Goal: Transaction & Acquisition: Book appointment/travel/reservation

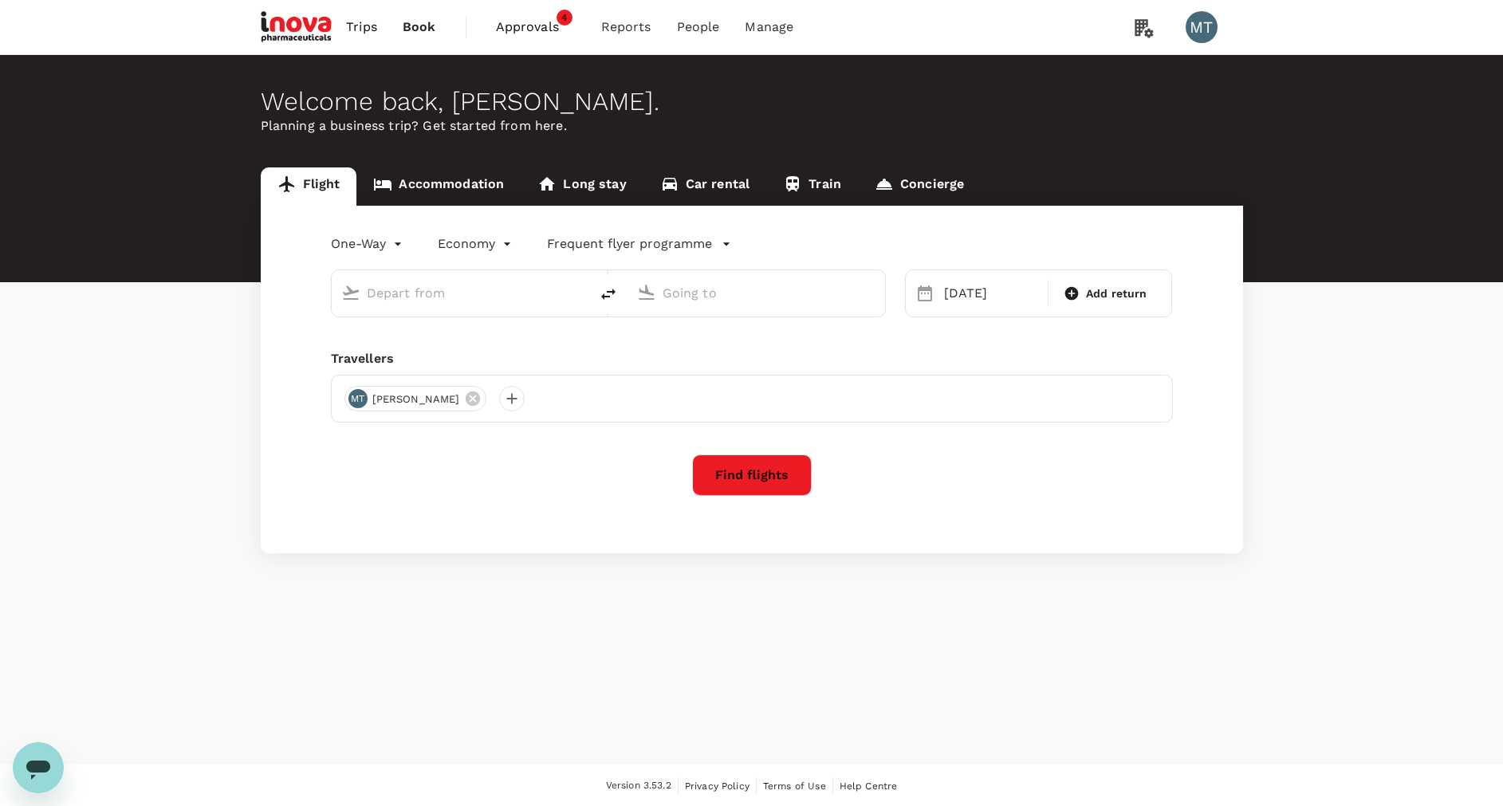
type input "Pontianak, Indonesia (any)"
type input "Sultan Mahmud Badaruddin II Intl (PLM)"
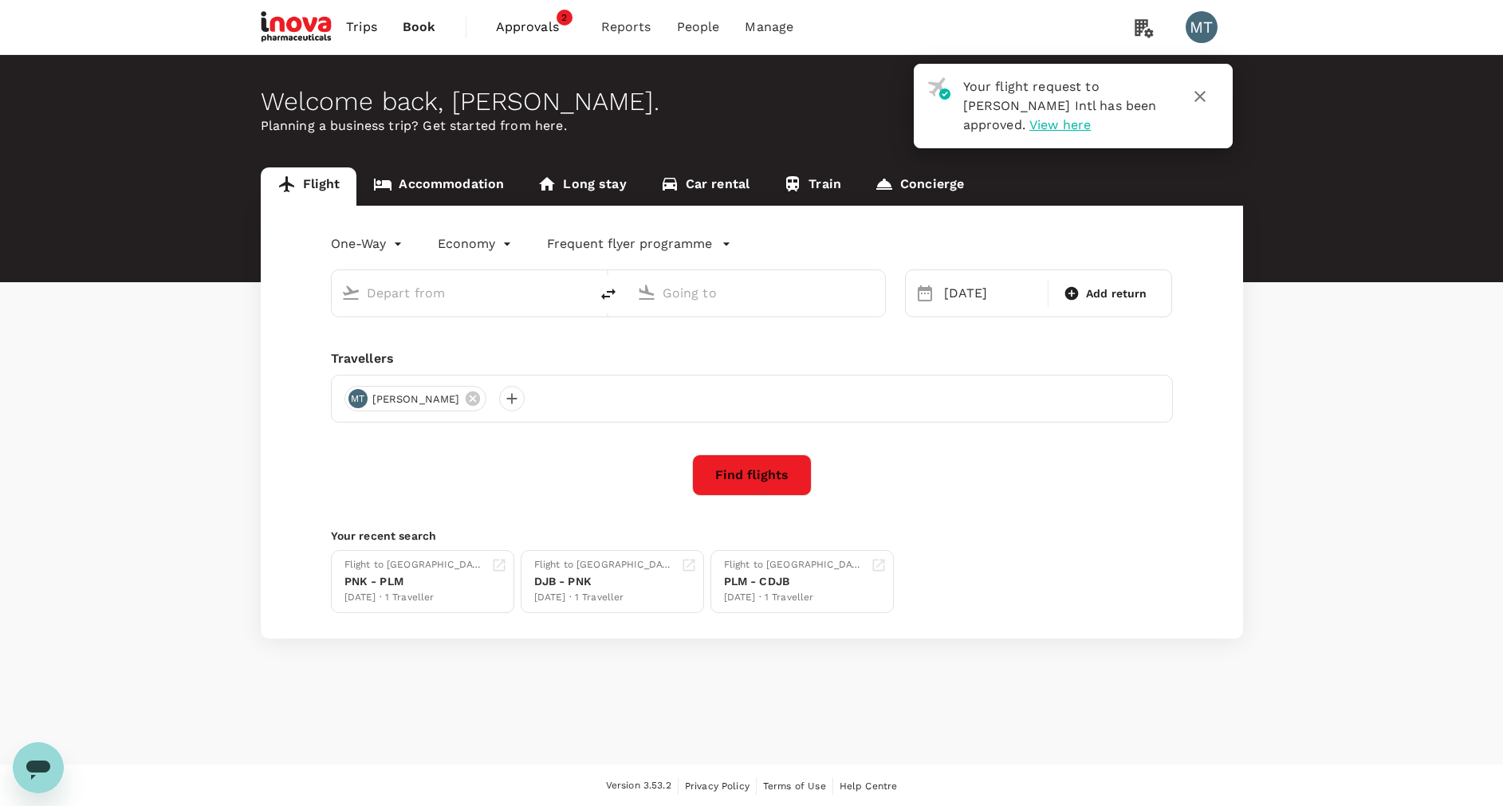
type input "Pontianak, Indonesia (any)"
type input "Sultan Mahmud Badaruddin II Intl (PLM)"
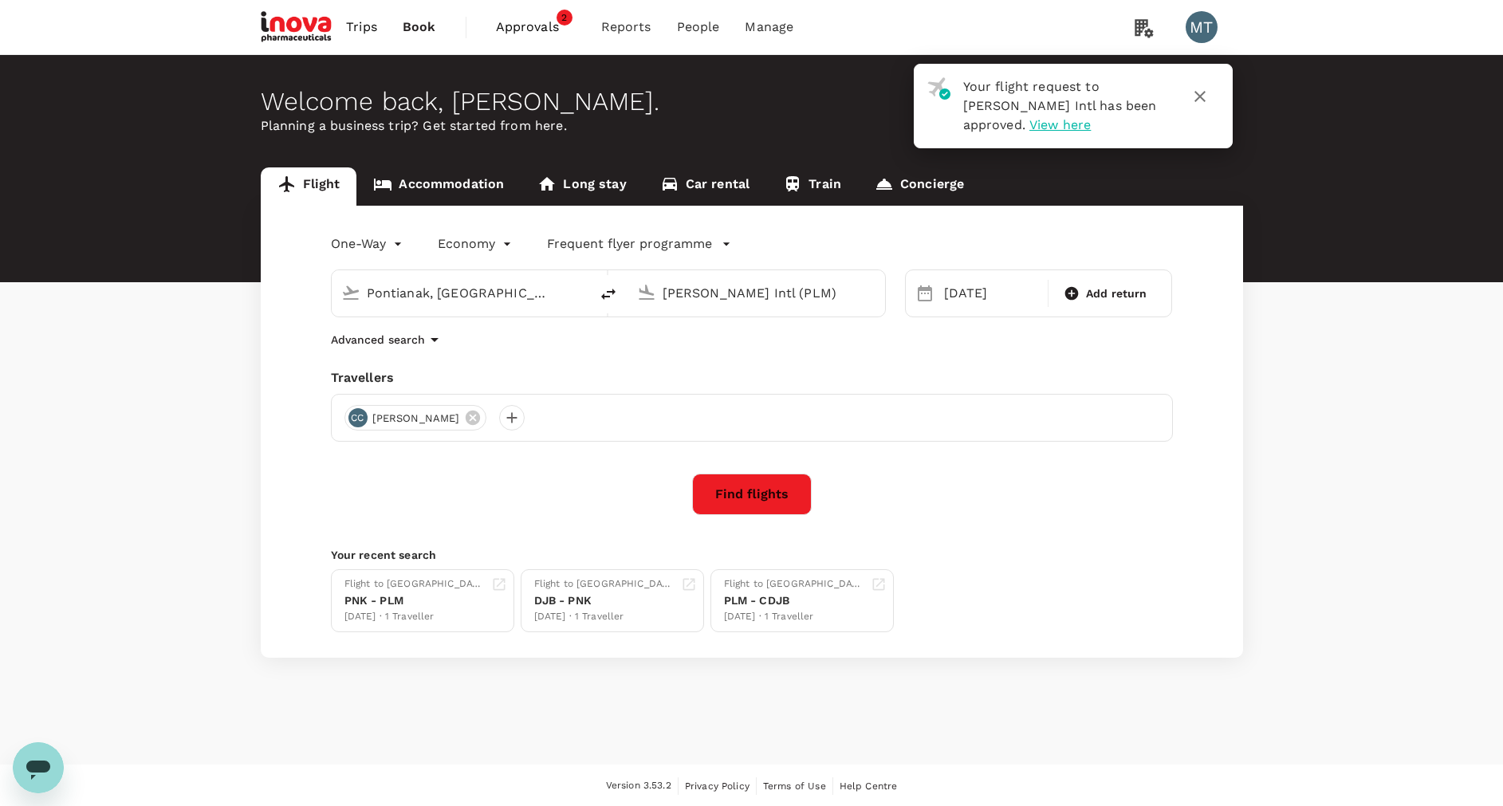
click at [1201, 90] on icon "button" at bounding box center [1199, 96] width 19 height 19
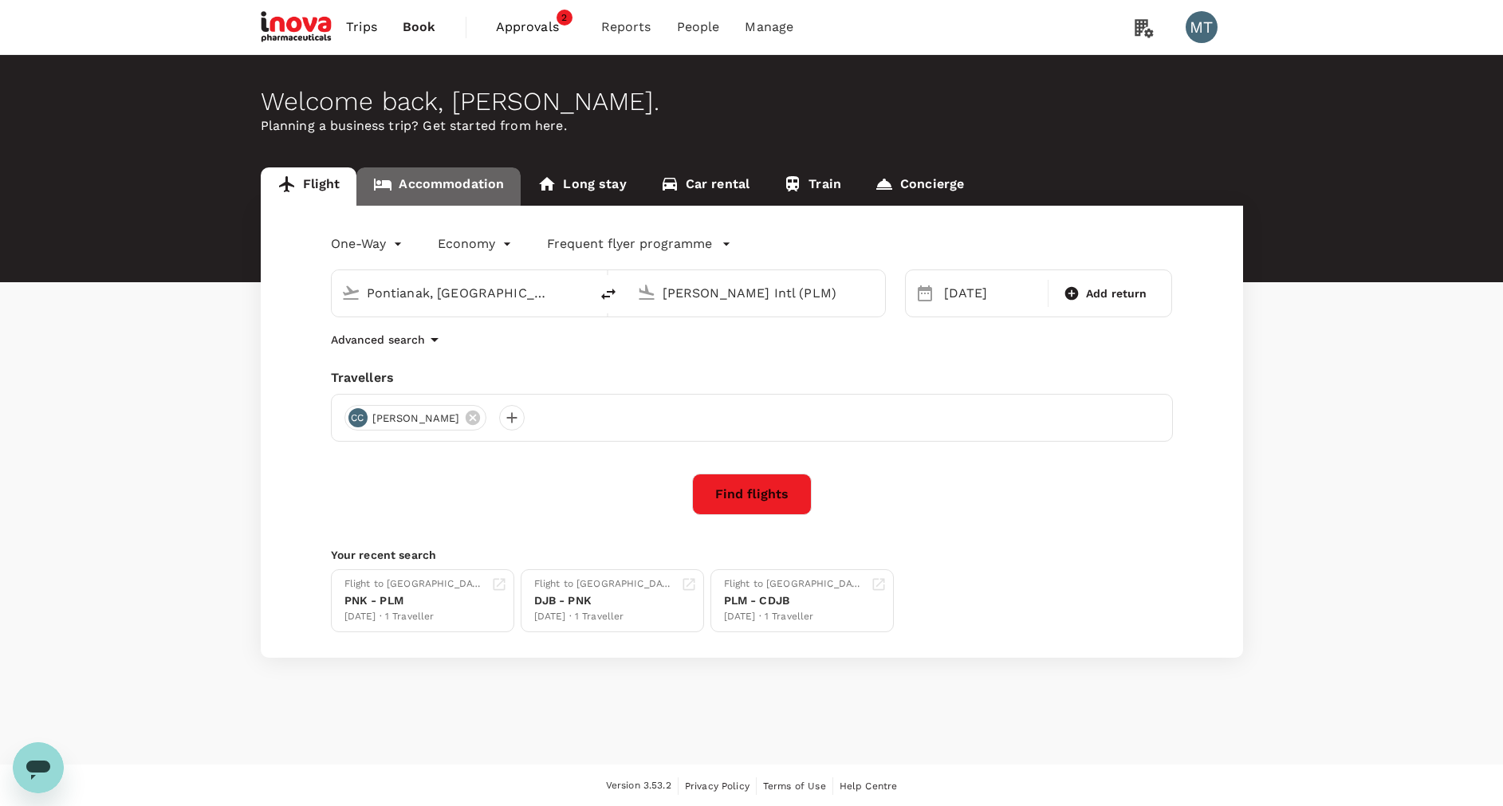
click at [421, 183] on link "Accommodation" at bounding box center [438, 186] width 164 height 38
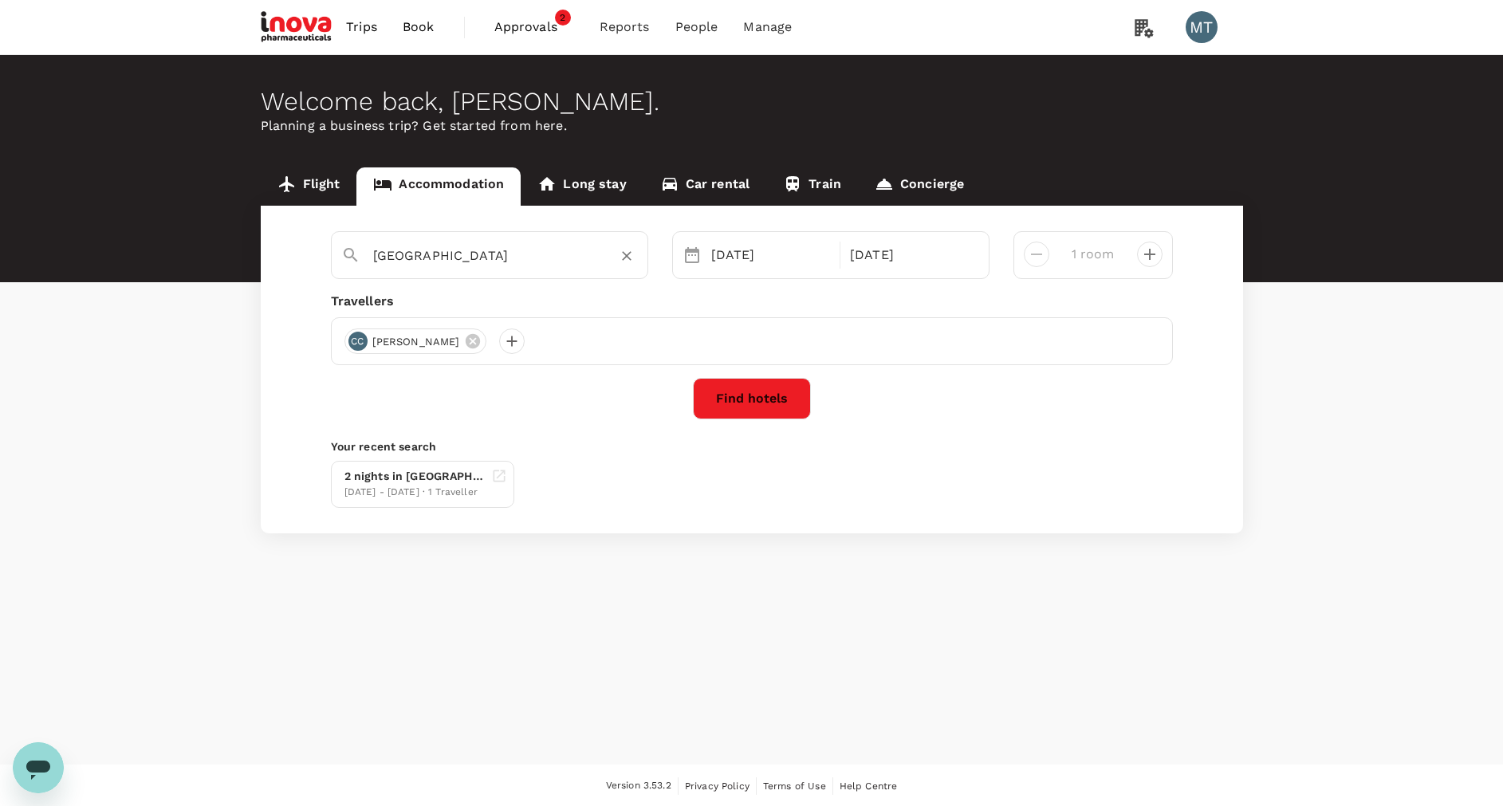
click at [412, 258] on input "Jambi" at bounding box center [483, 255] width 220 height 25
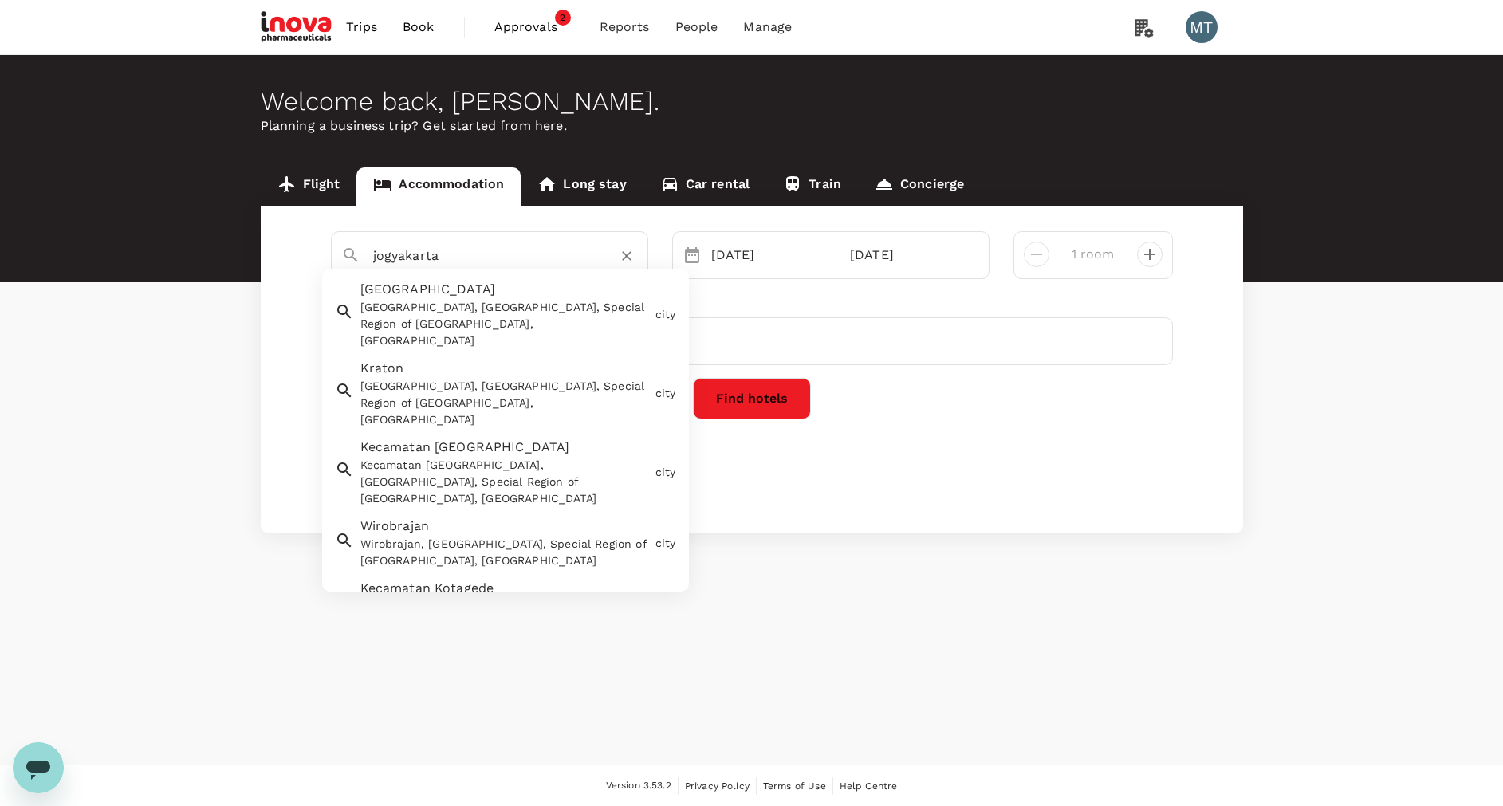
click at [561, 330] on div "Yogyakarta, Yogyakarta City, Special Region of Yogyakarta, Indonesia" at bounding box center [504, 324] width 289 height 50
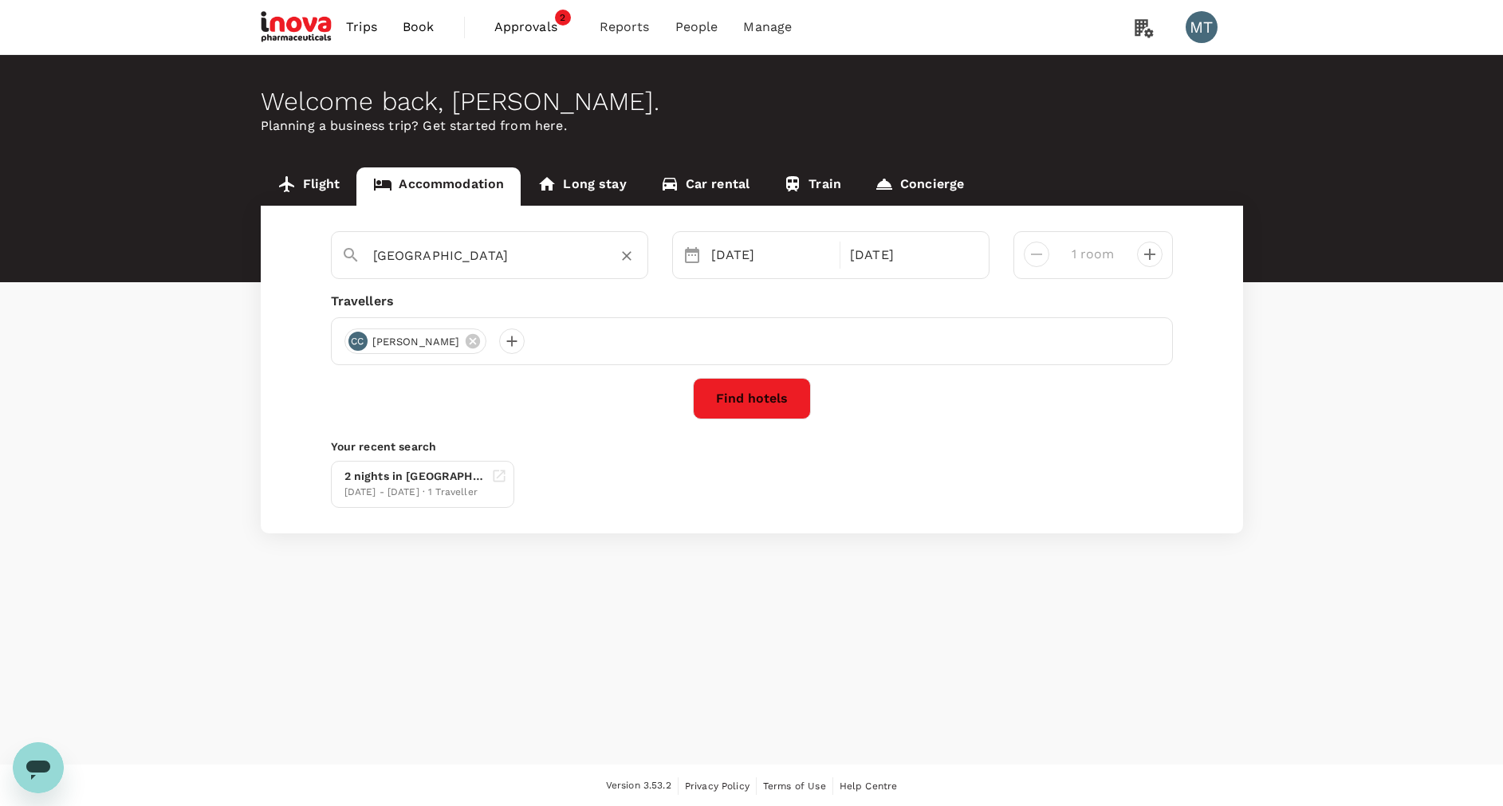
type input "Yogyakarta"
click at [477, 345] on icon at bounding box center [473, 341] width 14 height 14
click at [362, 338] on div at bounding box center [357, 341] width 26 height 26
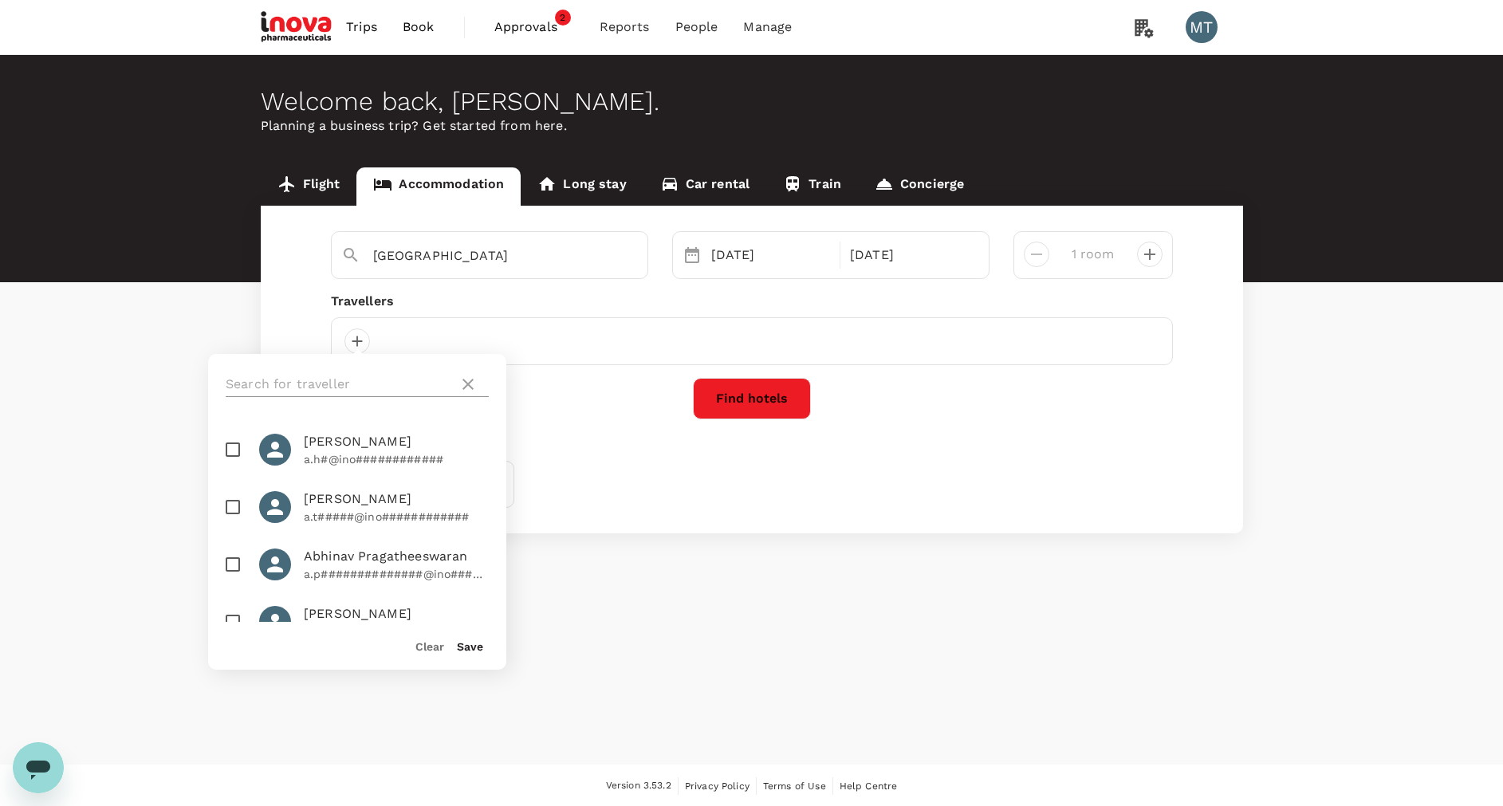
click at [361, 393] on input "text" at bounding box center [339, 385] width 226 height 26
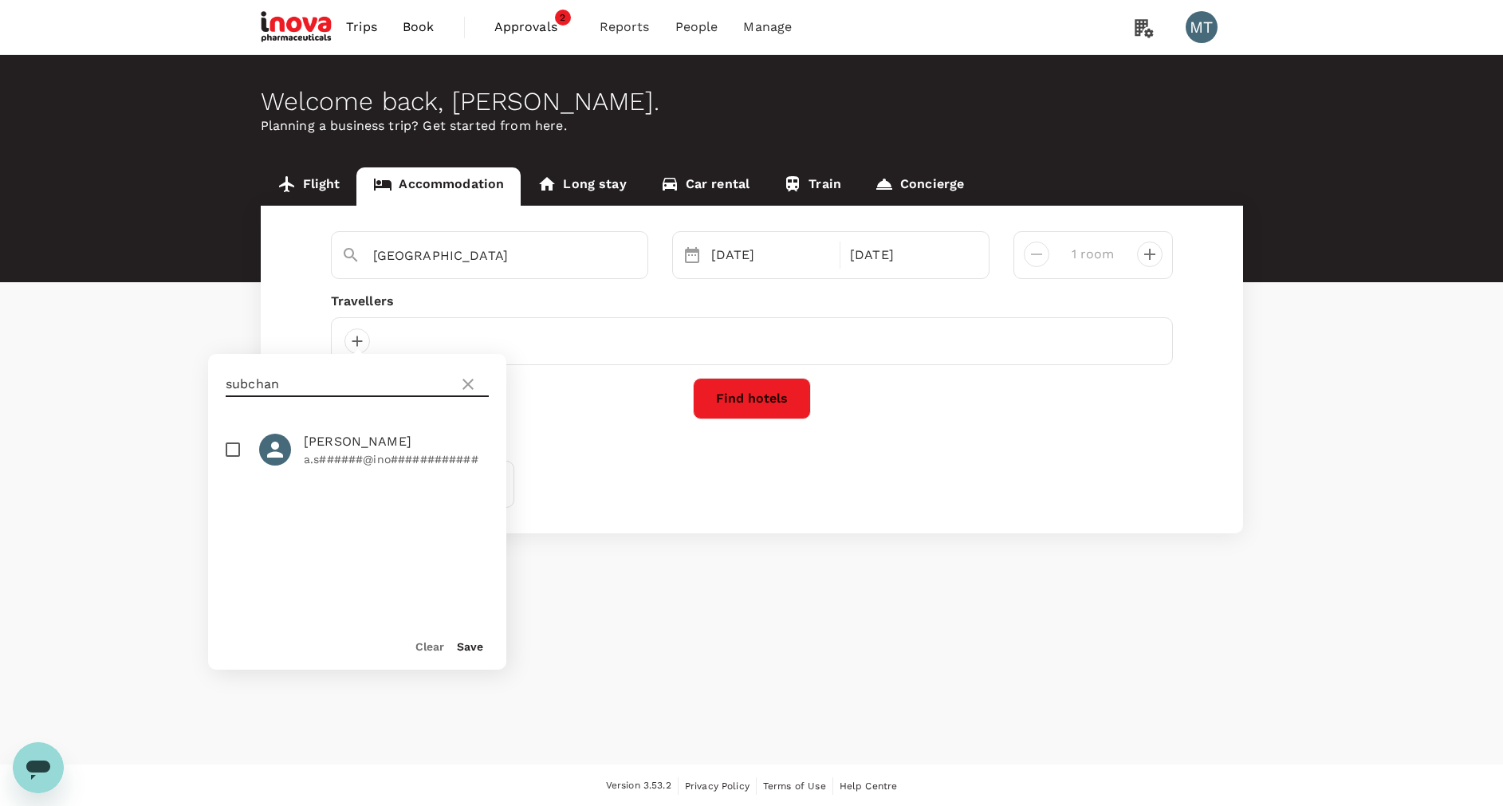
type input "subchan"
click at [316, 447] on span "Achmad Subchan" at bounding box center [396, 441] width 185 height 19
checkbox input "true"
click at [465, 647] on button "Save" at bounding box center [470, 646] width 26 height 13
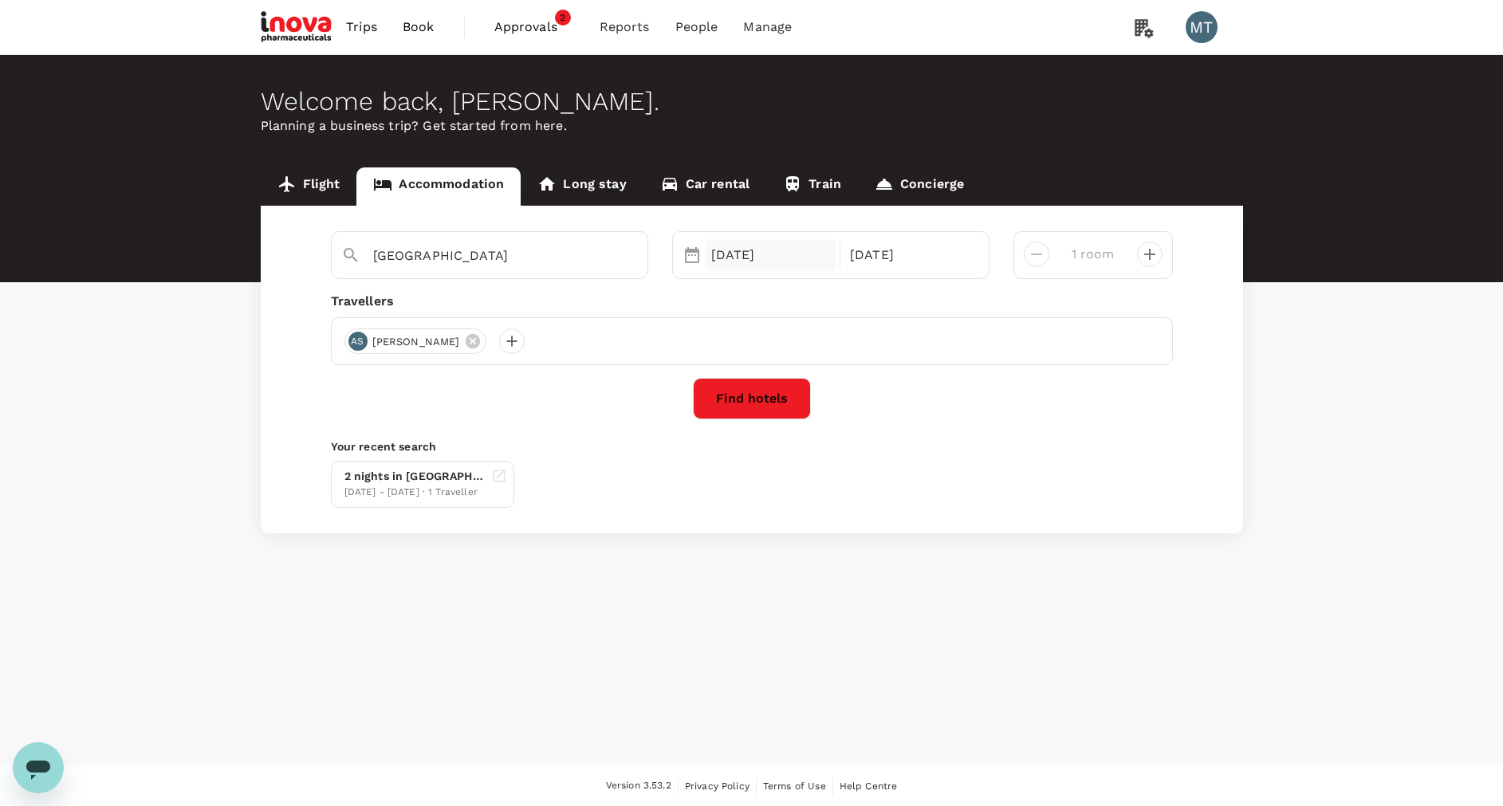
click at [759, 262] on div "13 Oct" at bounding box center [771, 255] width 132 height 32
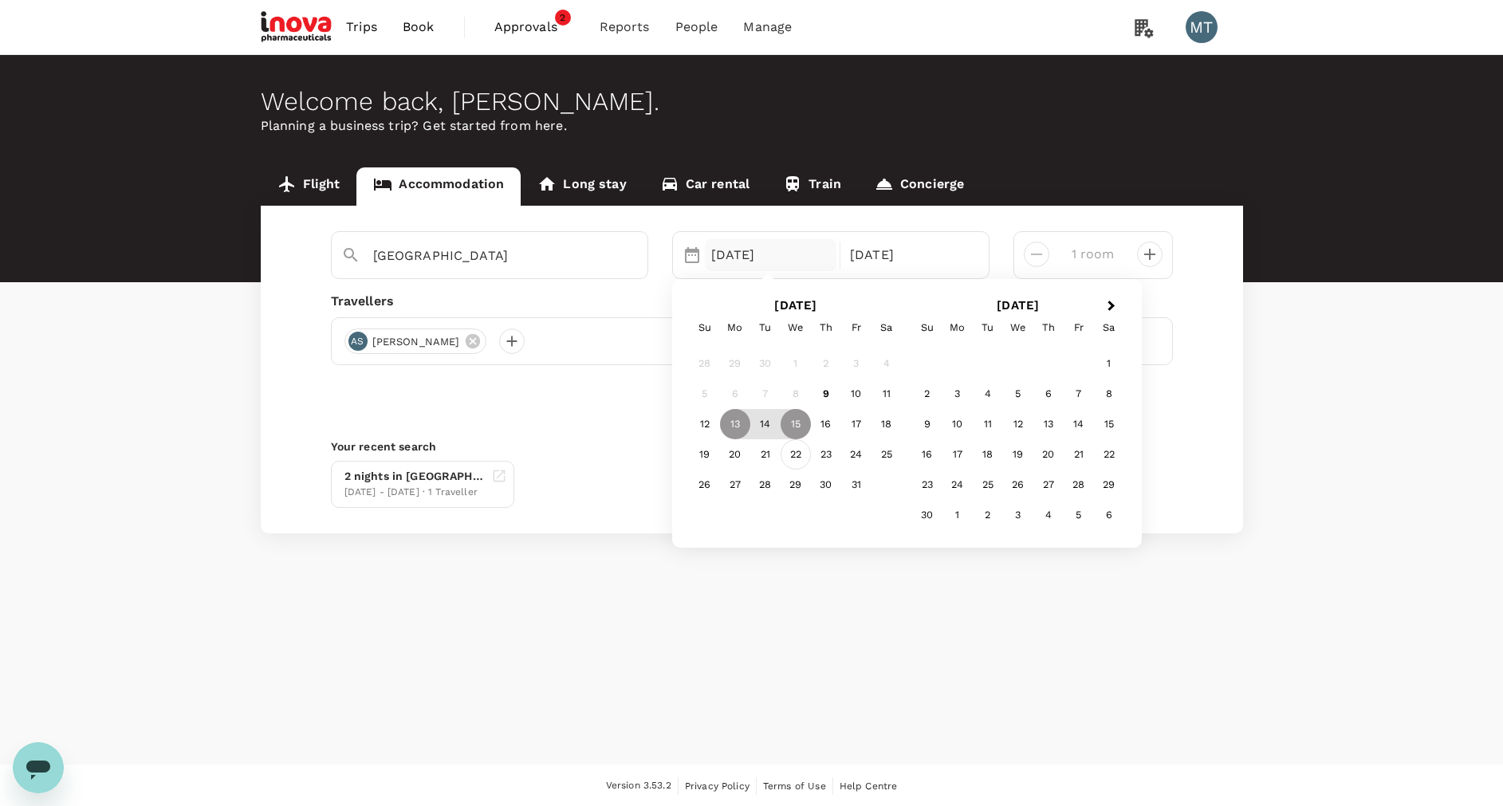
click at [797, 454] on div "22" at bounding box center [796, 454] width 30 height 30
click at [863, 457] on div "24" at bounding box center [856, 454] width 30 height 30
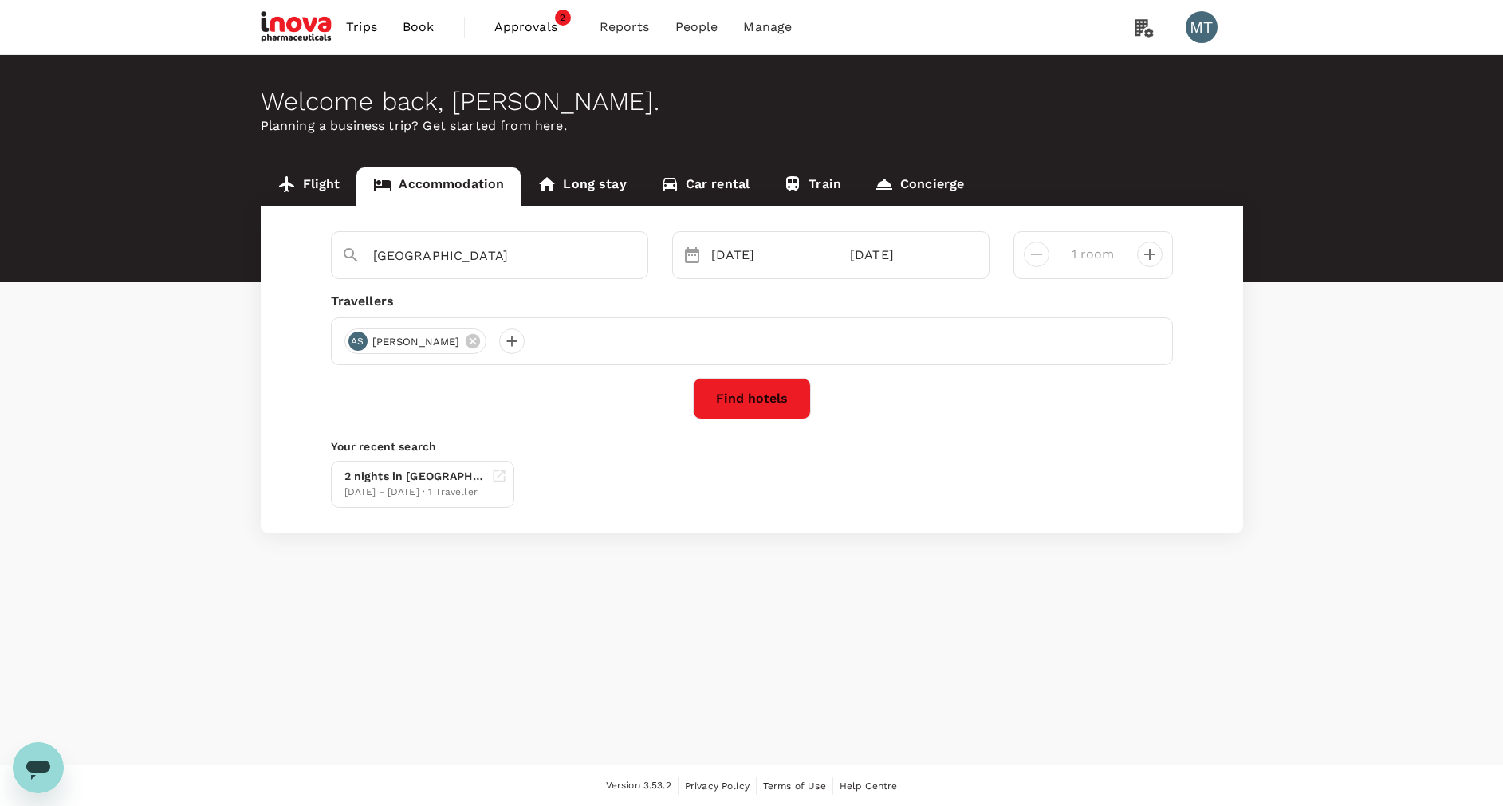
click at [770, 399] on button "Find hotels" at bounding box center [752, 398] width 118 height 41
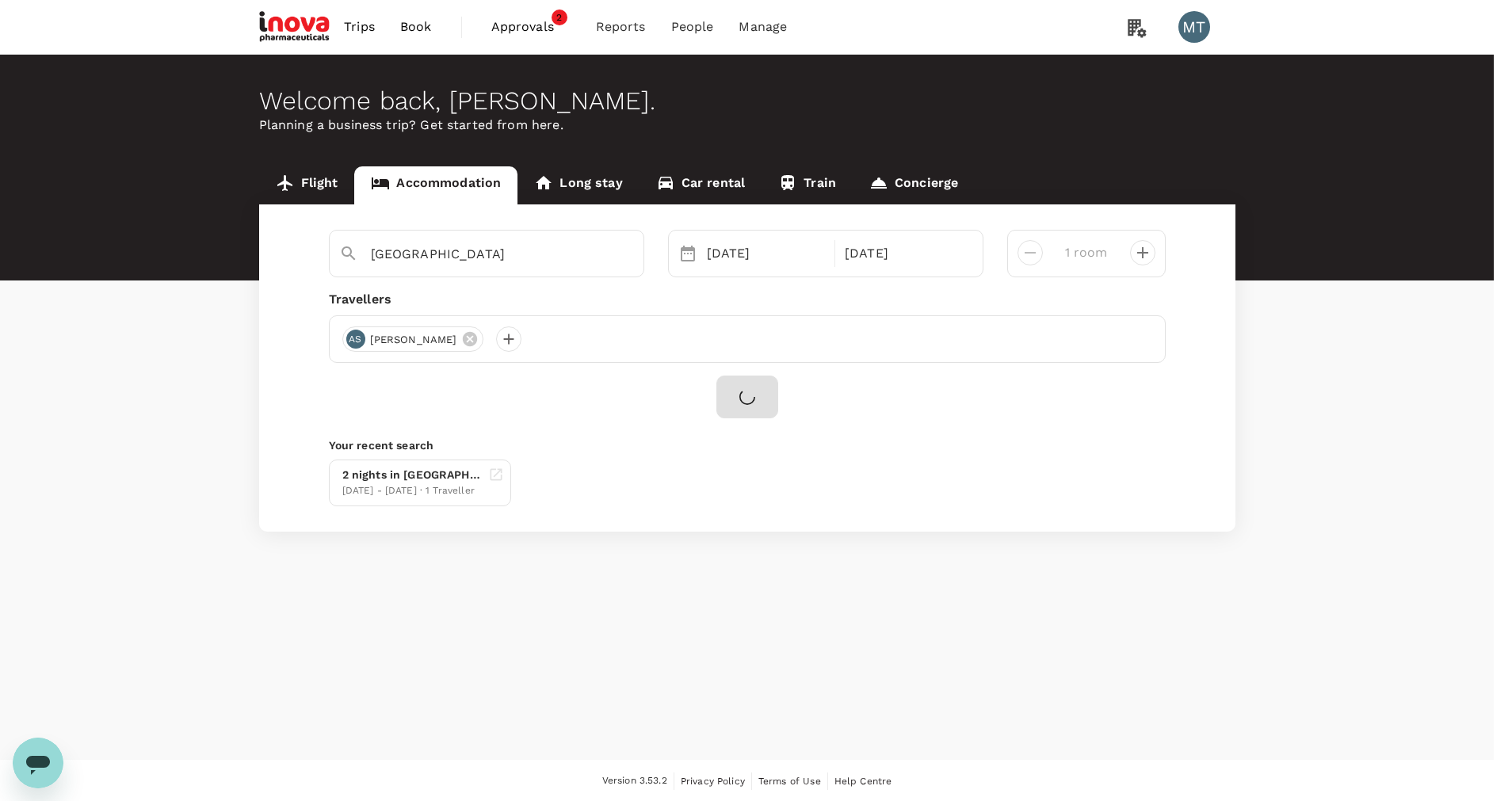
click at [680, 279] on input "iNova Travel Policy ( Achmad Subchan, You )" at bounding box center [756, 400] width 1512 height 801
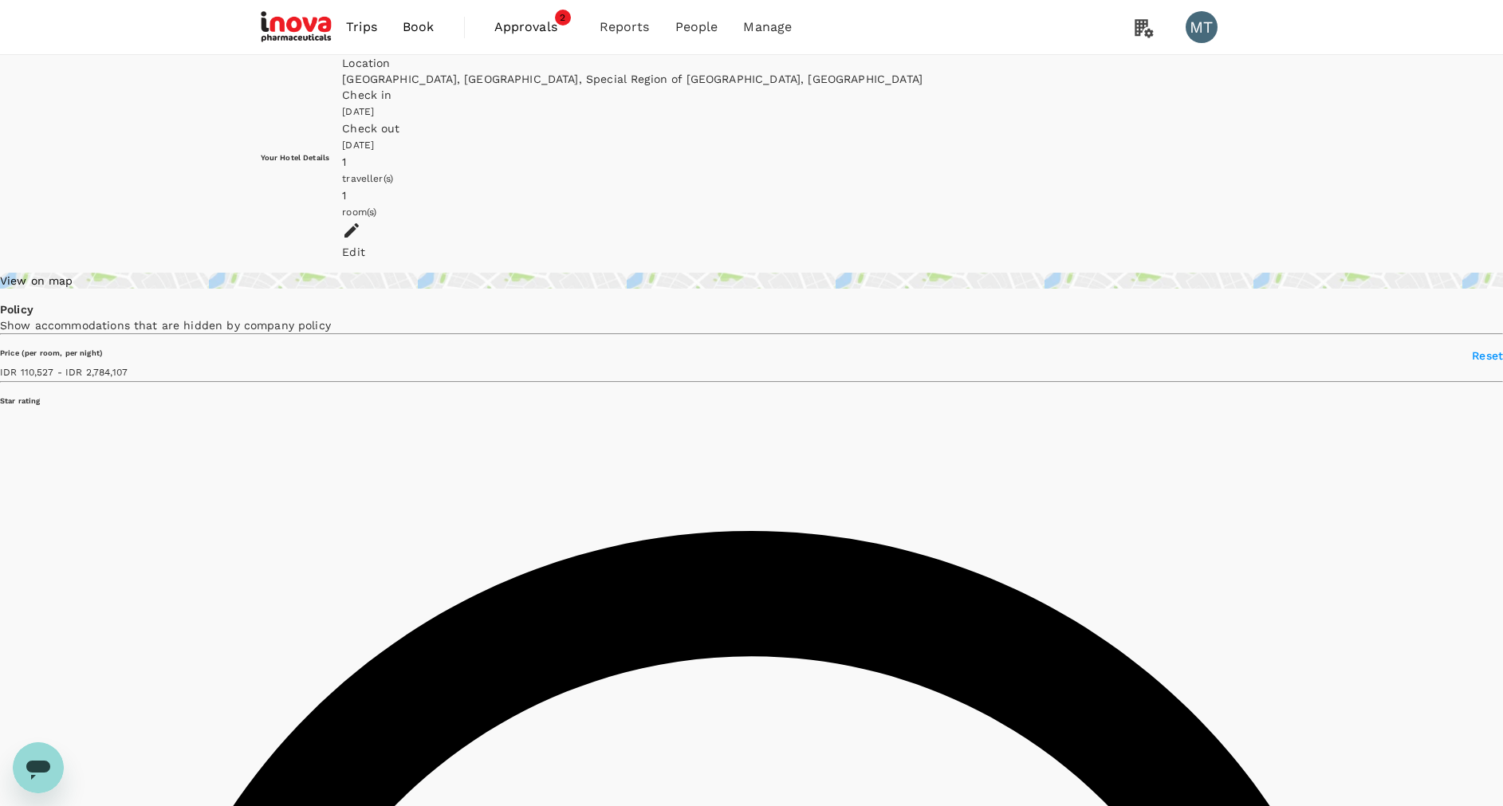
type input "2784106.61"
type input "84510.61"
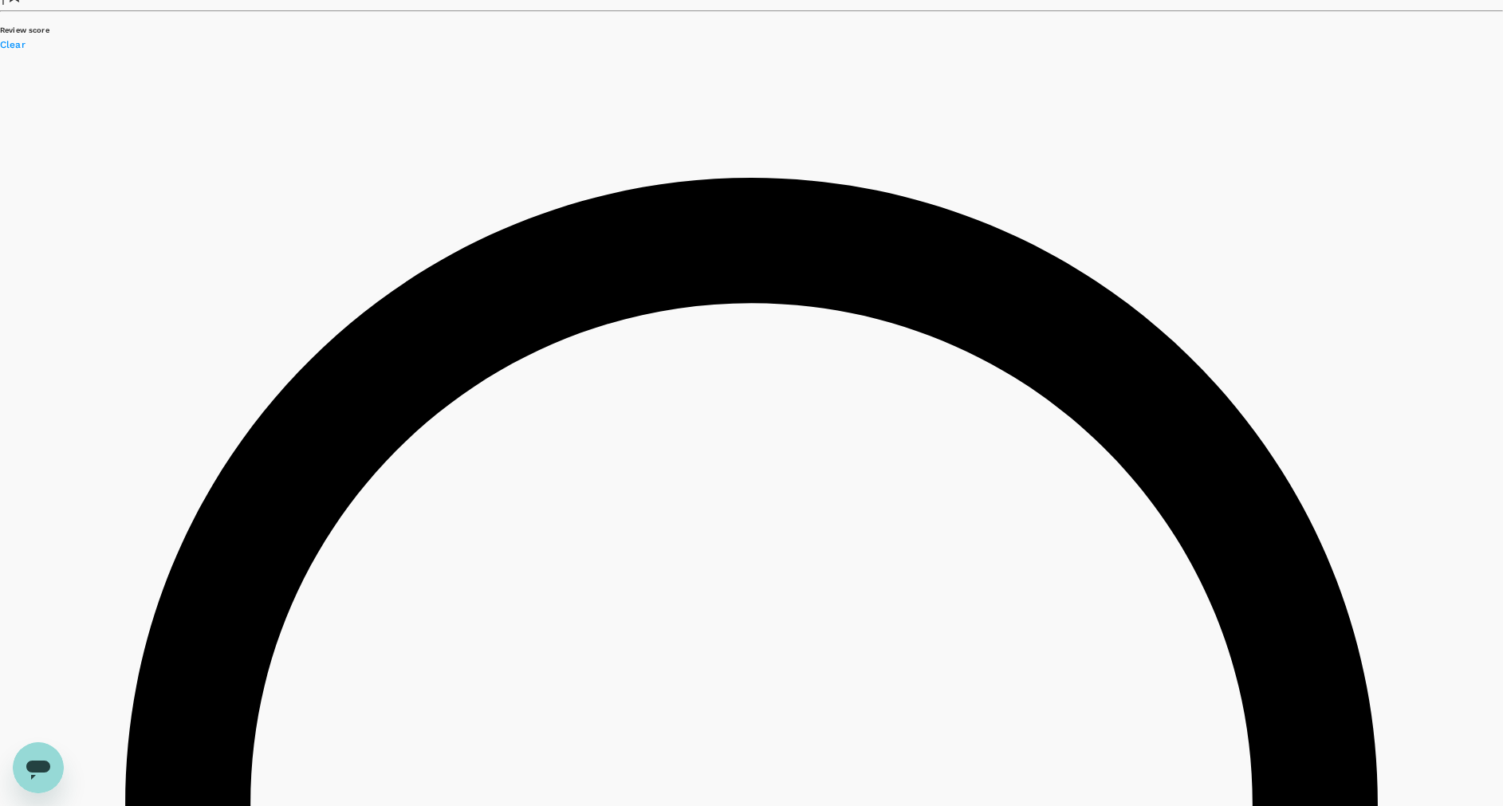
scroll to position [2153, 0]
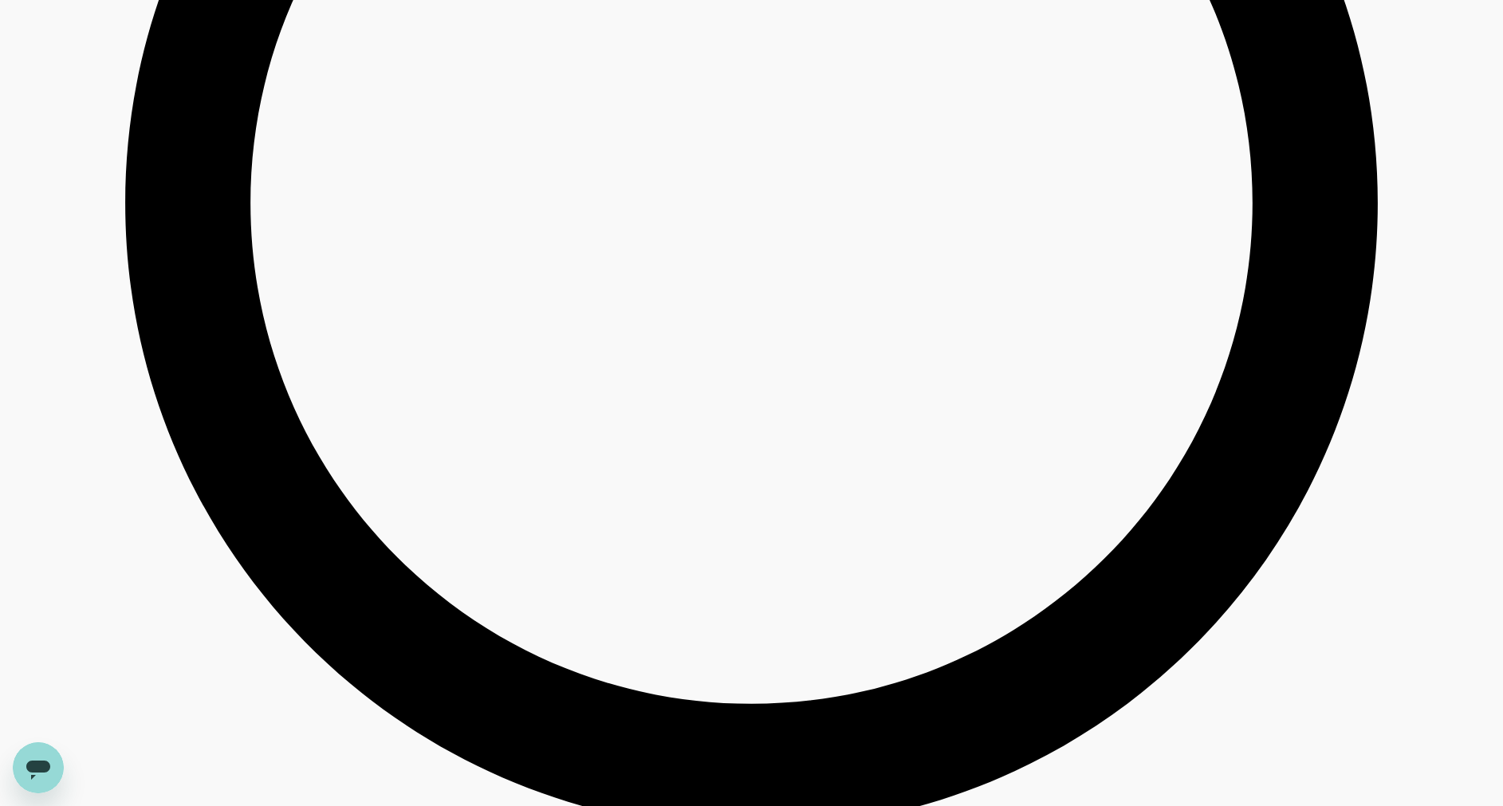
scroll to position [2870, 0]
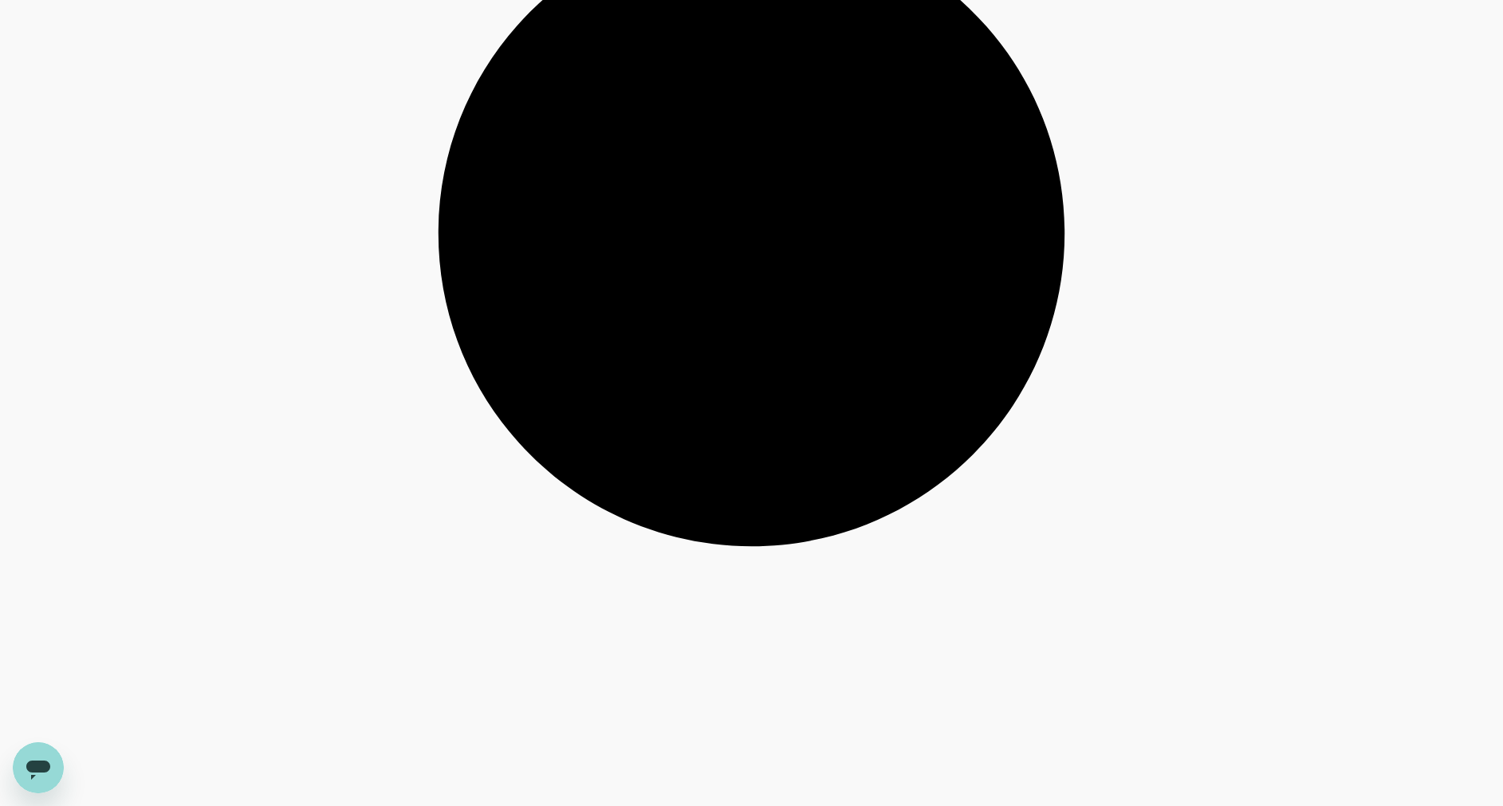
scroll to position [4305, 0]
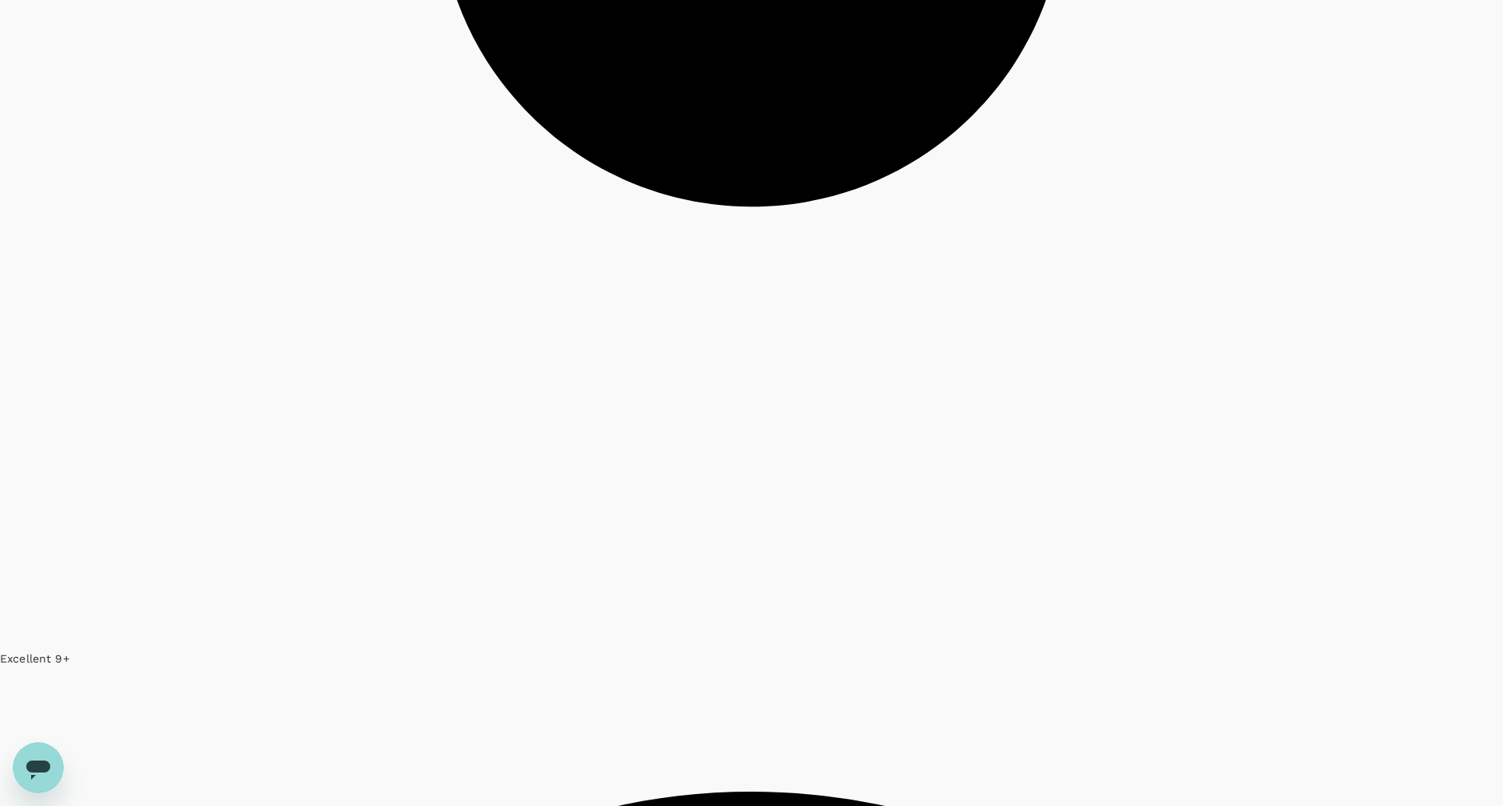
scroll to position [4587, 0]
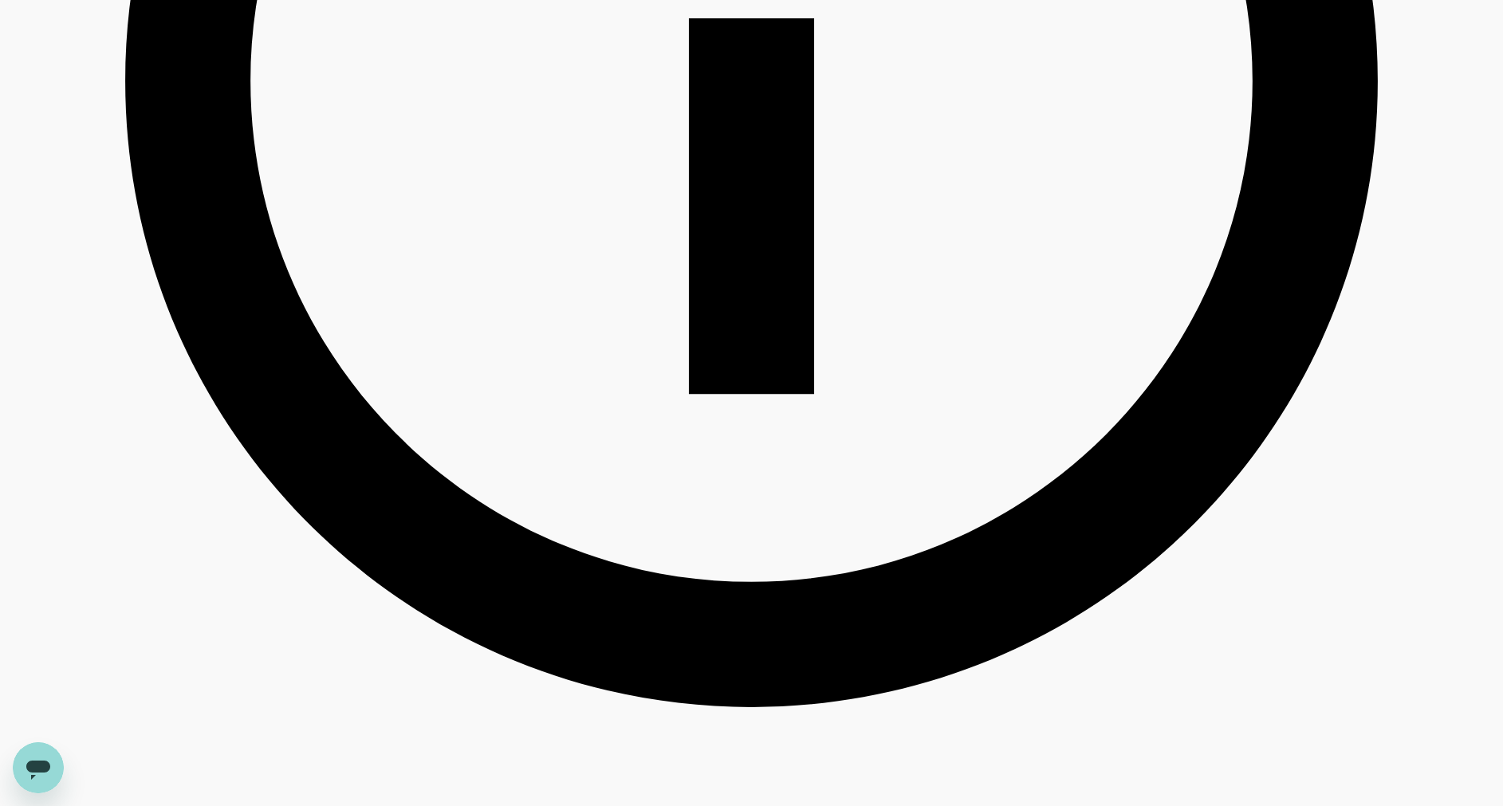
scroll to position [1196, 0]
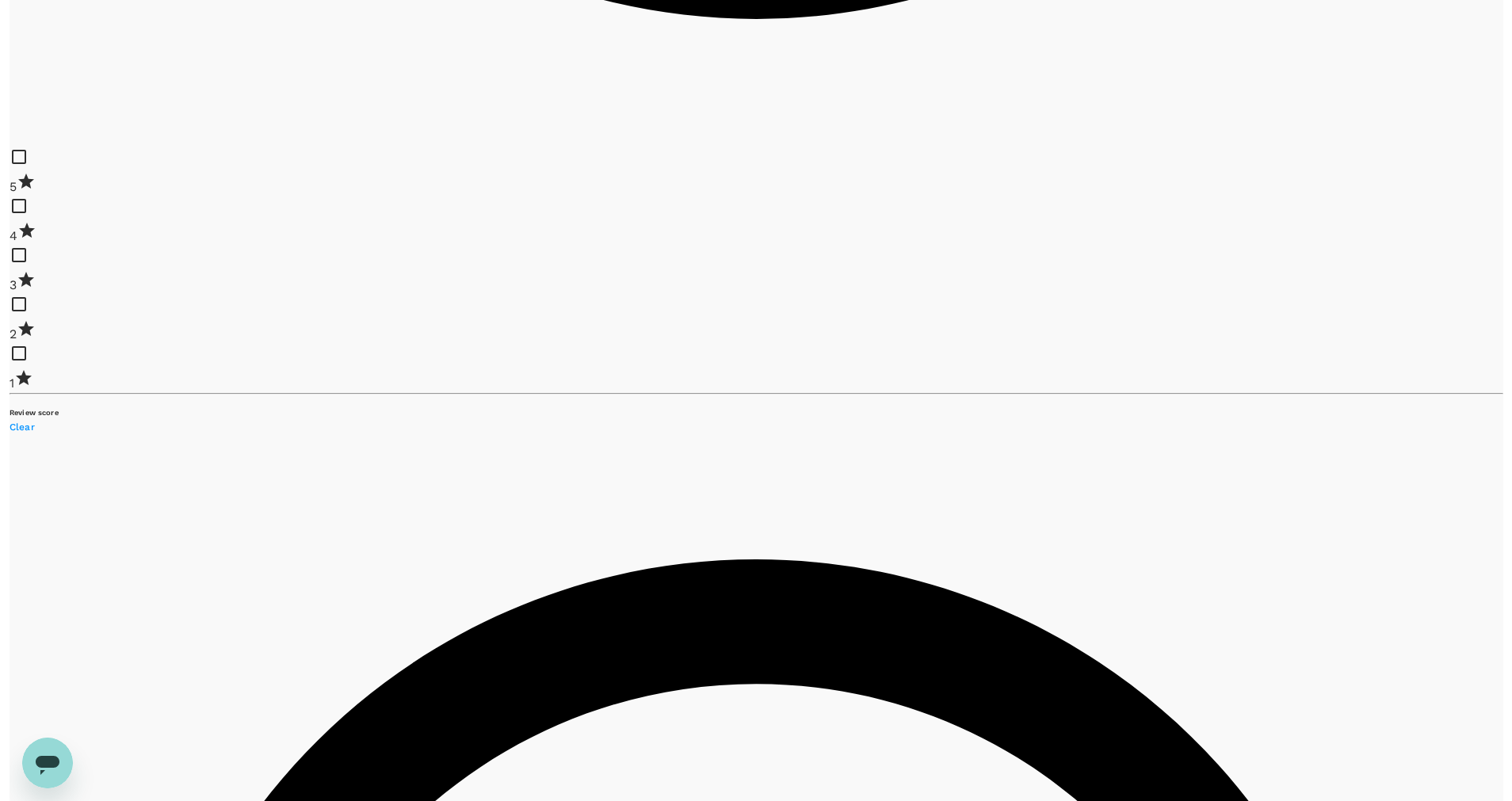
scroll to position [1831, 0]
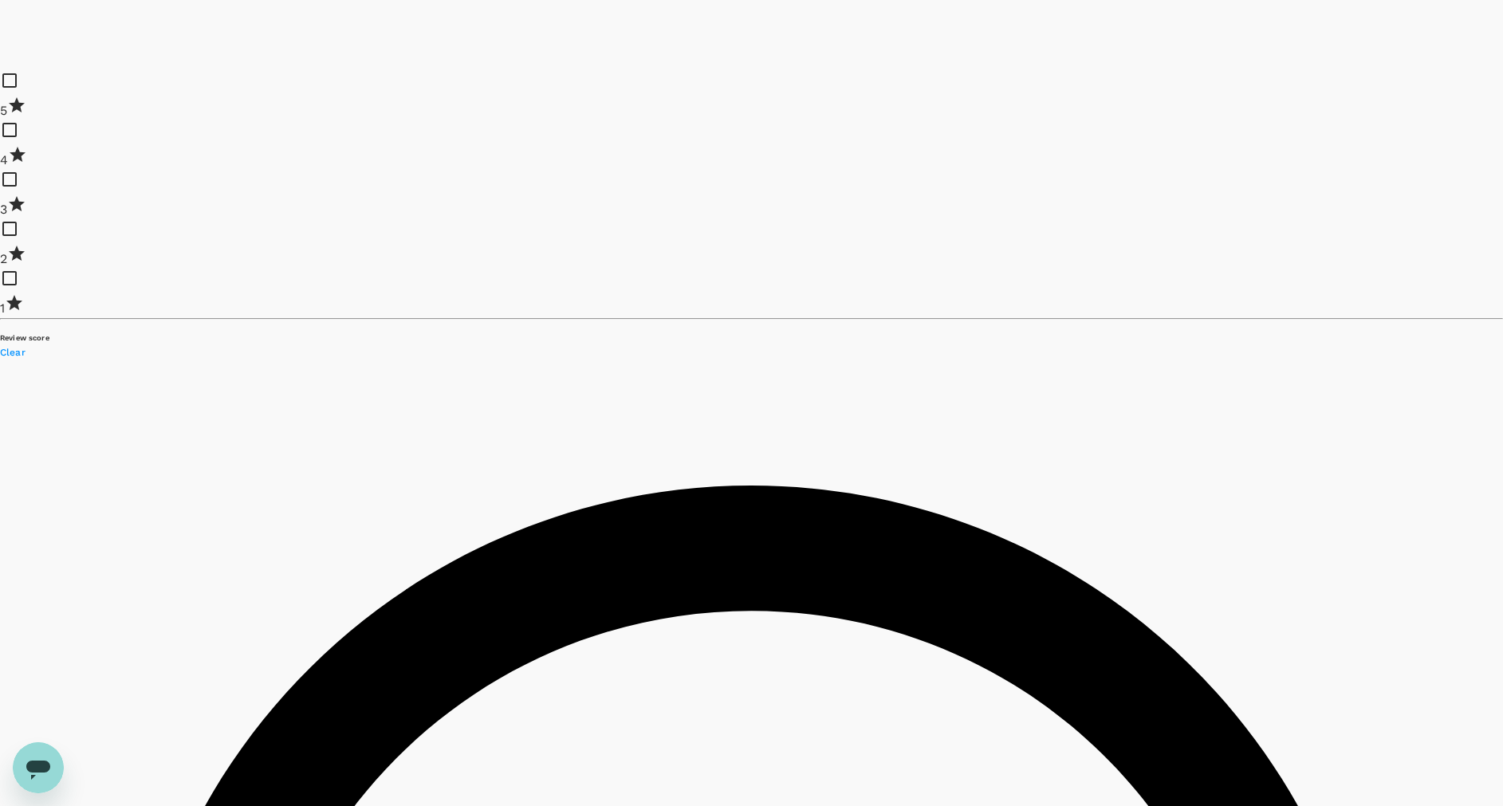
type input "4550132.61"
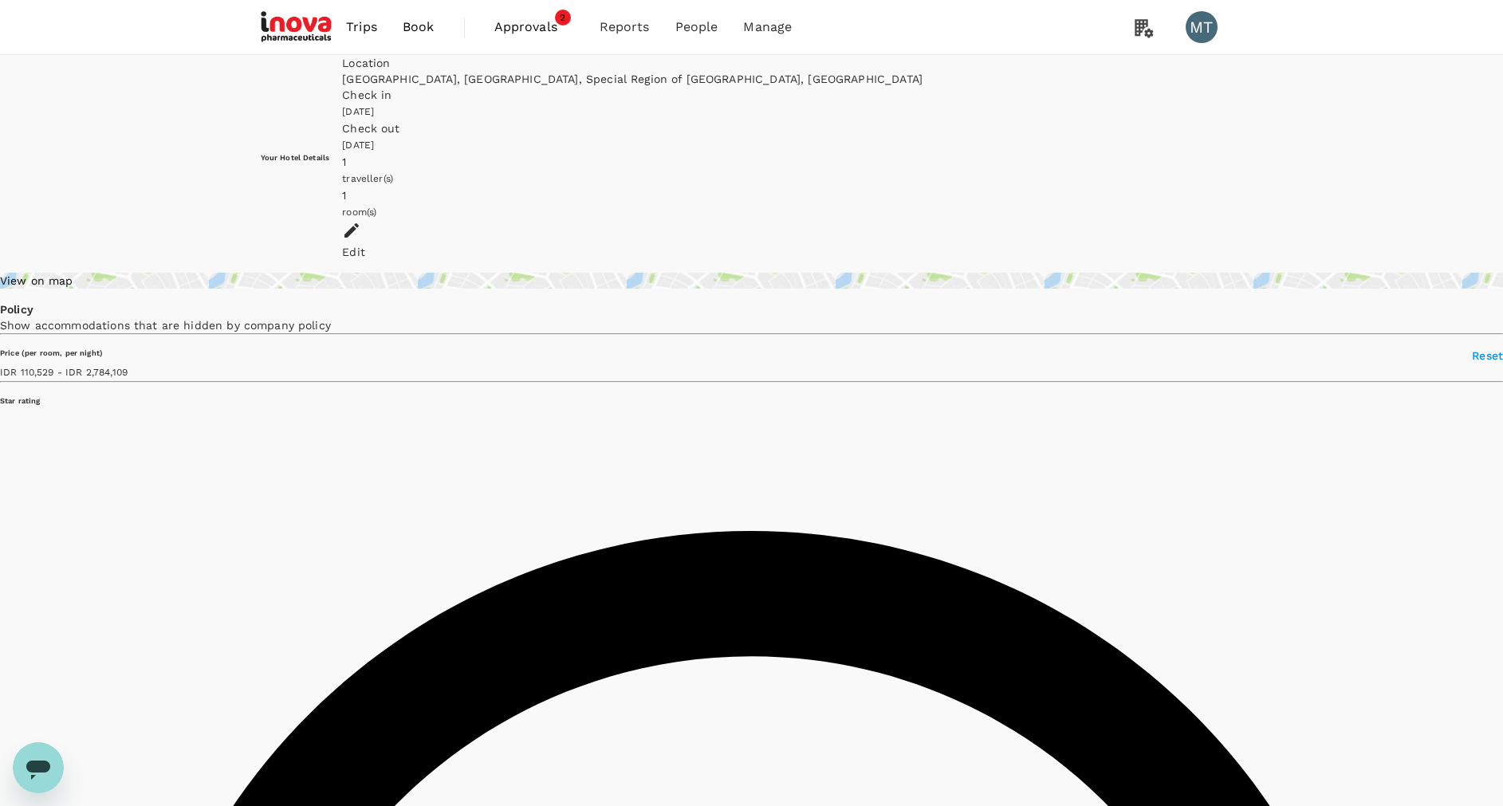
type input "2784108.39"
type input "106808.39"
type input "2784108.17"
type input "84512.17"
type input "4550774.17"
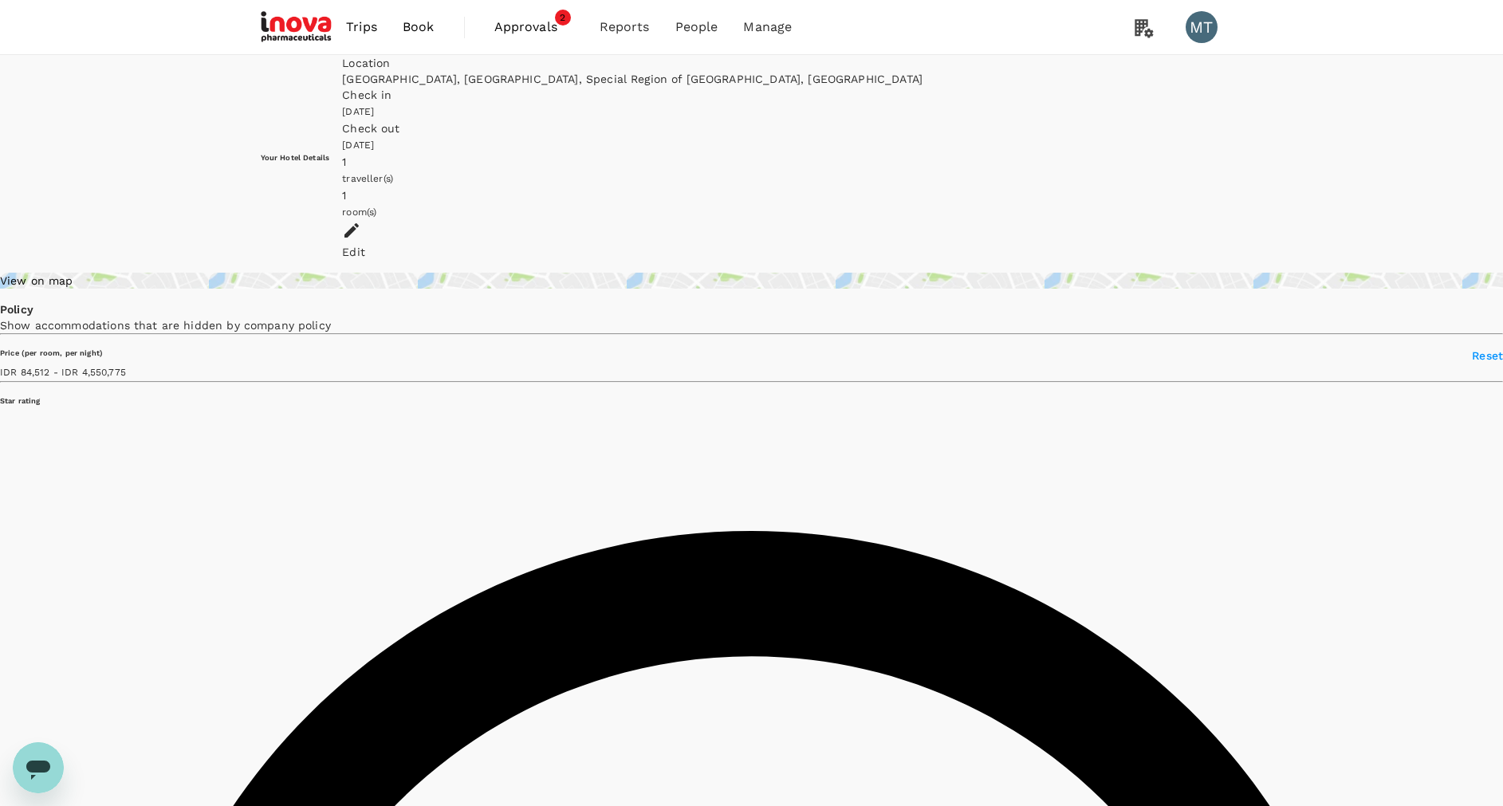
click at [424, 32] on span "Book" at bounding box center [419, 27] width 32 height 19
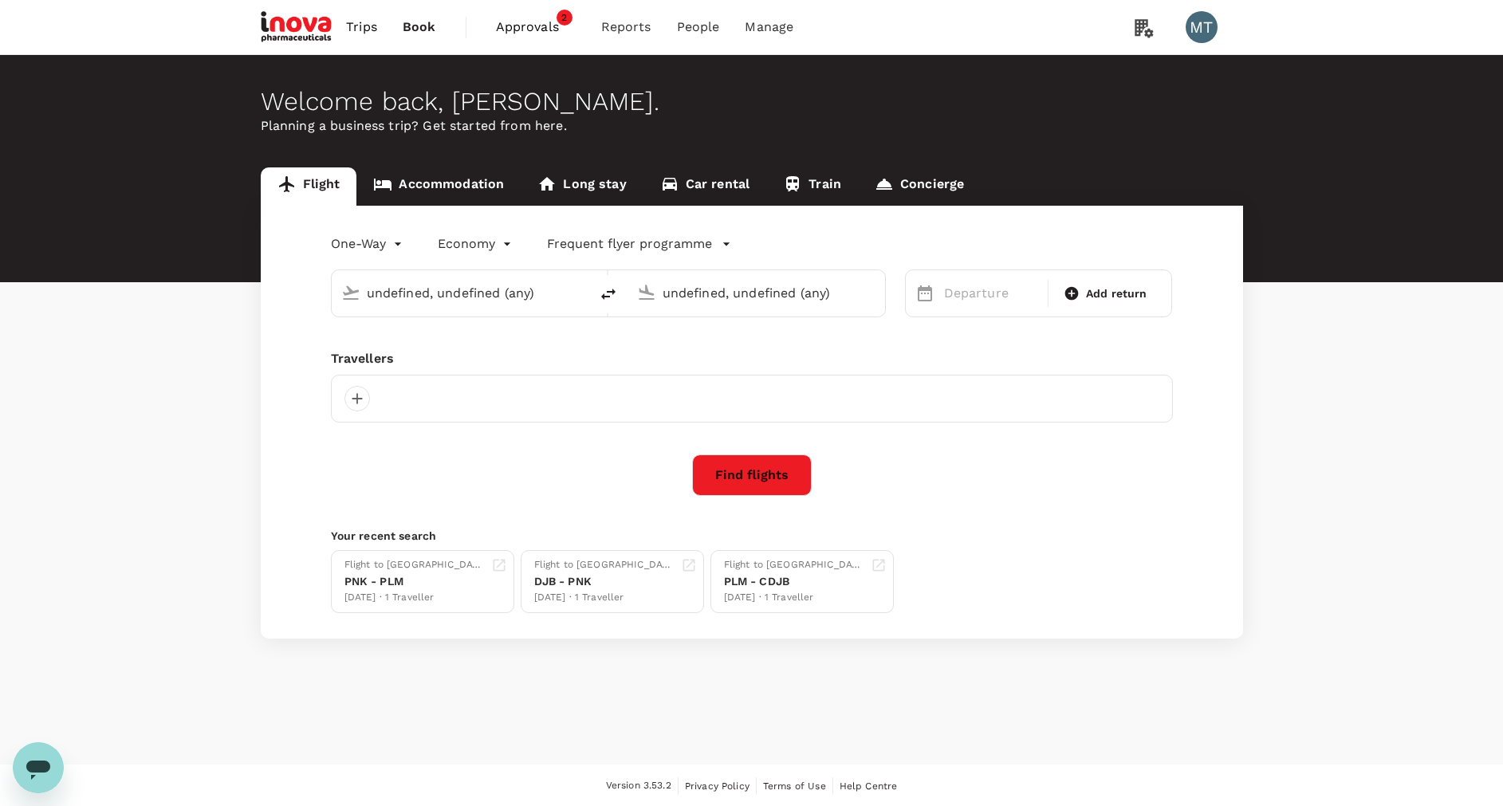
type input "Pontianak, Indonesia (any)"
type input "Sultan Mahmud Badaruddin II Intl (PLM)"
type input "Pontianak, Indonesia (any)"
type input "Sultan Mahmud Badaruddin II Intl (PLM)"
type input "Pontianak, Indonesia (any)"
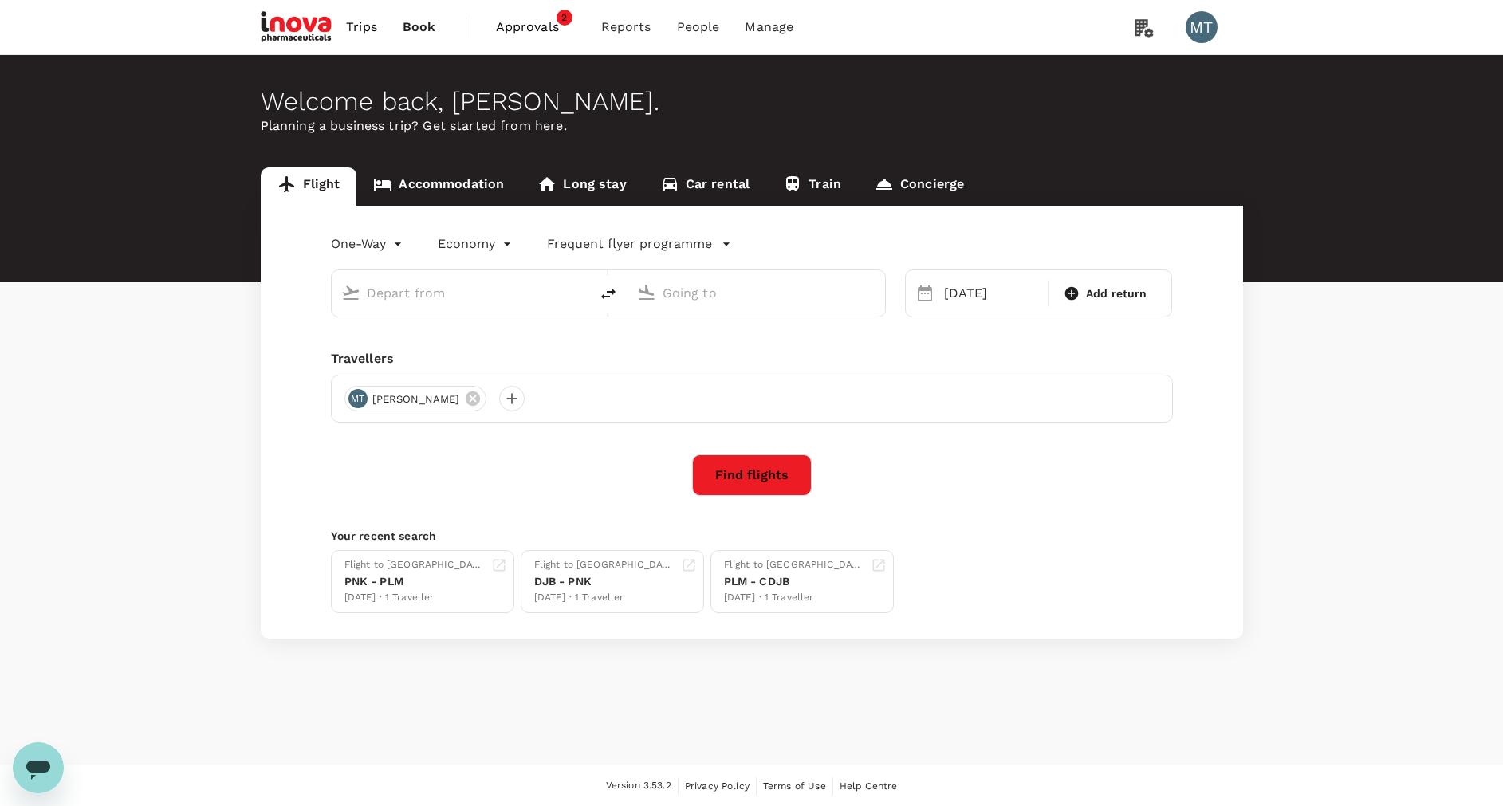
type input "Sultan Mahmud Badaruddin II Intl (PLM)"
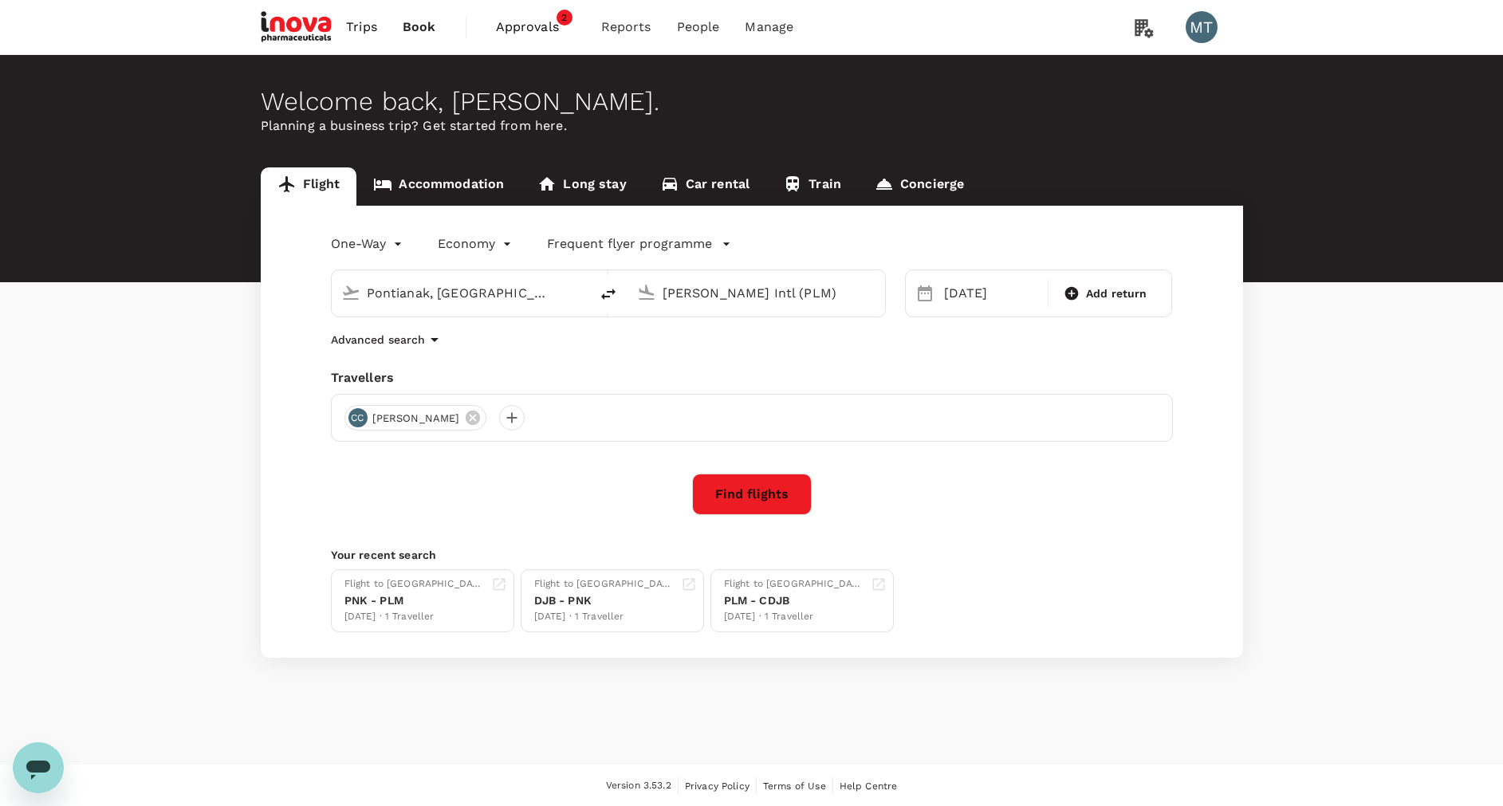
click at [482, 183] on link "Accommodation" at bounding box center [438, 186] width 164 height 38
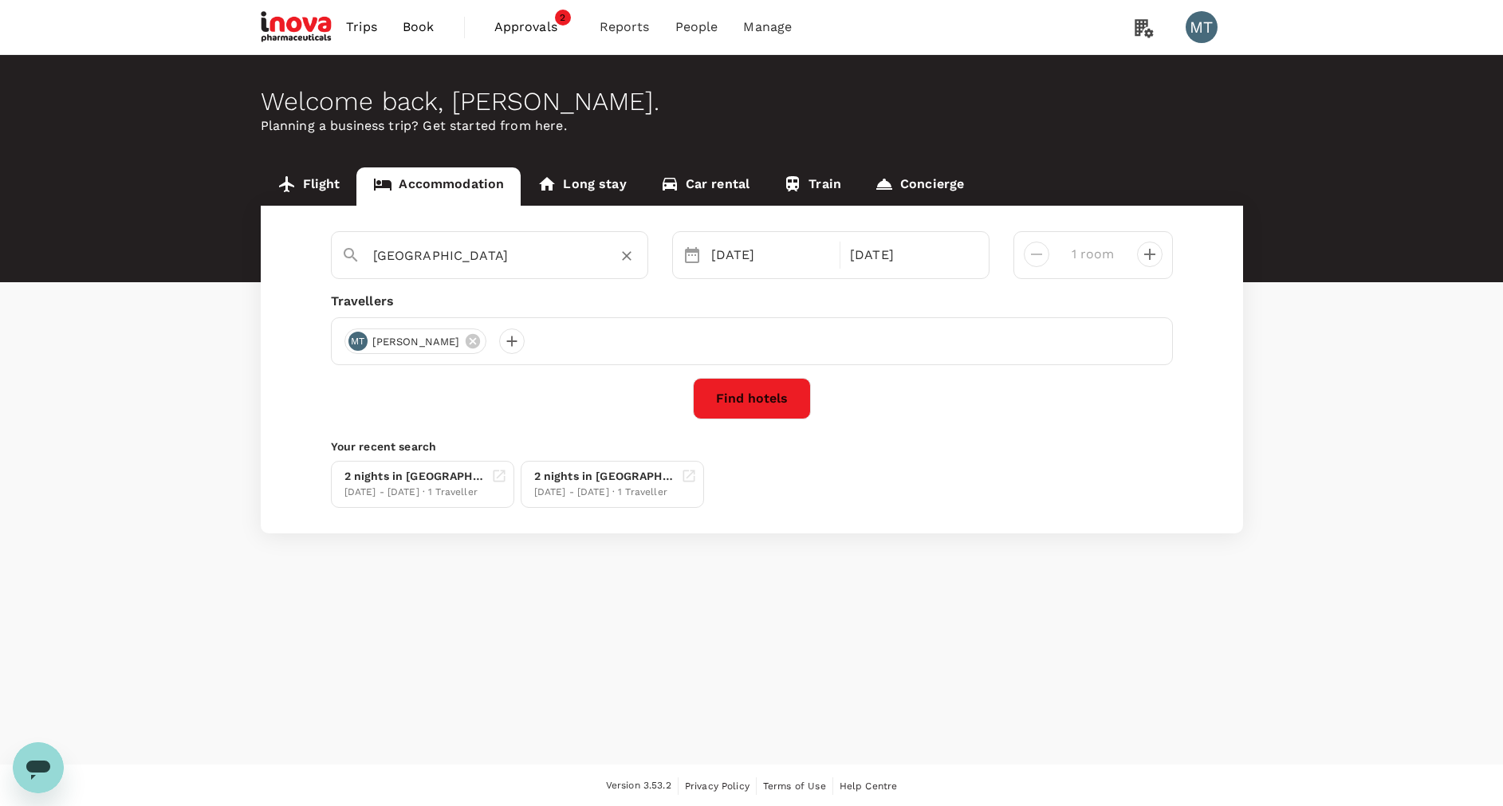
click at [485, 247] on input "Yogyakarta" at bounding box center [483, 255] width 220 height 25
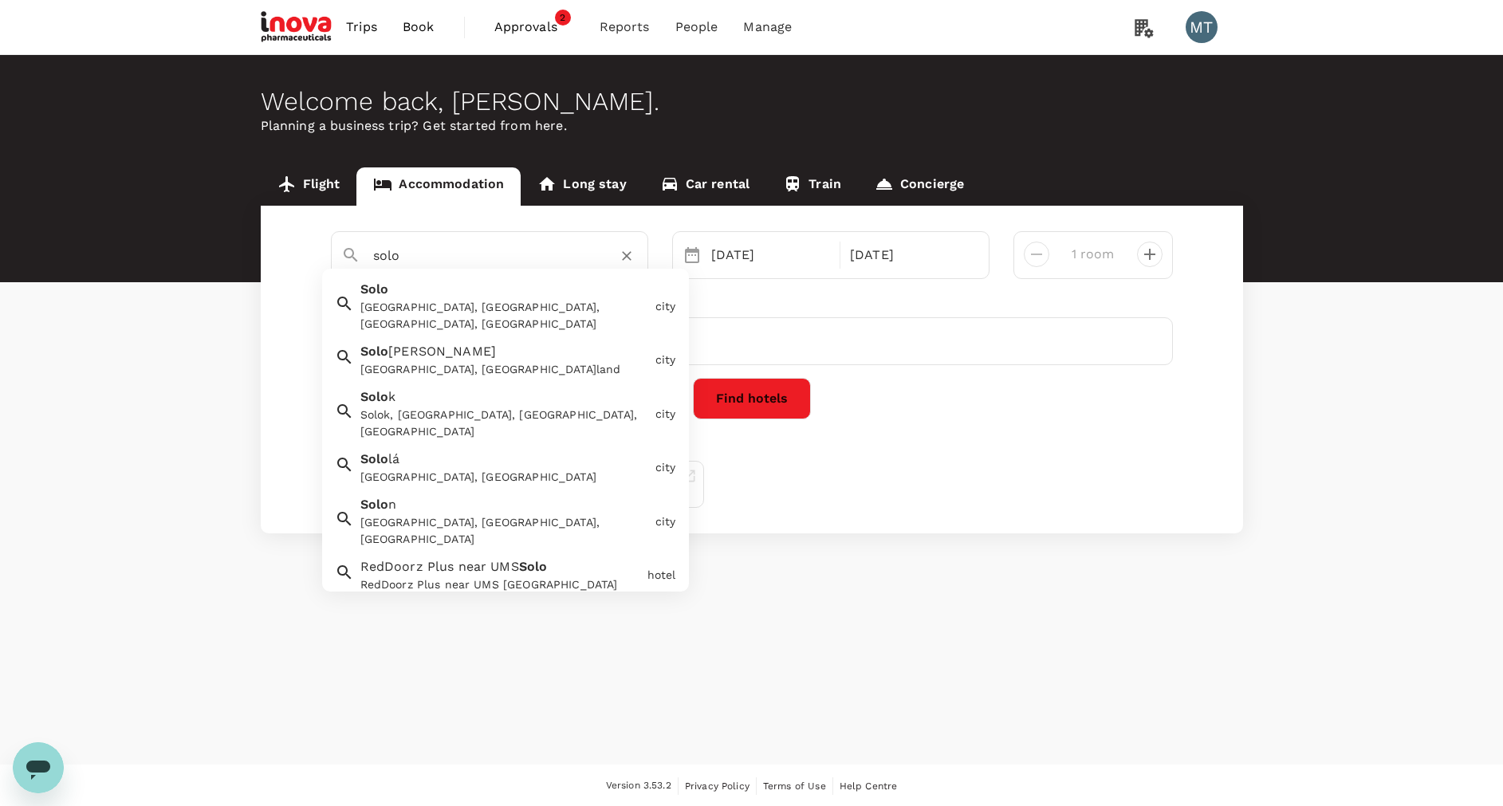
click at [486, 308] on div "Solo, Surakarta City, Central Java, Indonesia" at bounding box center [504, 315] width 289 height 33
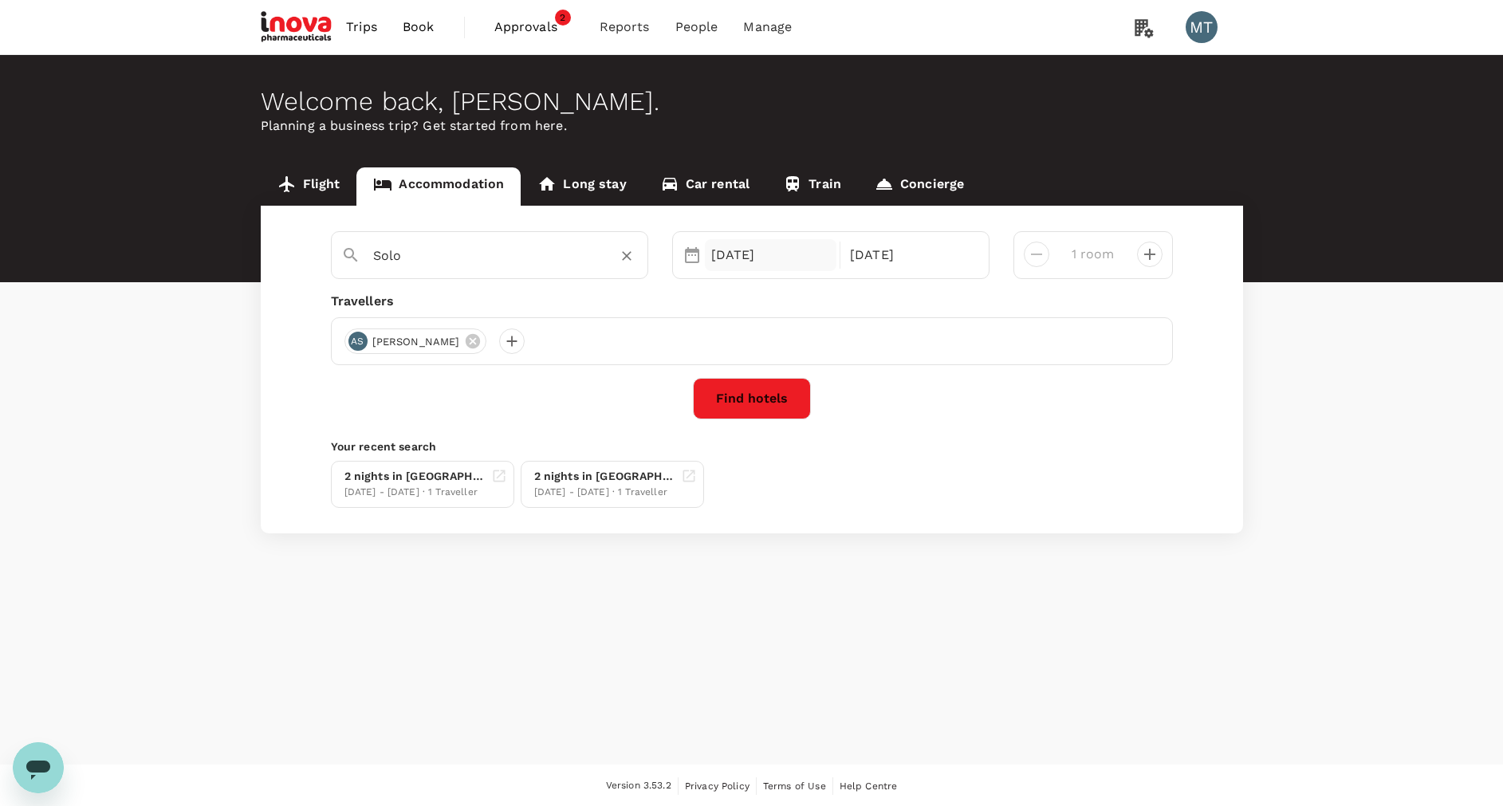
type input "Solo"
click at [770, 254] on div "22 Oct" at bounding box center [771, 255] width 132 height 32
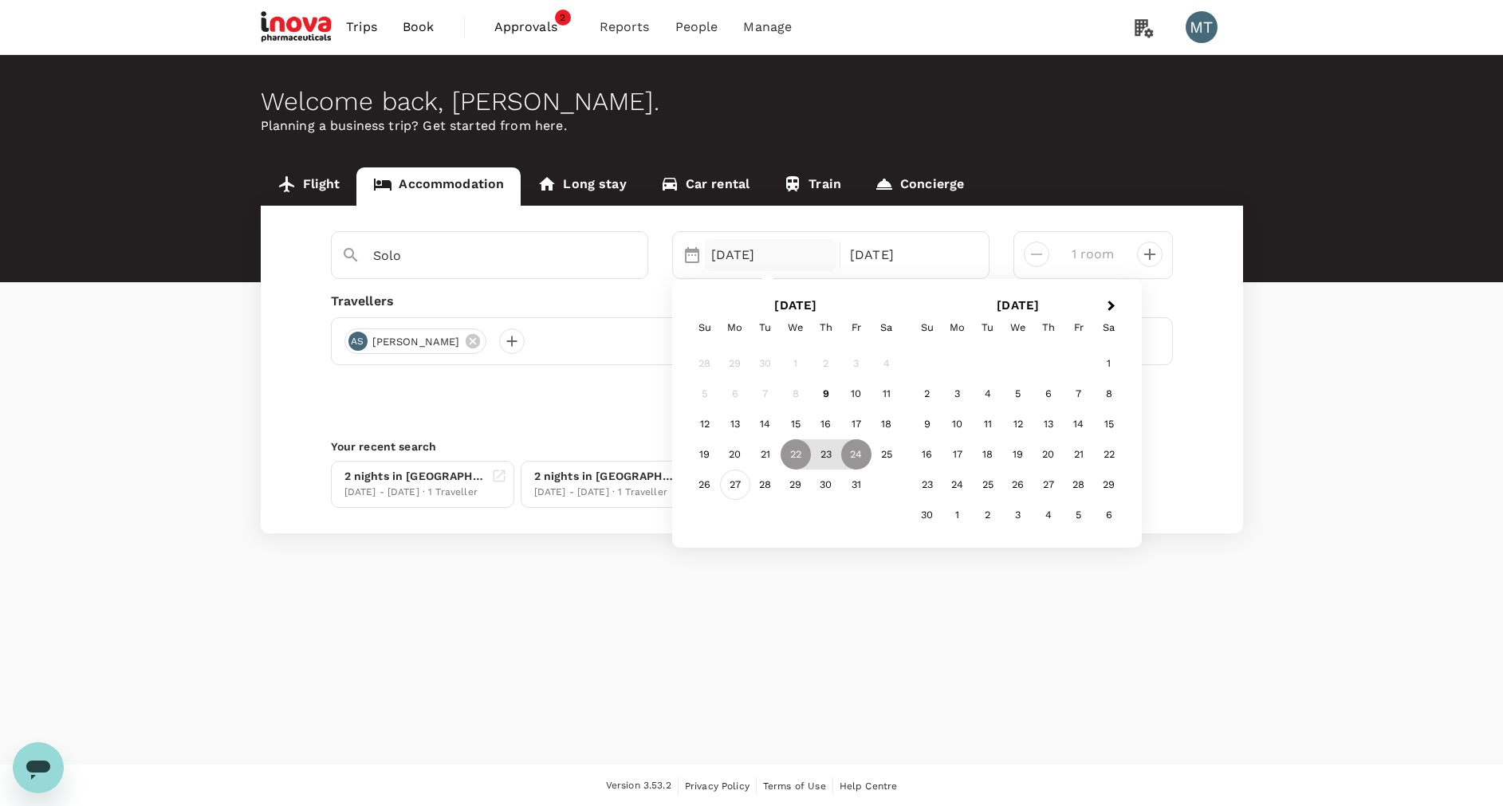
click at [735, 484] on div "27" at bounding box center [735, 485] width 30 height 30
click at [766, 481] on div "28" at bounding box center [765, 485] width 30 height 30
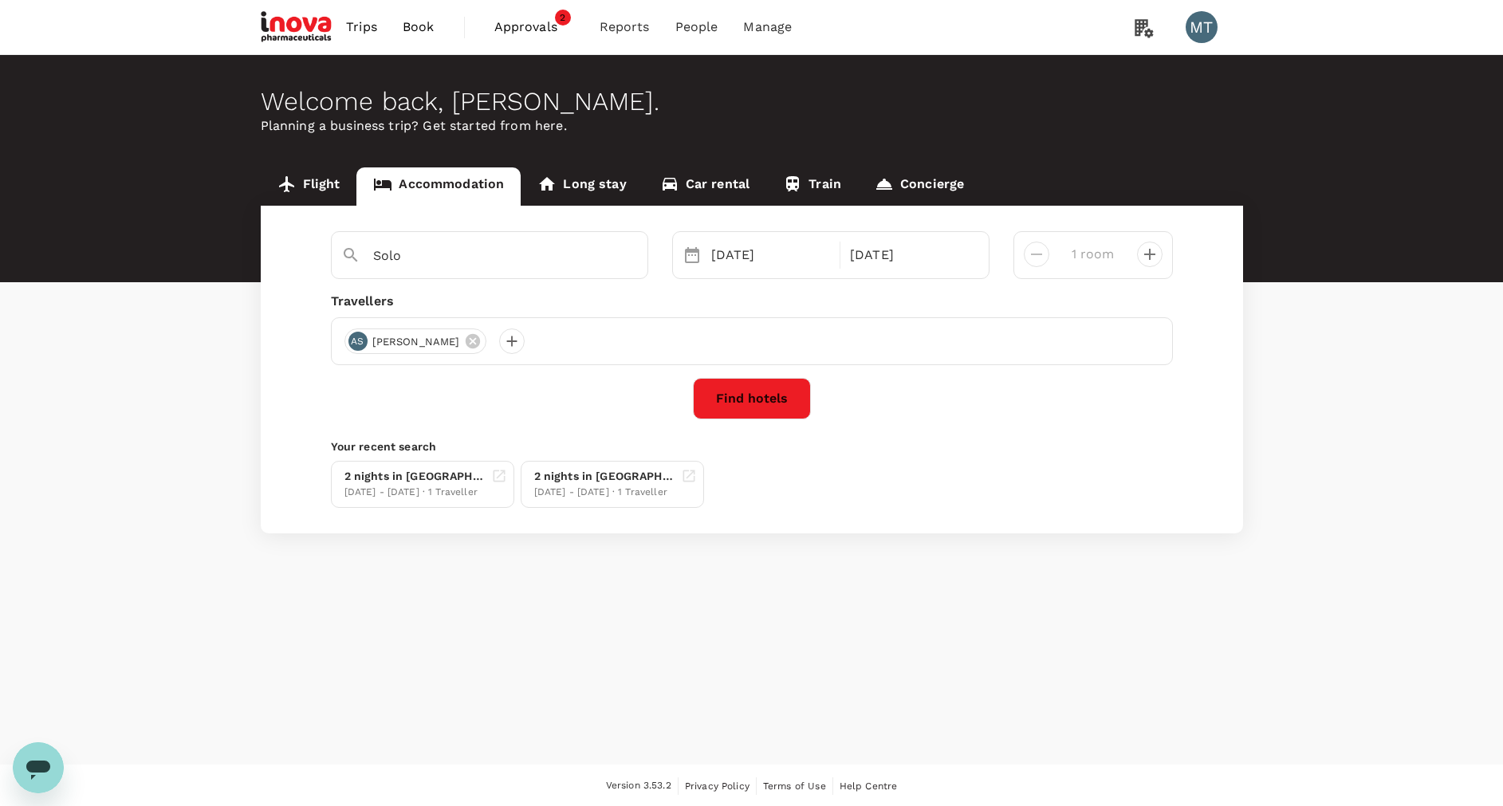
click at [755, 398] on button "Find hotels" at bounding box center [752, 398] width 118 height 41
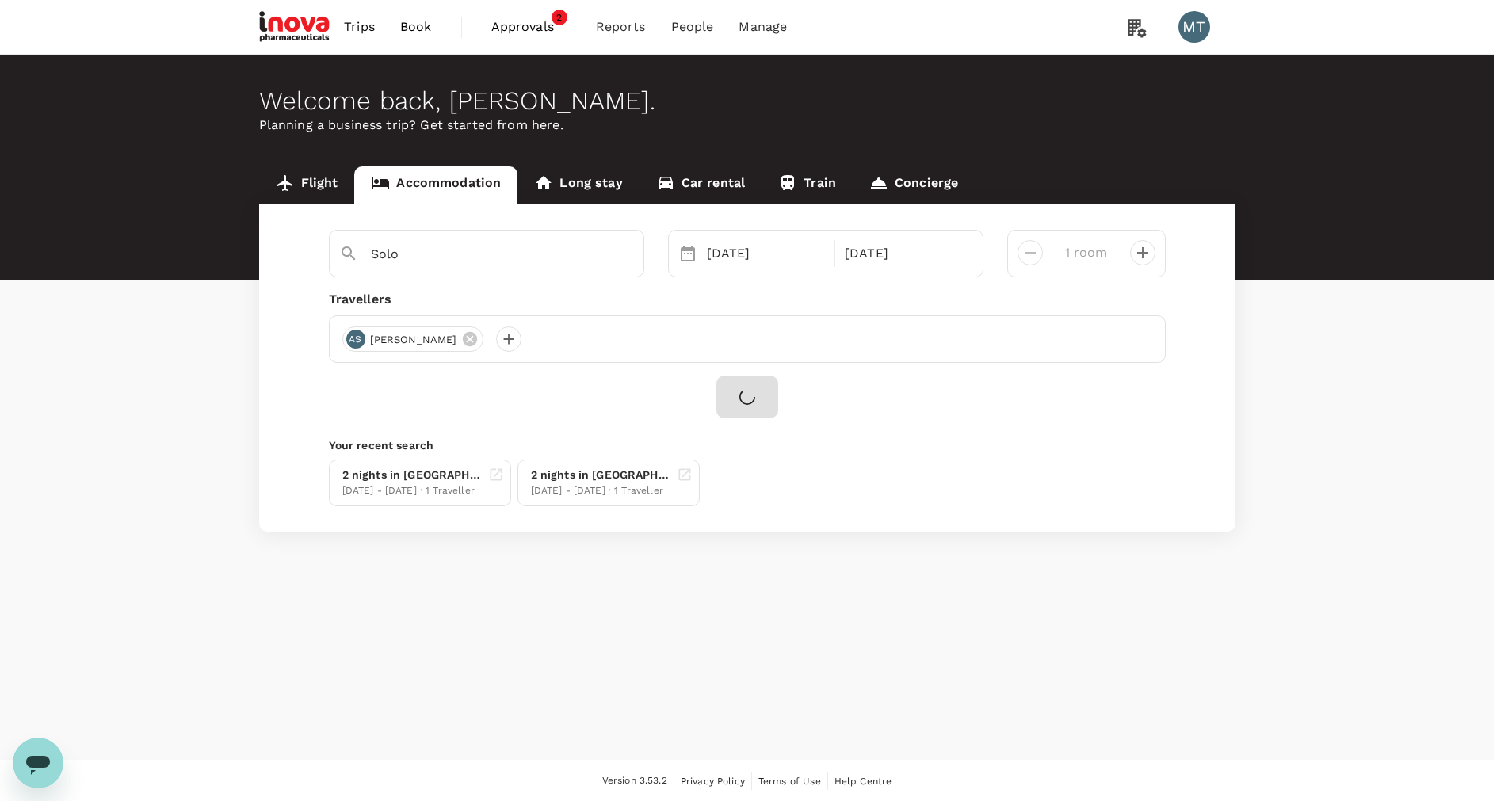
click at [689, 266] on input "iNova Travel Policy ( Achmad Subchan, You )" at bounding box center [756, 400] width 1512 height 801
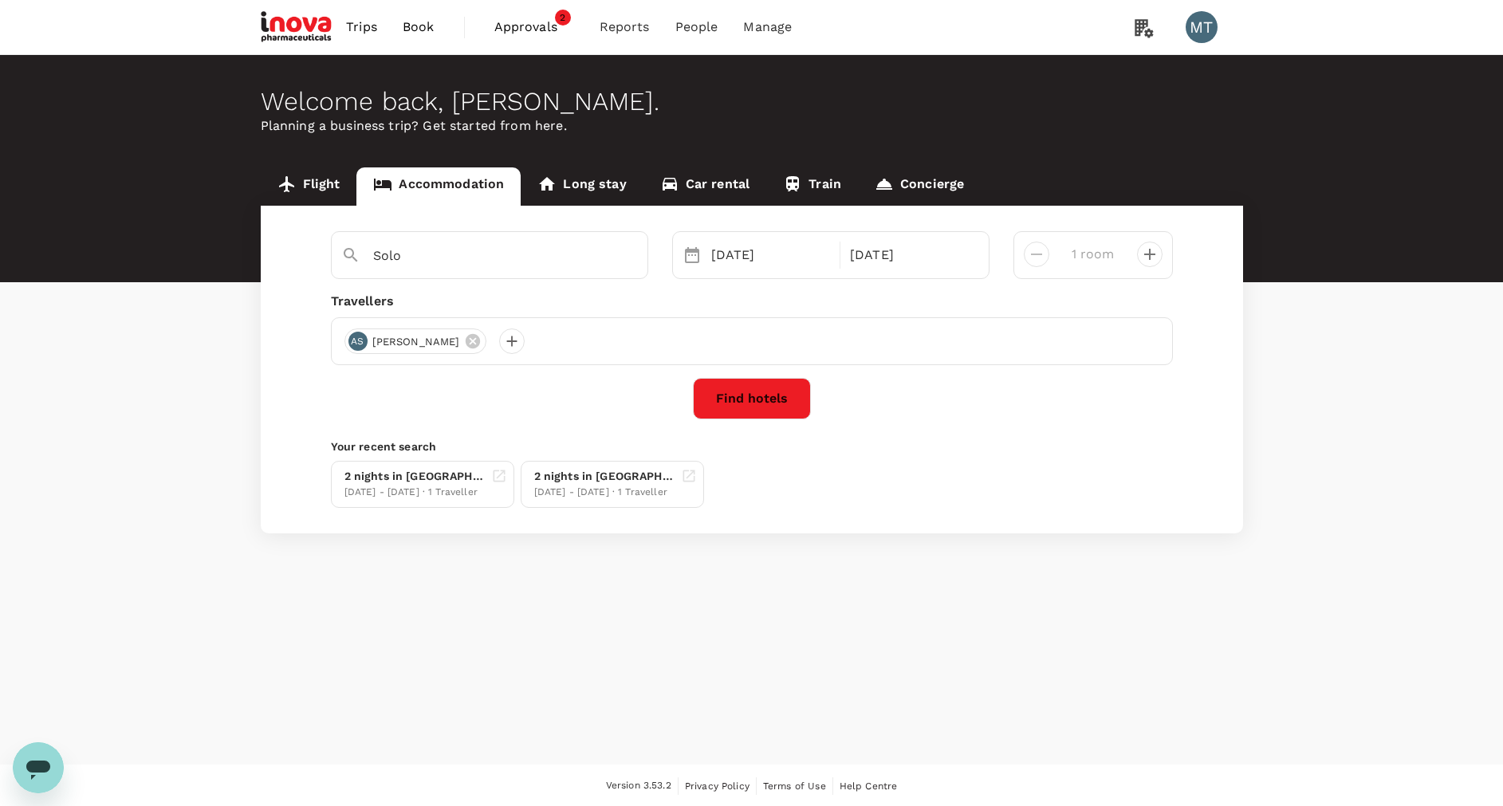
click at [772, 386] on button "Find hotels" at bounding box center [752, 398] width 118 height 41
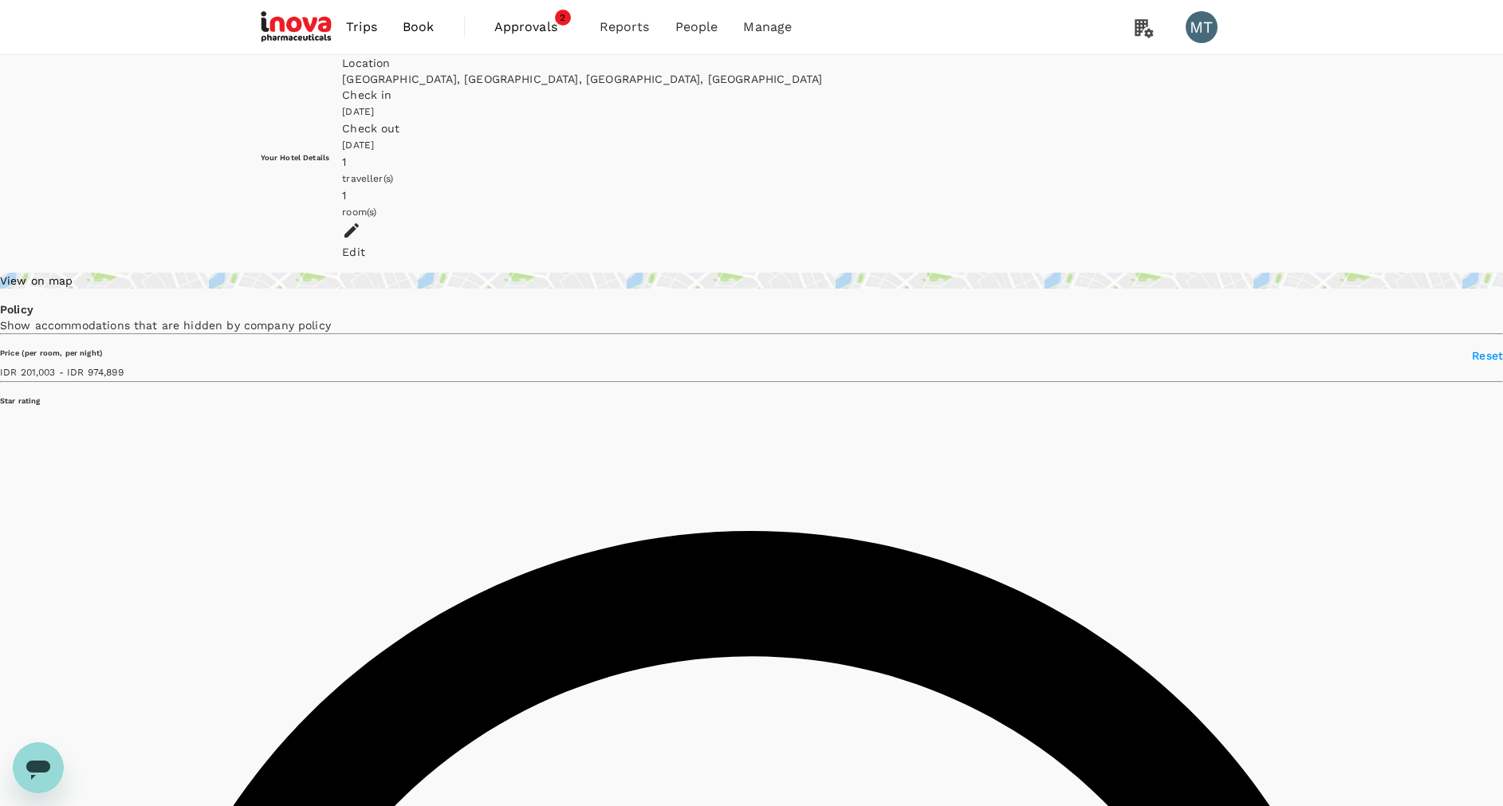
type input "974899.83"
type input "87701.83"
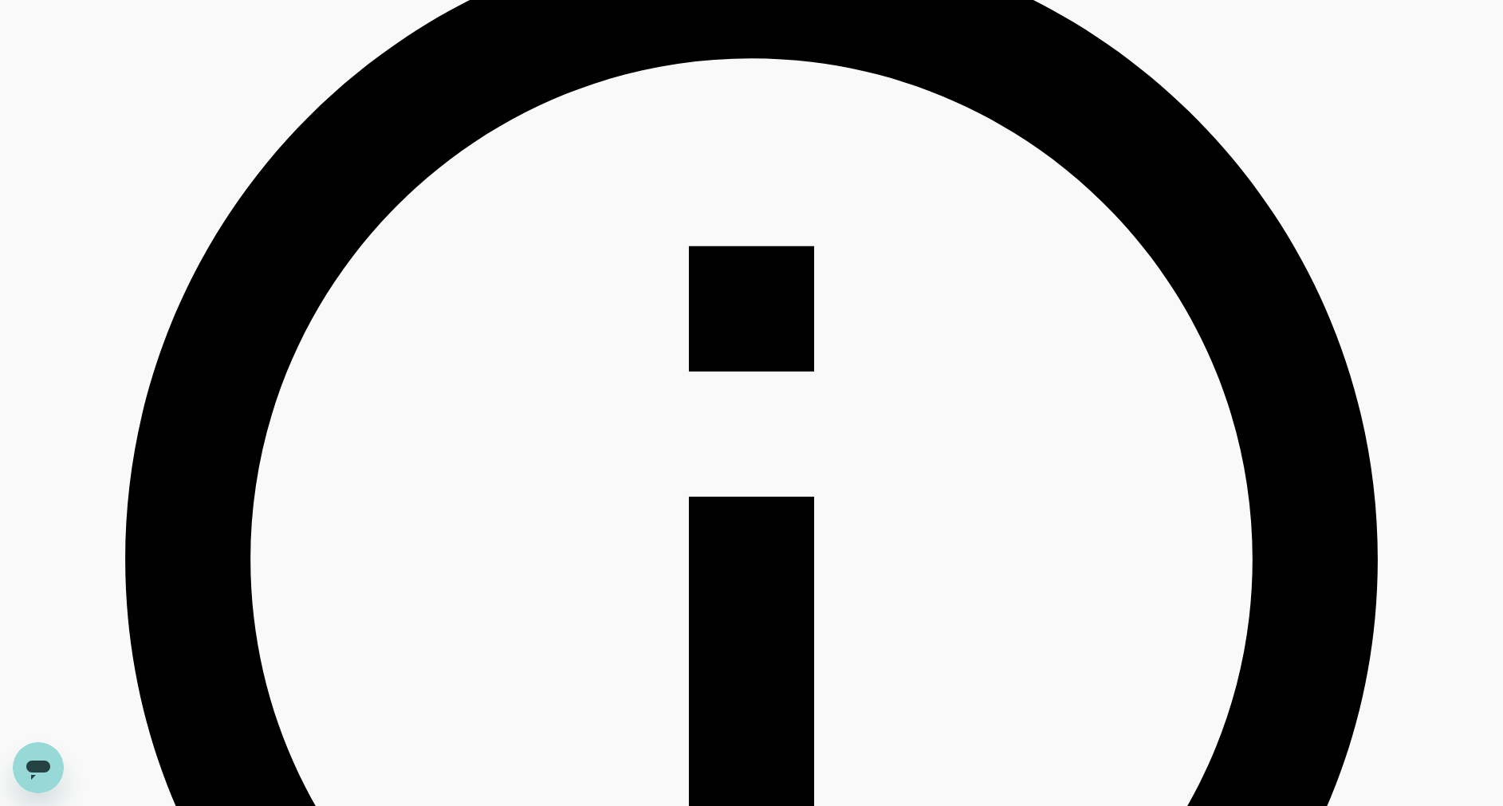
scroll to position [957, 0]
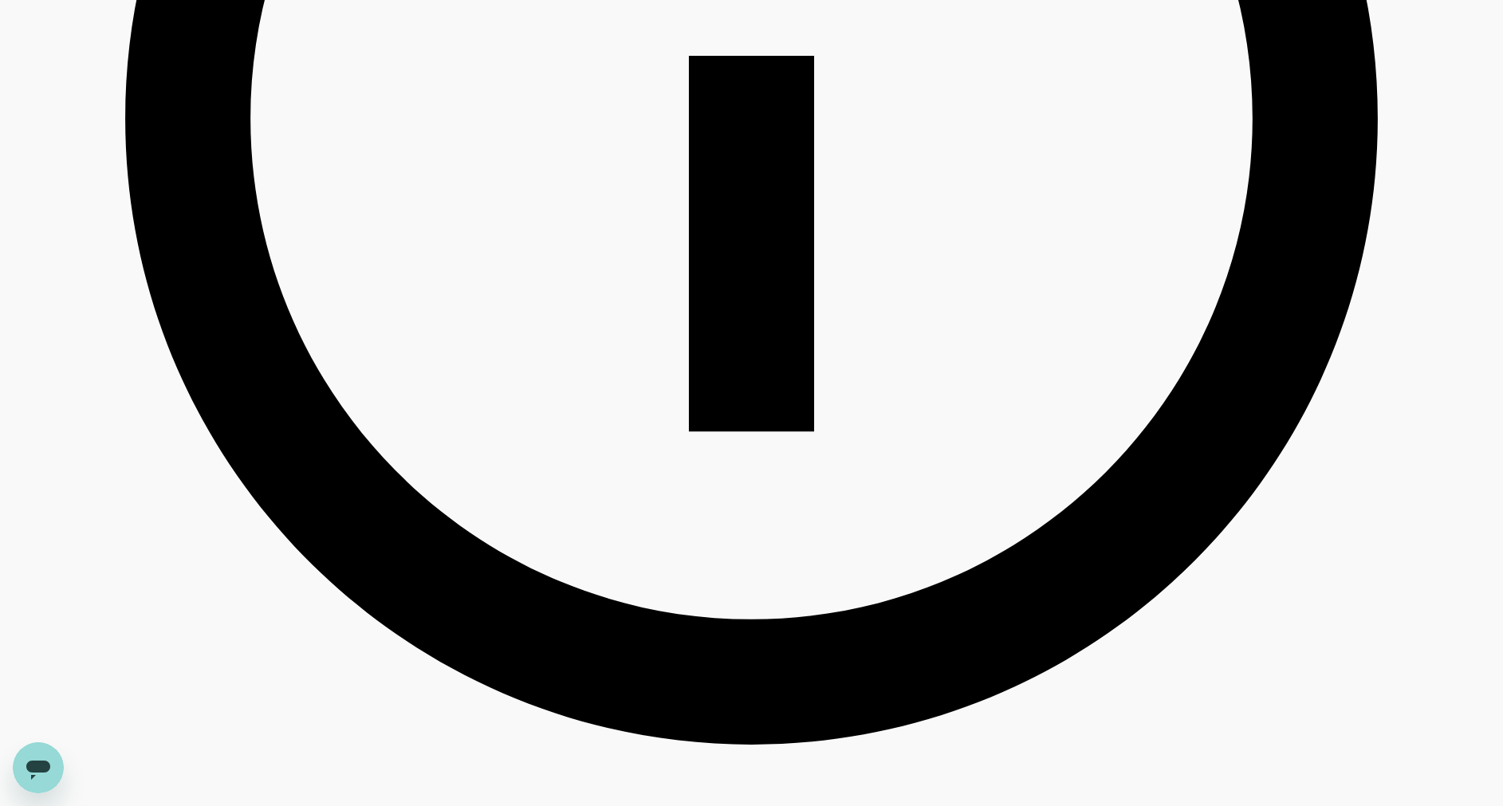
scroll to position [1076, 0]
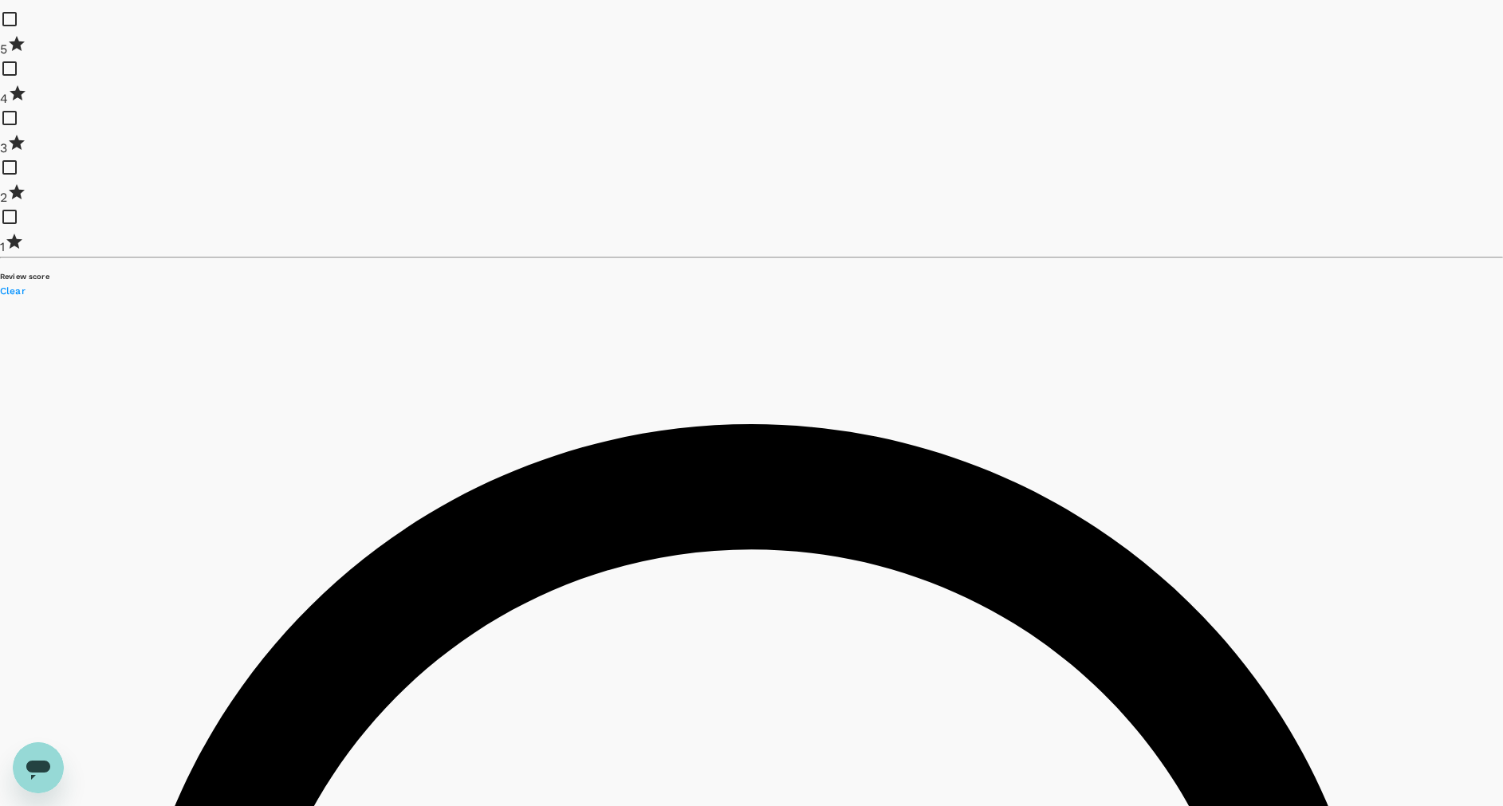
scroll to position [1914, 0]
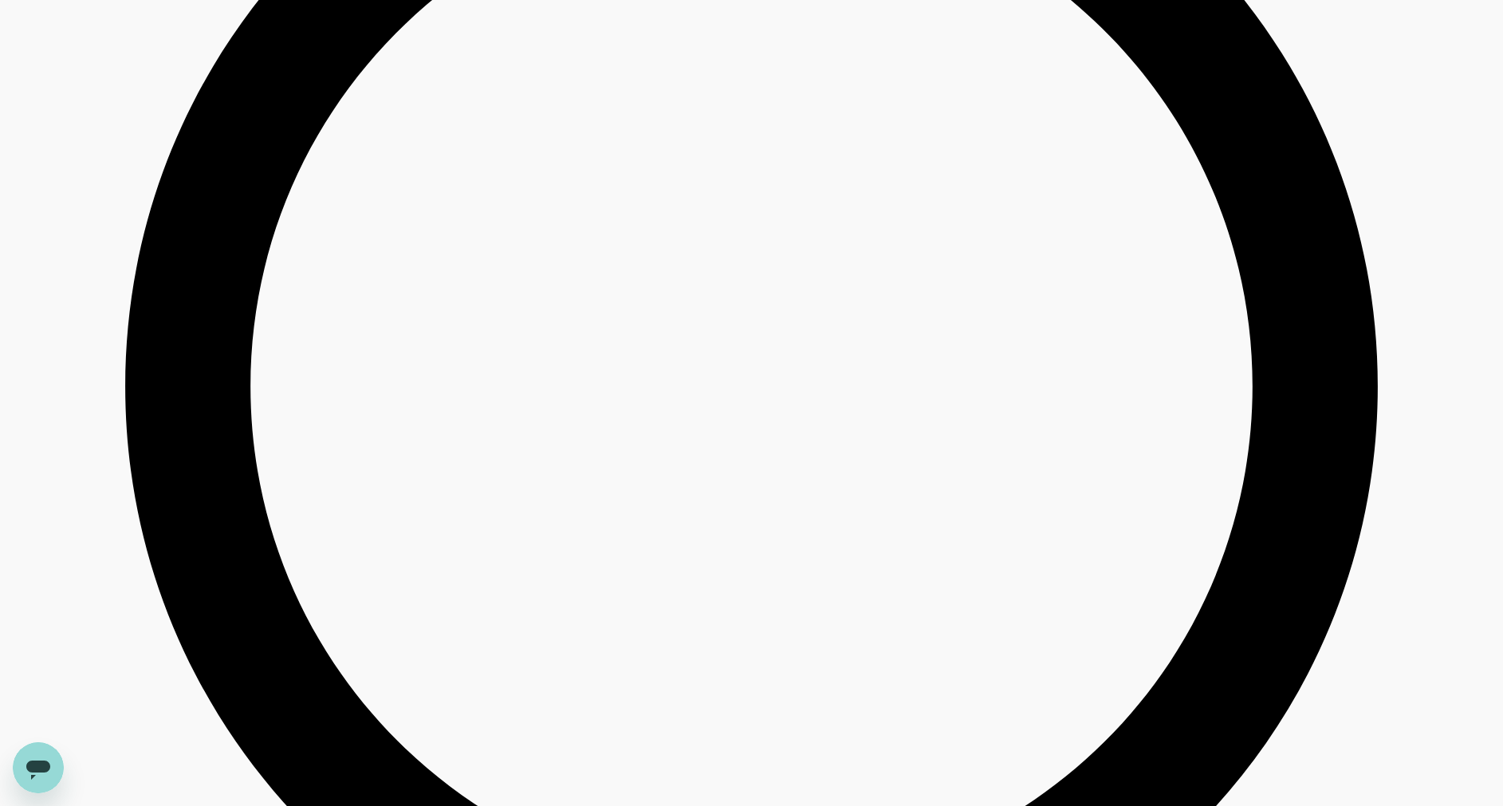
scroll to position [2631, 0]
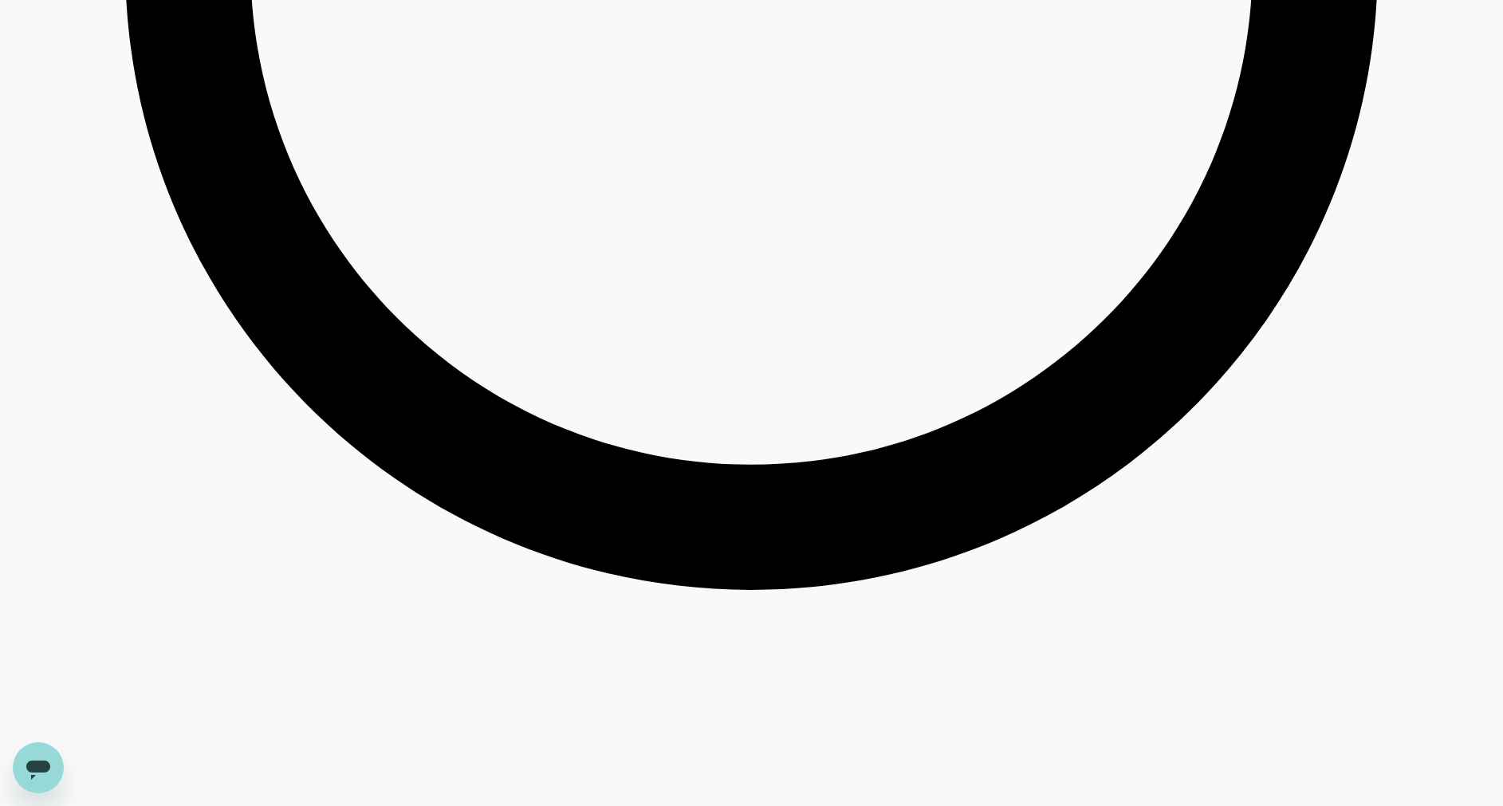
scroll to position [3468, 0]
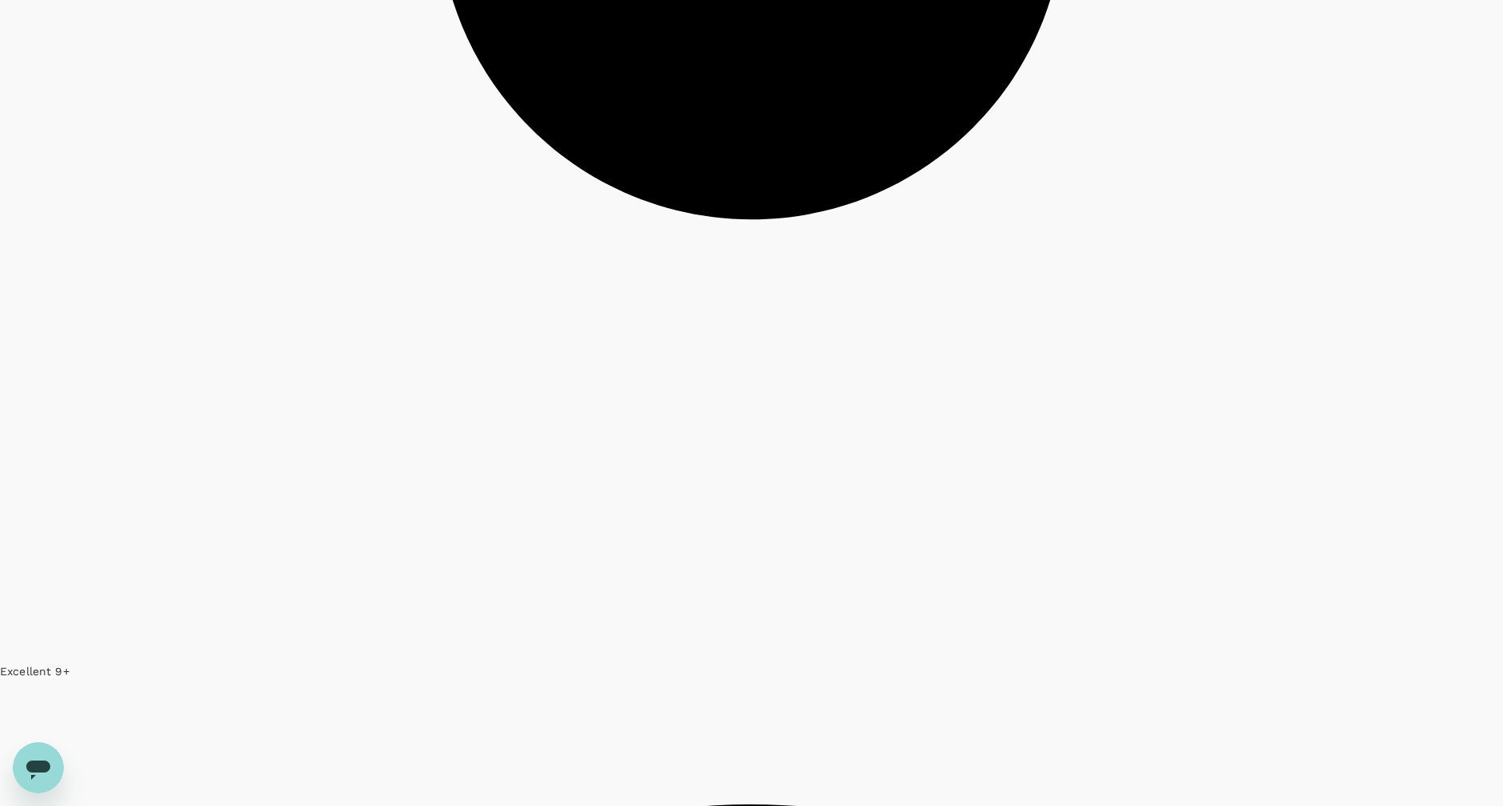
scroll to position [4557, 0]
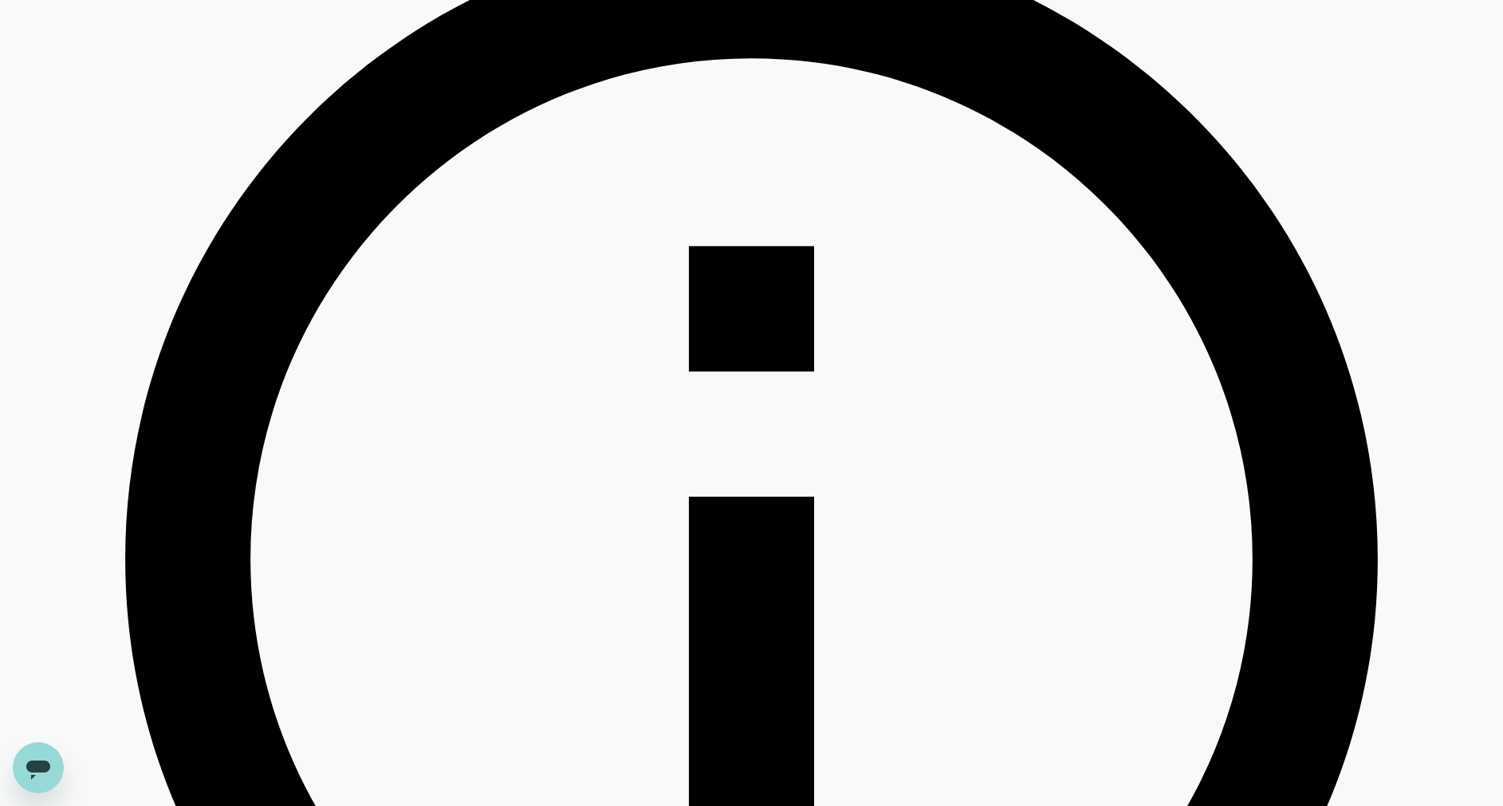
scroll to position [0, 0]
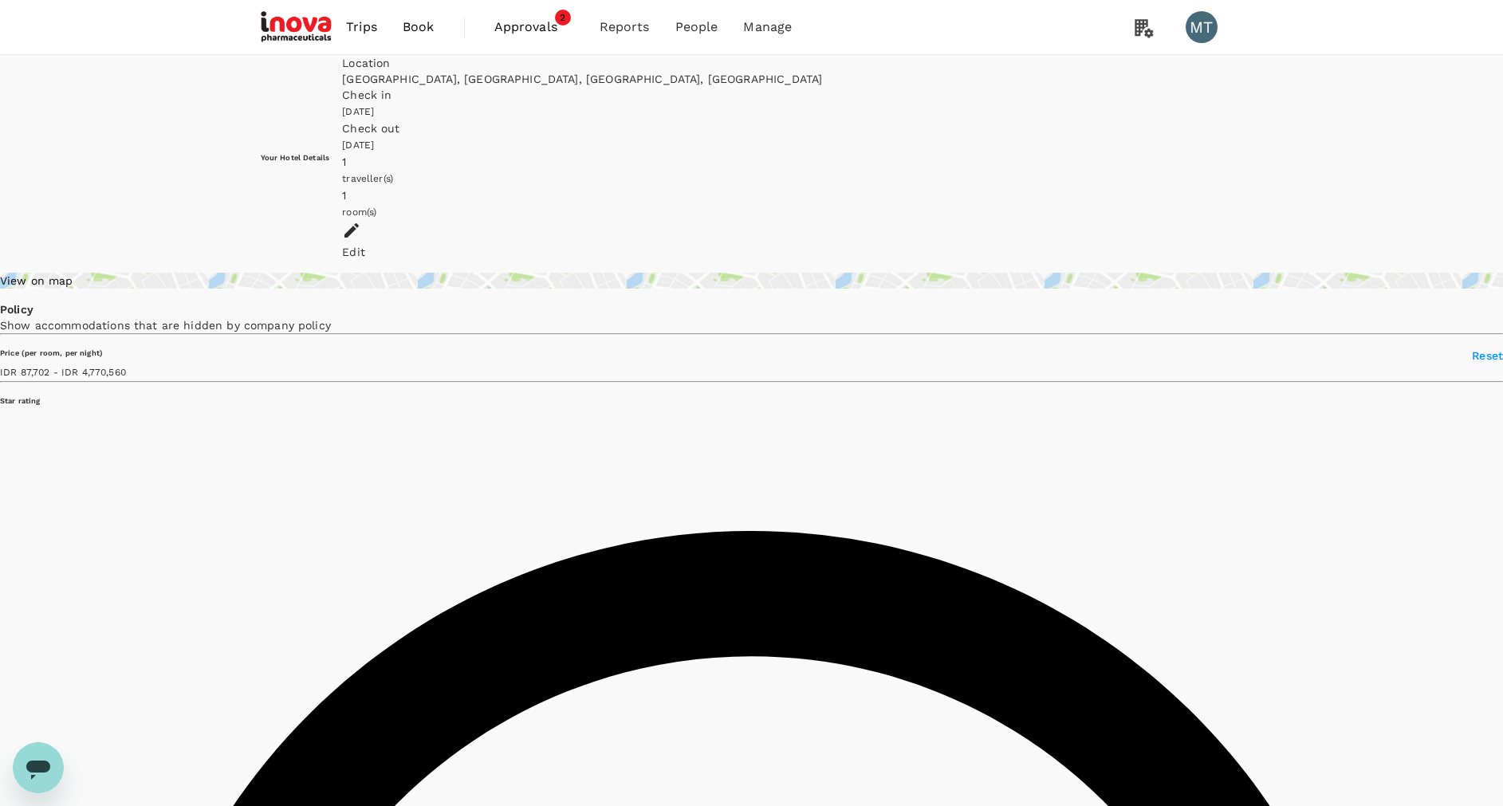
type input "4770559.83"
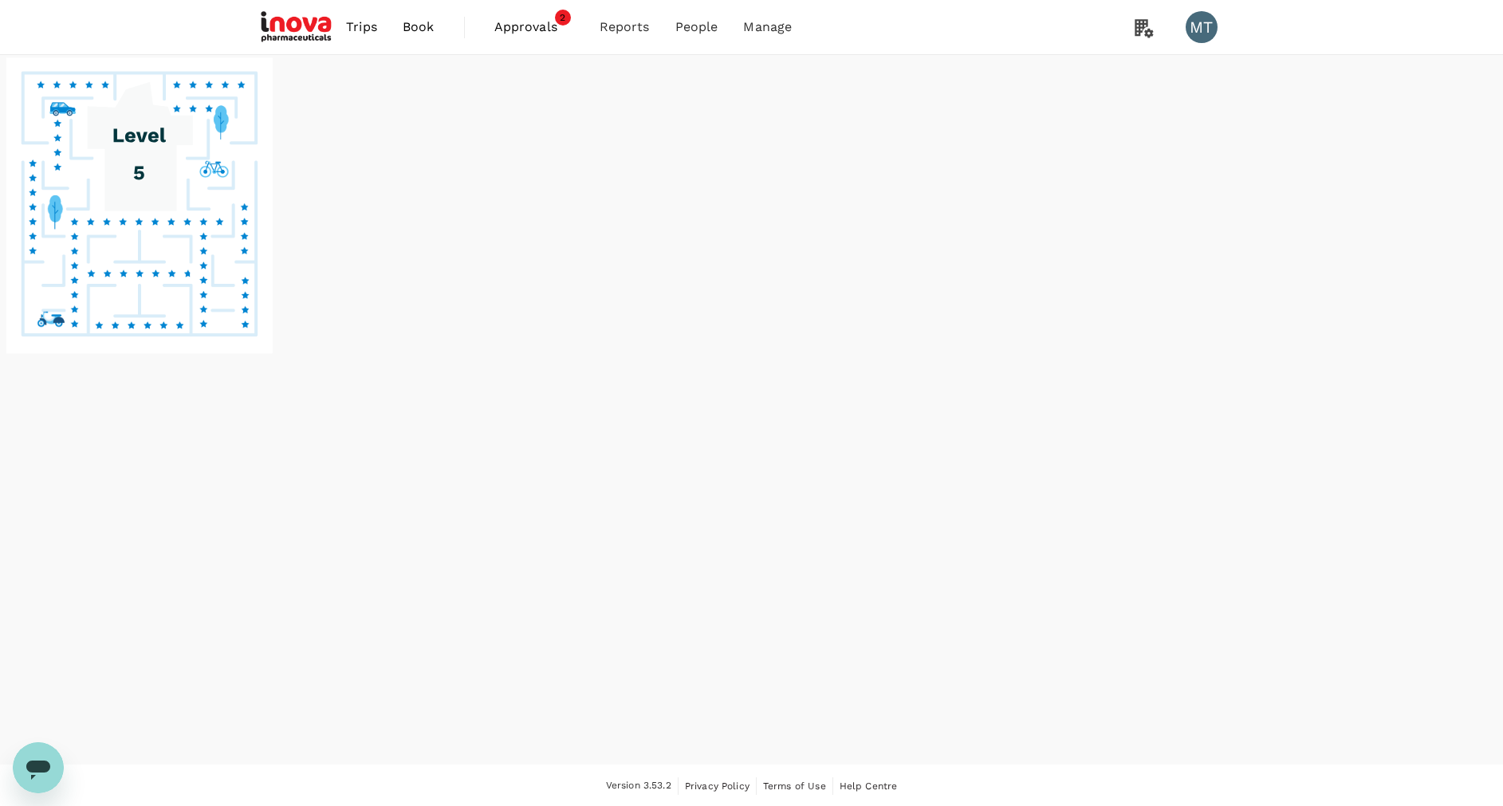
click at [403, 32] on span "Book" at bounding box center [419, 27] width 32 height 19
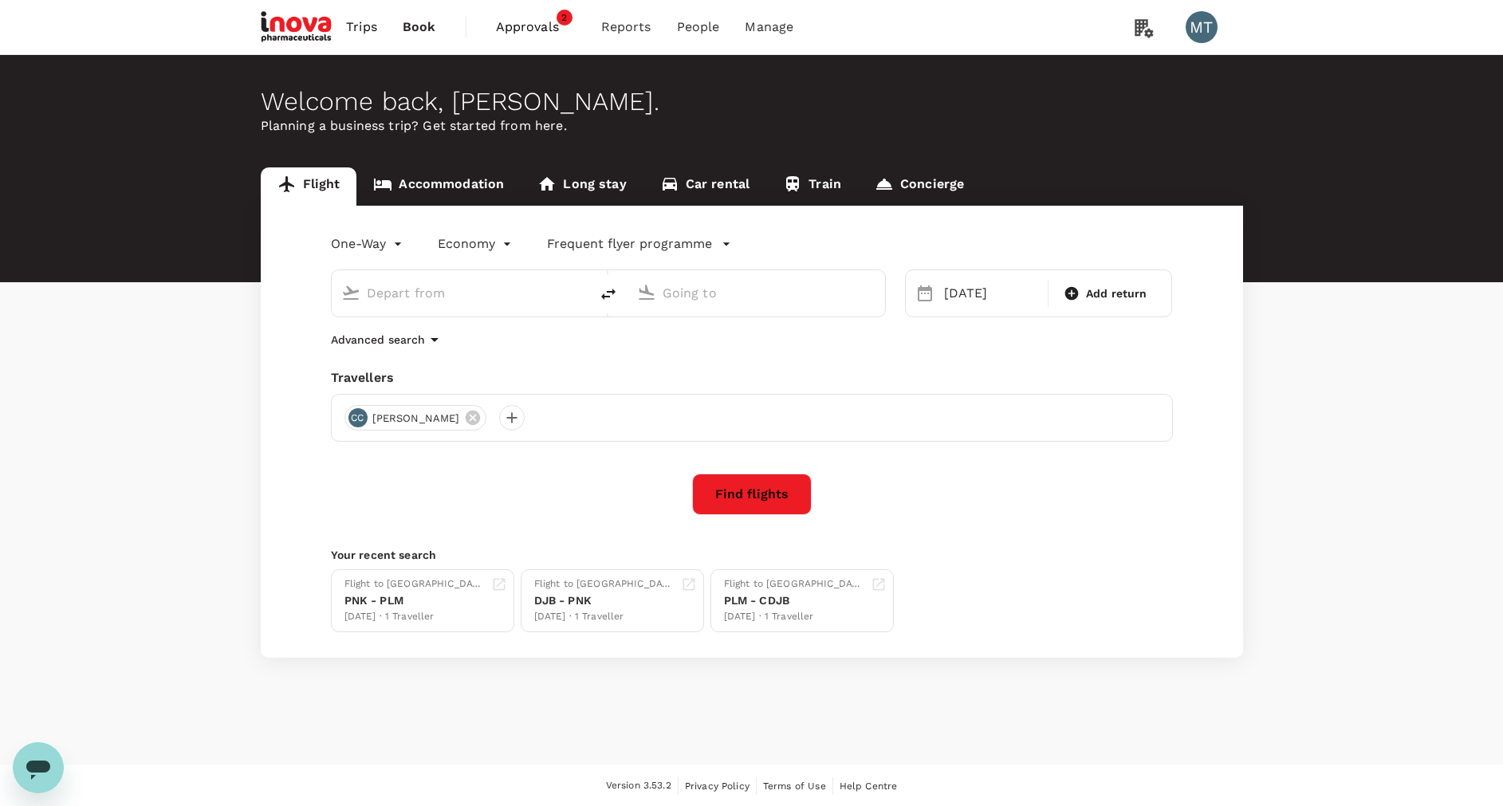
type input "Pontianak, Indonesia (any)"
type input "Sultan Mahmud Badaruddin II Intl (PLM)"
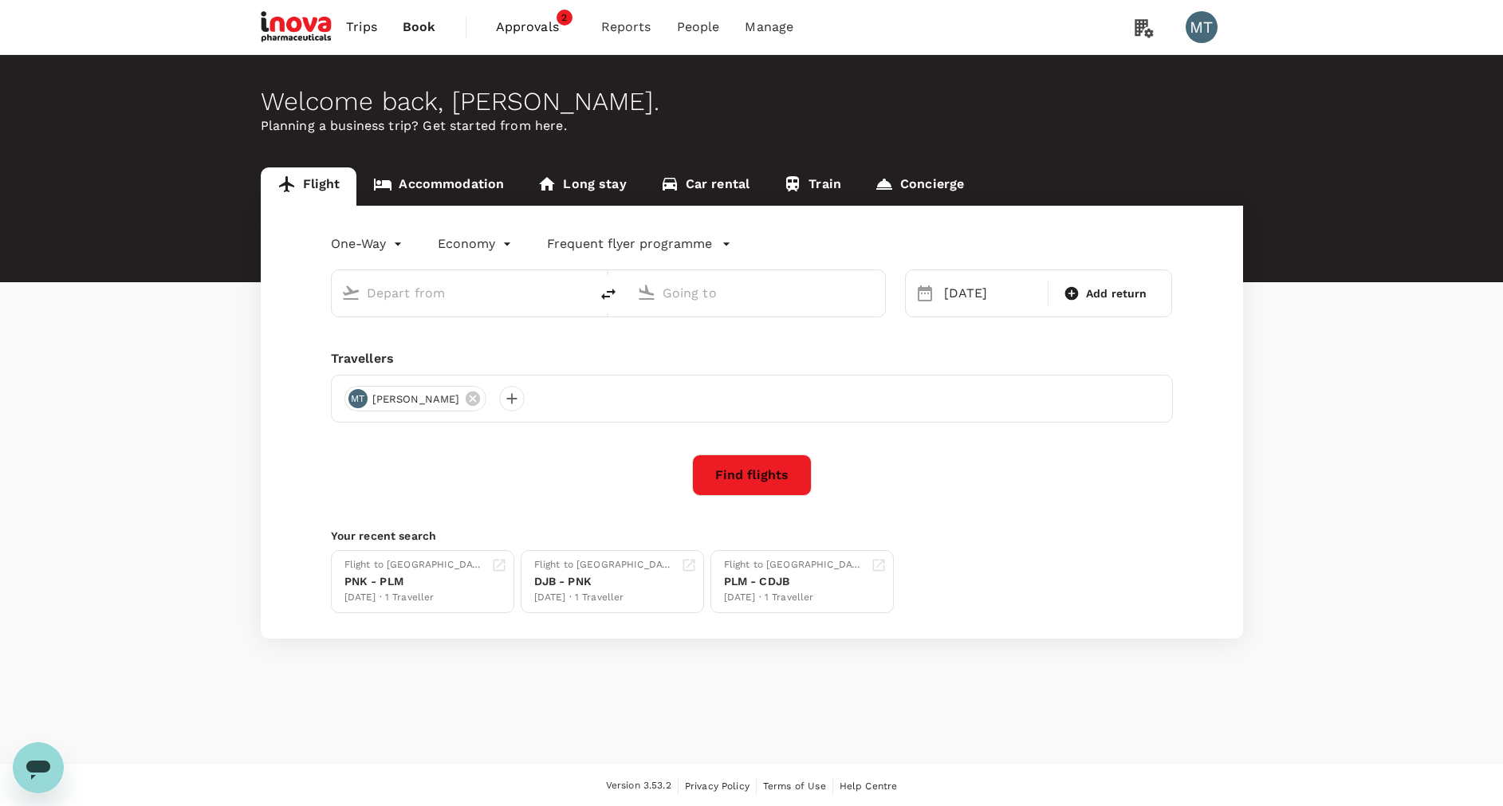
type input "Pontianak, Indonesia (any)"
type input "Sultan Mahmud Badaruddin II Intl (PLM)"
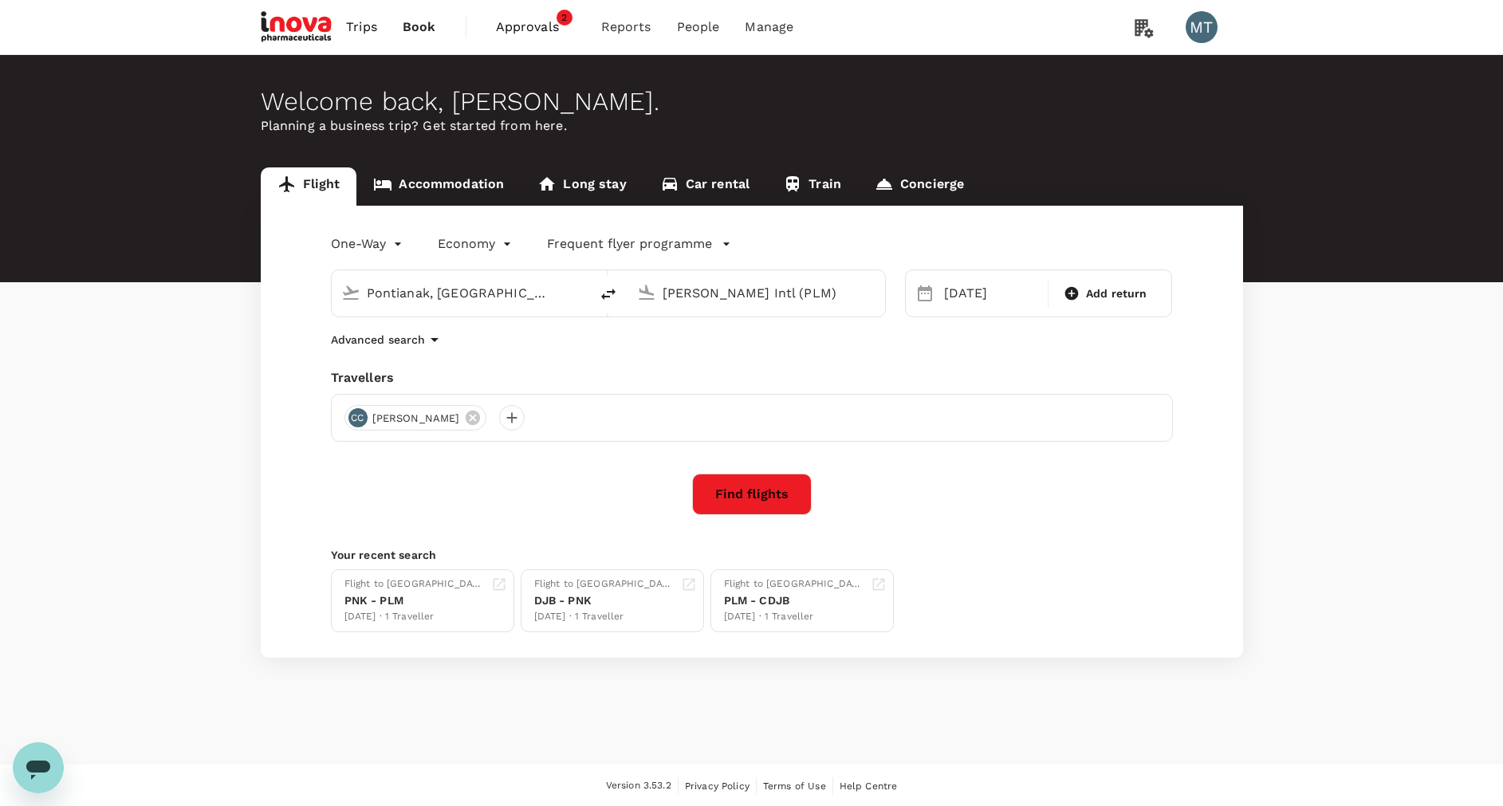
click at [407, 282] on input "Pontianak, Indonesia (any)" at bounding box center [461, 293] width 189 height 25
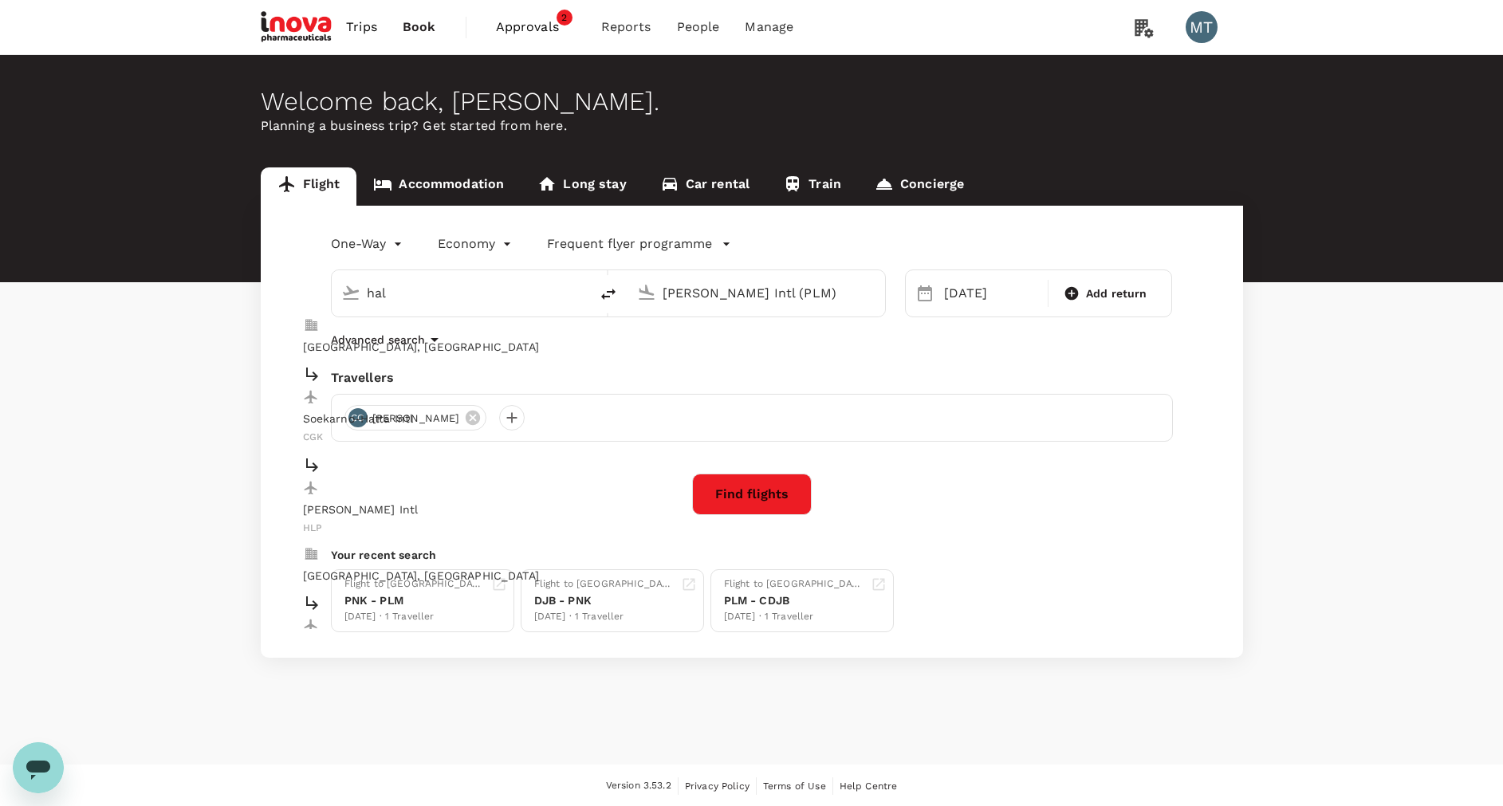
click at [400, 502] on p "Halim Perdanakusuma Intl" at bounding box center [361, 510] width 116 height 16
type input "Halim Perdanakusuma Intl (HLP)"
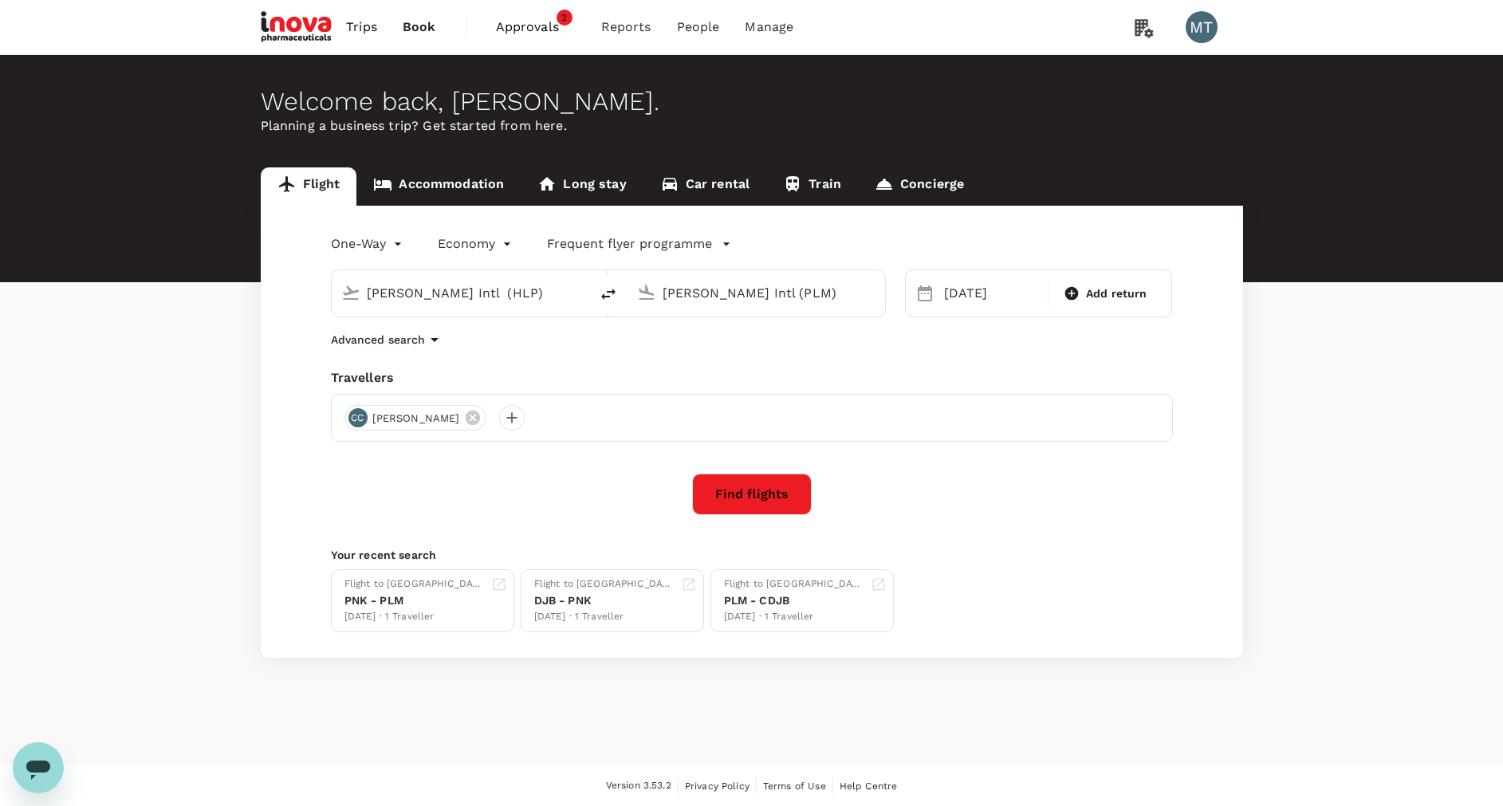
click at [690, 293] on input "Sultan Mahmud Badaruddin II Intl (PLM)" at bounding box center [757, 293] width 189 height 25
click at [686, 360] on li "Juanda Intl SUB" at bounding box center [769, 405] width 367 height 91
type input "Juanda Intl (SUB)"
click at [974, 462] on div "13" at bounding box center [968, 461] width 30 height 30
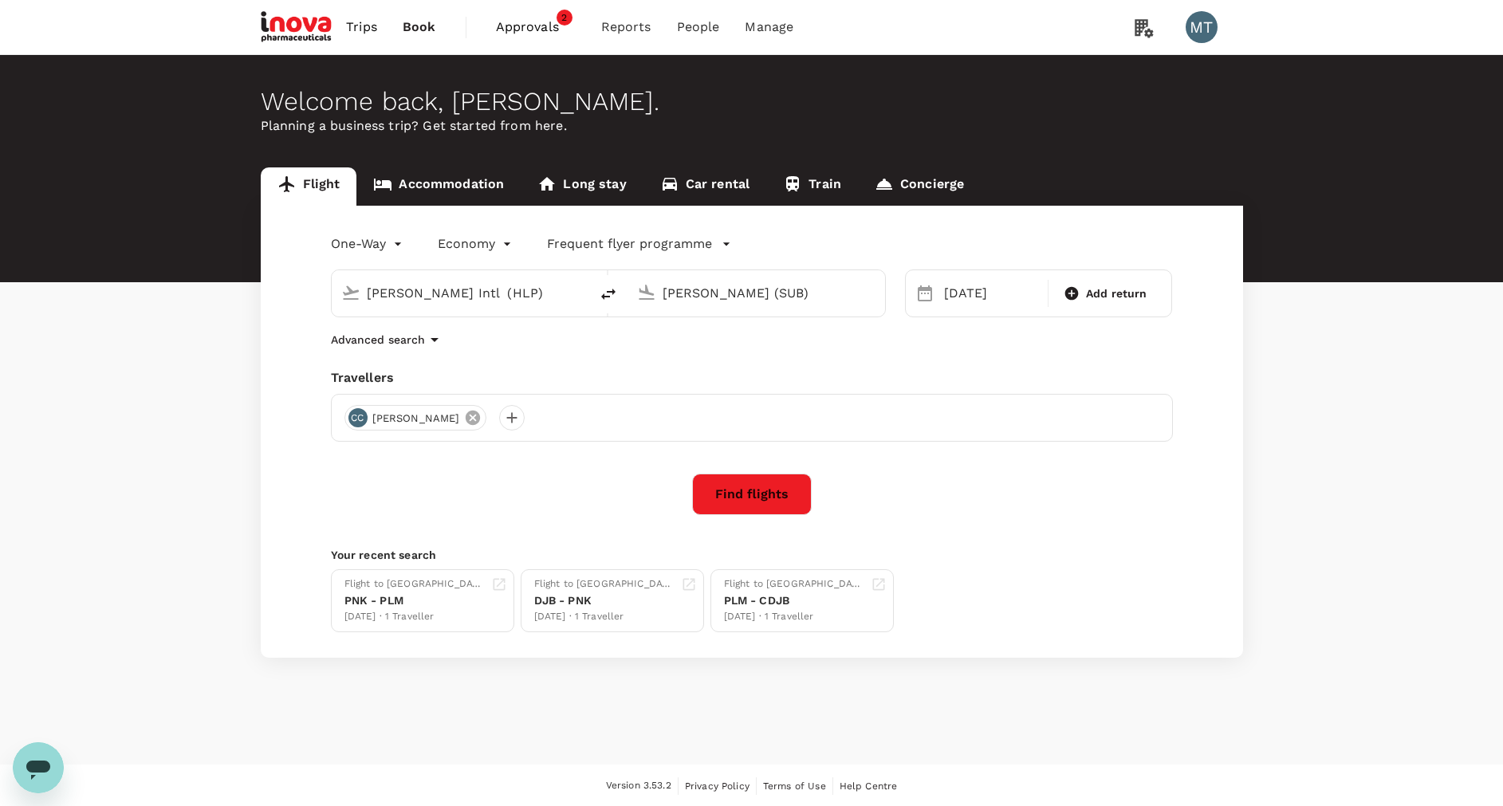
click at [475, 421] on icon at bounding box center [473, 418] width 14 height 14
click at [362, 416] on div at bounding box center [357, 418] width 26 height 26
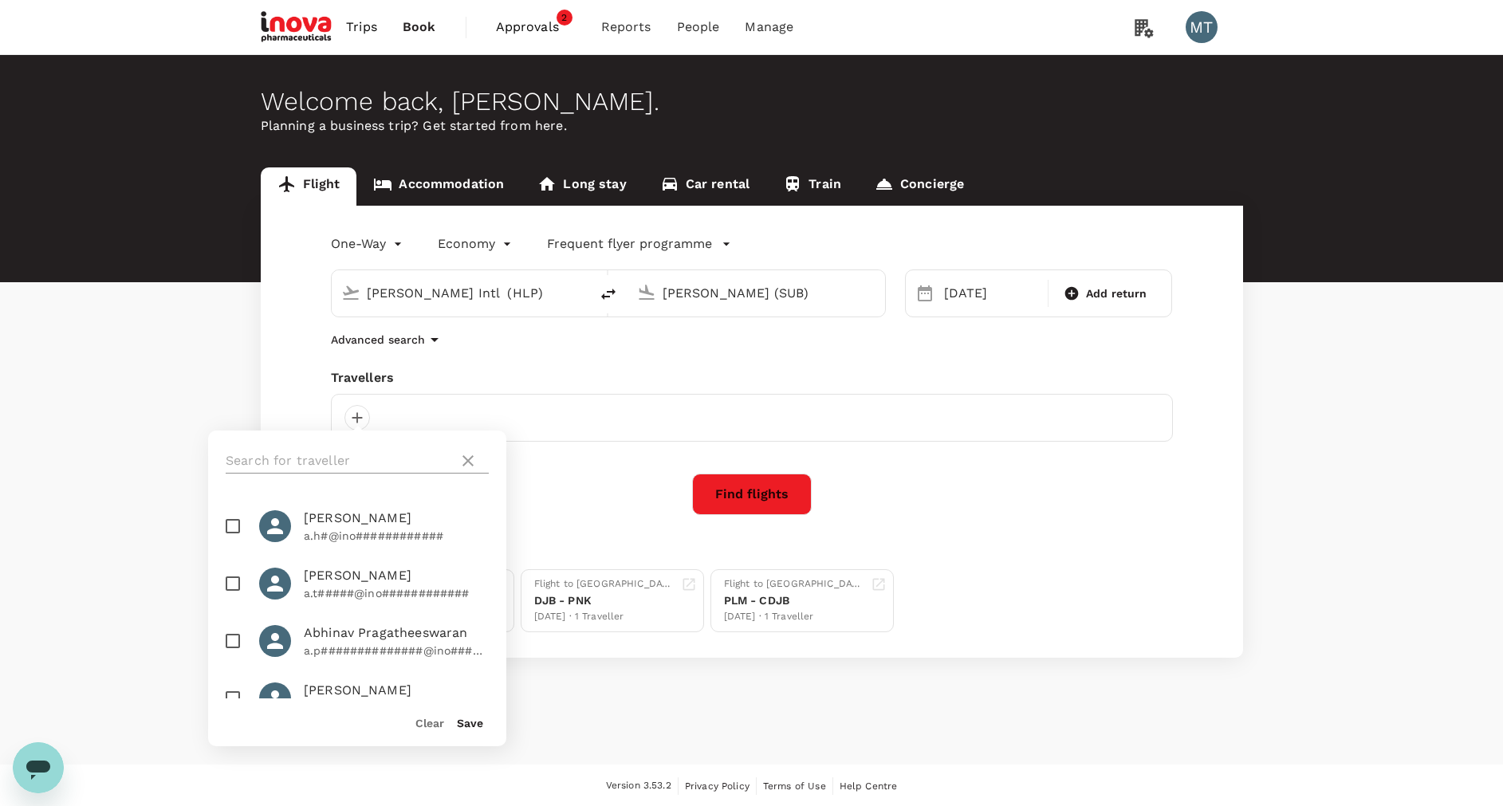
click at [364, 450] on input "text" at bounding box center [339, 461] width 226 height 26
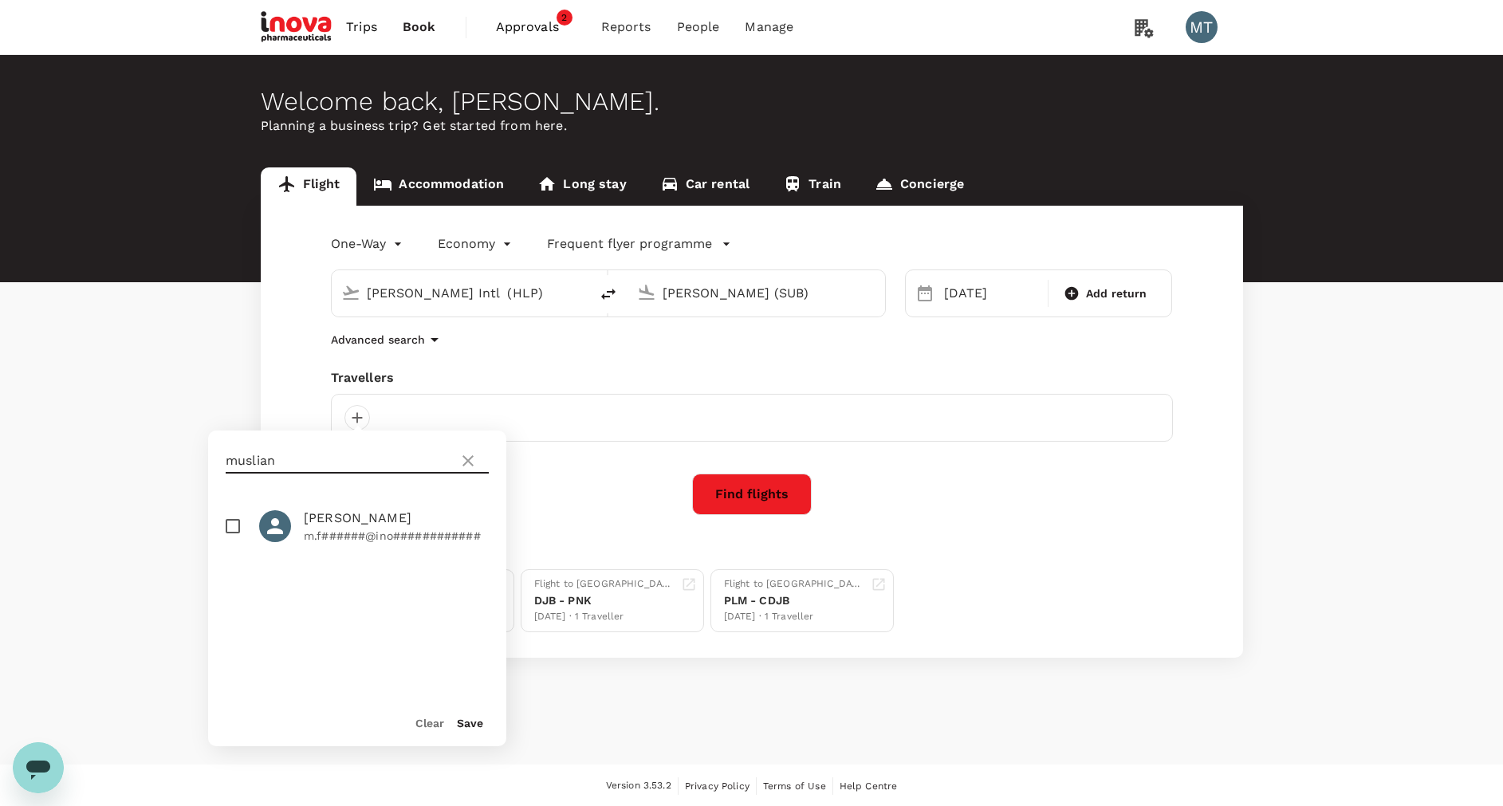
type input "muslian"
click at [232, 524] on input "checkbox" at bounding box center [232, 525] width 33 height 33
checkbox input "true"
click at [468, 725] on button "Save" at bounding box center [470, 723] width 26 height 13
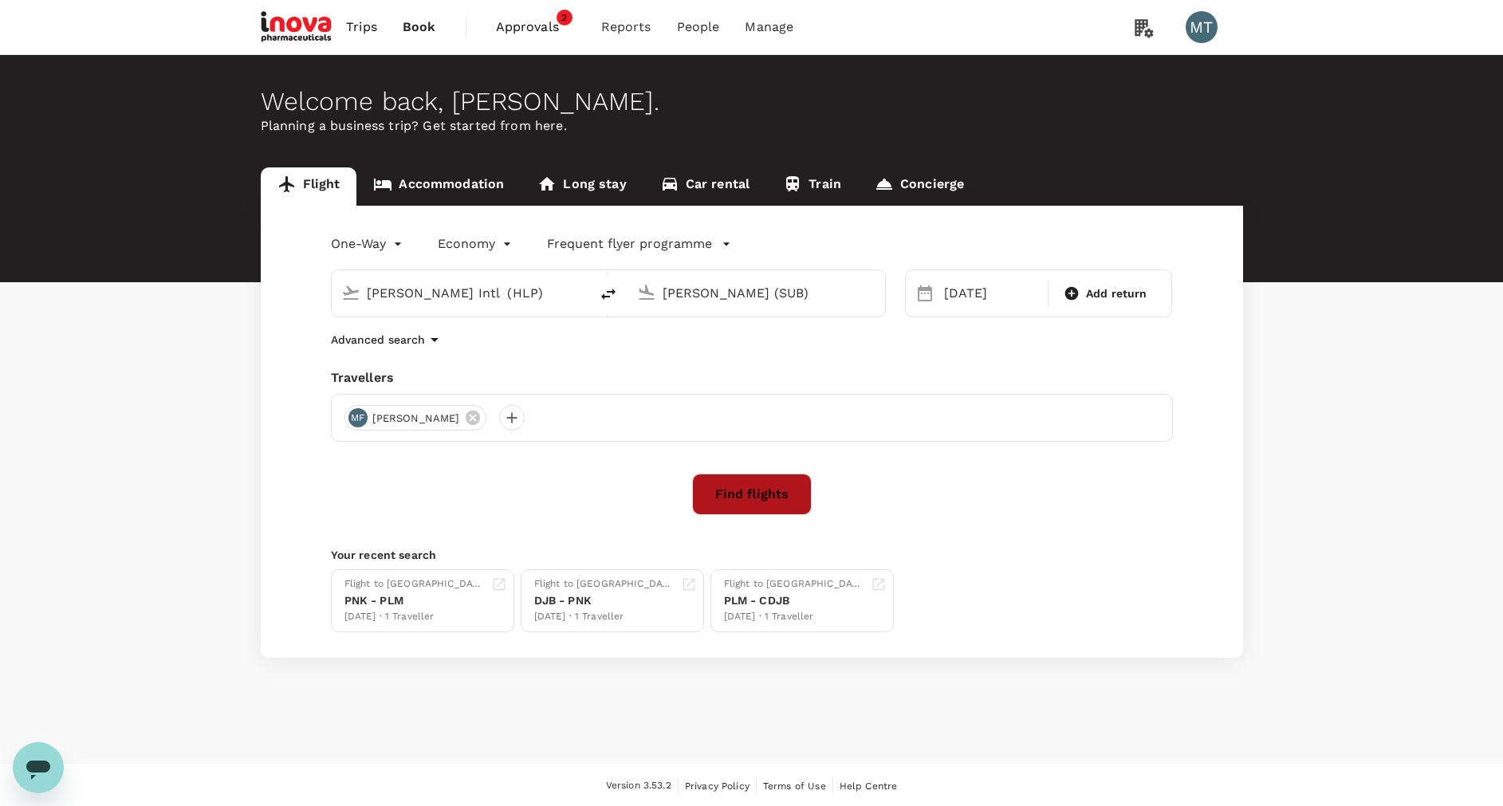
click at [772, 512] on button "Find flights" at bounding box center [752, 494] width 120 height 41
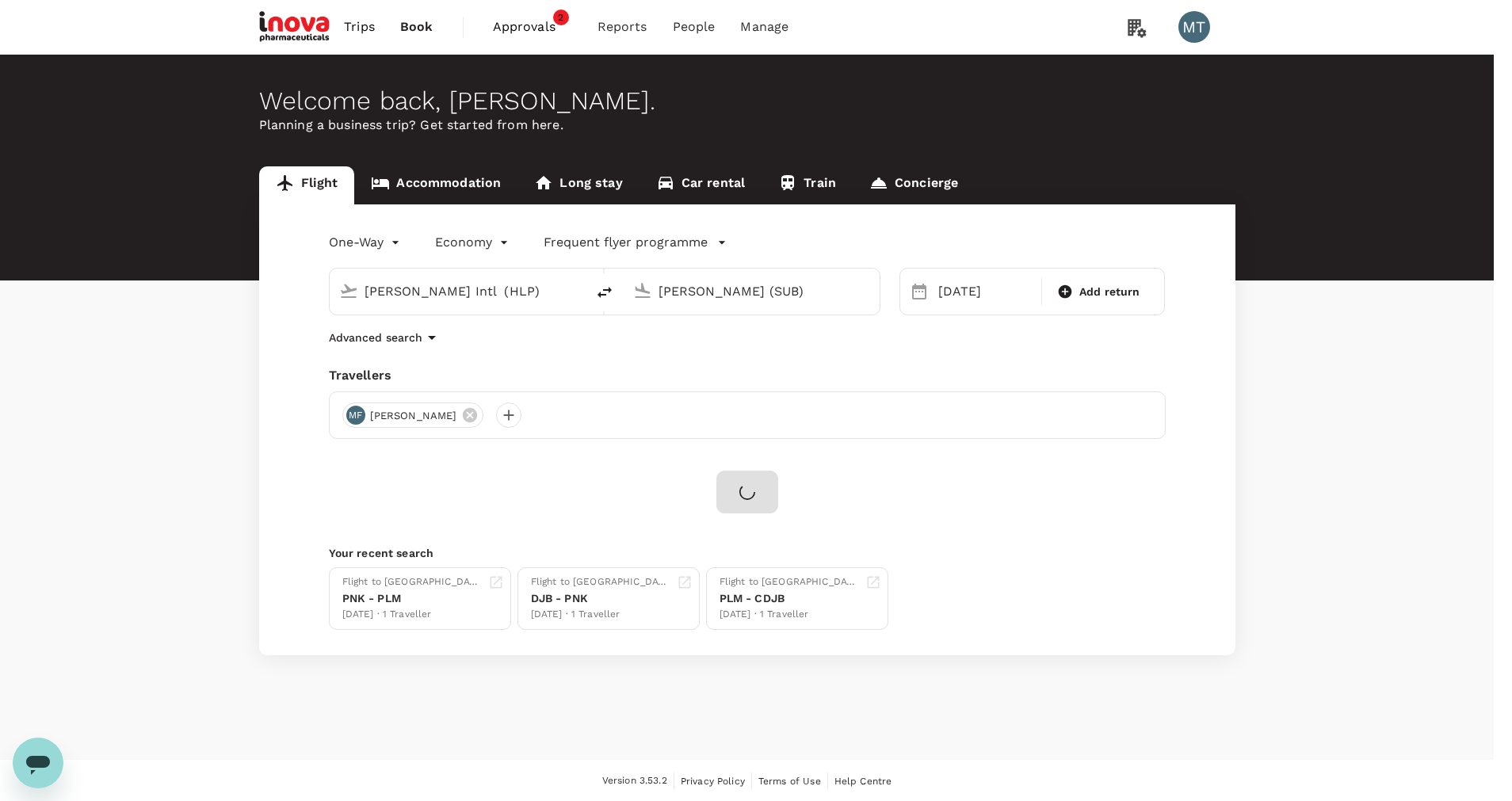
click at [705, 289] on input "iNova Travel Policy ( Muslian Fahroni, You )" at bounding box center [756, 400] width 1512 height 801
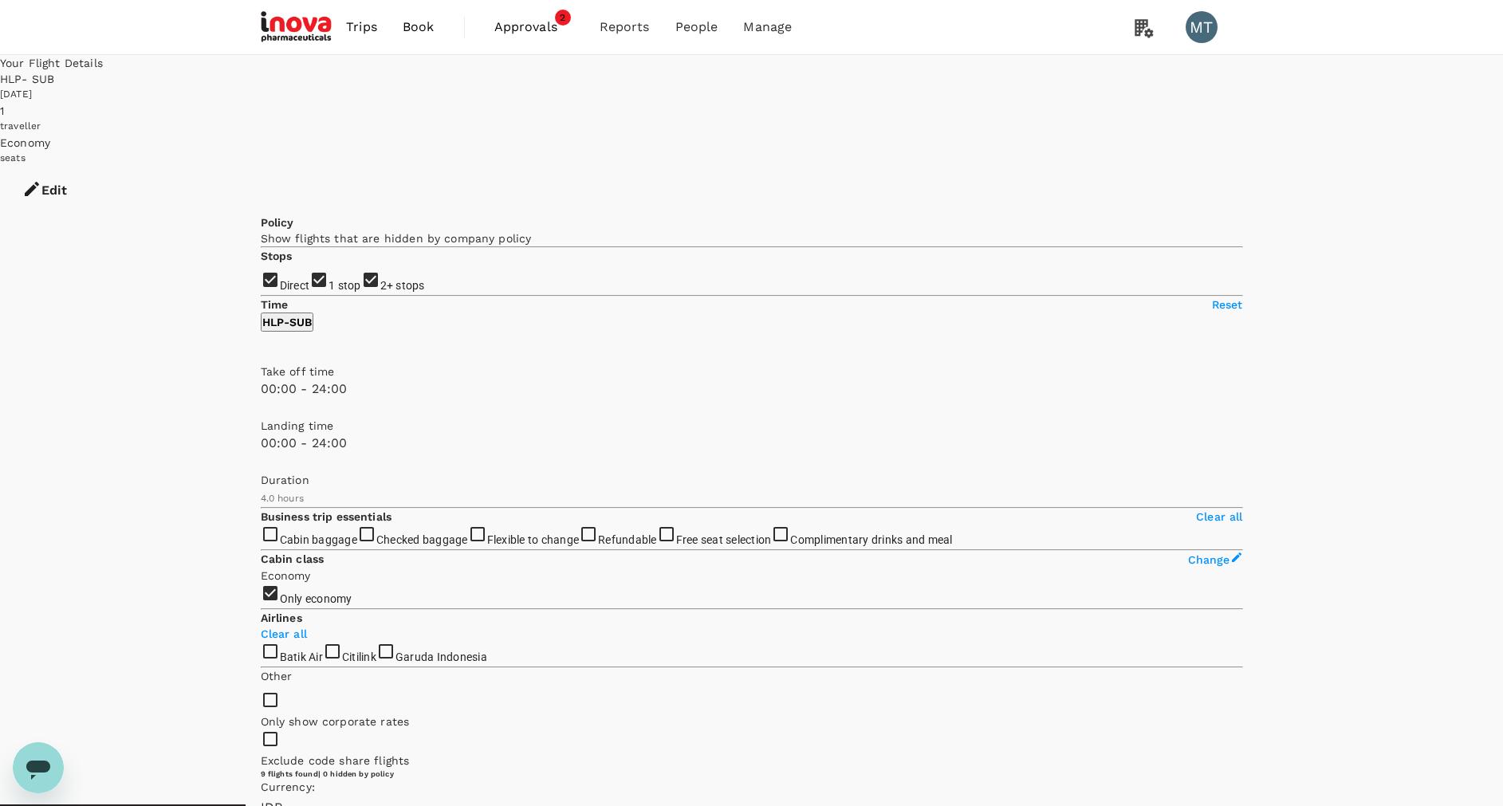
click at [424, 23] on span "Book" at bounding box center [419, 27] width 32 height 19
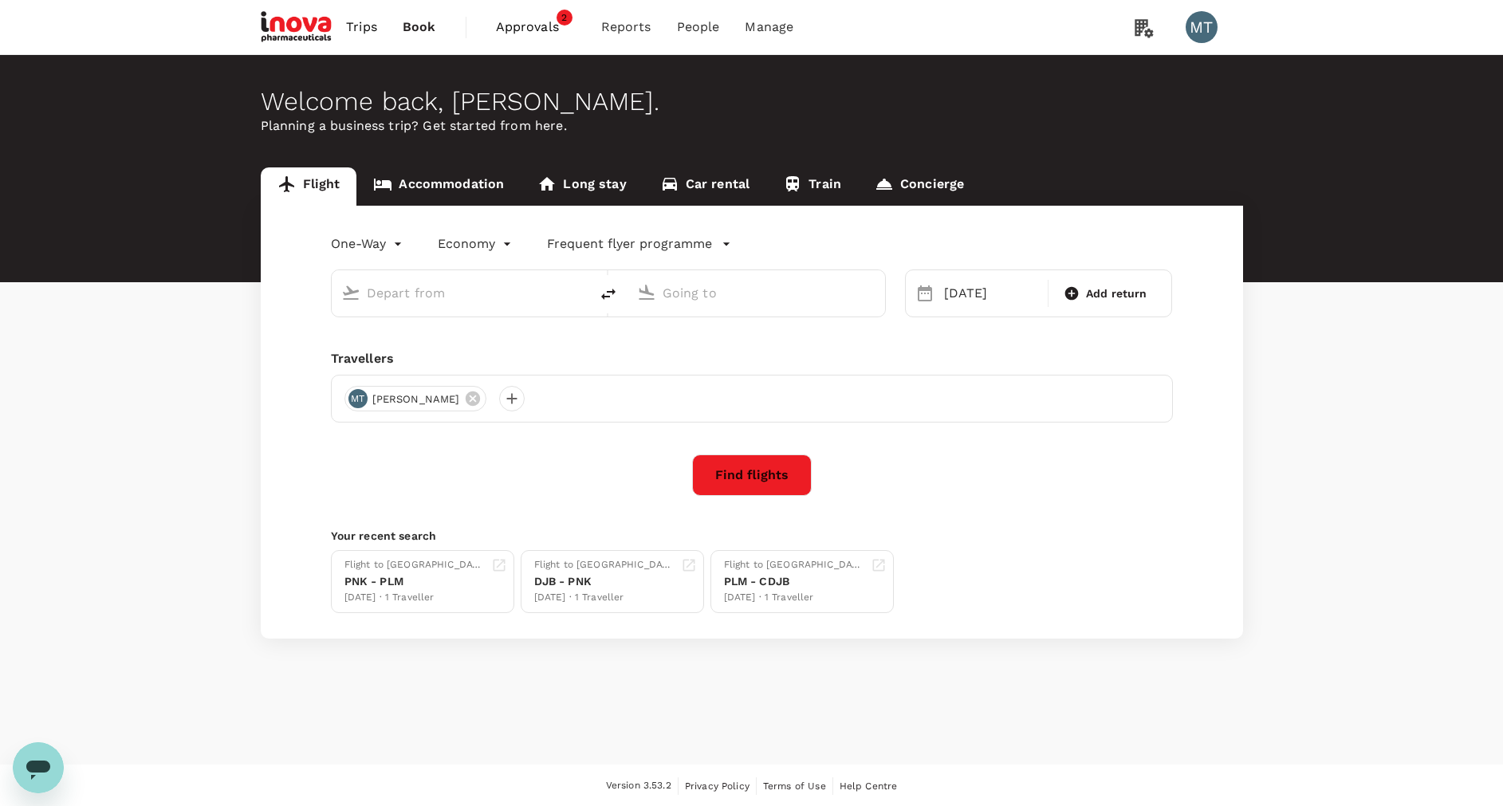
type input "Halim Perdanakusuma Intl (HLP)"
type input "Juanda Intl (SUB)"
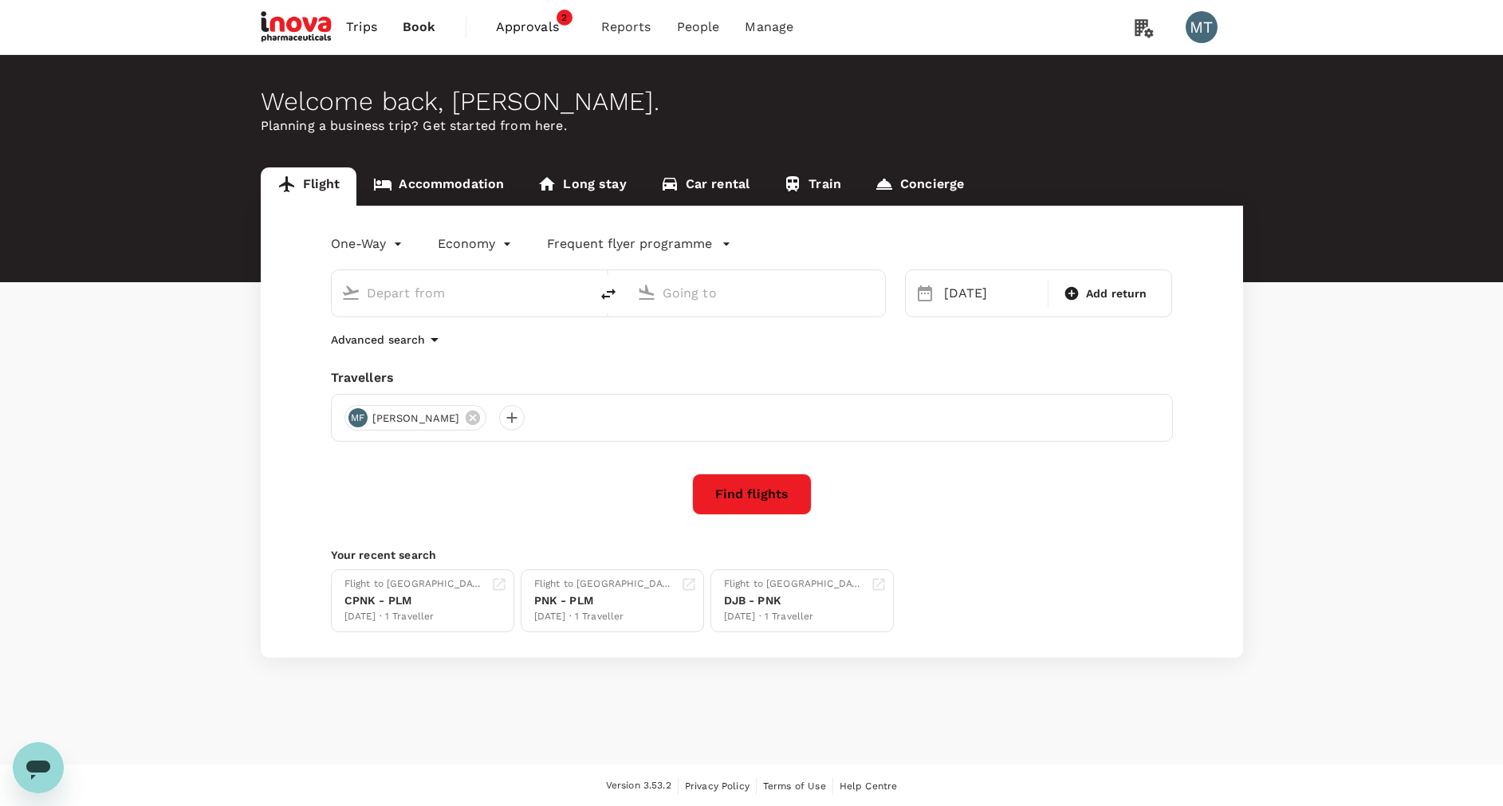
click at [612, 297] on icon "delete" at bounding box center [608, 294] width 19 height 19
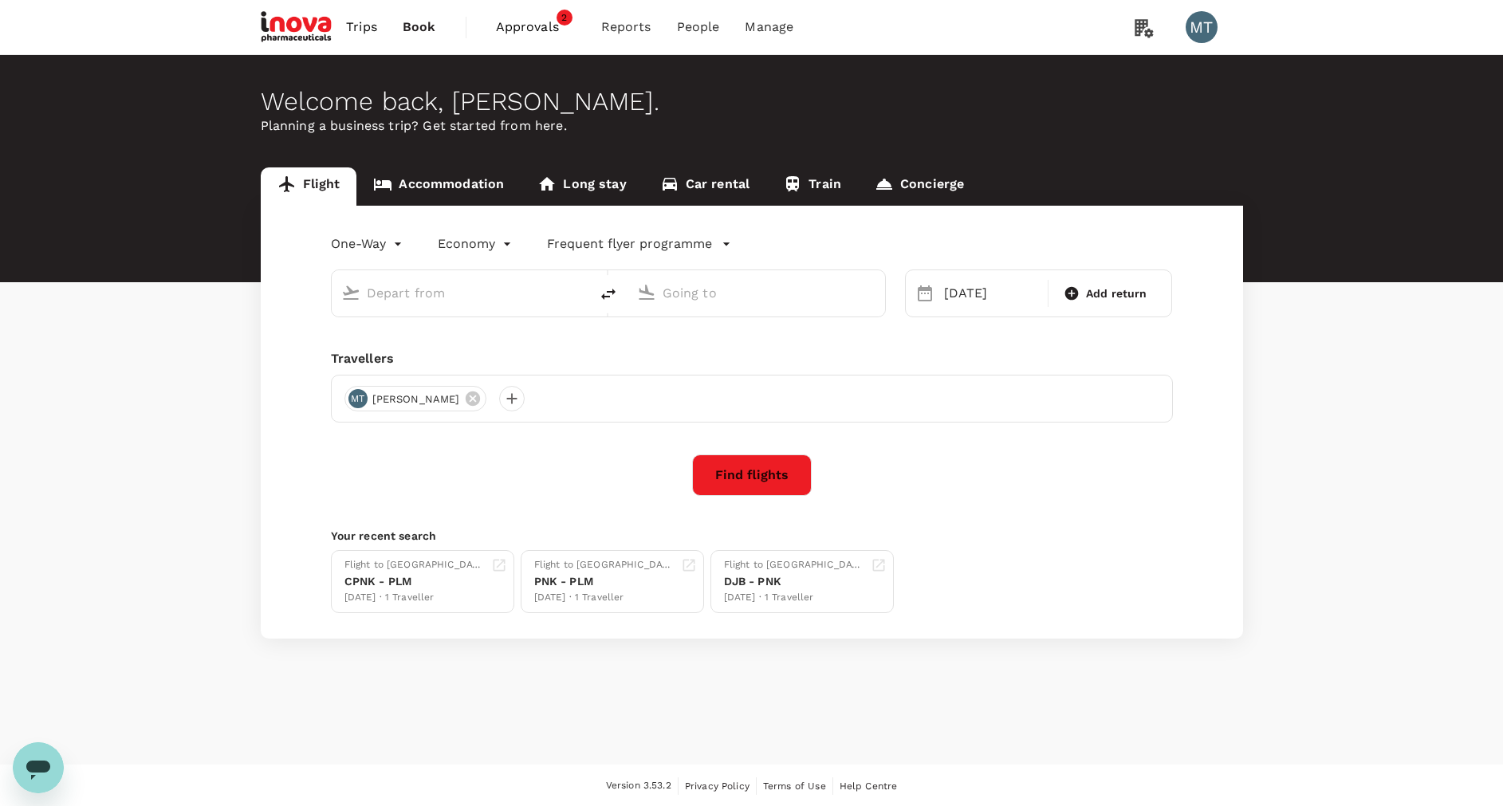
type input "Halim Perdanakusuma Intl (HLP)"
type input "Juanda Intl (SUB)"
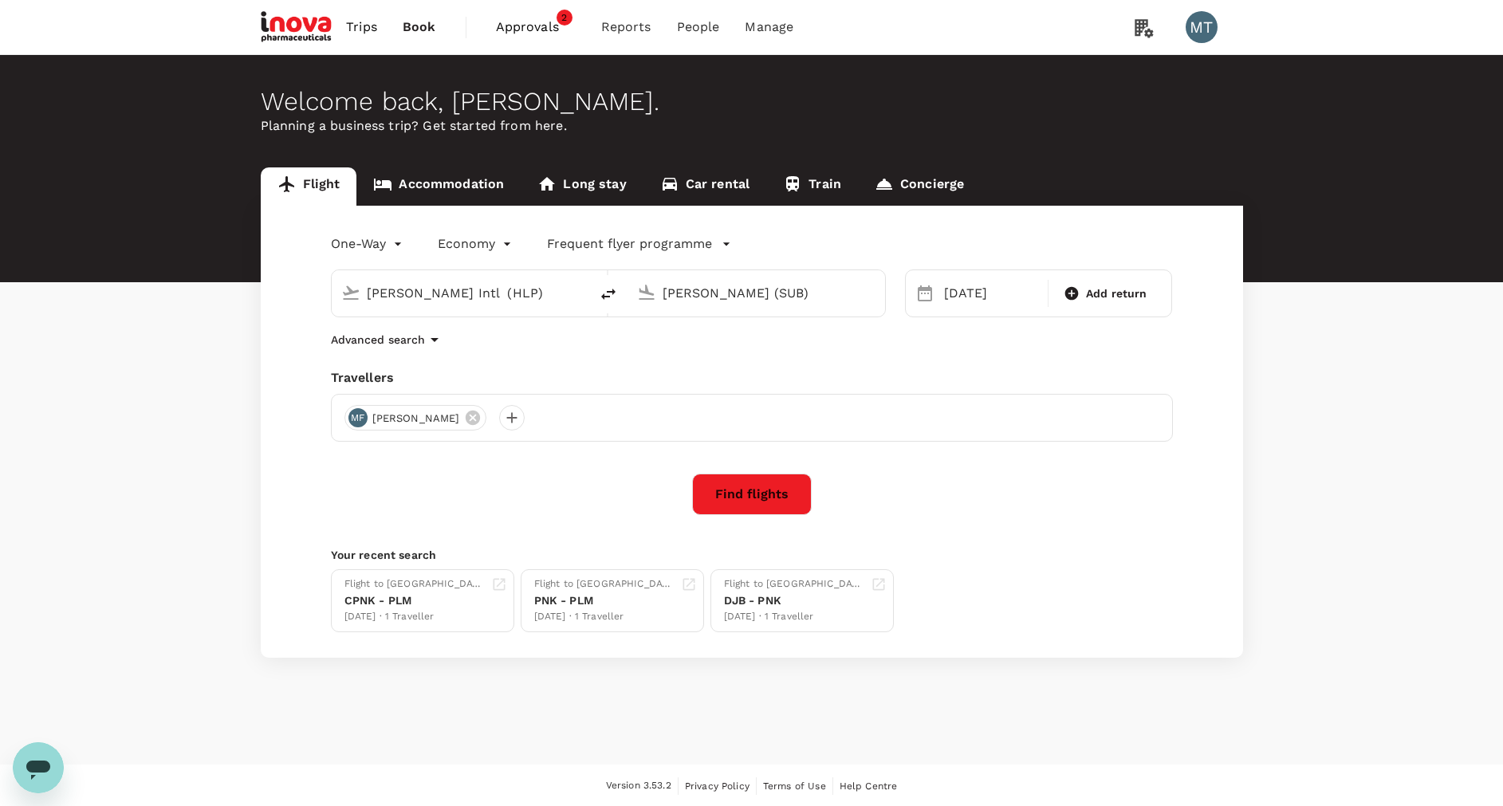
click at [612, 297] on icon "delete" at bounding box center [608, 294] width 19 height 19
type input "Juanda Intl (SUB)"
type input "Halim Perdanakusuma Intl (HLP)"
click at [997, 287] on div "13 Oct" at bounding box center [991, 293] width 107 height 32
click at [1061, 453] on div "16" at bounding box center [1059, 461] width 30 height 30
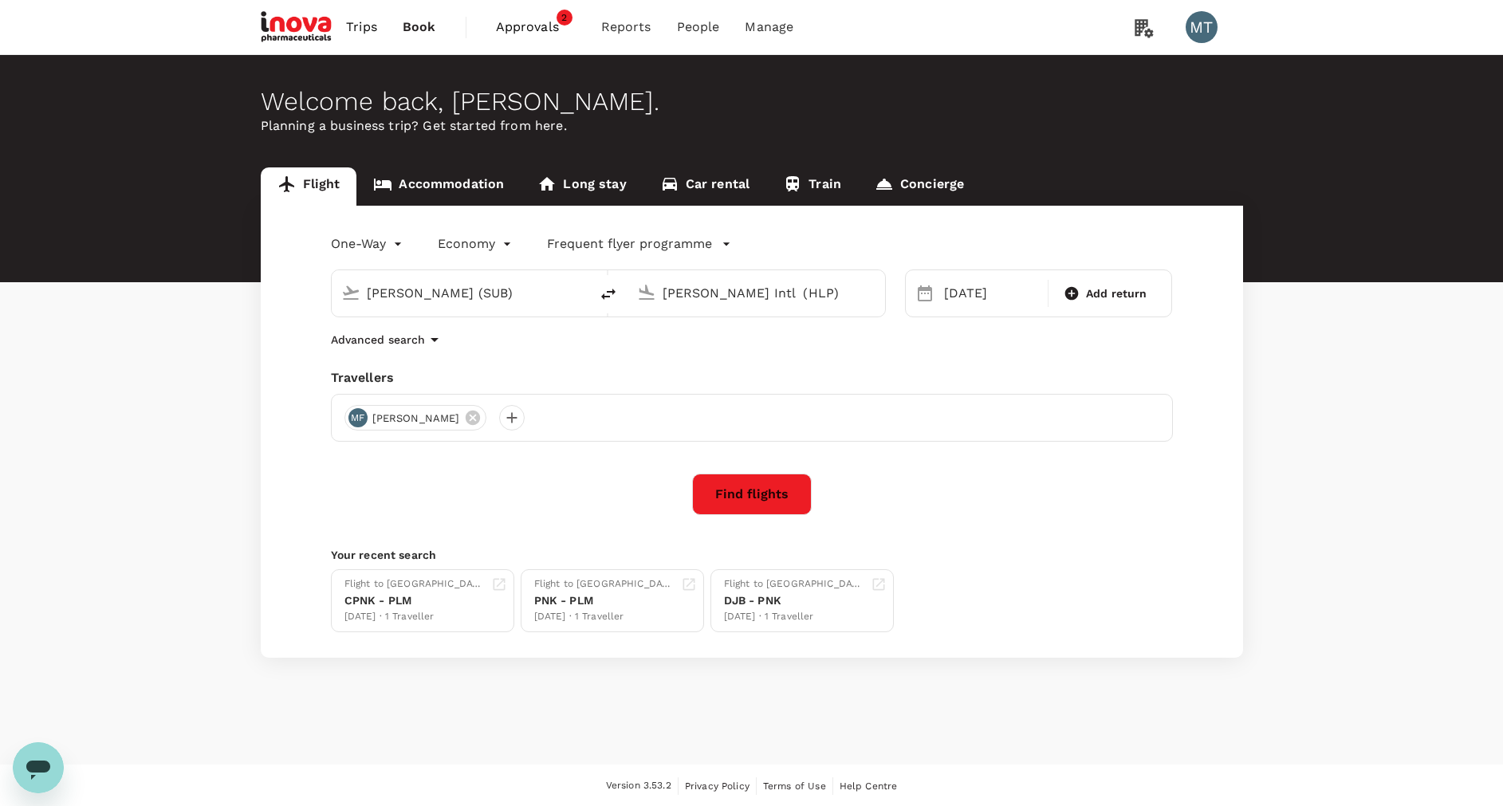
click at [753, 493] on button "Find flights" at bounding box center [752, 494] width 120 height 41
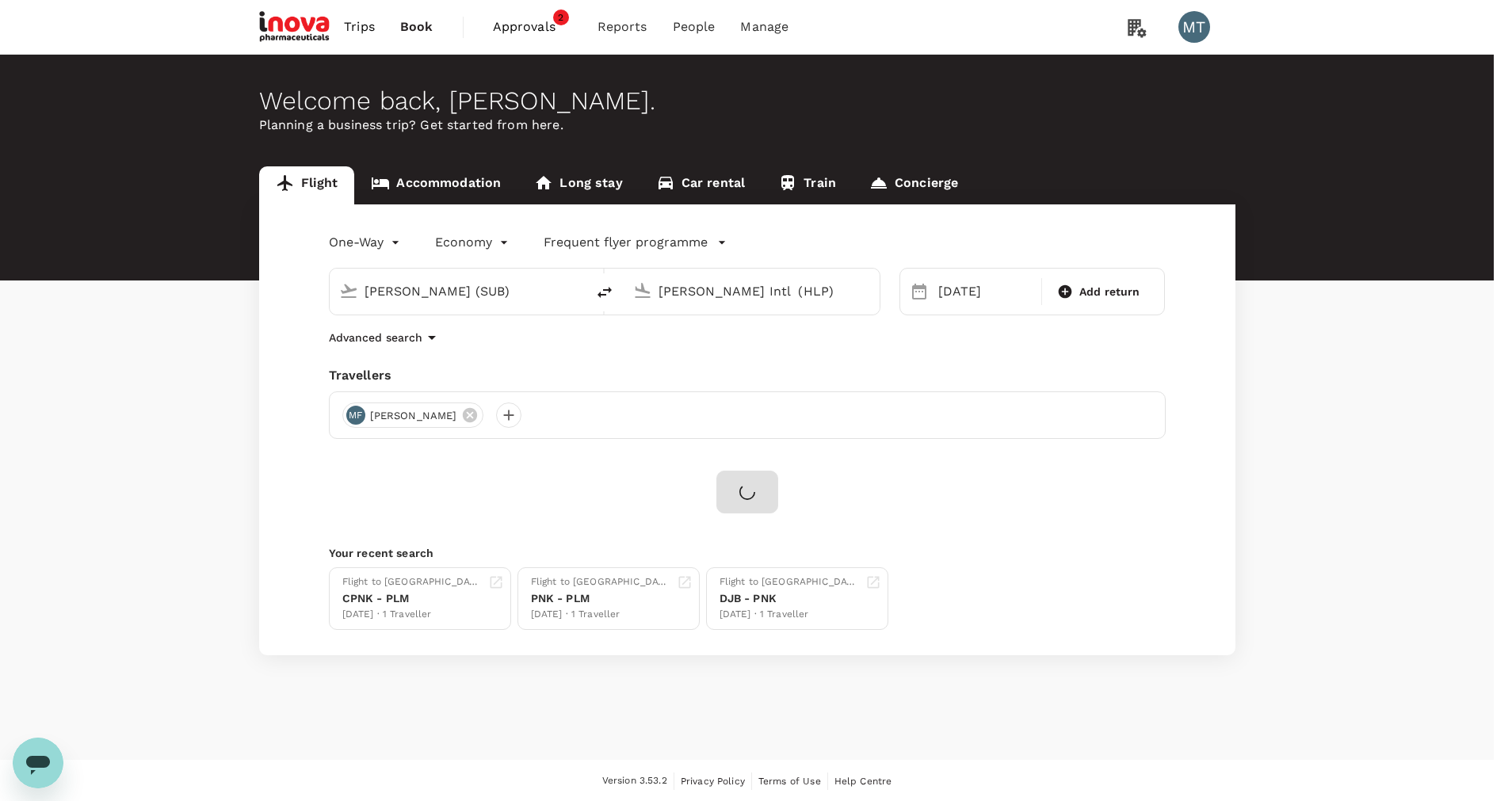
click at [632, 277] on input "iNova Travel Policy ( Muslian Fahroni, You )" at bounding box center [756, 400] width 1512 height 801
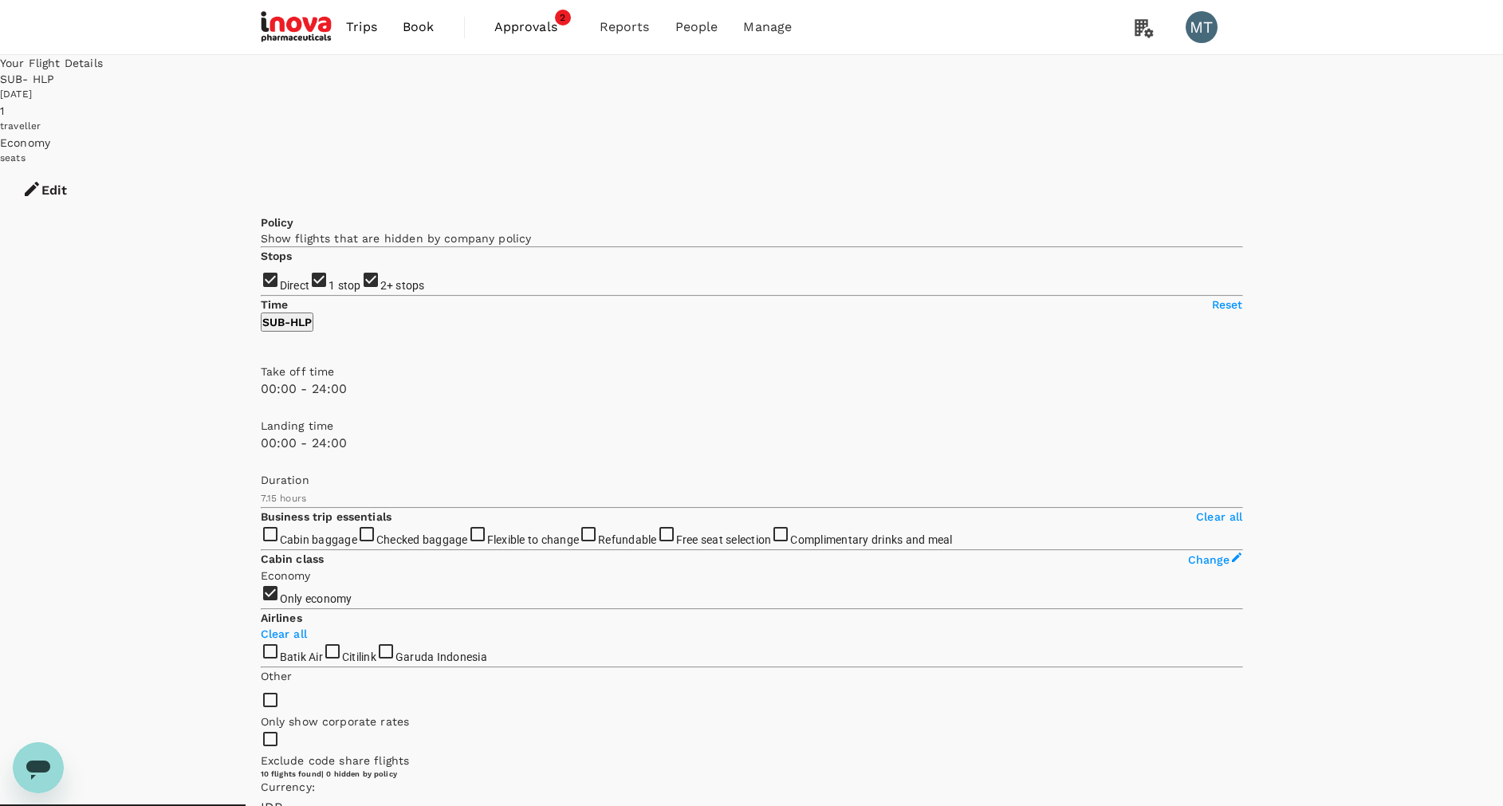
click at [443, 27] on link "Book" at bounding box center [418, 27] width 57 height 54
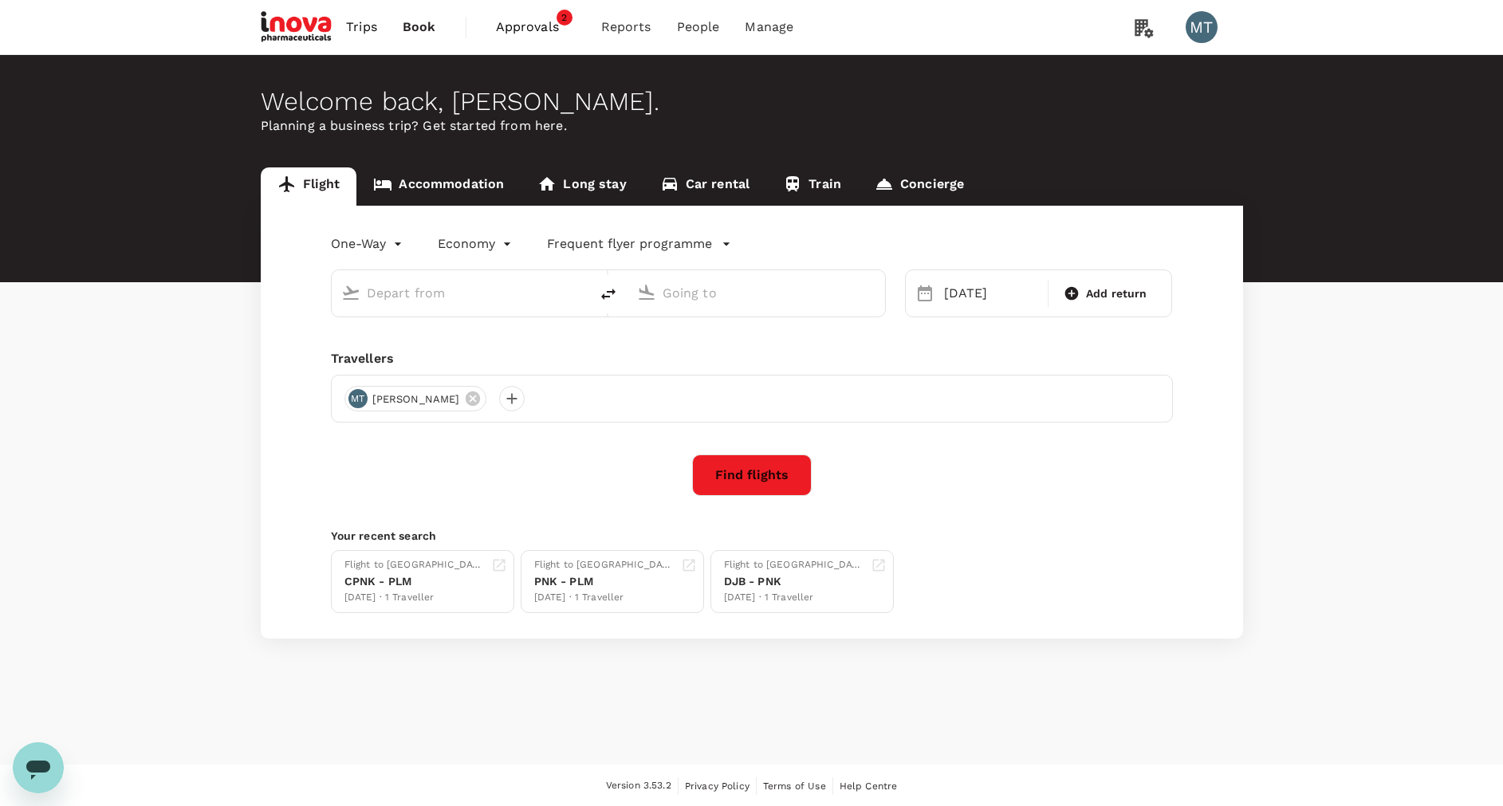
type input "Juanda Intl (SUB)"
type input "Halim Perdanakusuma Intl (HLP)"
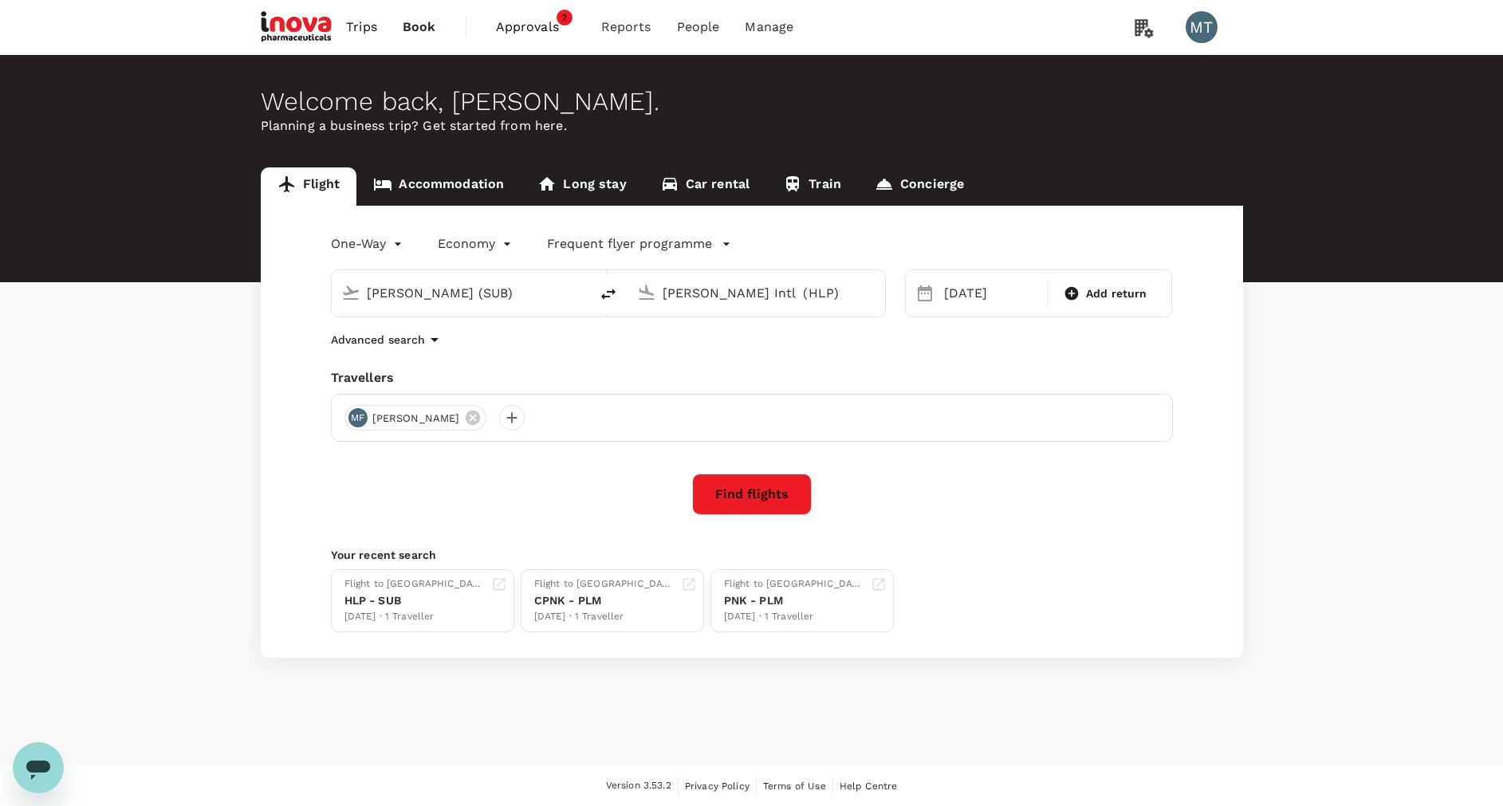
click at [450, 179] on link "Accommodation" at bounding box center [438, 186] width 164 height 38
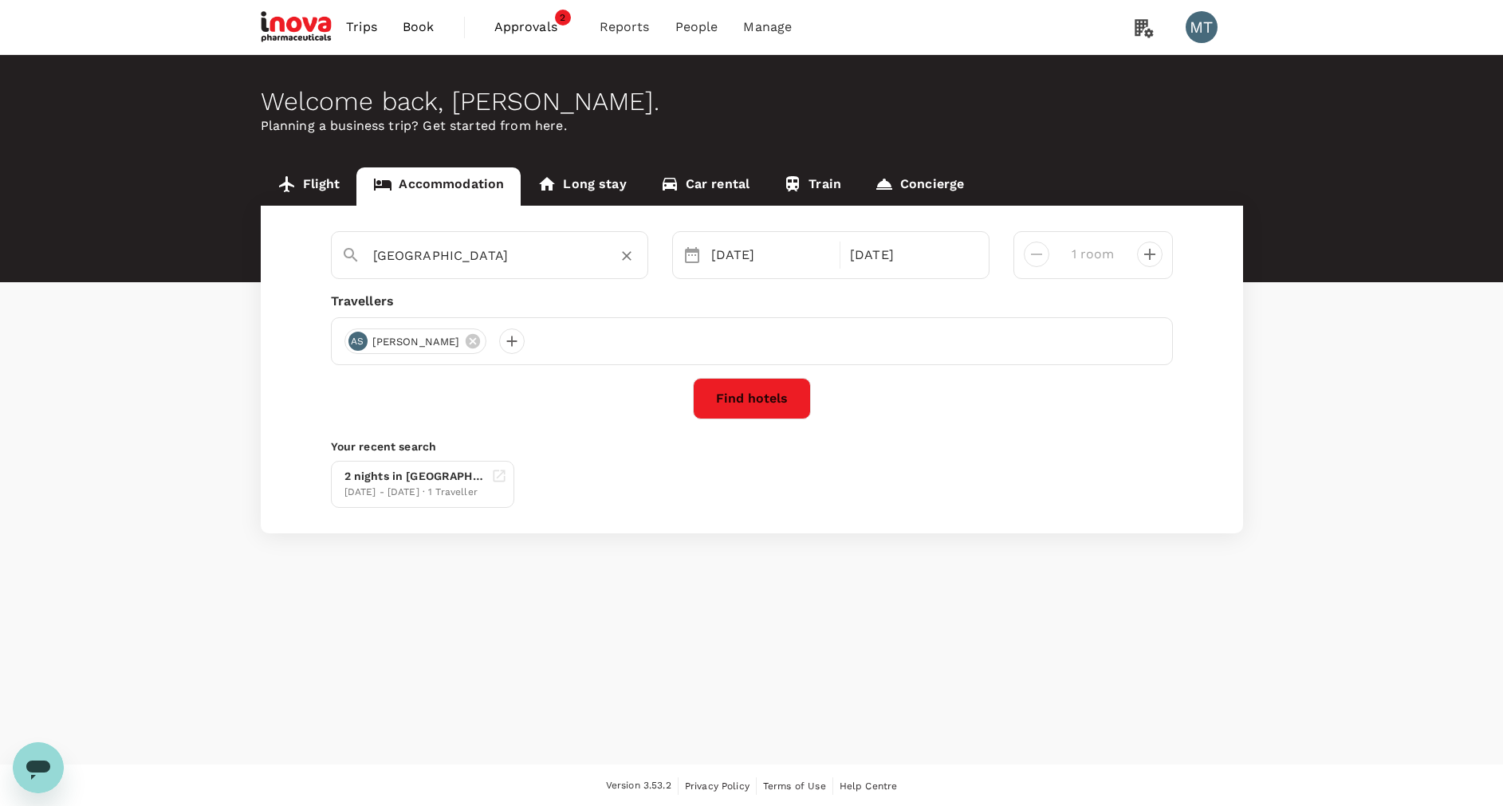
click at [444, 241] on div "Surakarta" at bounding box center [498, 249] width 277 height 38
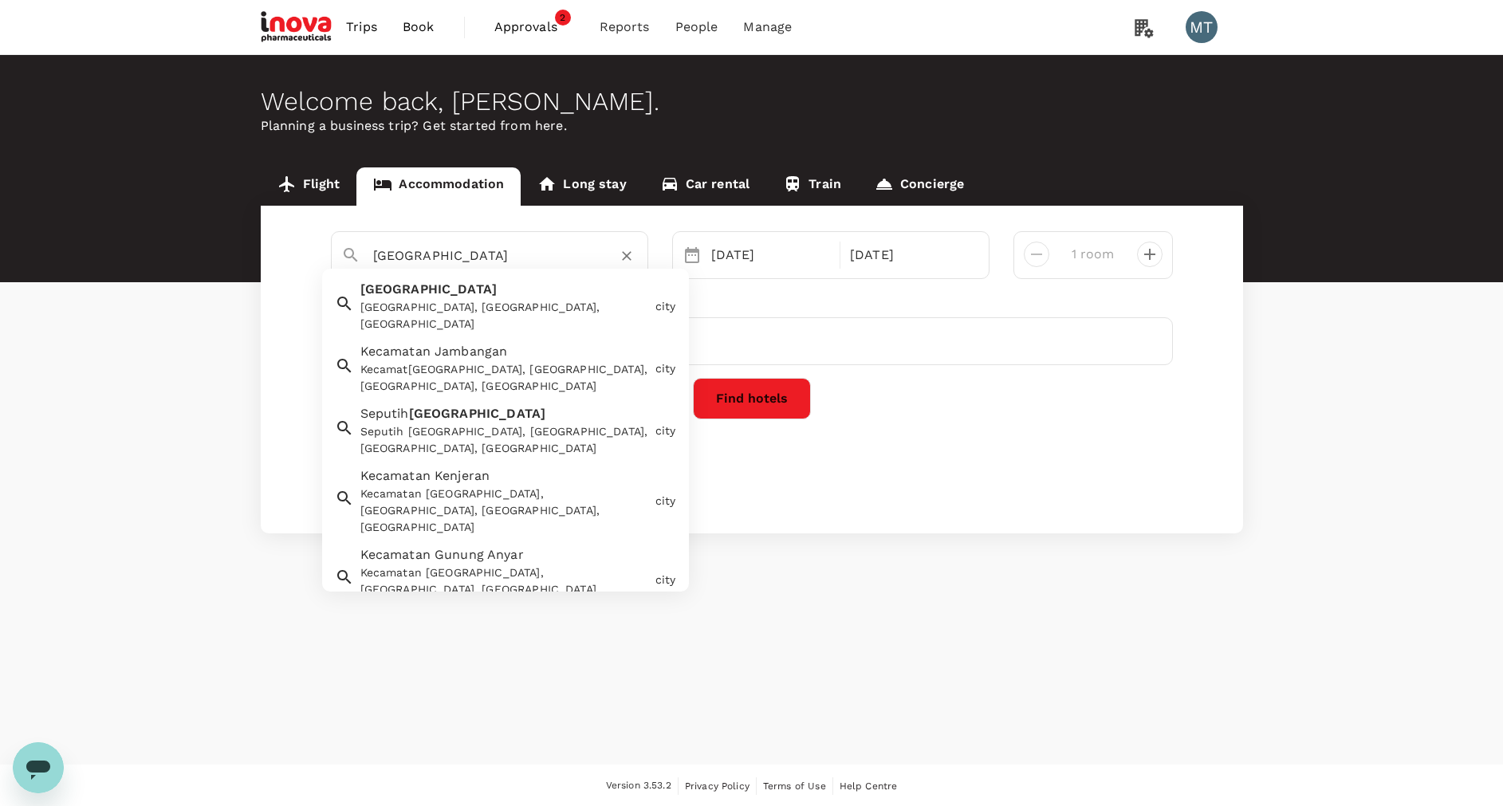
click at [451, 309] on div "Surabaya, East Java, Indonesia" at bounding box center [504, 315] width 289 height 33
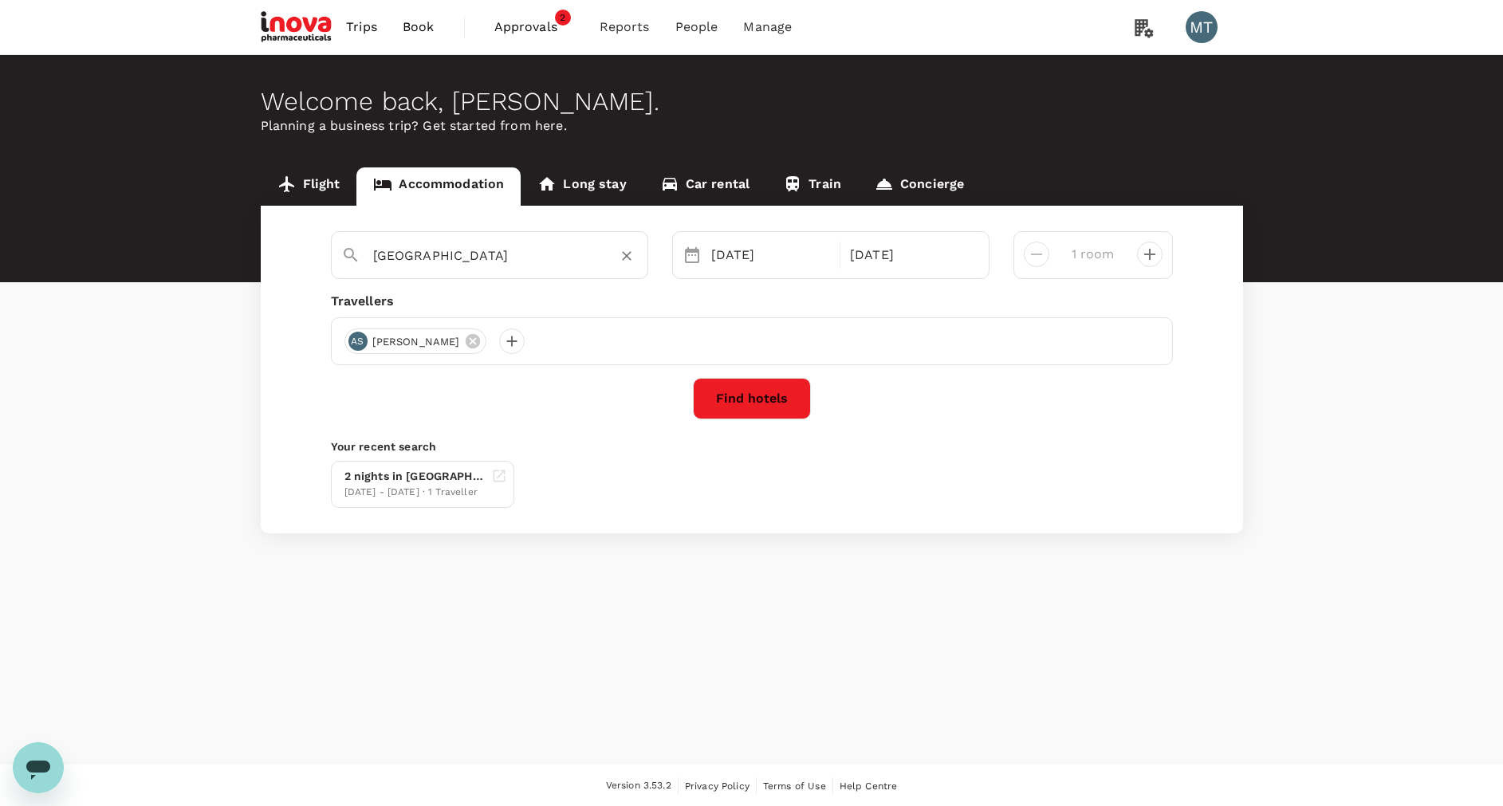
type input "Surabaya"
click at [486, 340] on div "AS Achmad Subchan" at bounding box center [415, 341] width 143 height 26
click at [474, 340] on icon at bounding box center [473, 341] width 18 height 18
click at [363, 338] on div at bounding box center [357, 341] width 26 height 26
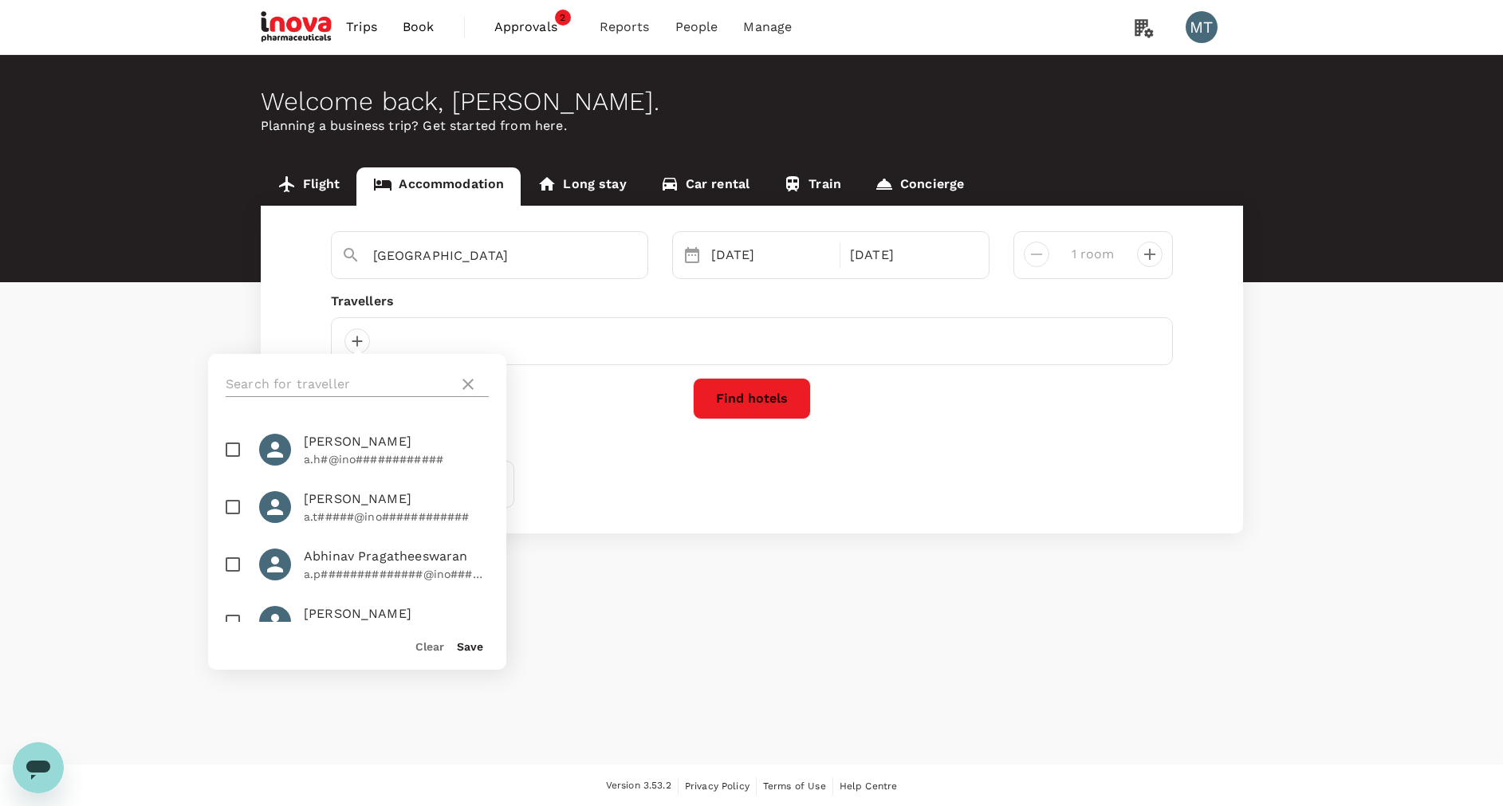
click at [369, 378] on input "text" at bounding box center [339, 385] width 226 height 26
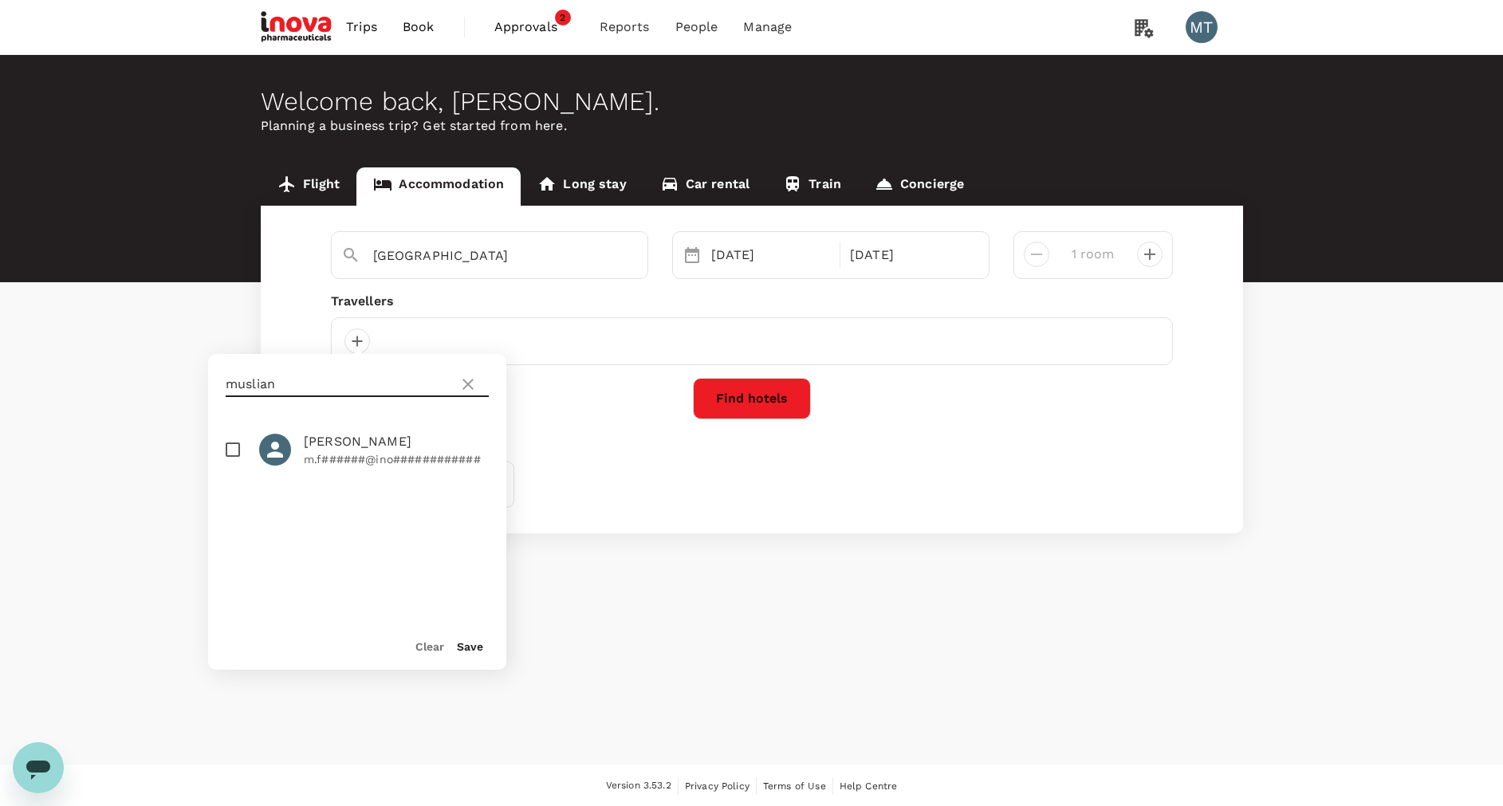
type input "muslian"
click at [229, 454] on input "checkbox" at bounding box center [232, 449] width 33 height 33
checkbox input "true"
click at [462, 647] on button "Save" at bounding box center [470, 646] width 26 height 13
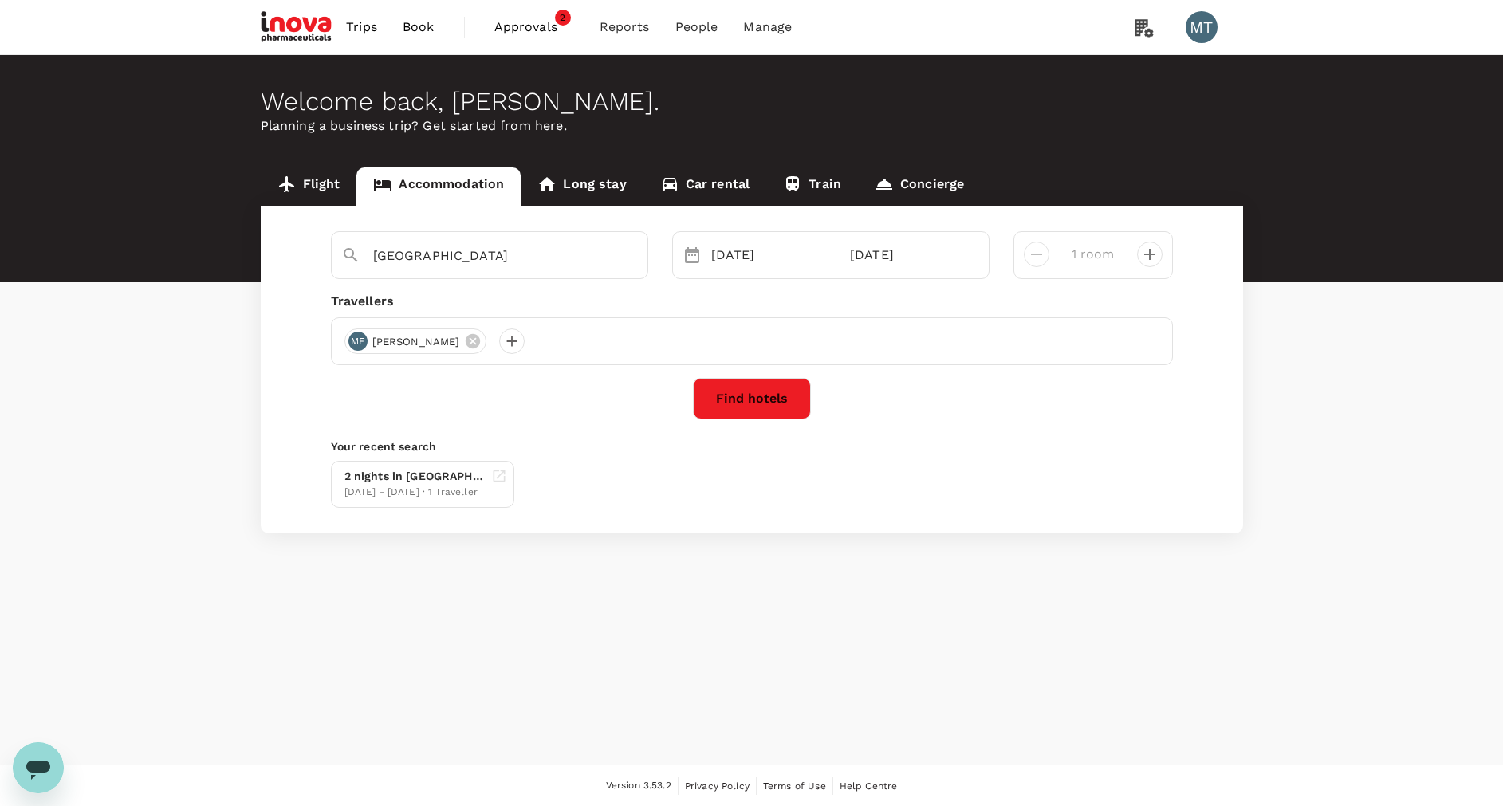
click at [726, 236] on div "27 Oct 28 Oct" at bounding box center [830, 255] width 317 height 48
click at [726, 247] on div "27 Oct" at bounding box center [771, 255] width 132 height 32
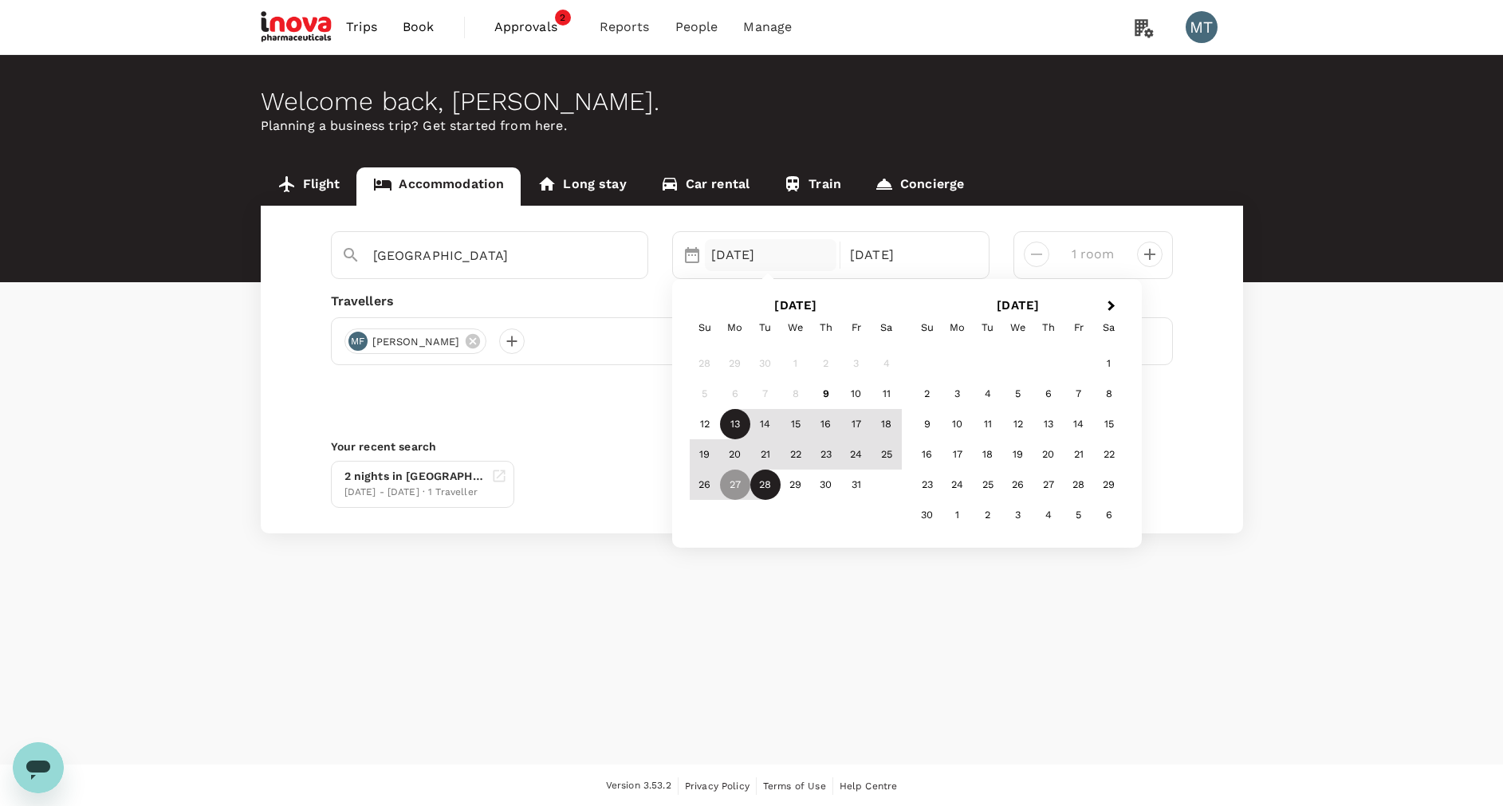
click at [732, 416] on div "13" at bounding box center [735, 424] width 30 height 30
click at [833, 423] on div "16" at bounding box center [826, 424] width 30 height 30
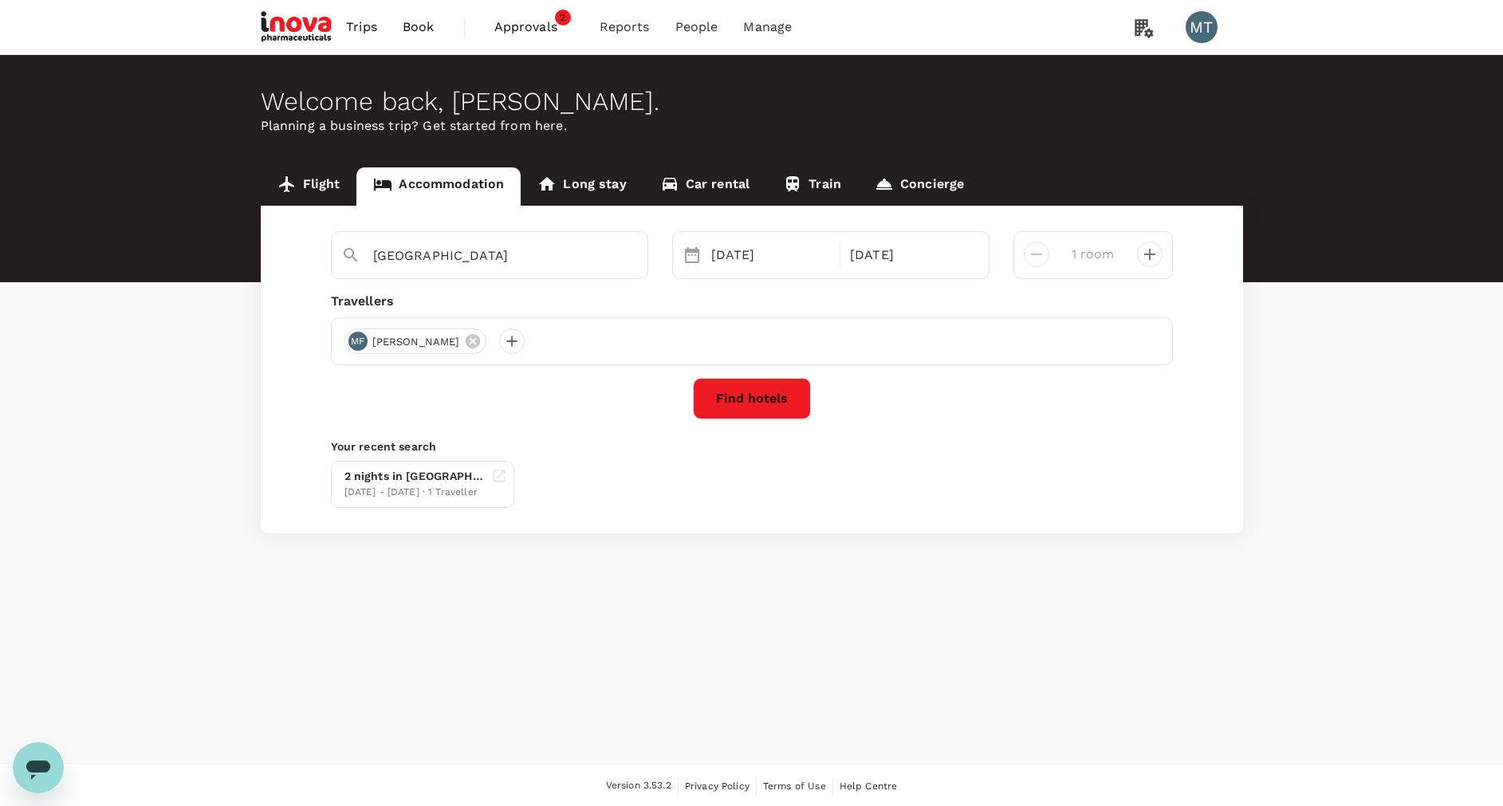
click at [782, 405] on button "Find hotels" at bounding box center [752, 398] width 118 height 41
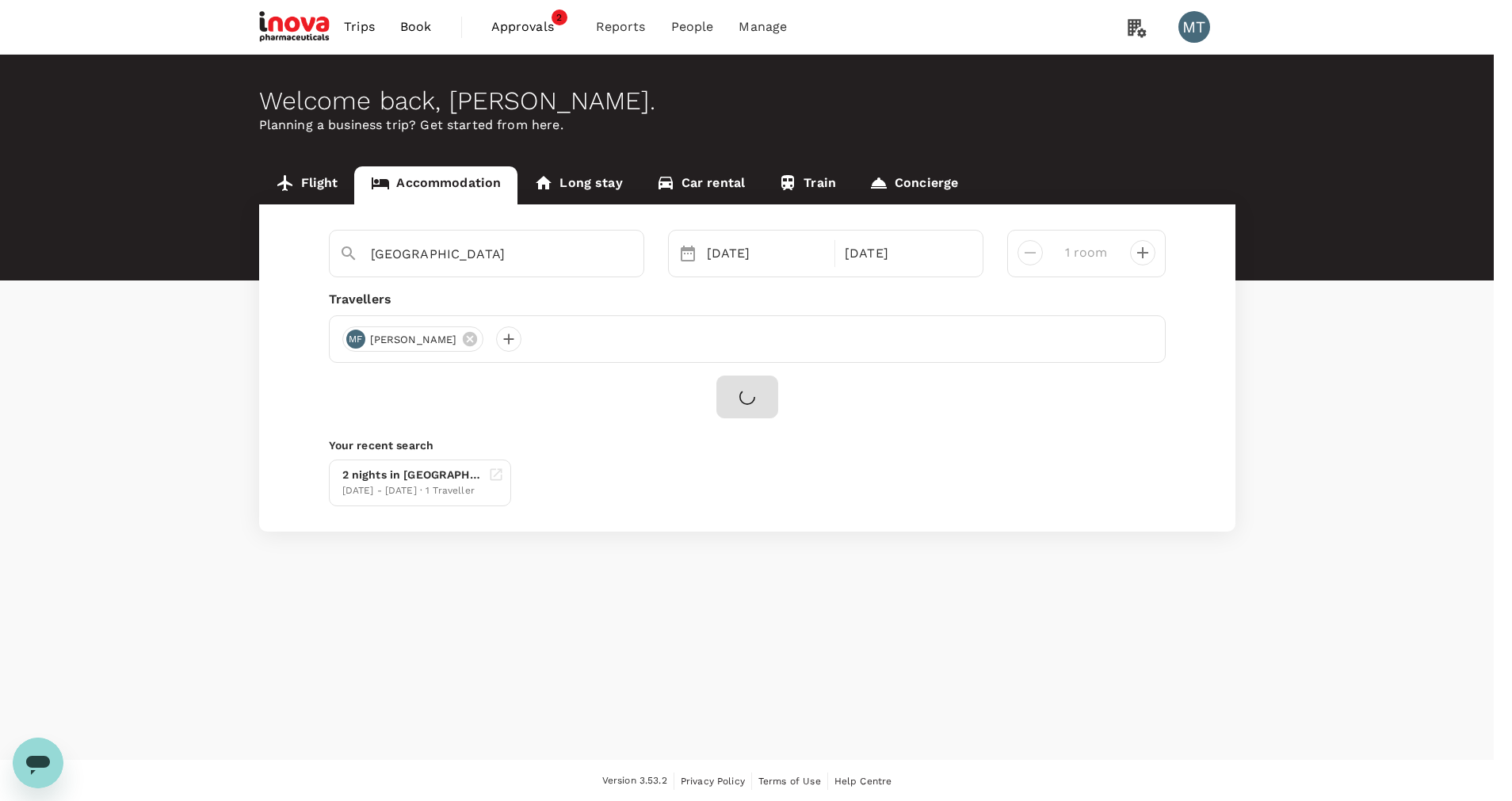
click at [692, 266] on input "iNova Travel Policy ( Muslian Fahroni, You )" at bounding box center [756, 400] width 1512 height 801
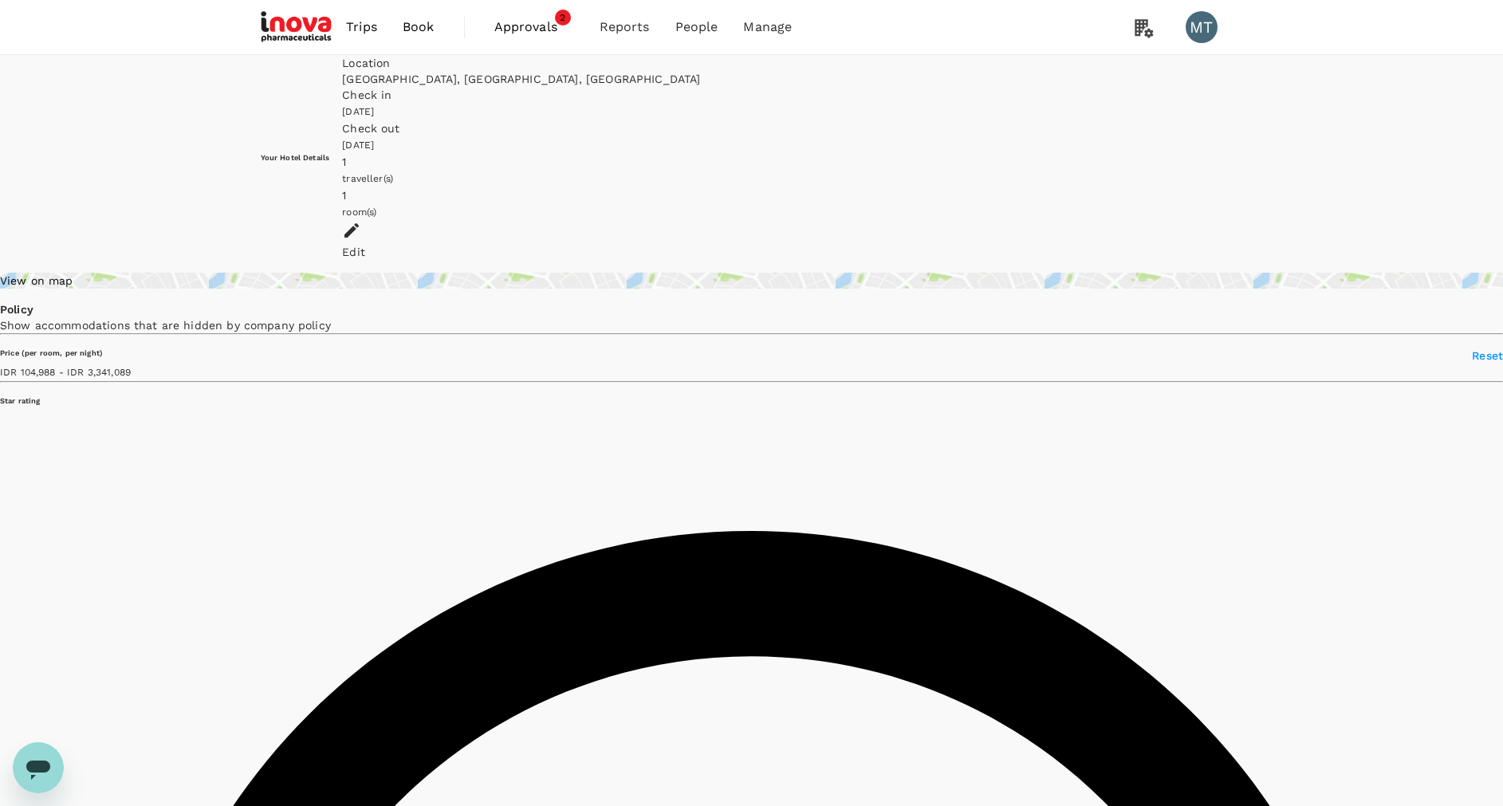
type input "104988.38"
type input "3341089.29"
type input "51043.29"
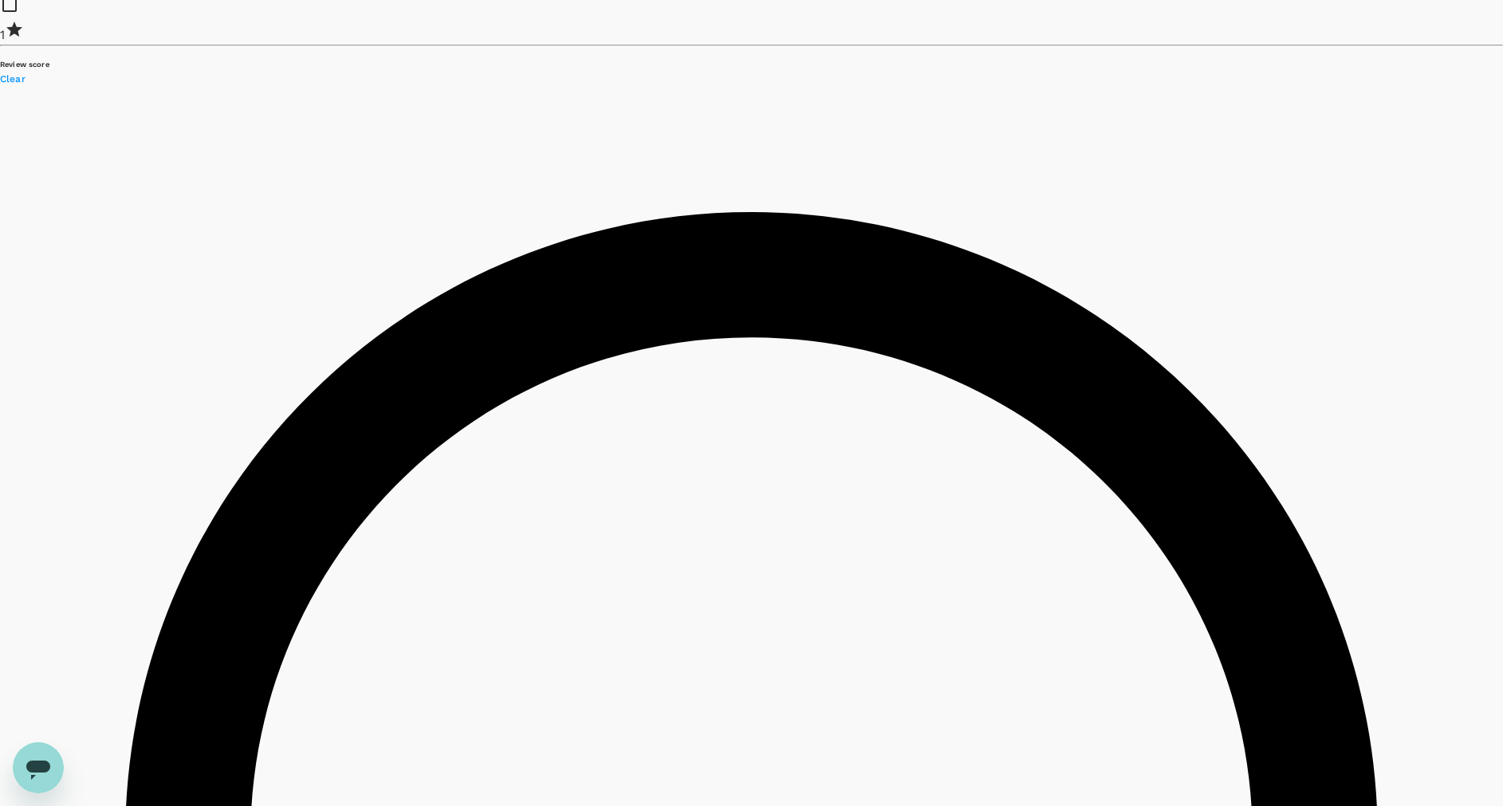
scroll to position [2153, 0]
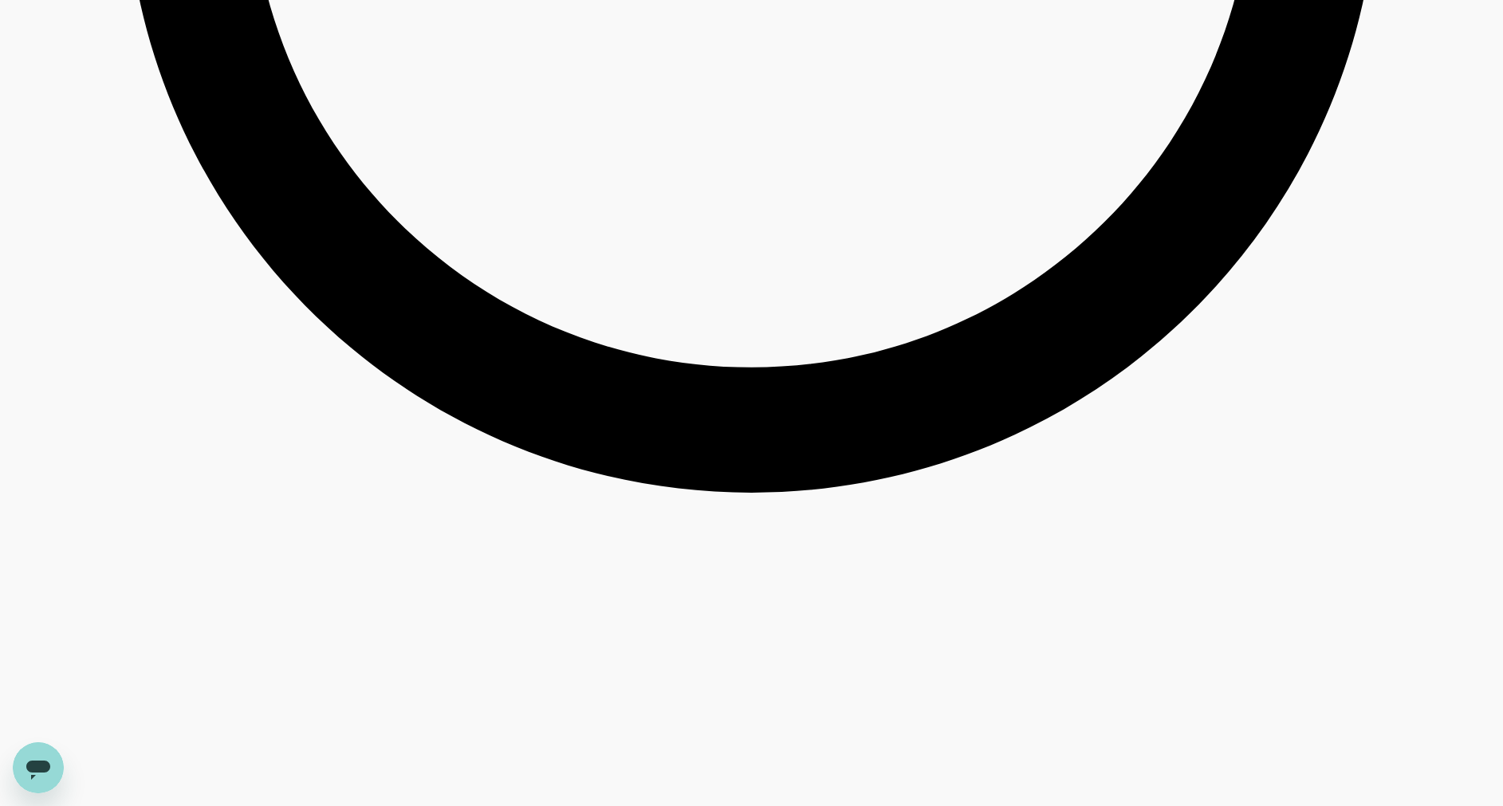
scroll to position [3110, 0]
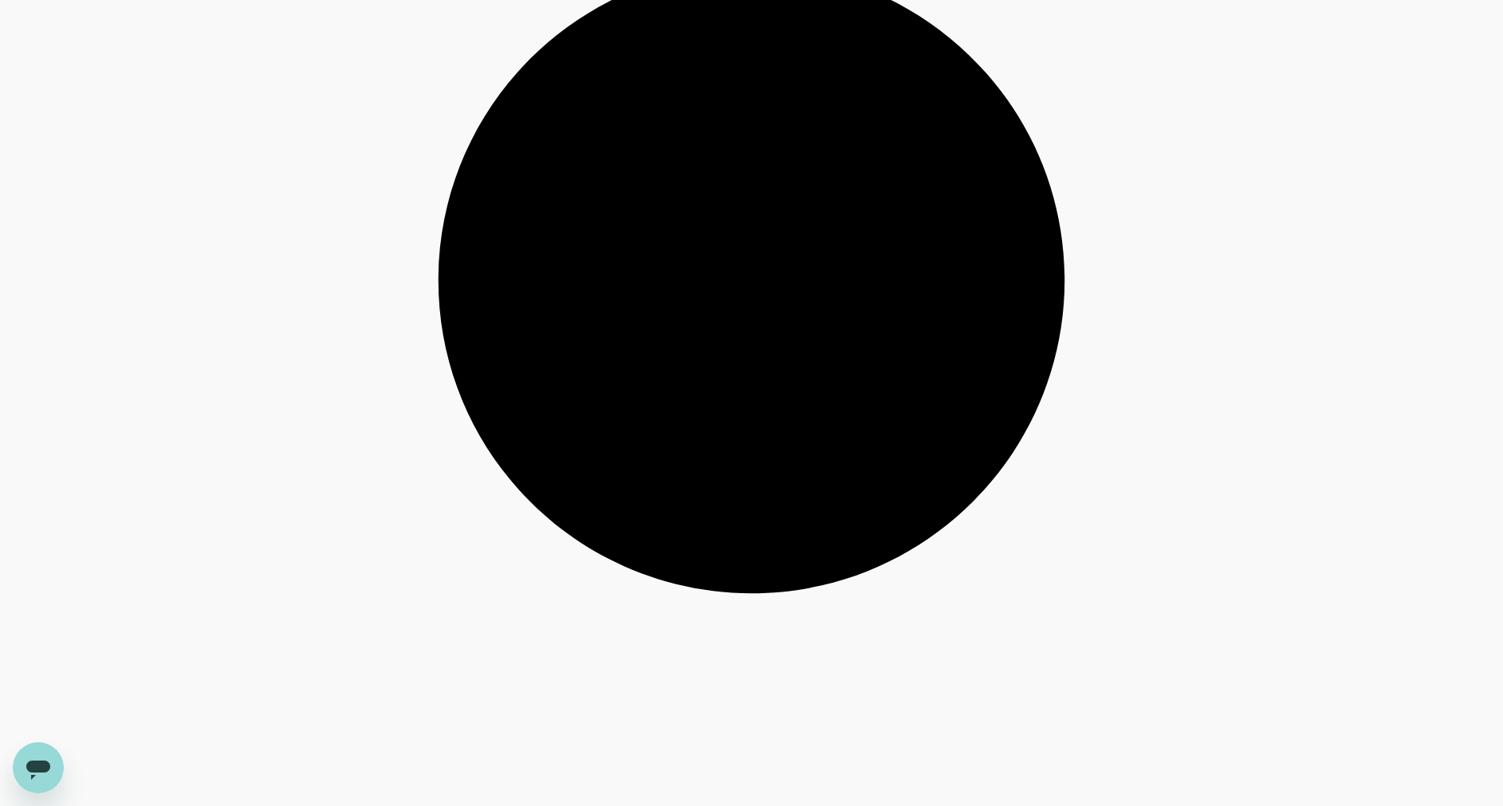
scroll to position [4066, 0]
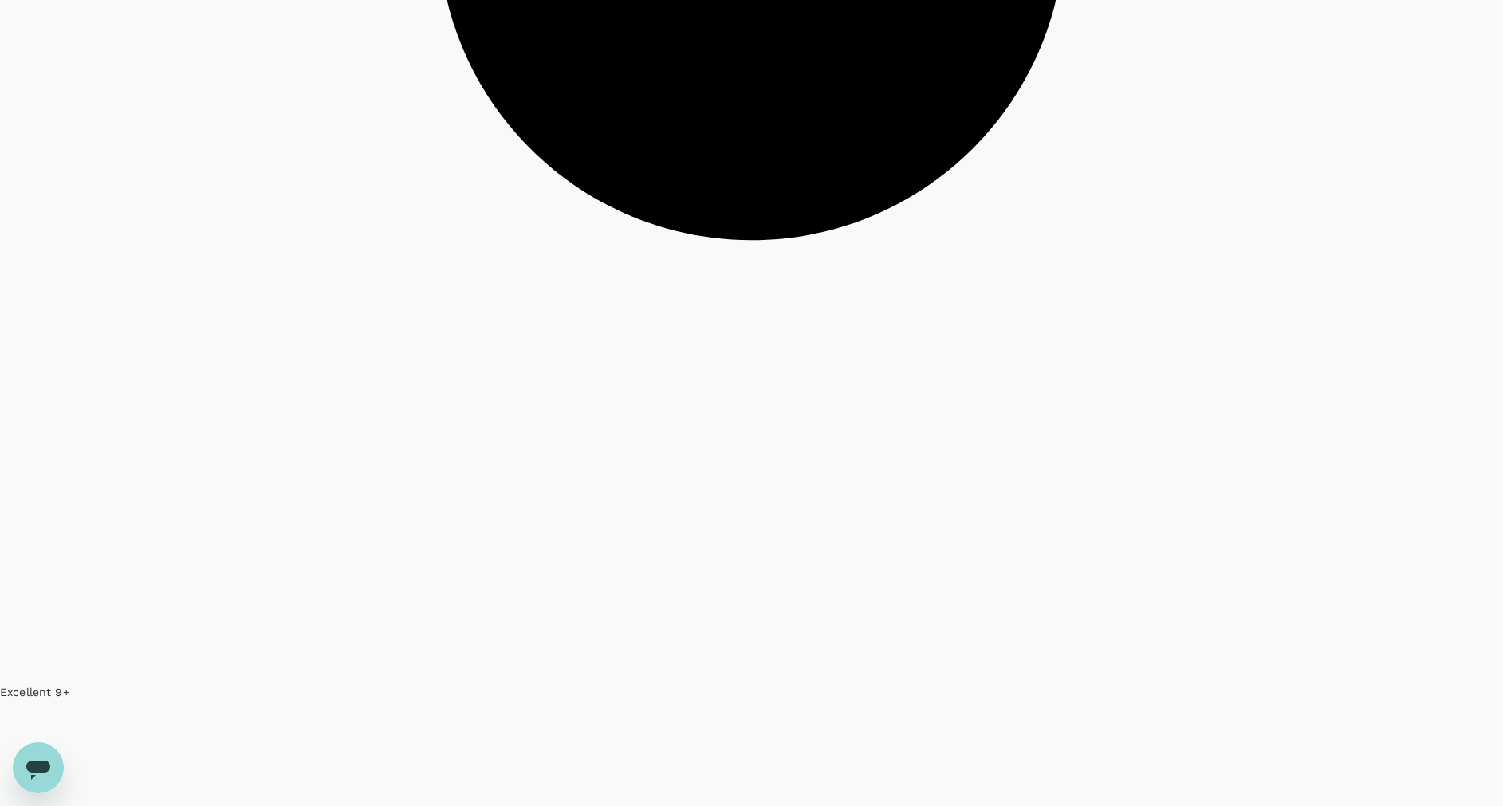
scroll to position [4571, 0]
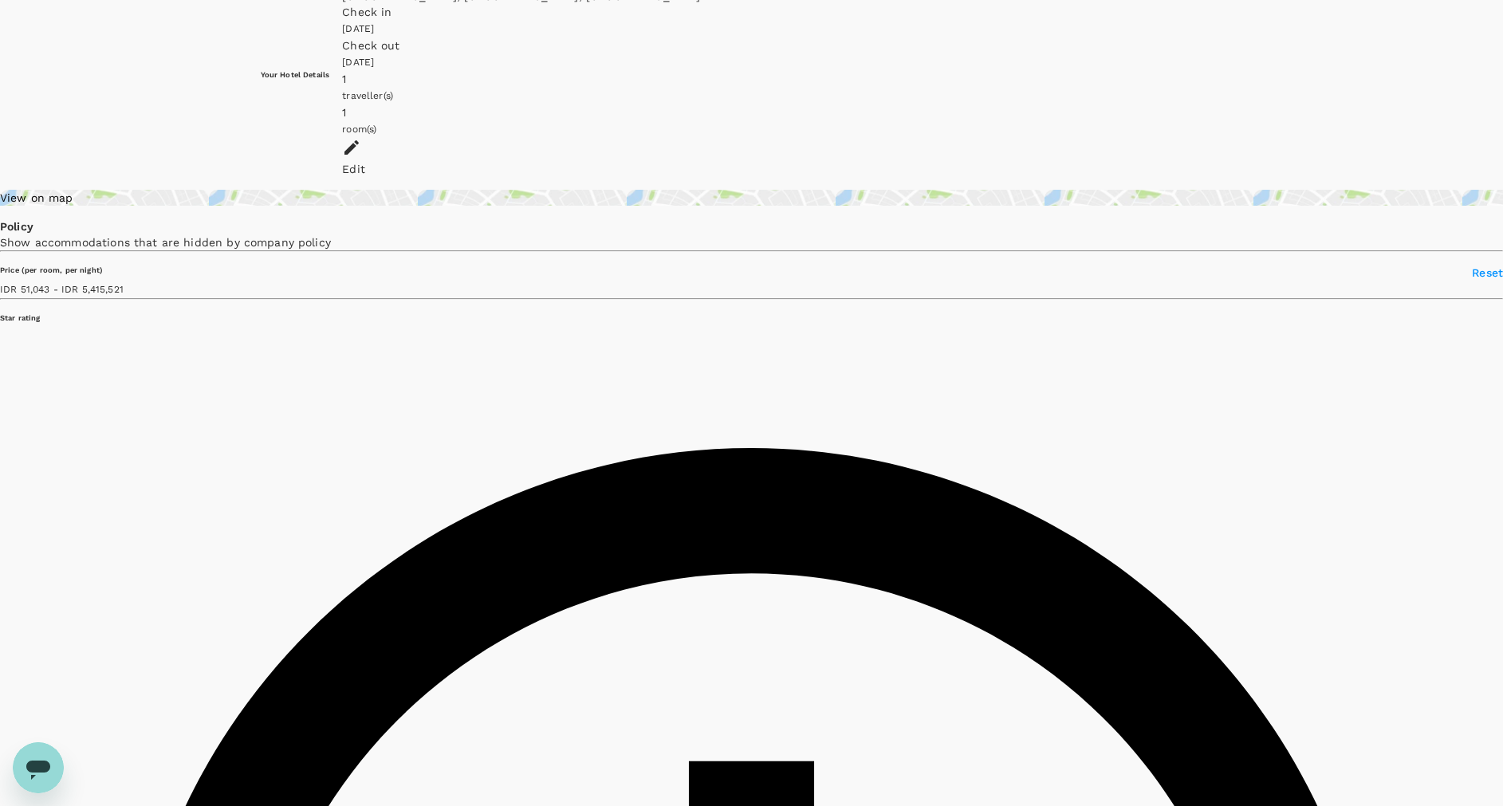
scroll to position [0, 0]
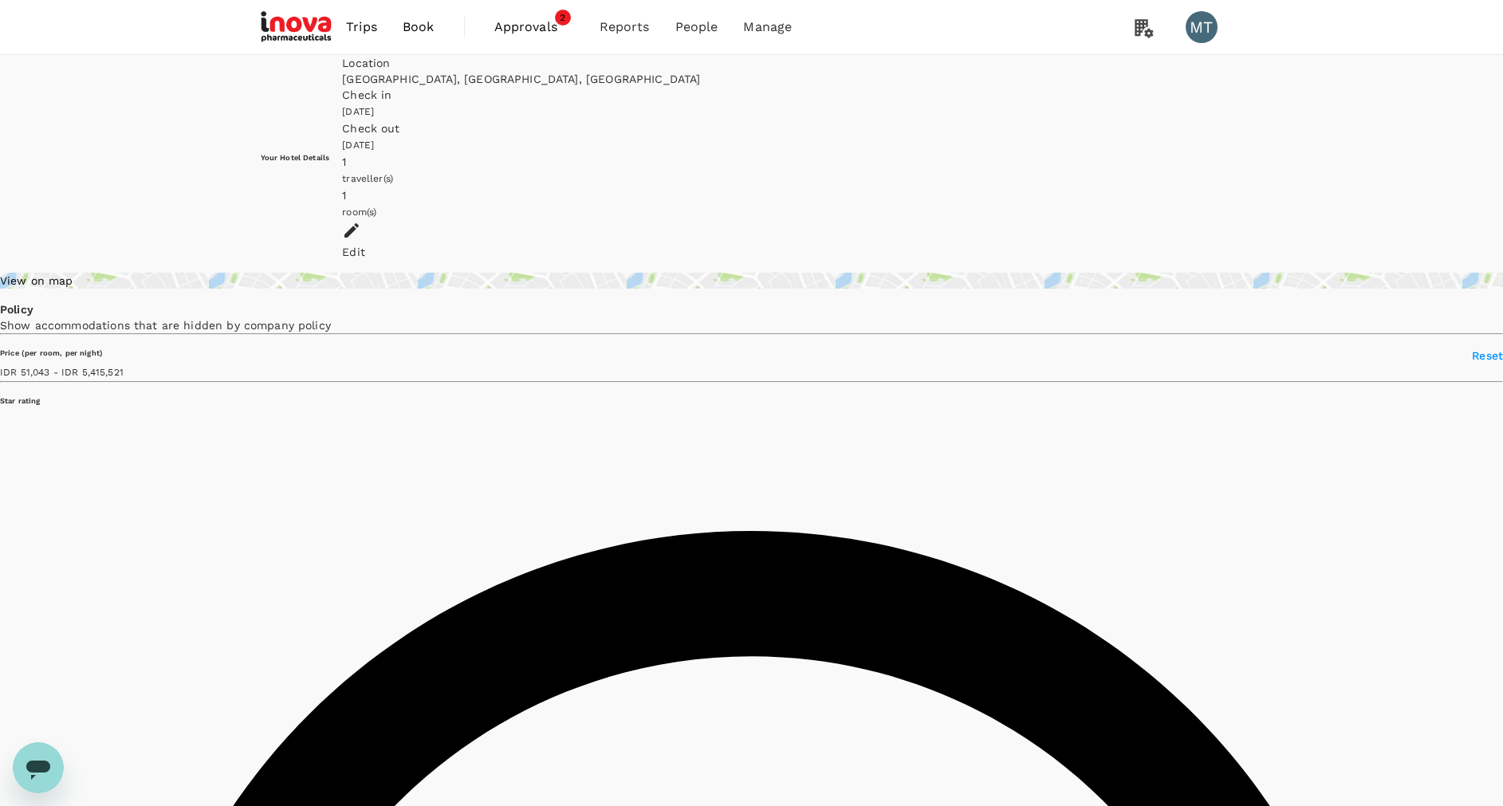
type input "5415521.29"
click at [432, 35] on span "Book" at bounding box center [419, 27] width 32 height 19
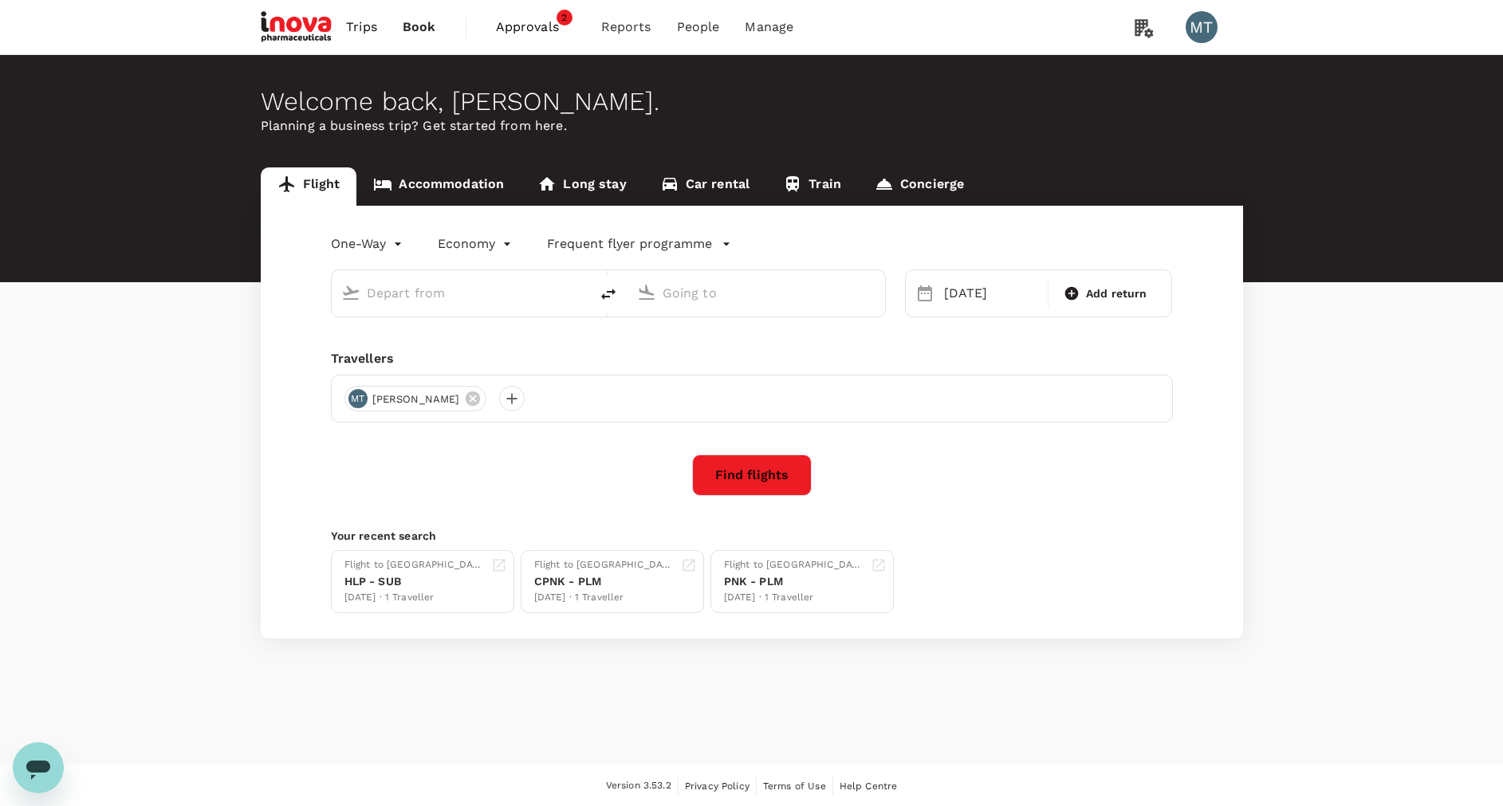
type input "Juanda Intl (SUB)"
type input "Halim Perdanakusuma Intl (HLP)"
type input "Juanda Intl (SUB)"
type input "Halim Perdanakusuma Intl (HLP)"
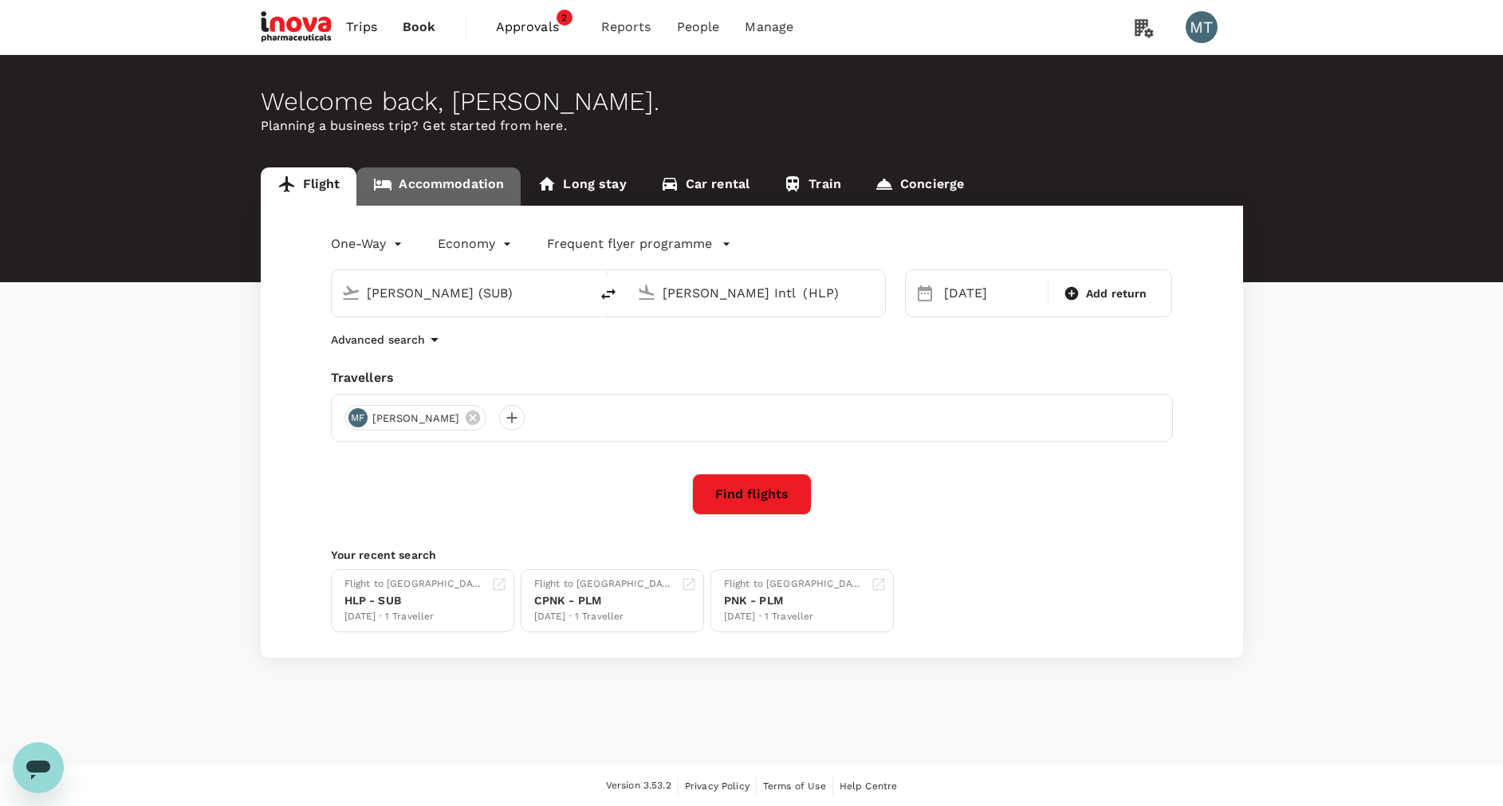
click at [403, 175] on link "Accommodation" at bounding box center [438, 186] width 164 height 38
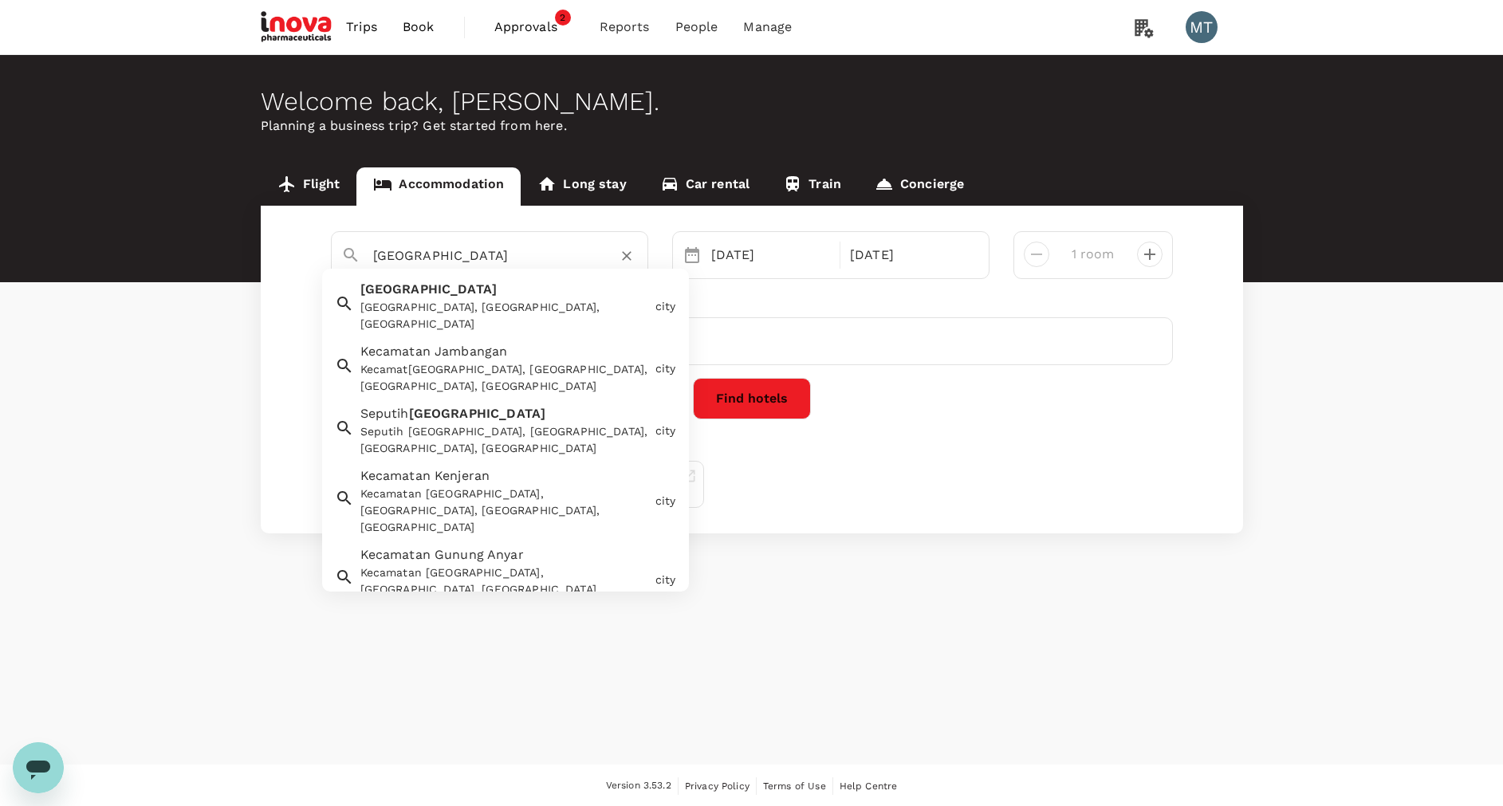
click at [468, 262] on input "Surabaya" at bounding box center [483, 255] width 220 height 25
type input "a"
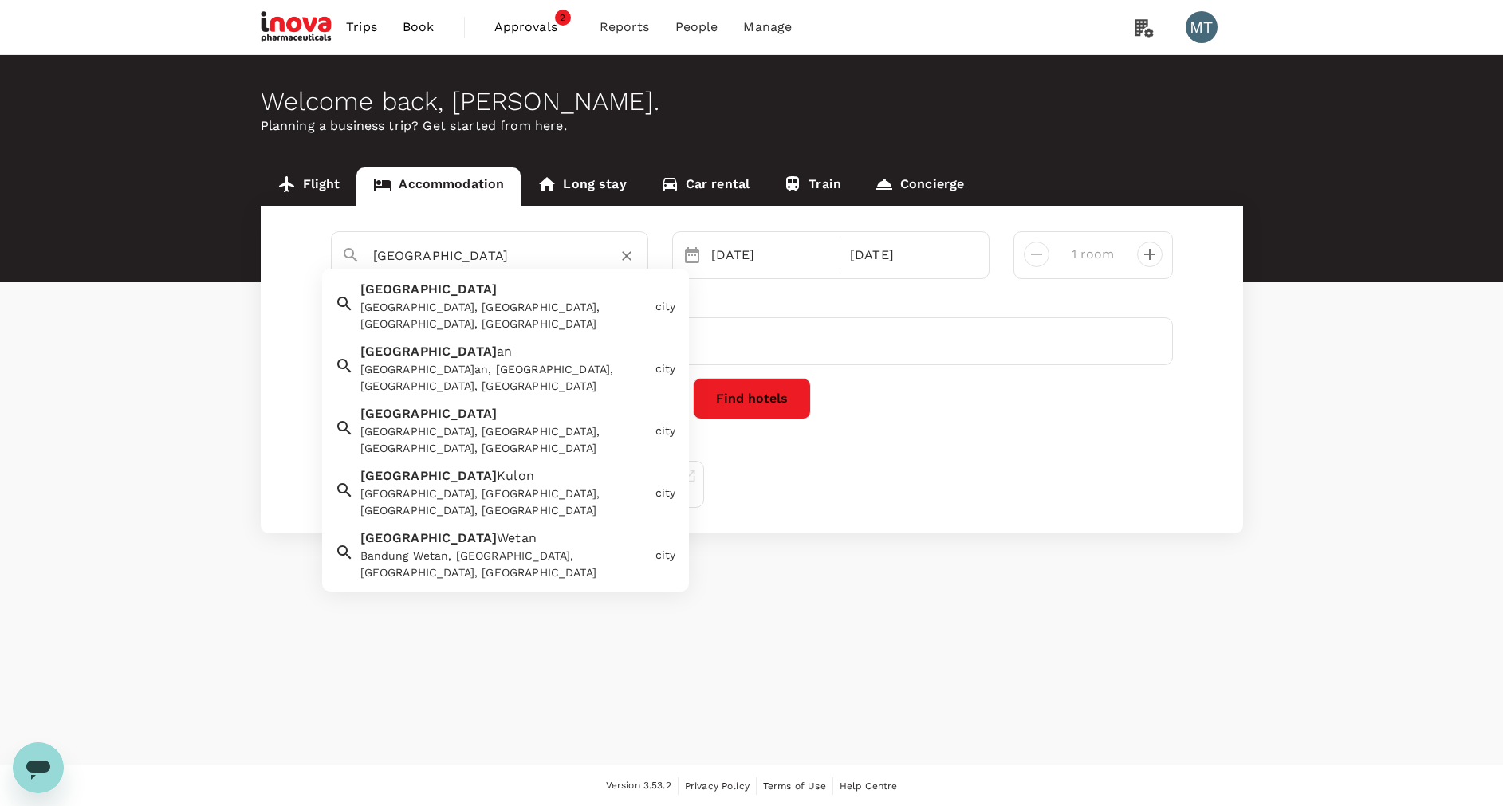
click at [452, 305] on div "Bandung, Bandung City, West Java, Indonesia" at bounding box center [504, 315] width 289 height 33
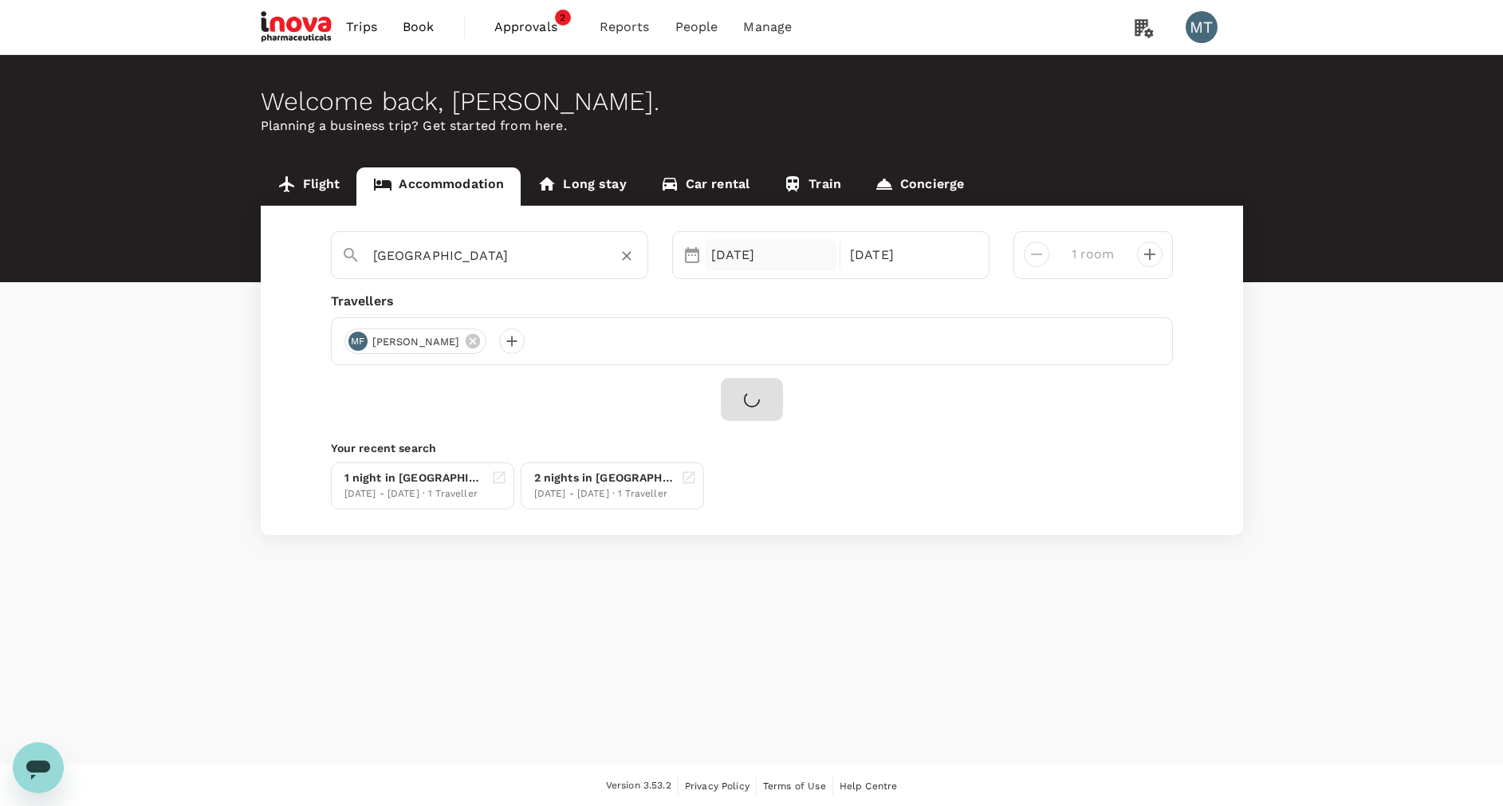
type input "[GEOGRAPHIC_DATA]"
click at [770, 262] on div "13 Oct" at bounding box center [771, 255] width 132 height 32
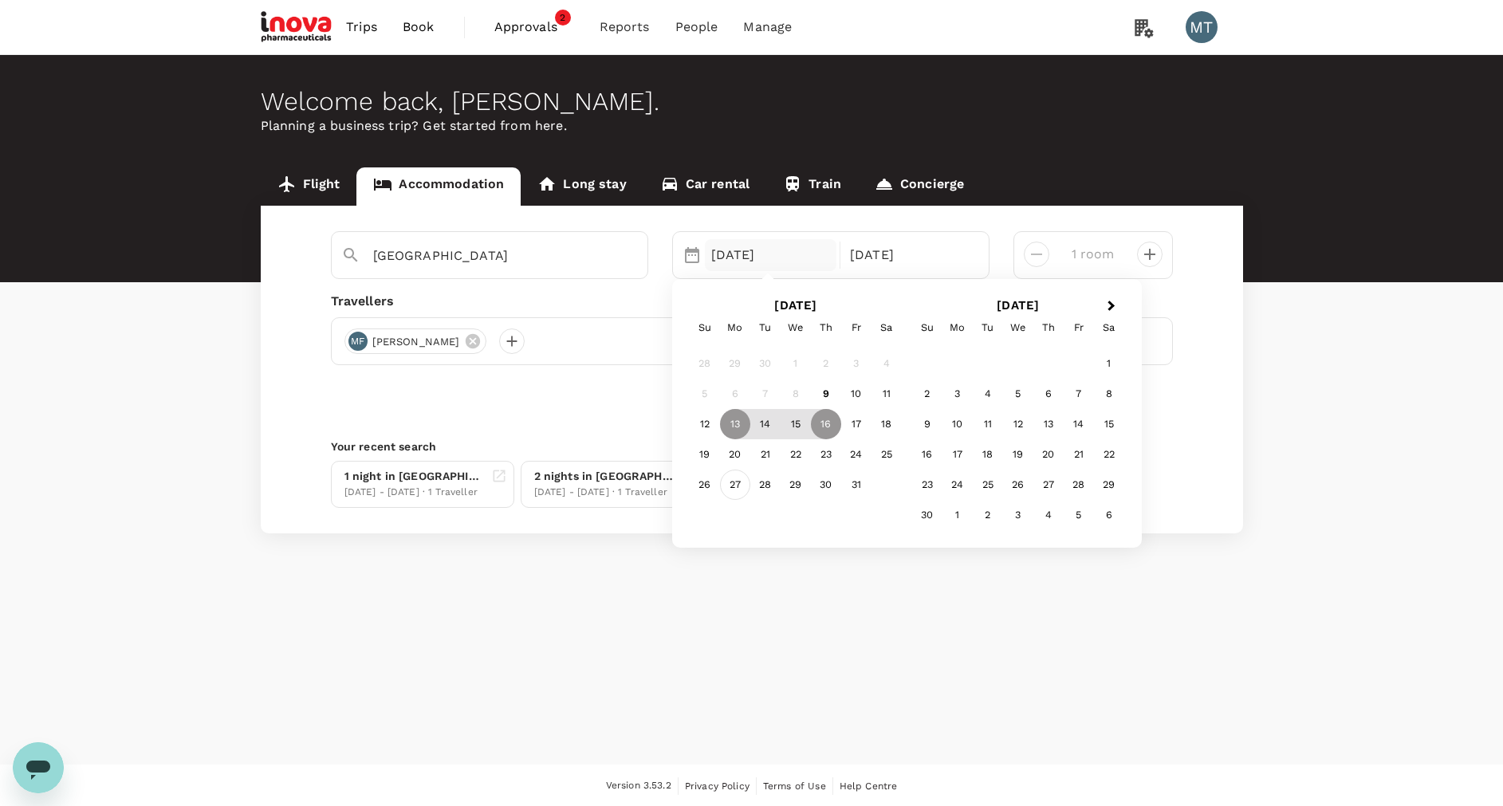
click at [745, 482] on div "27" at bounding box center [735, 485] width 30 height 30
click at [831, 490] on div "30" at bounding box center [826, 485] width 30 height 30
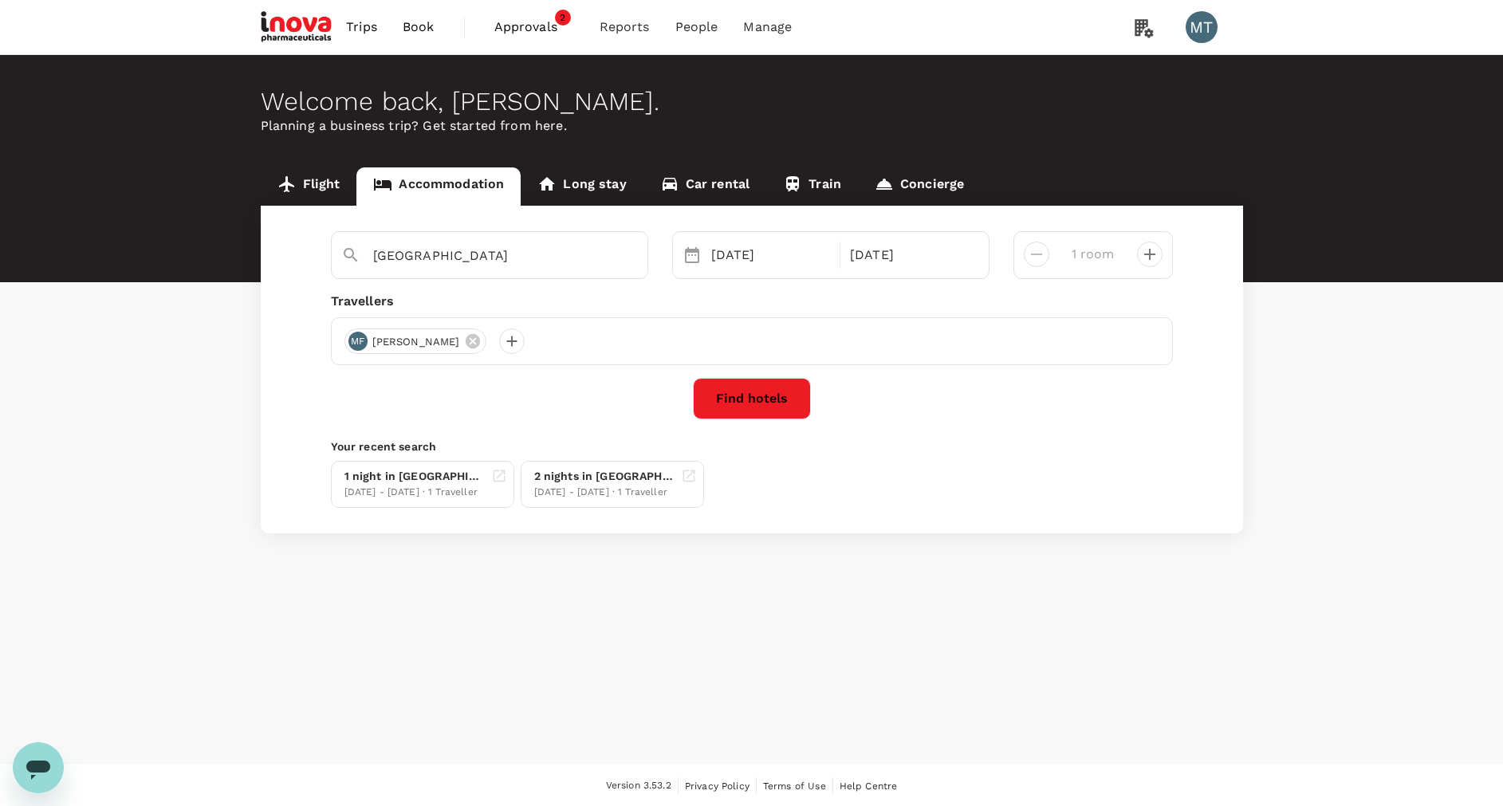
click at [738, 399] on button "Find hotels" at bounding box center [752, 398] width 118 height 41
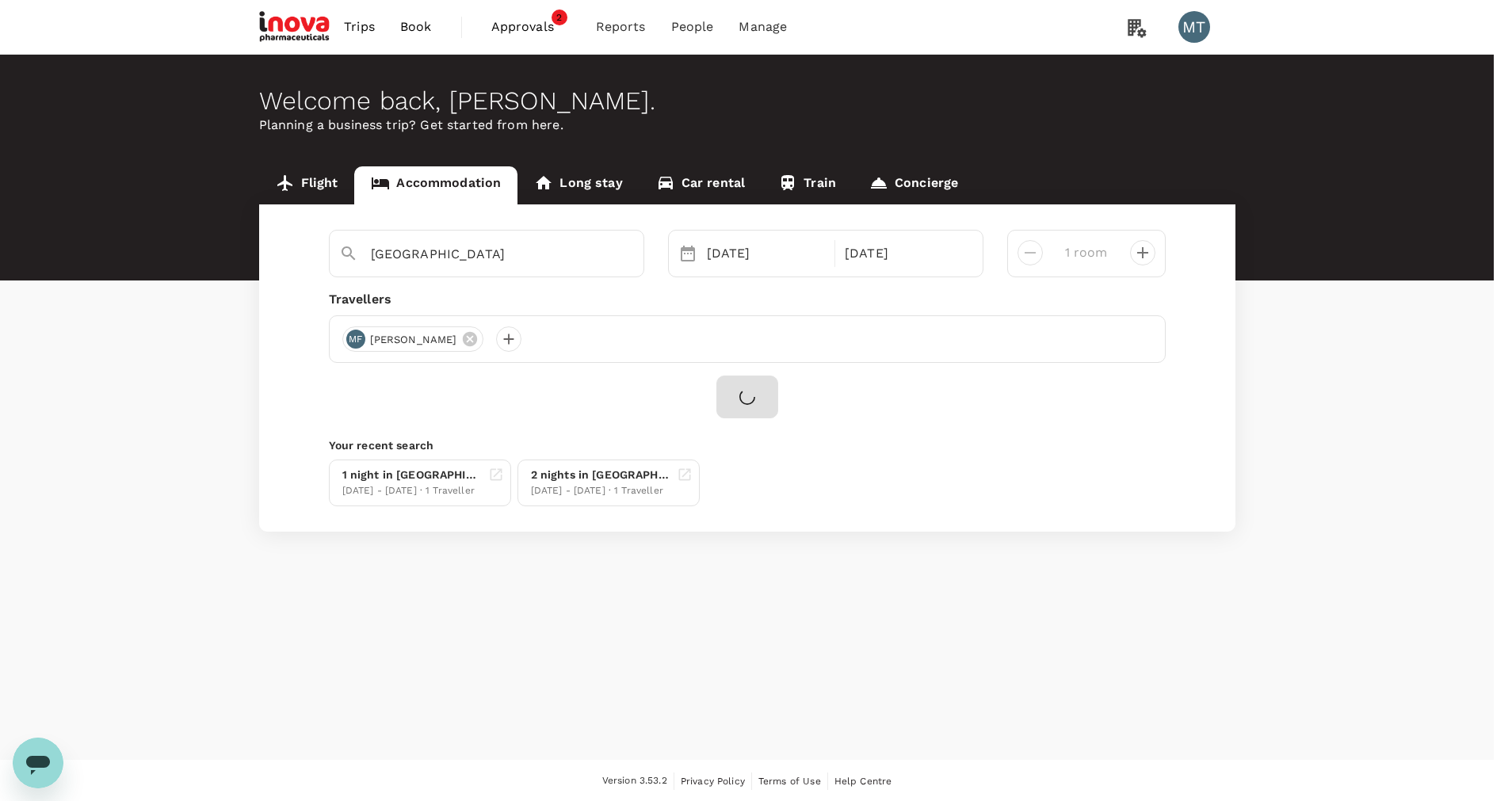
click at [720, 261] on input "iNova Travel Policy ( Muslian Fahroni, You )" at bounding box center [756, 400] width 1512 height 801
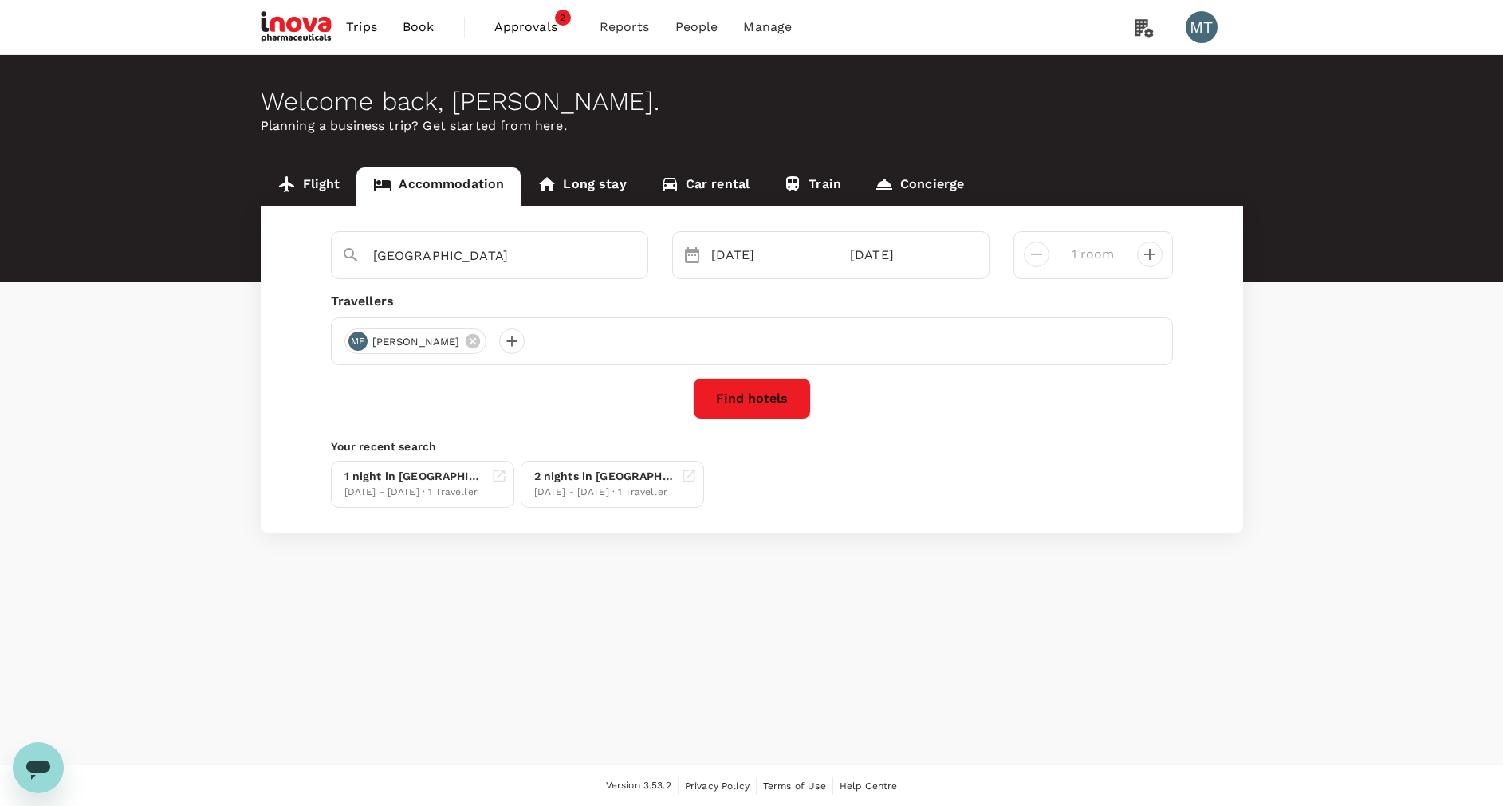
click at [768, 394] on button "Find hotels" at bounding box center [752, 398] width 118 height 41
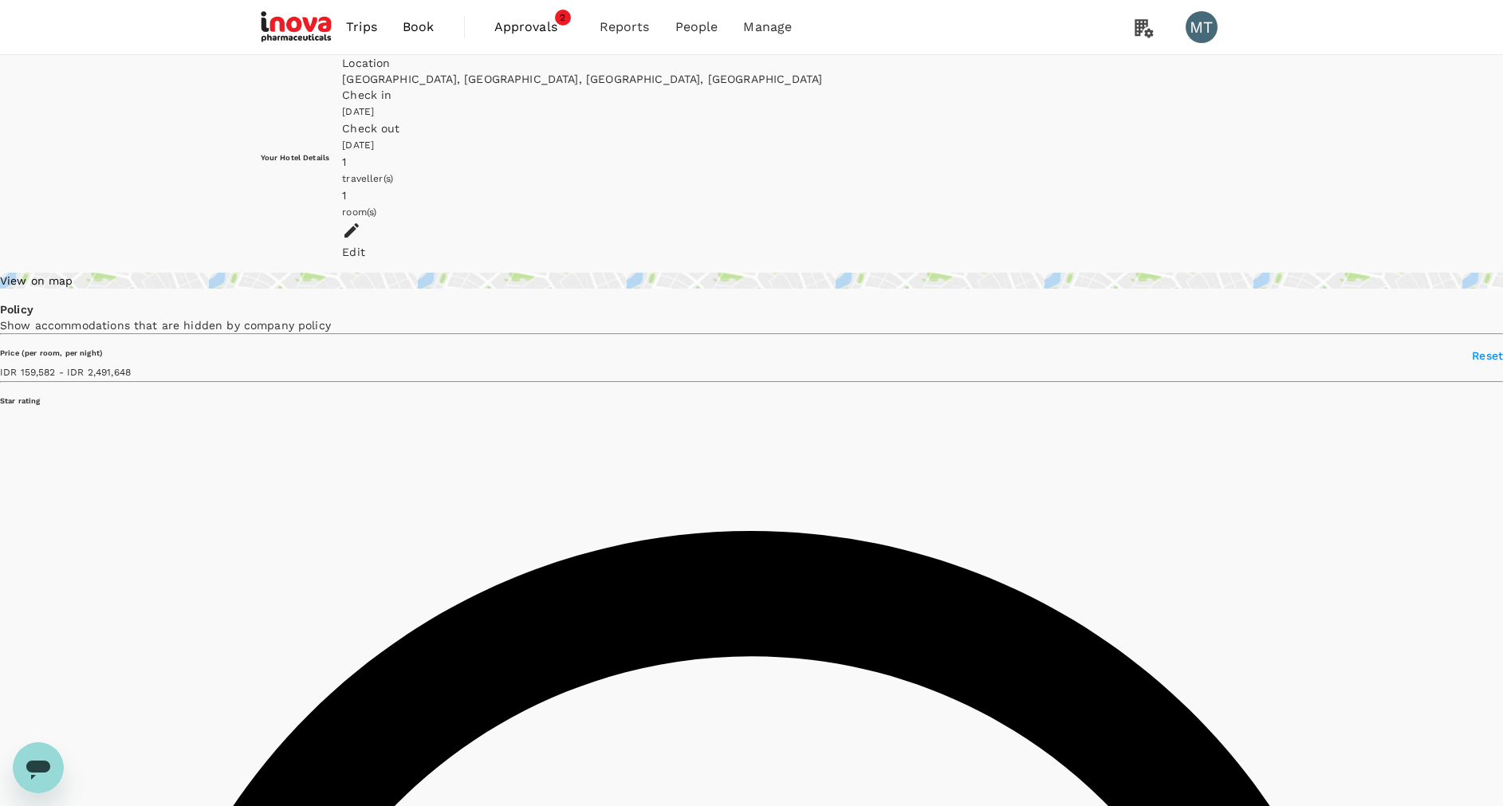
type input "2491648.45"
type input "93950.45"
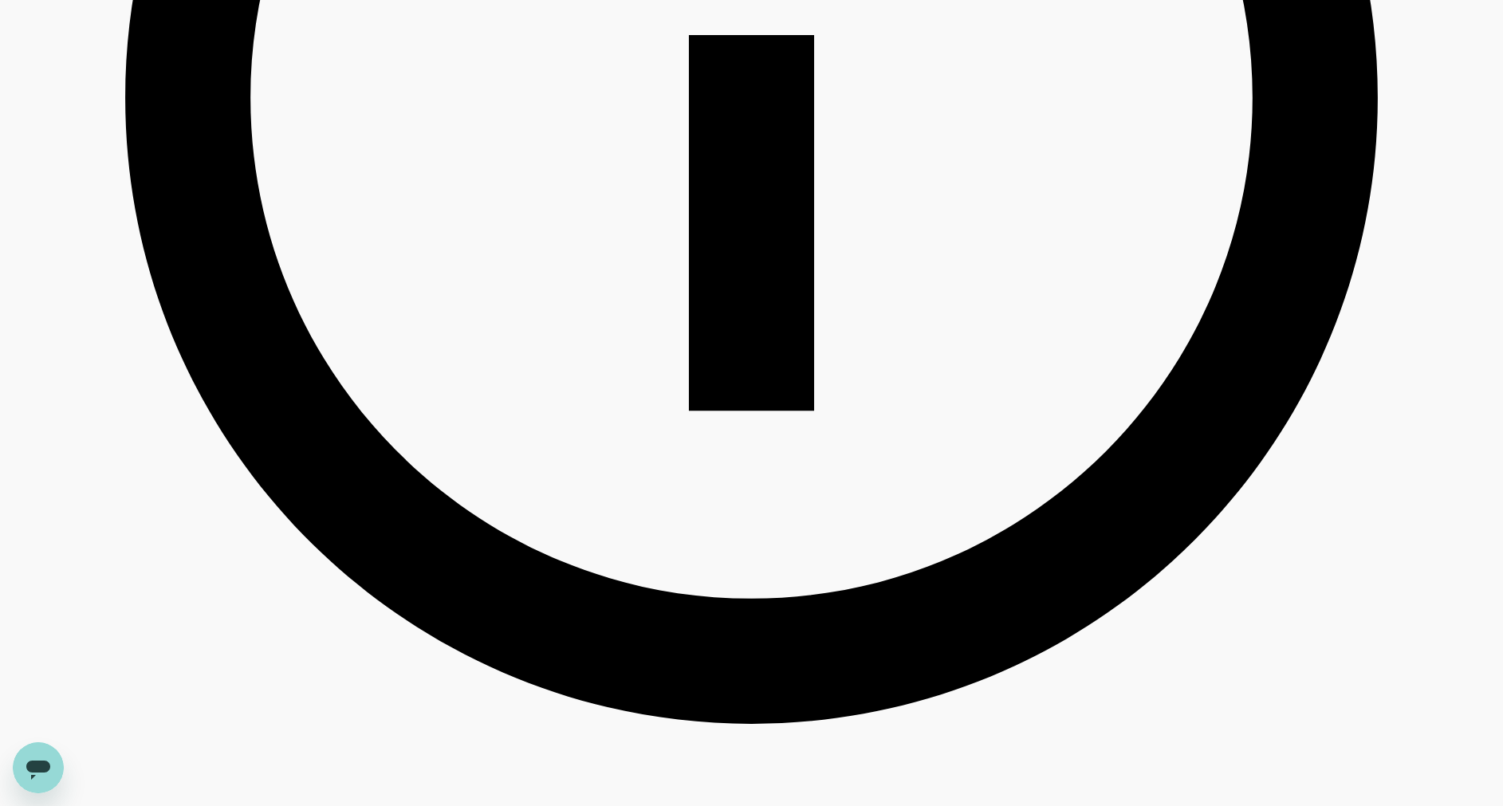
scroll to position [1076, 0]
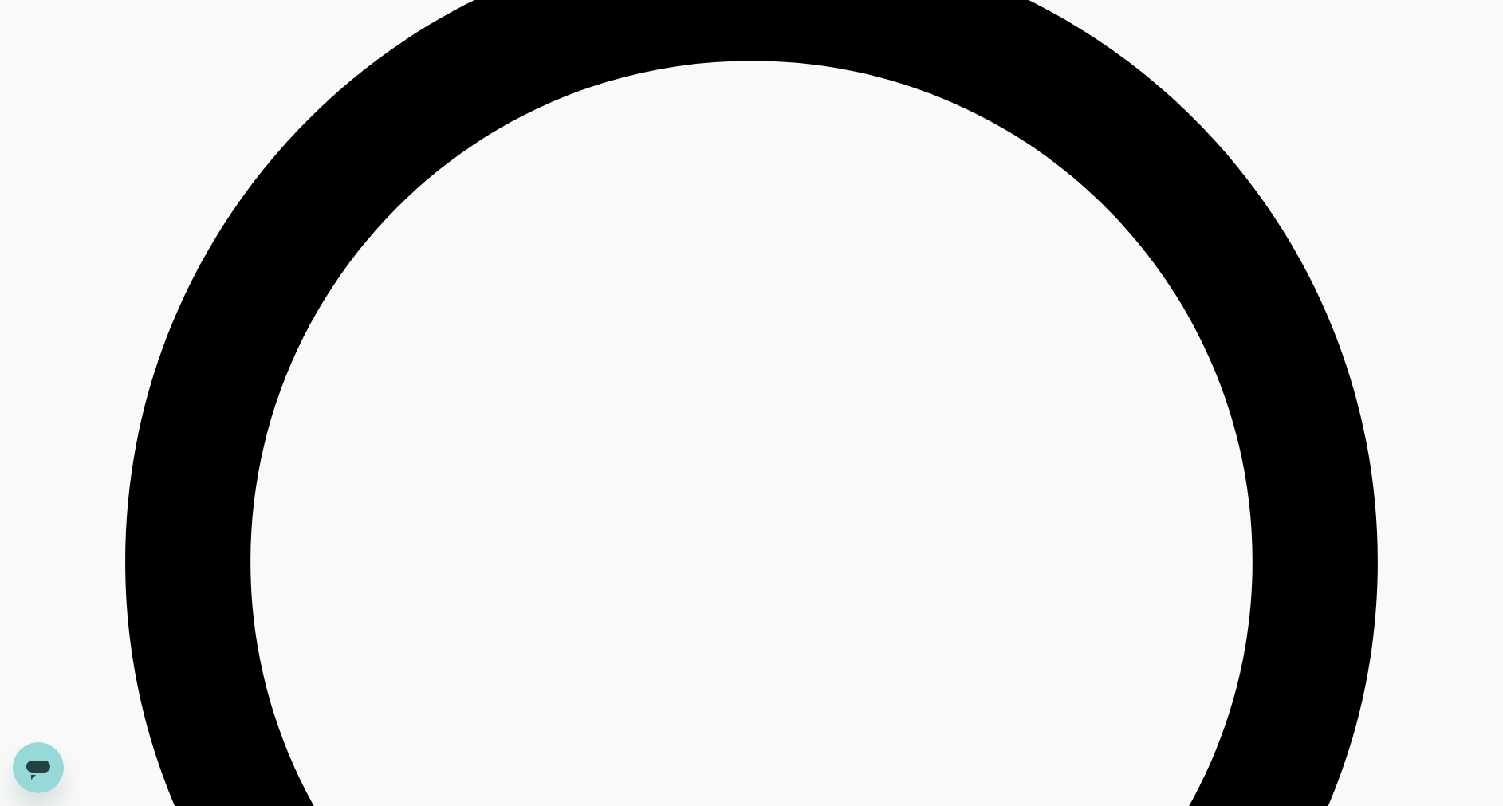
scroll to position [2512, 0]
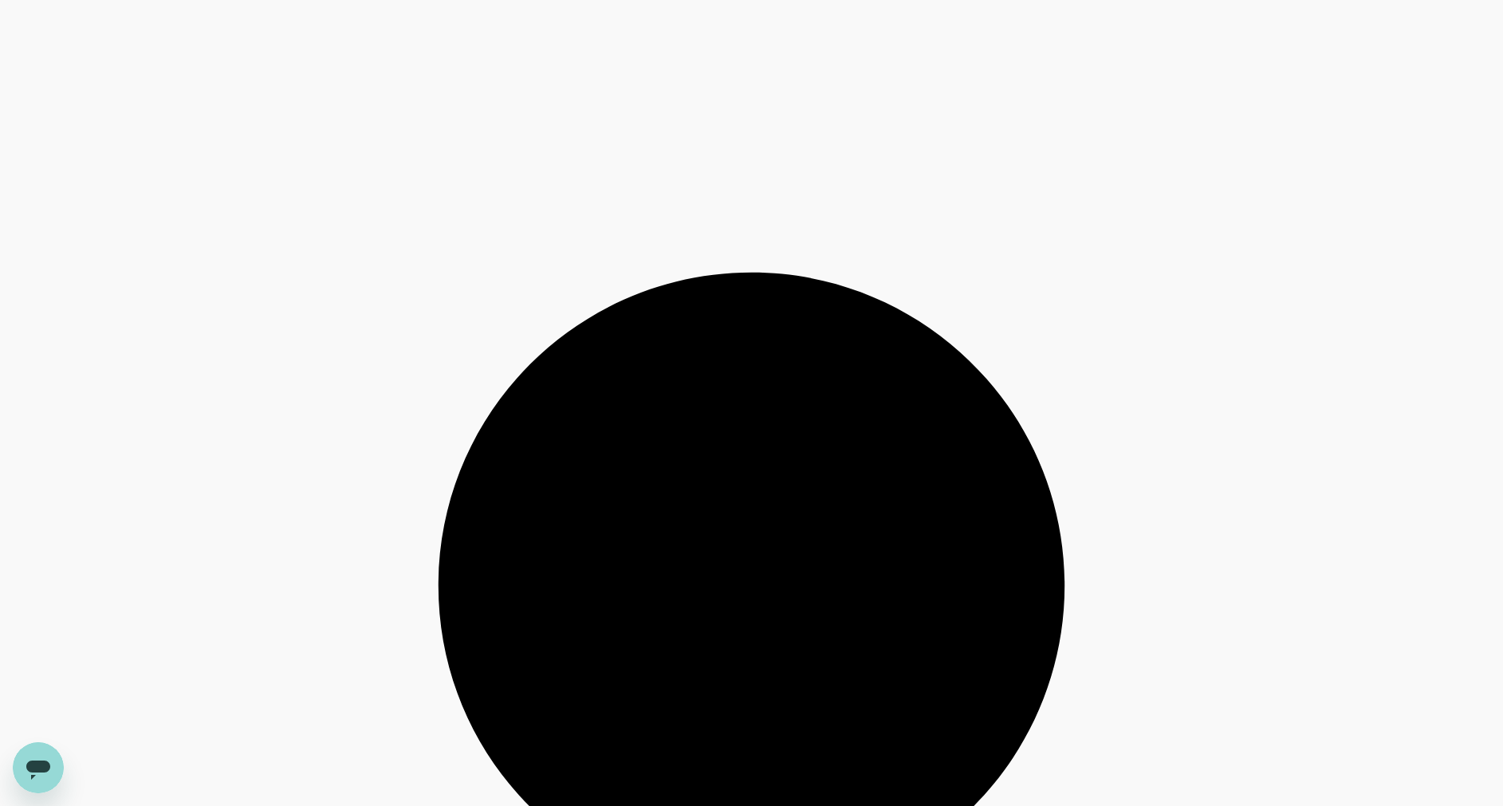
scroll to position [3947, 0]
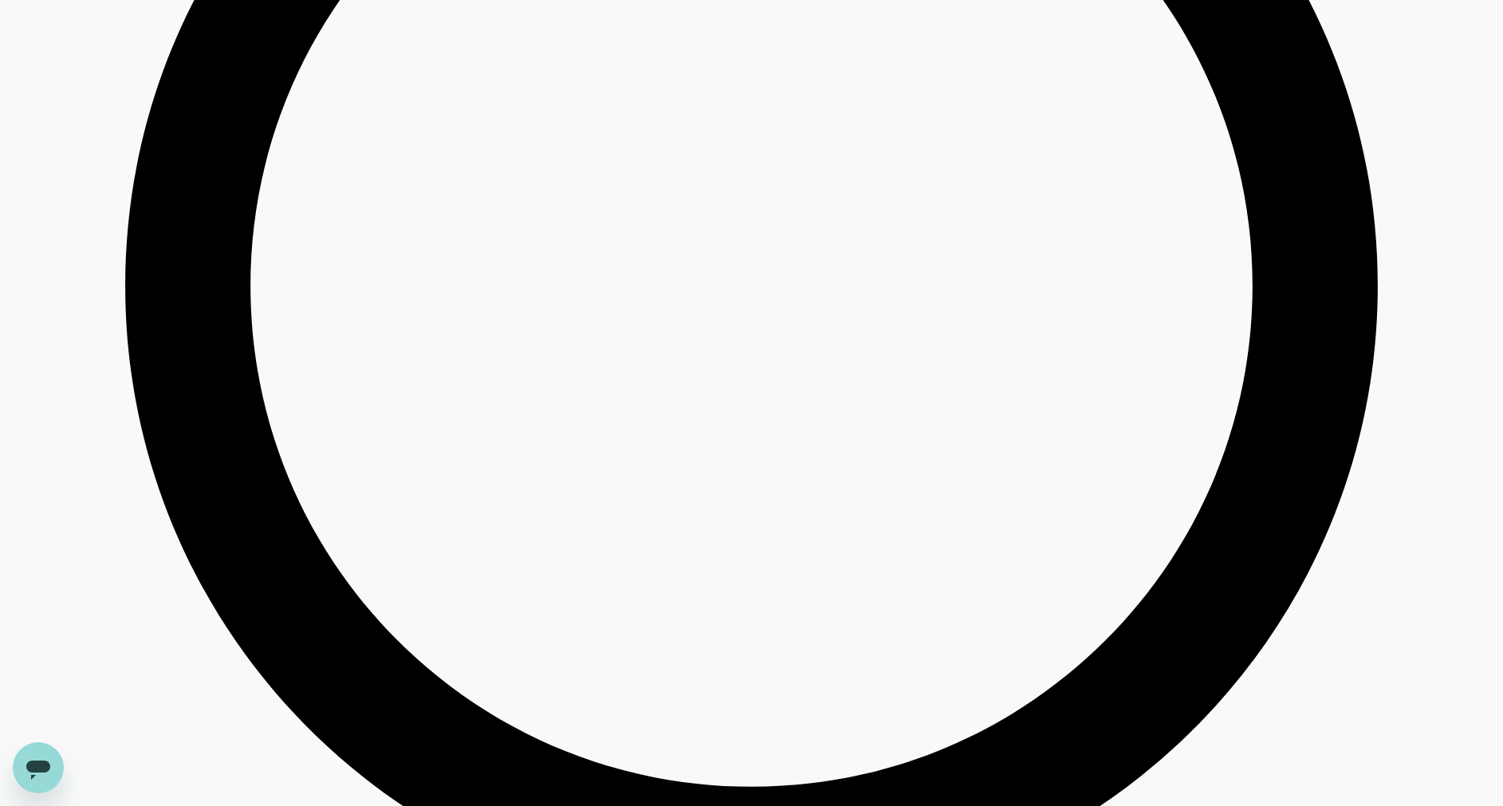
scroll to position [2631, 0]
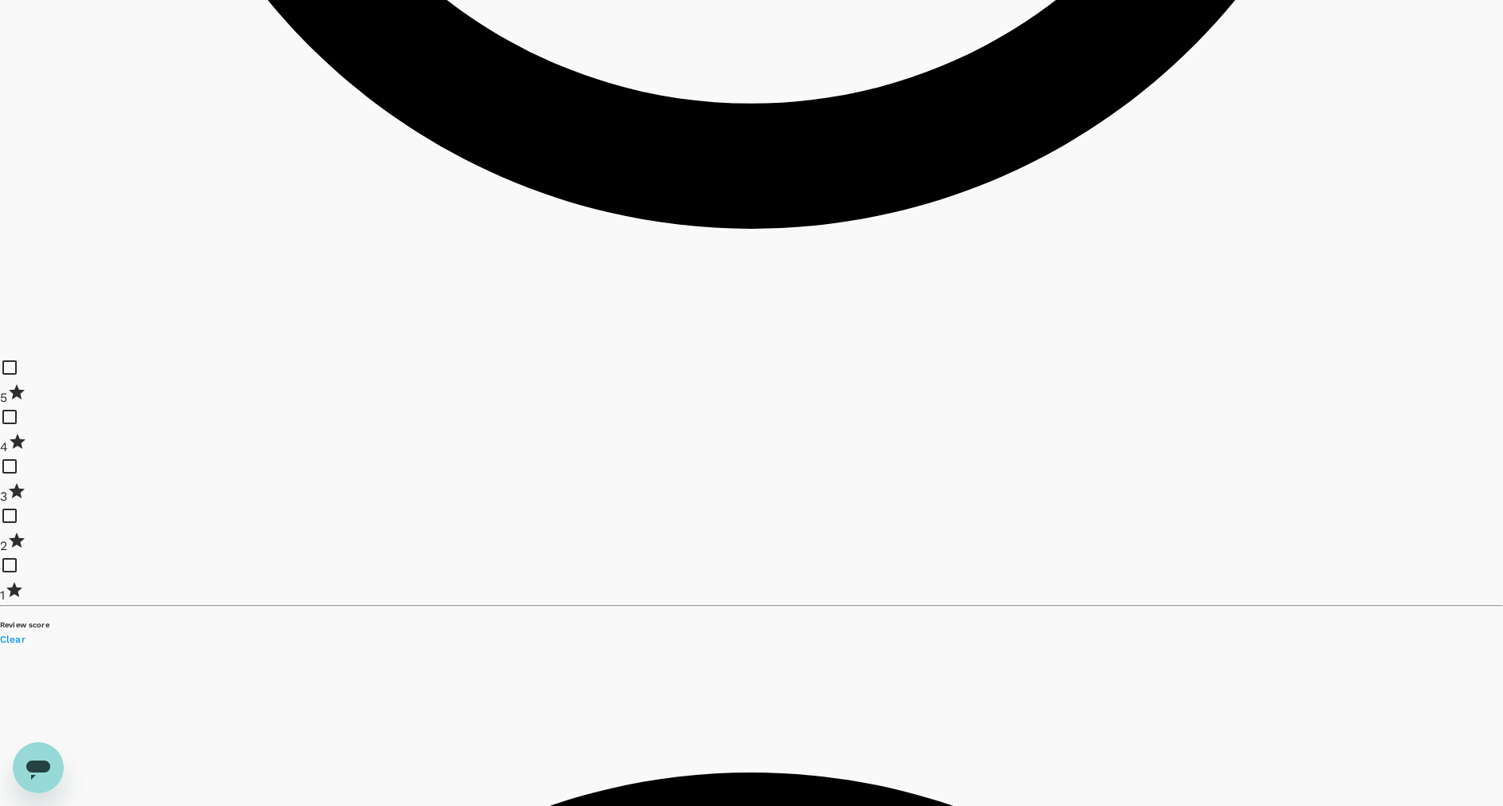
scroll to position [1435, 0]
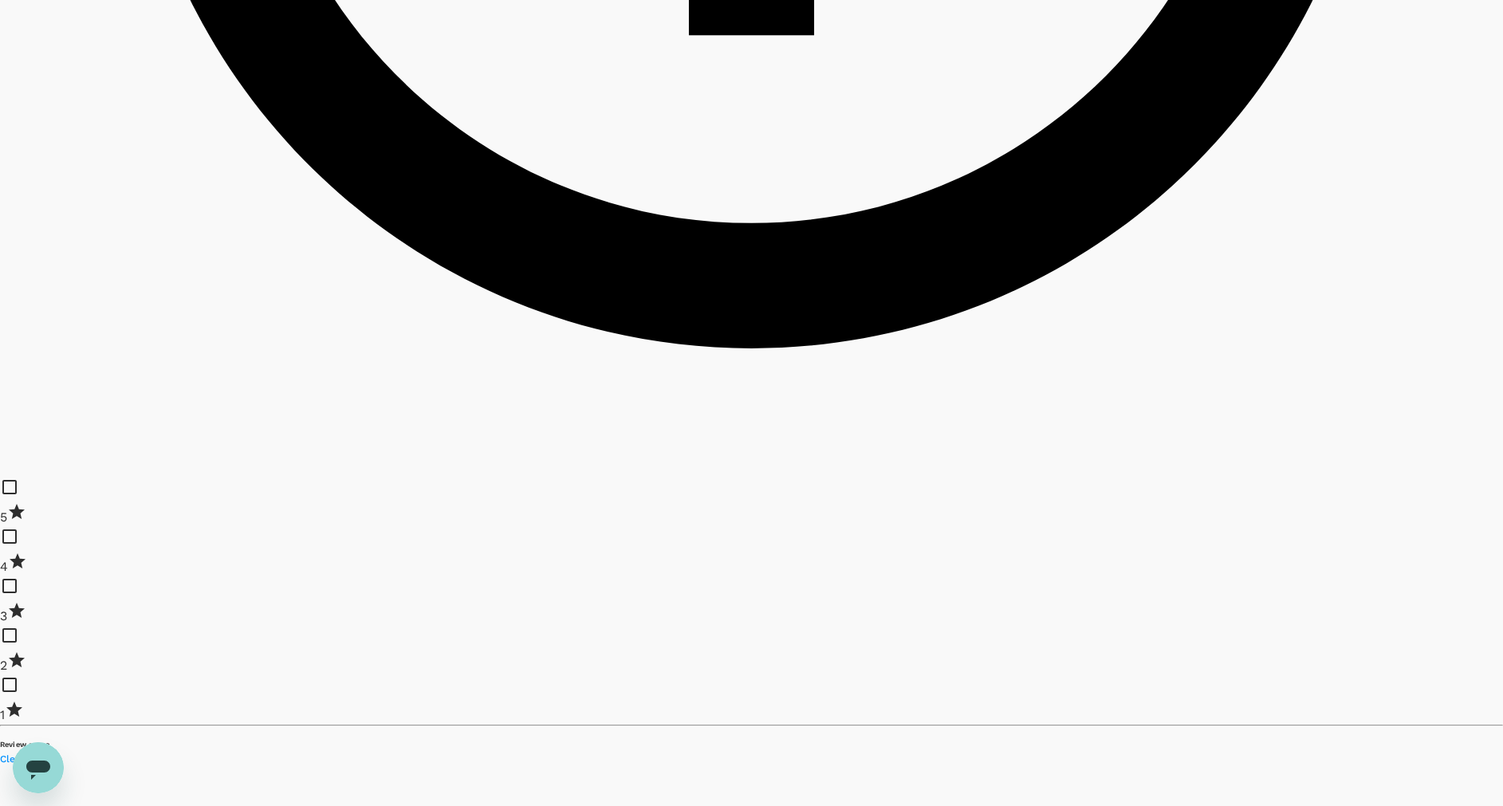
type input "4704872.45"
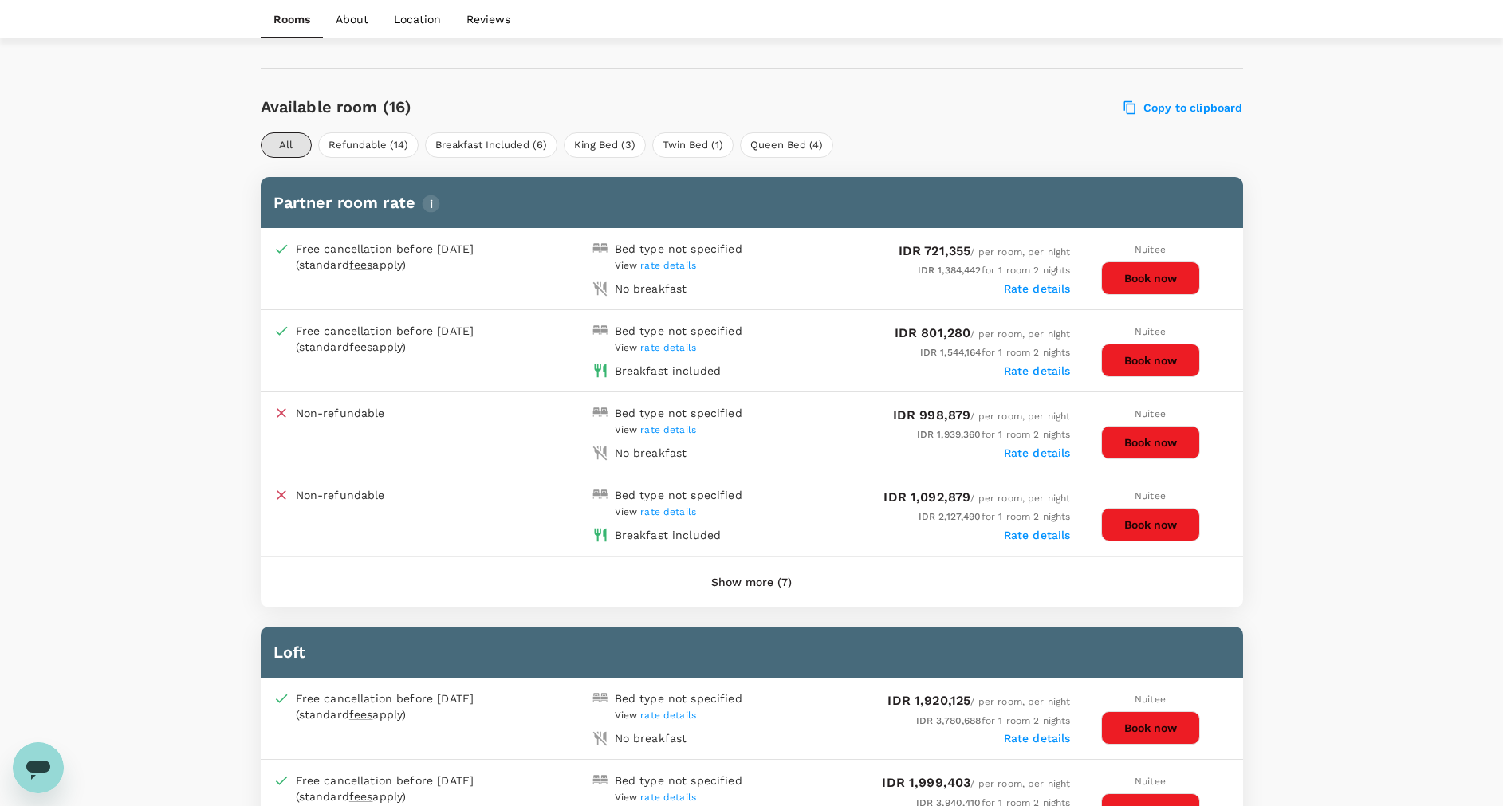
scroll to position [837, 0]
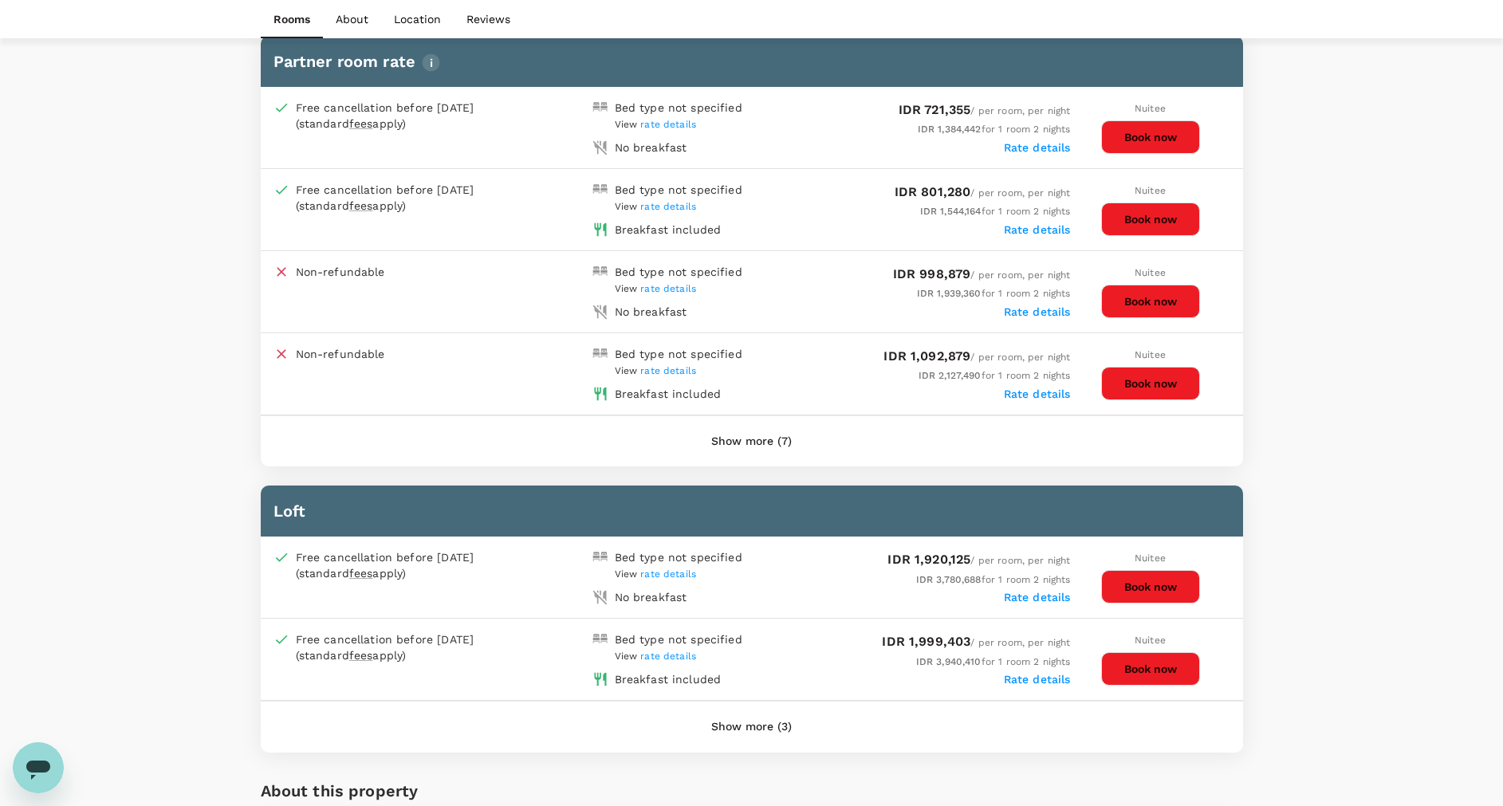
click at [749, 439] on button "Show more (7)" at bounding box center [751, 442] width 125 height 38
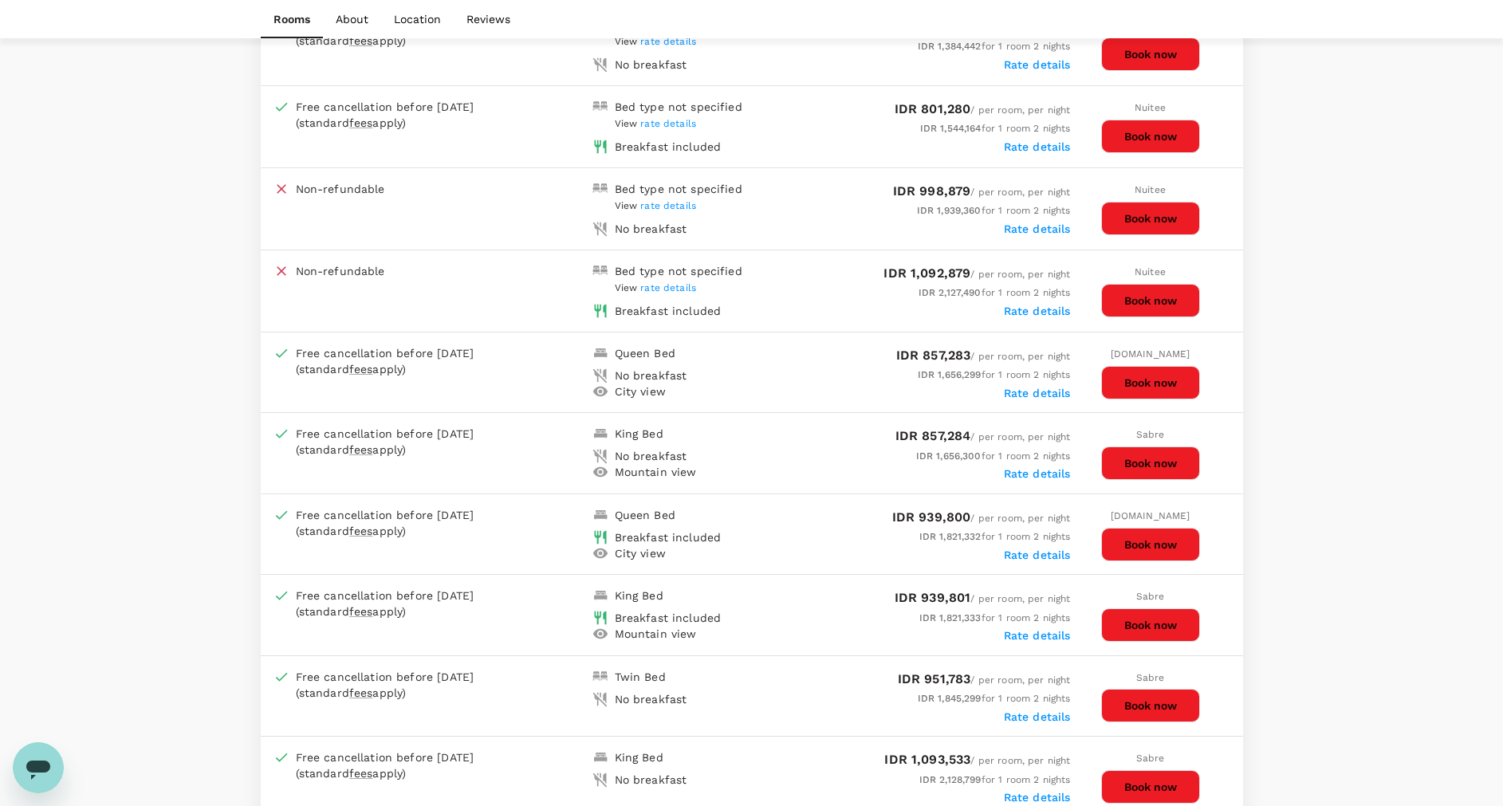
scroll to position [957, 0]
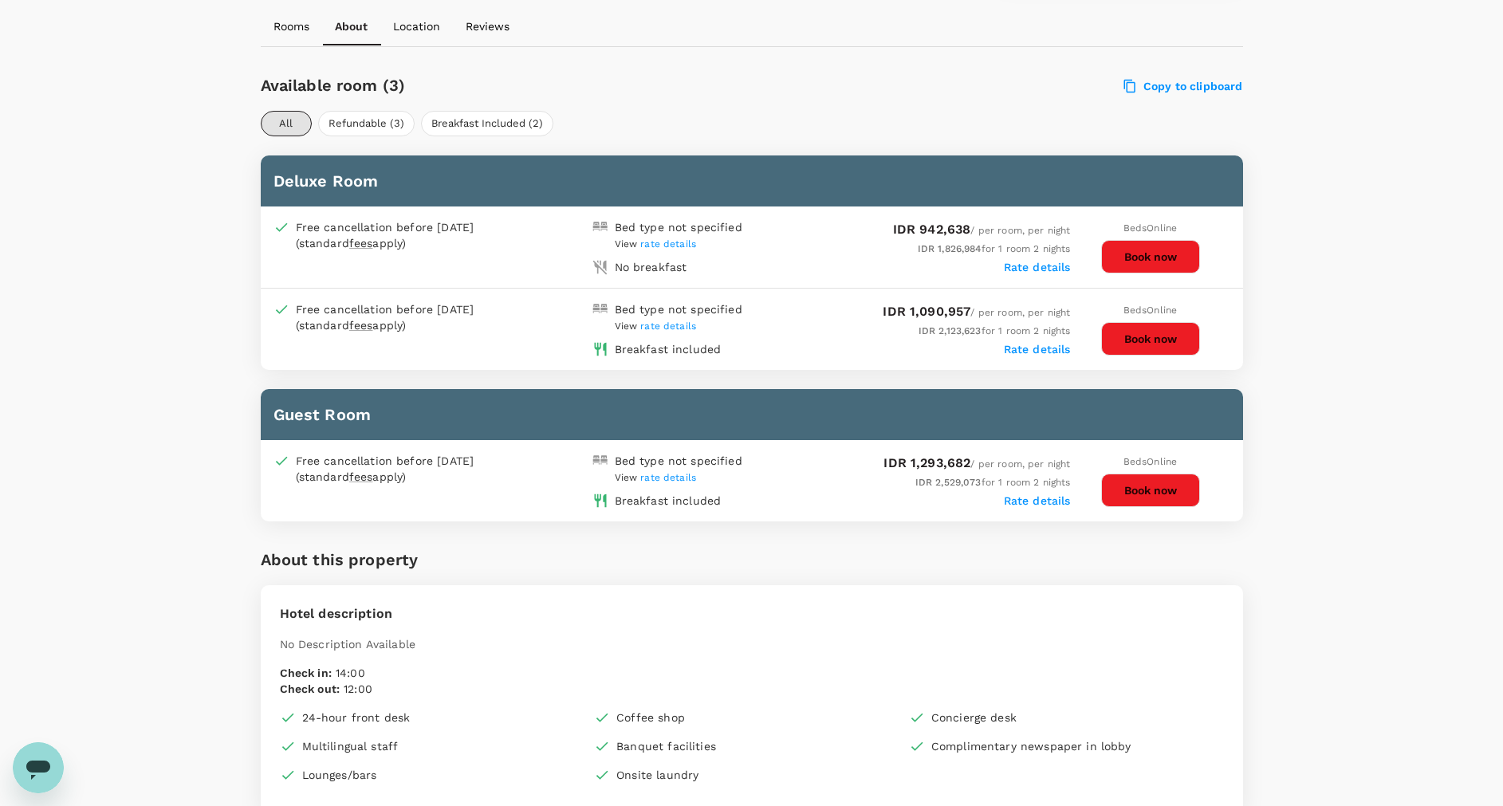
scroll to position [120, 0]
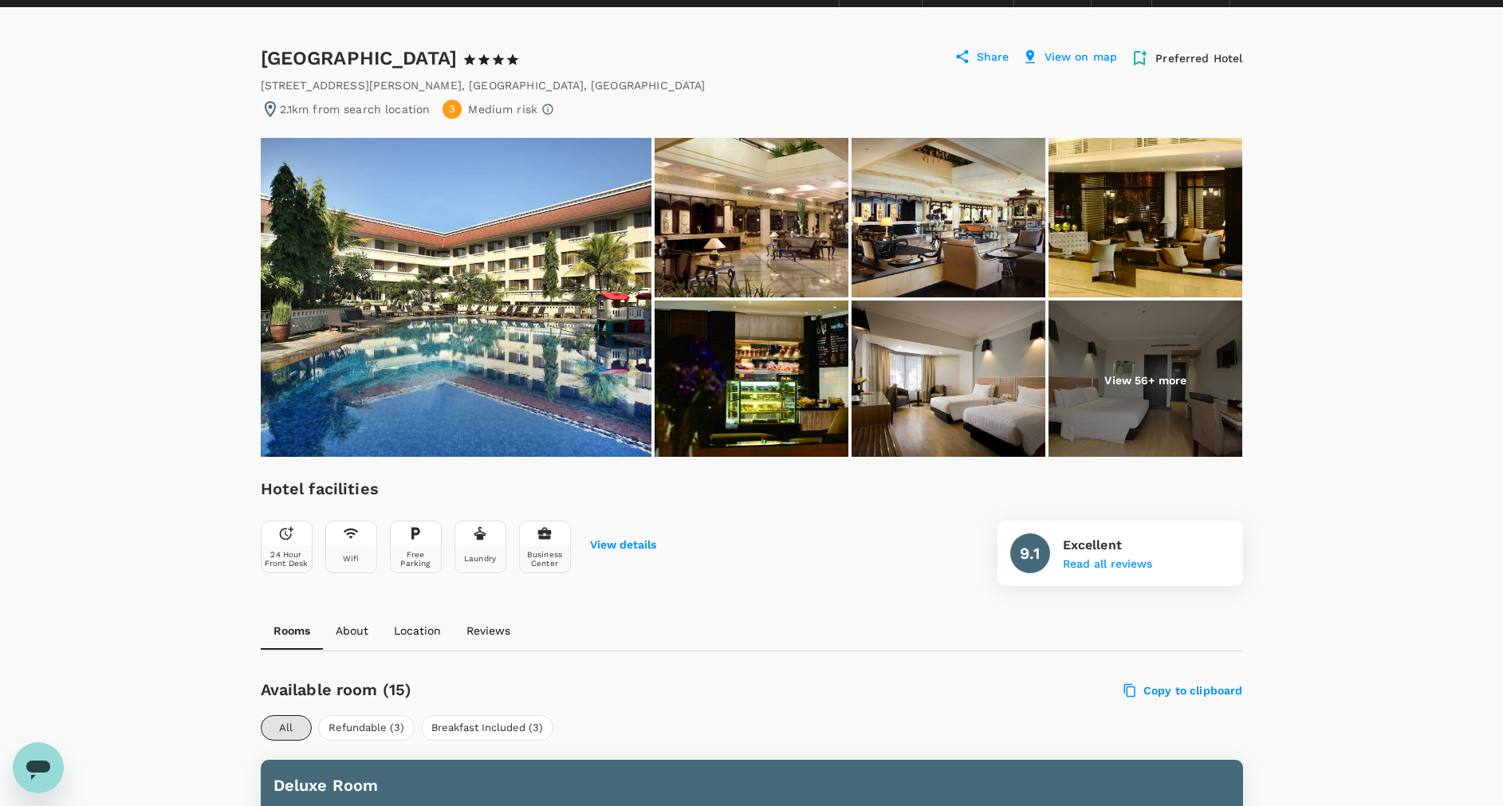
scroll to position [592, 0]
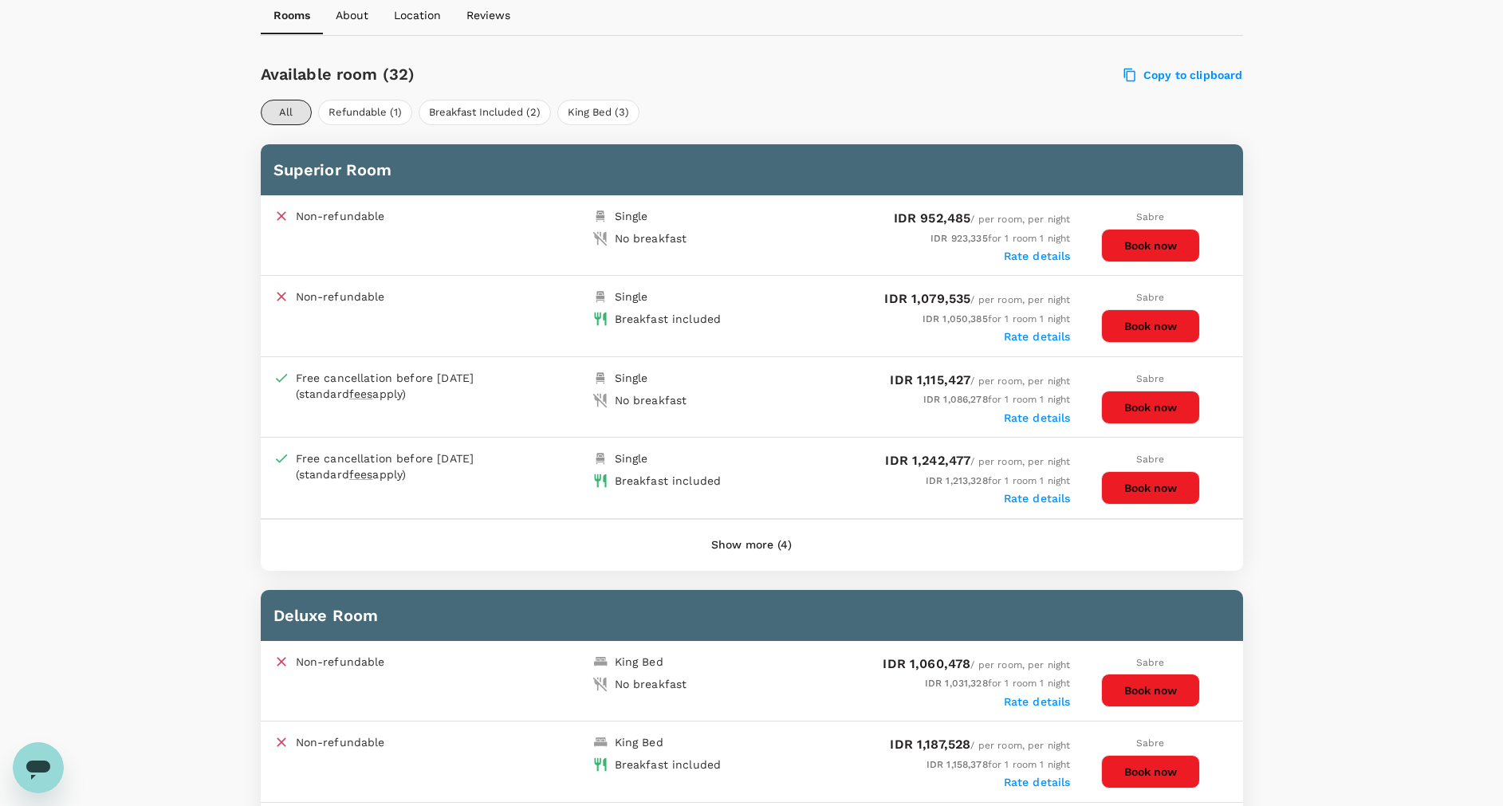
scroll to position [837, 0]
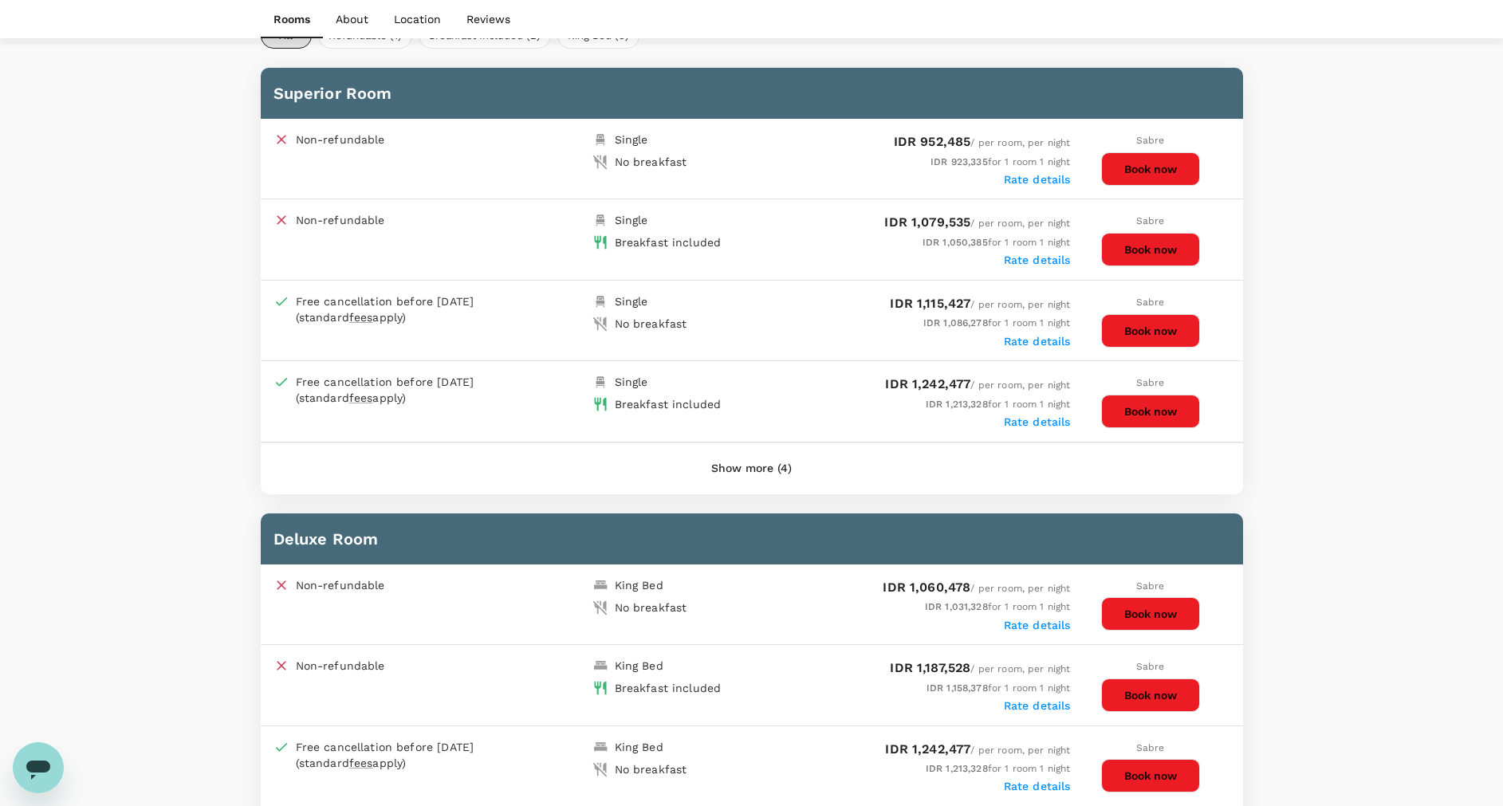
click at [725, 469] on button "Show more (4)" at bounding box center [751, 469] width 125 height 38
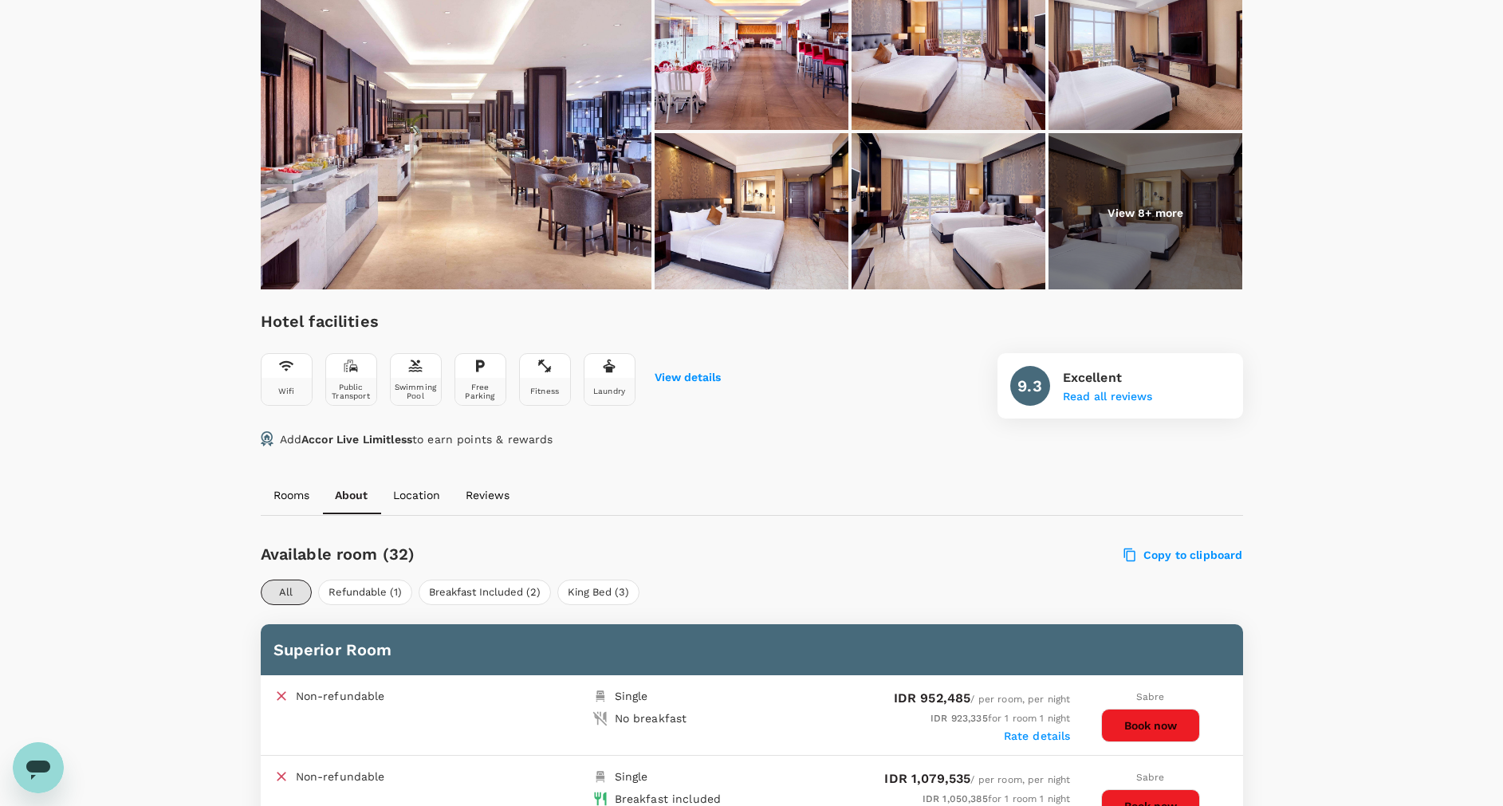
scroll to position [478, 0]
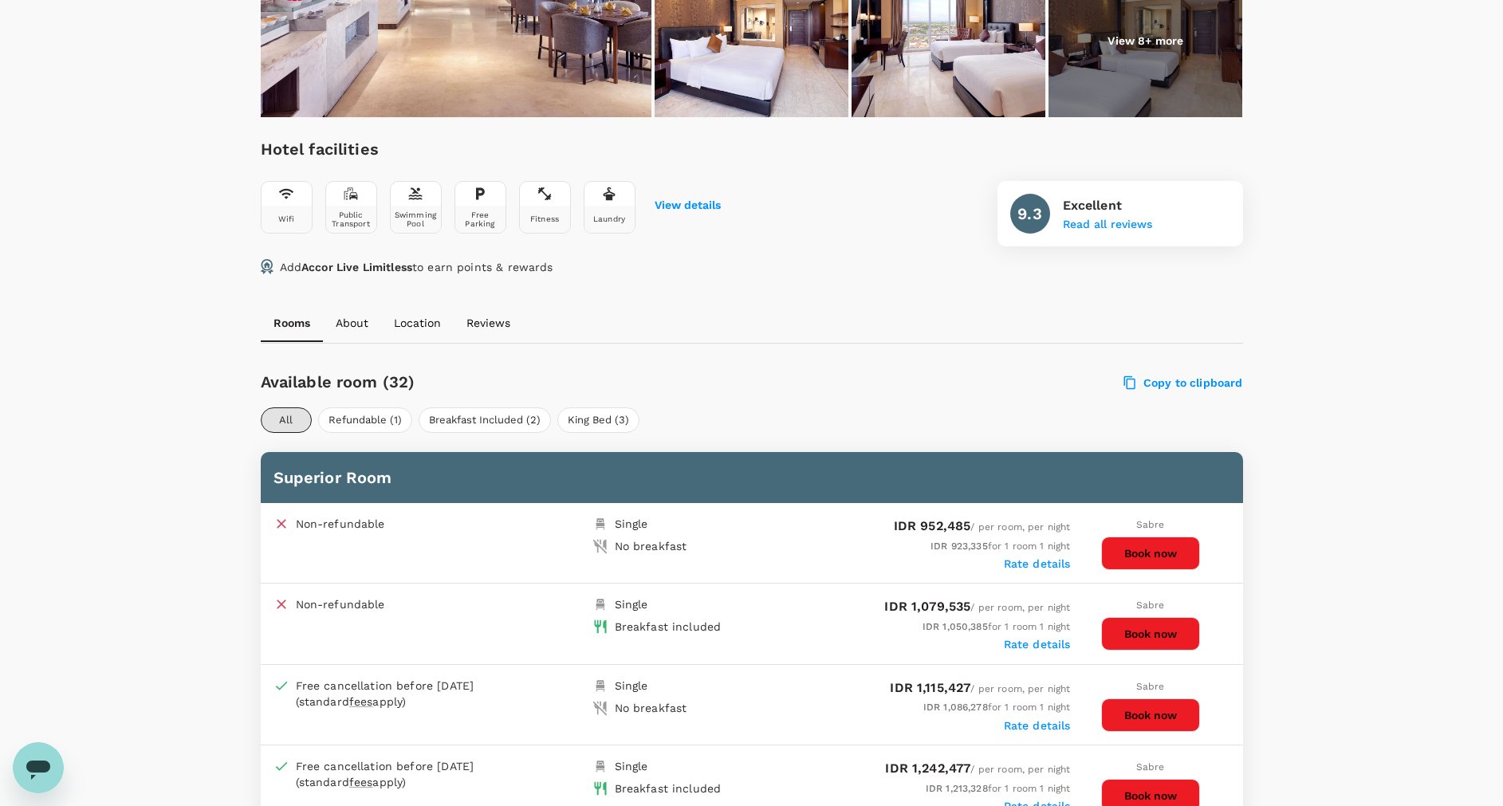
scroll to position [478, 0]
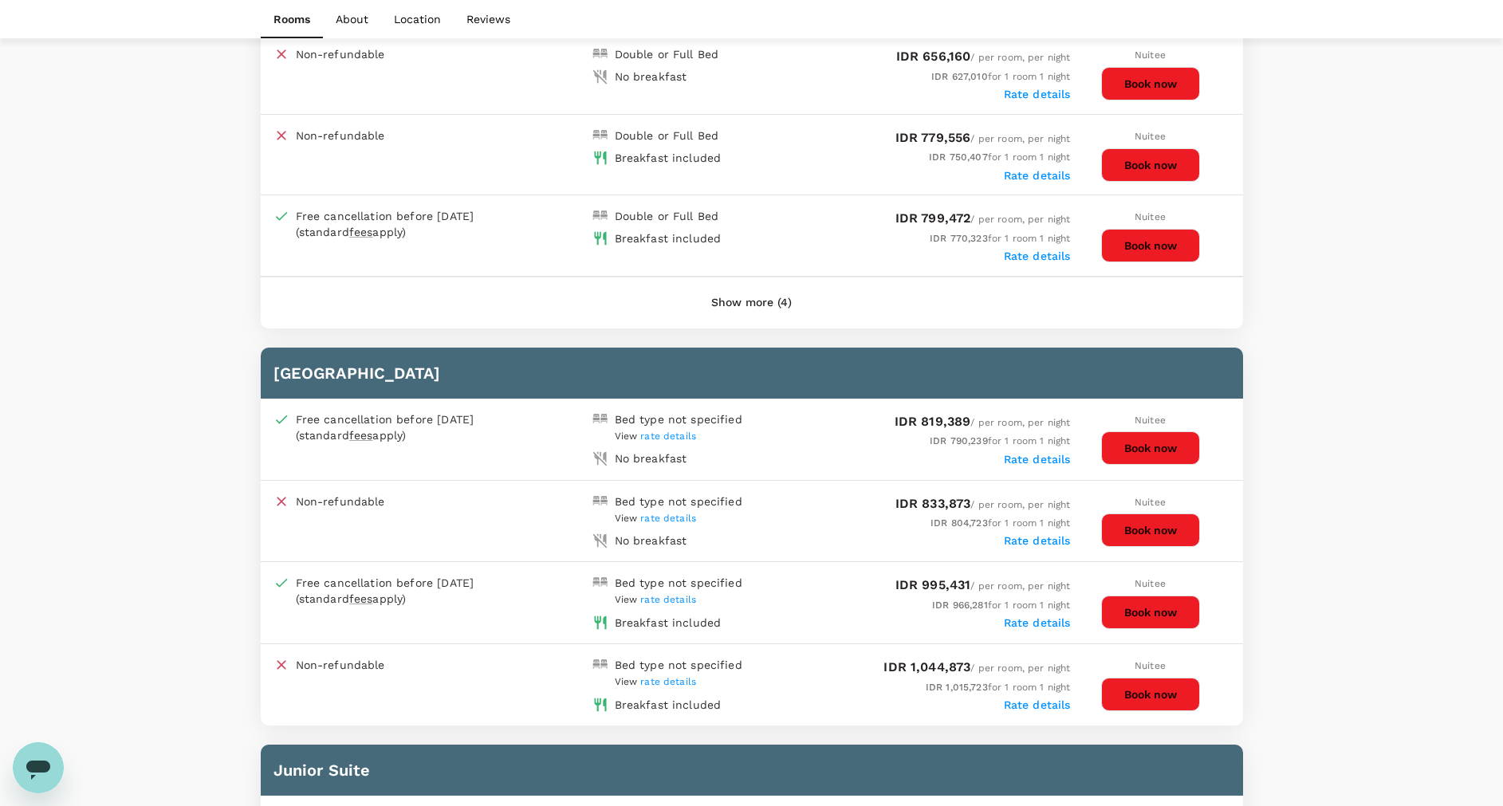
scroll to position [957, 0]
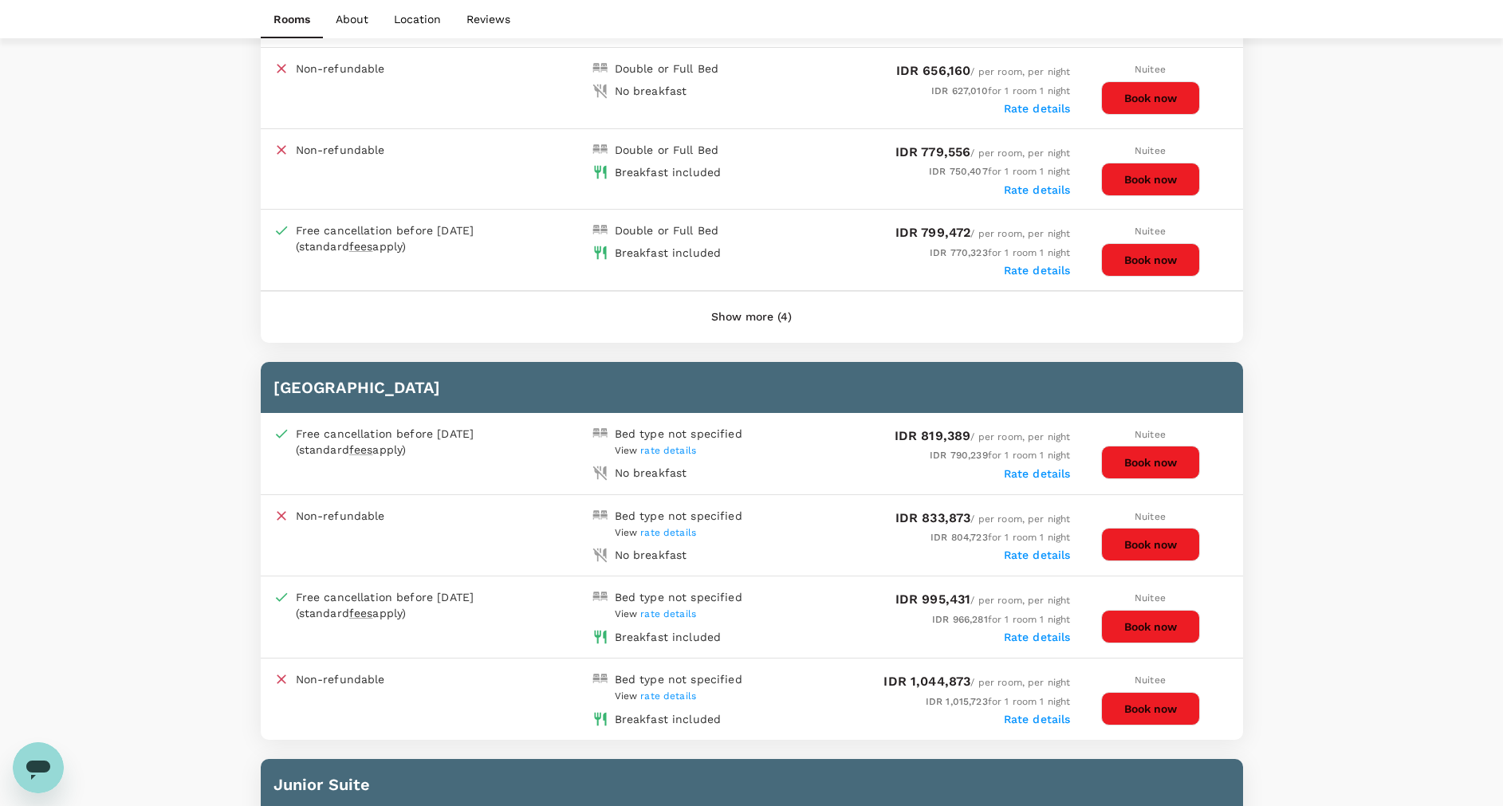
click at [749, 312] on button "Show more (4)" at bounding box center [751, 317] width 125 height 38
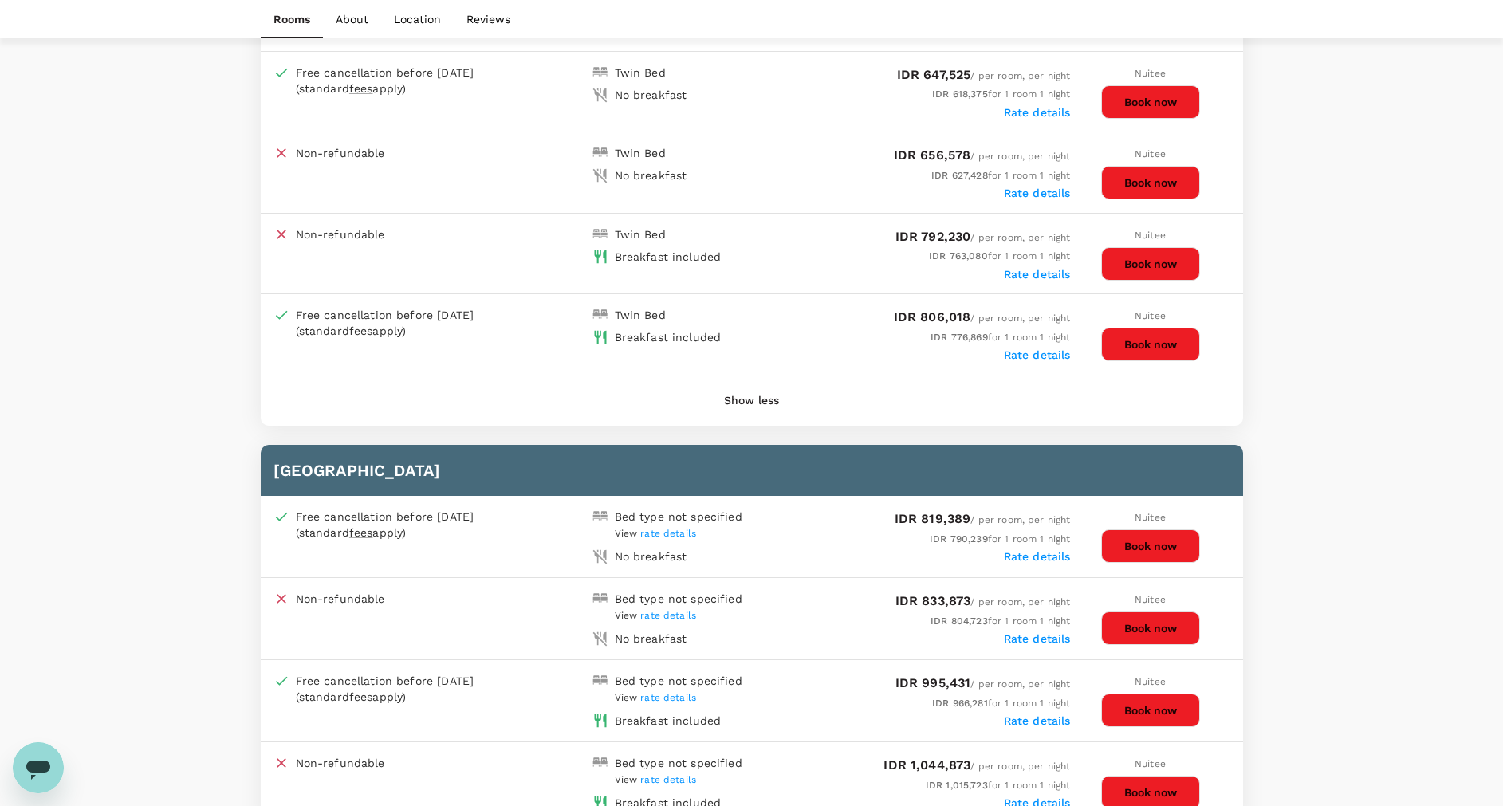
scroll to position [1316, 0]
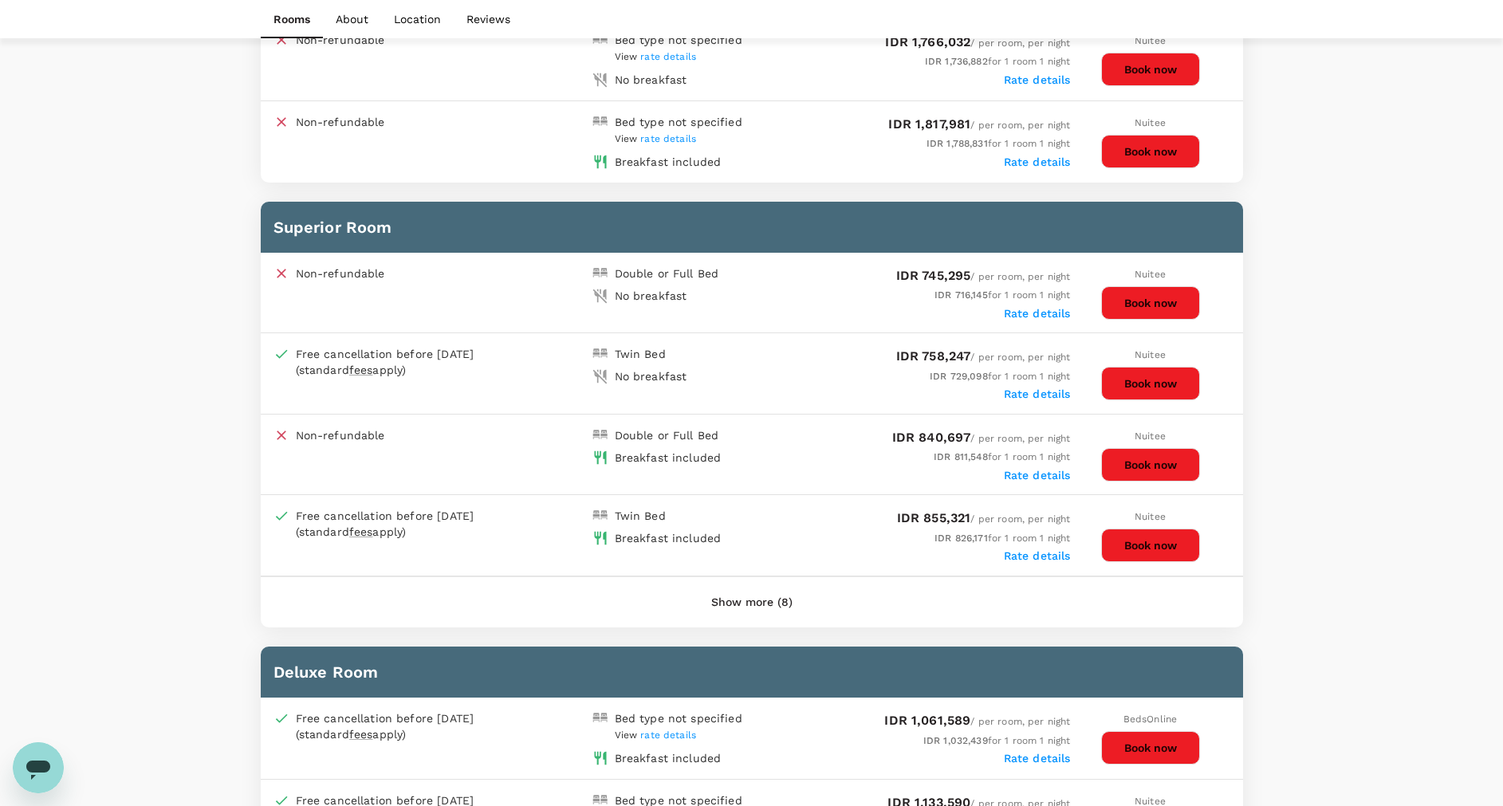
scroll to position [1070, 0]
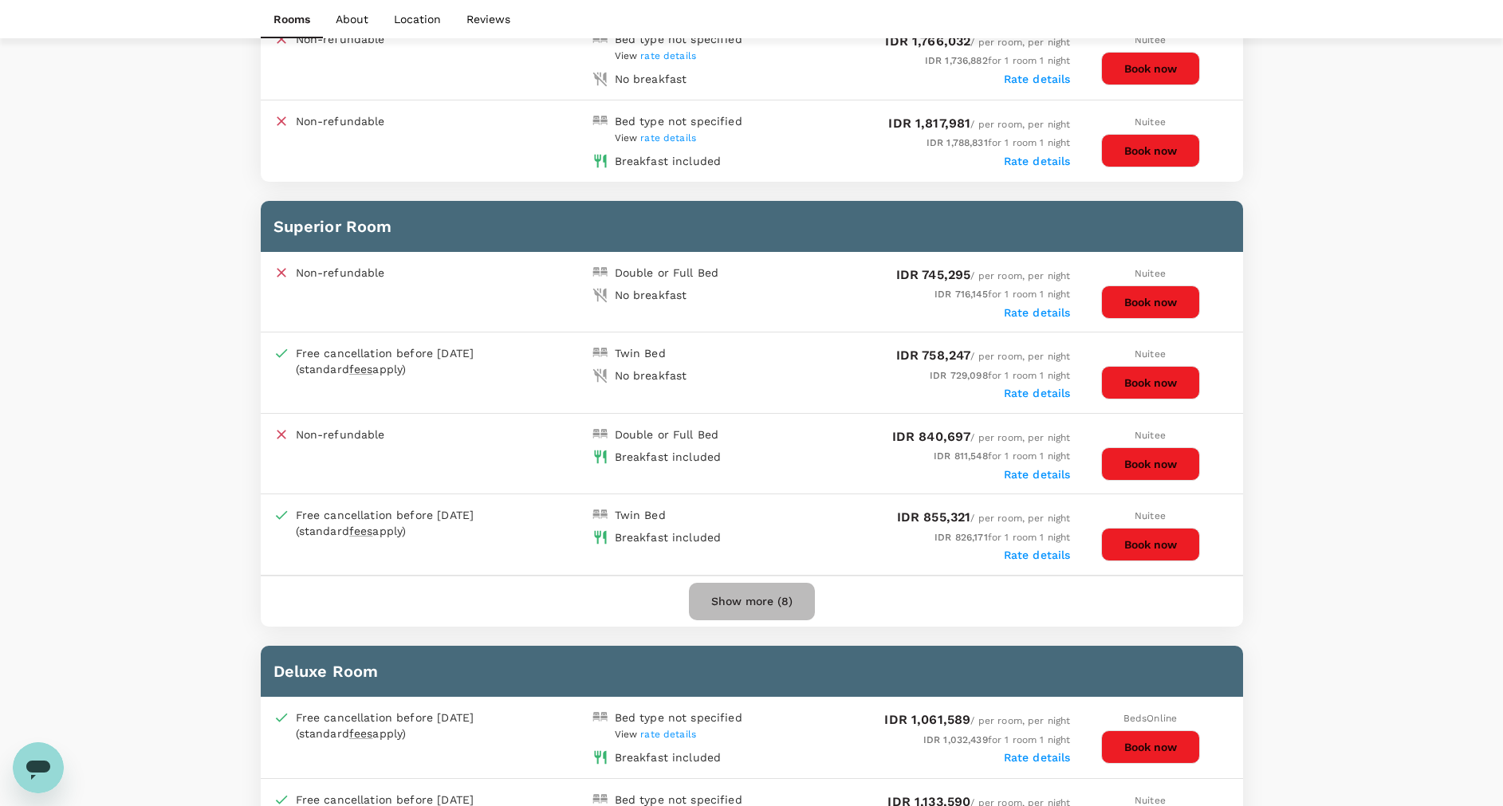
click at [762, 605] on button "Show more (8)" at bounding box center [752, 602] width 126 height 38
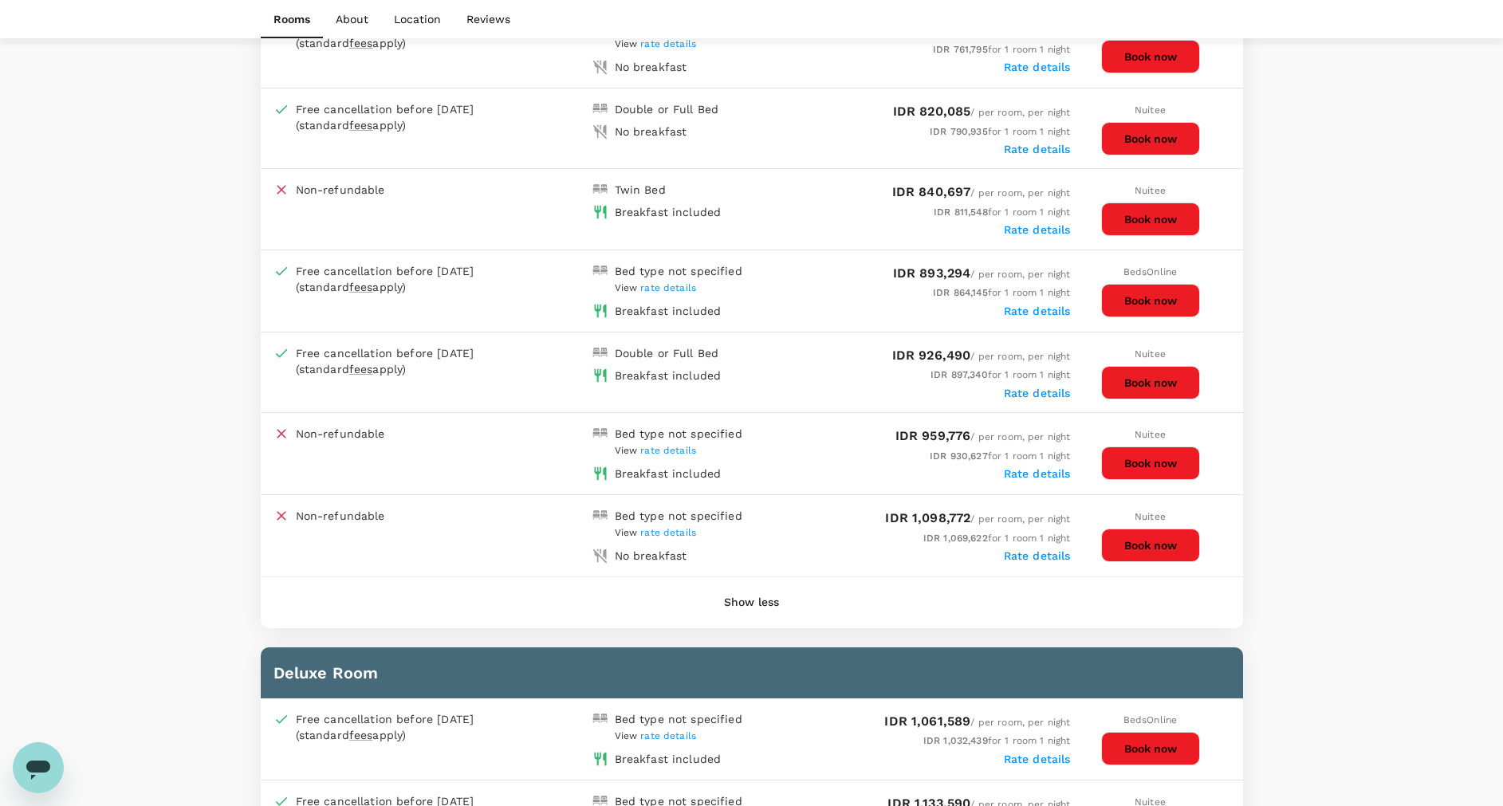
scroll to position [1794, 0]
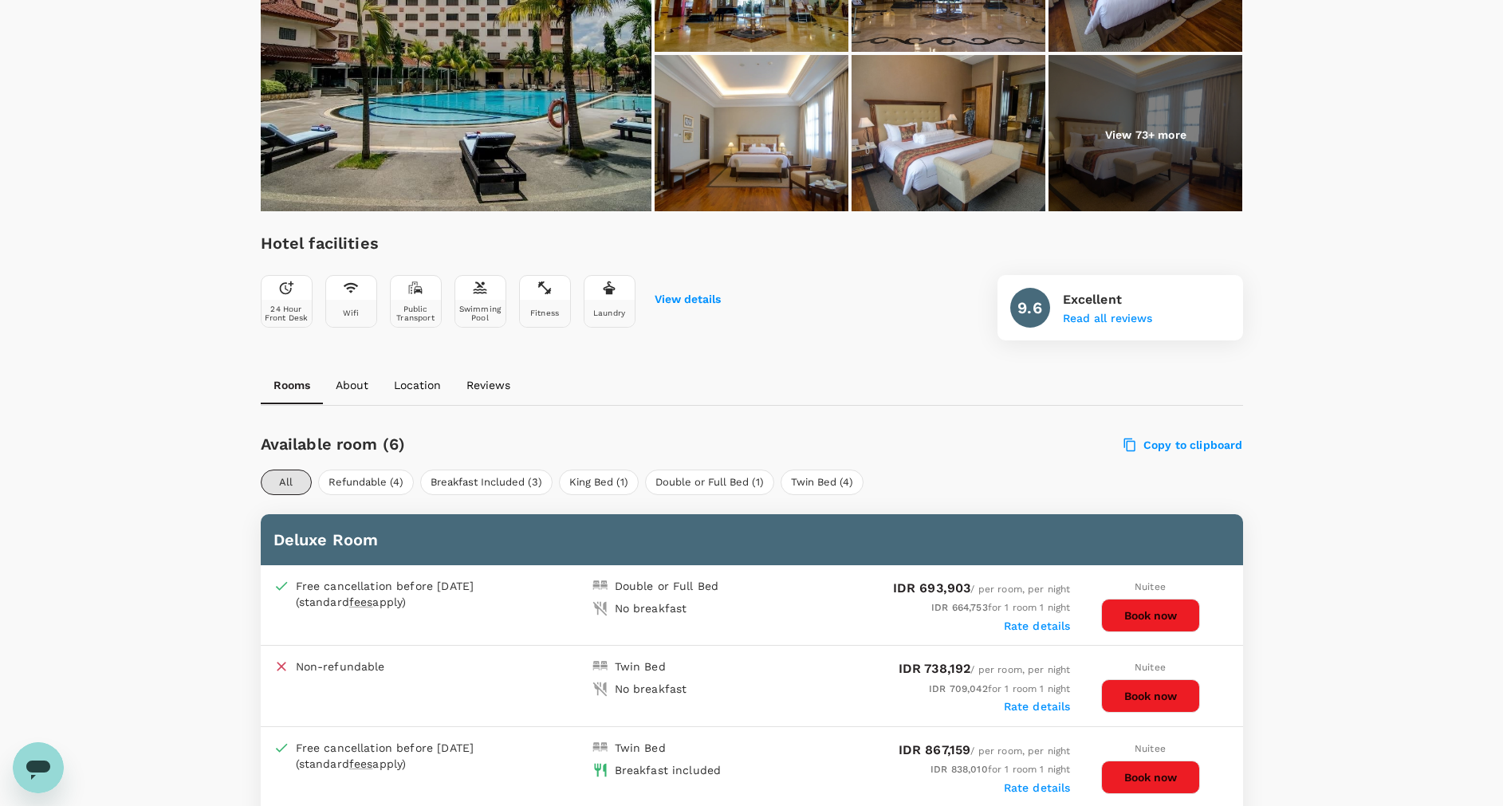
scroll to position [837, 0]
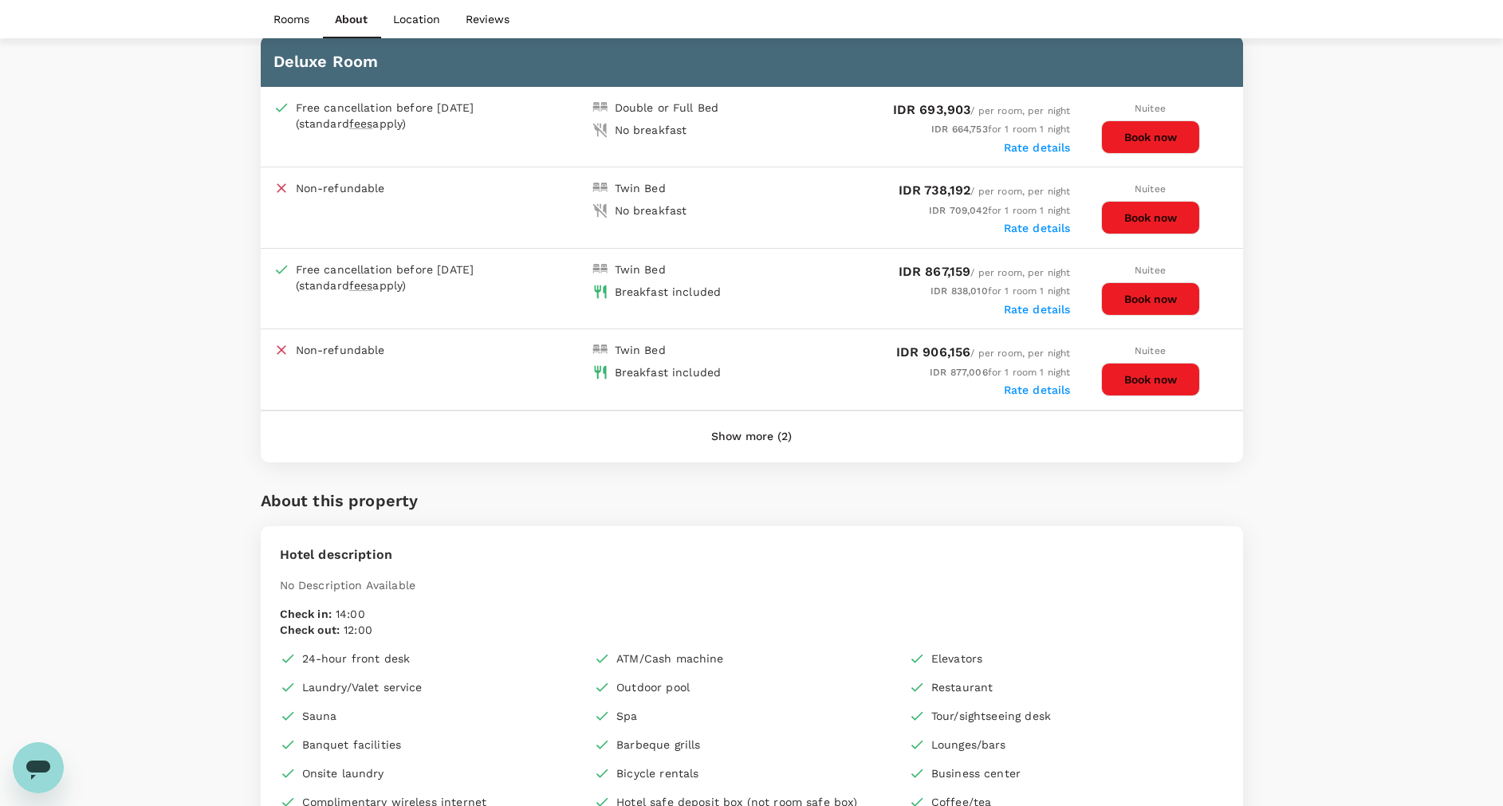
click at [758, 435] on button "Show more (2)" at bounding box center [751, 437] width 125 height 38
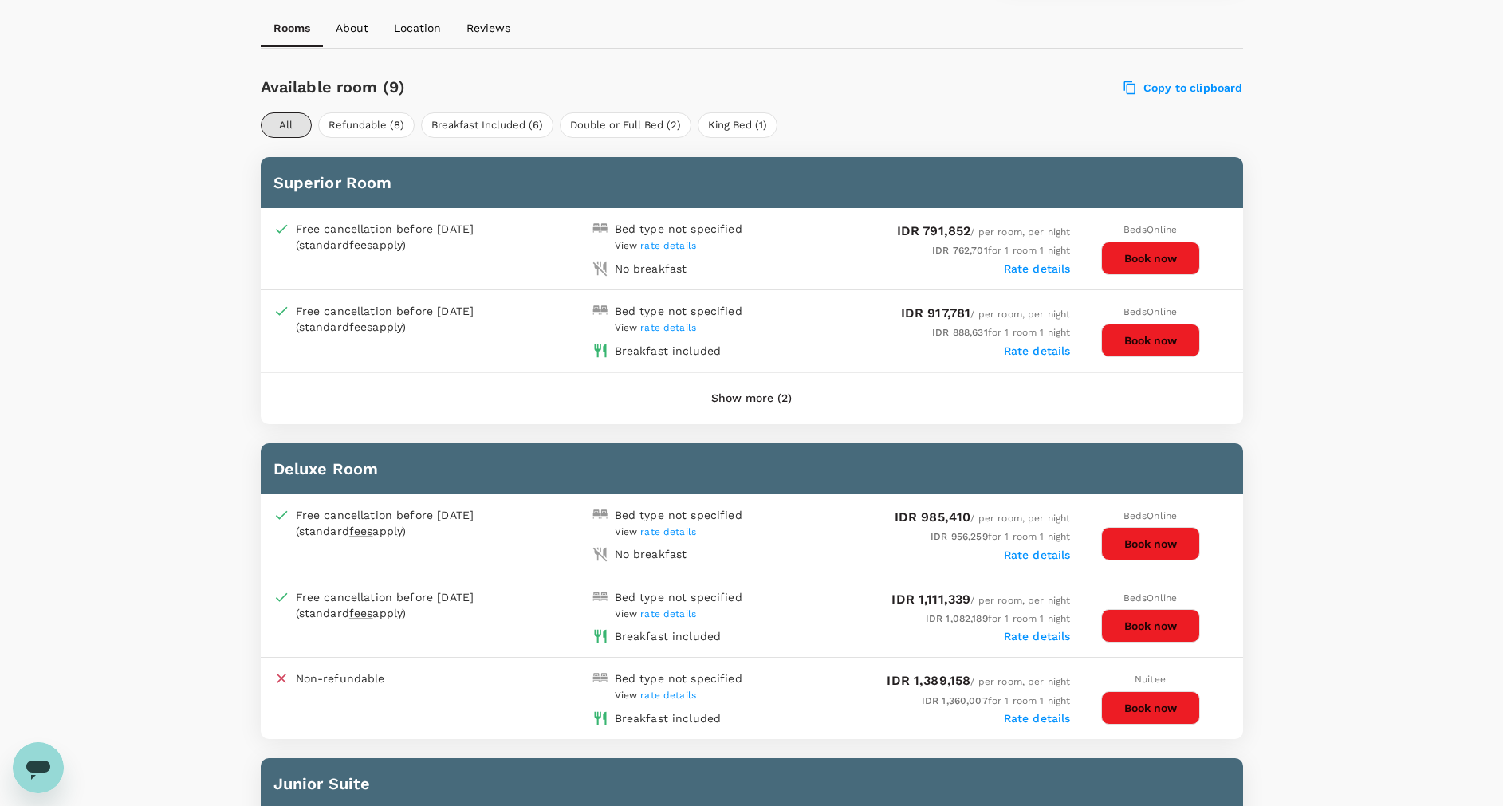
scroll to position [718, 0]
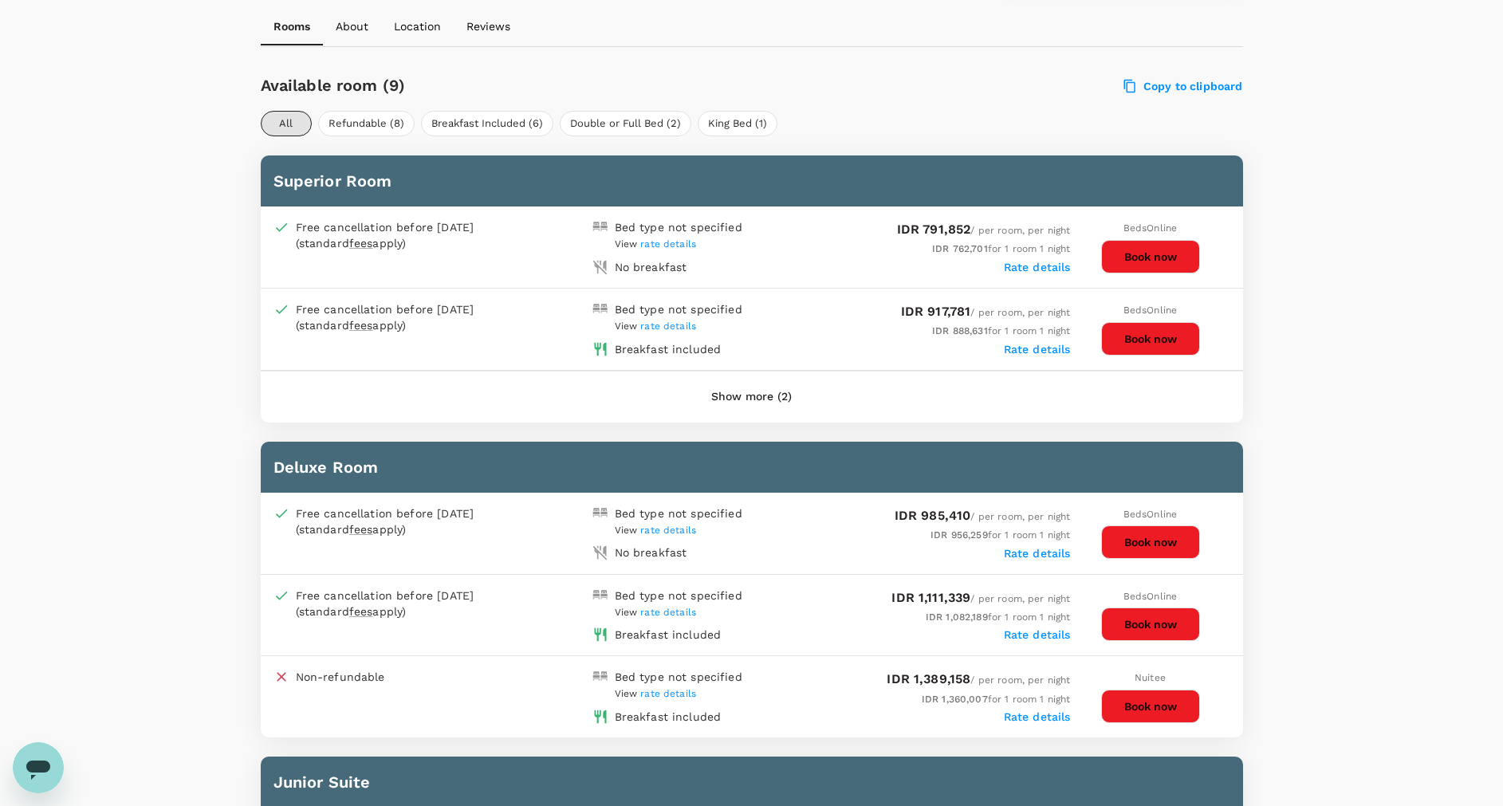
click at [755, 399] on button "Show more (2)" at bounding box center [751, 397] width 125 height 38
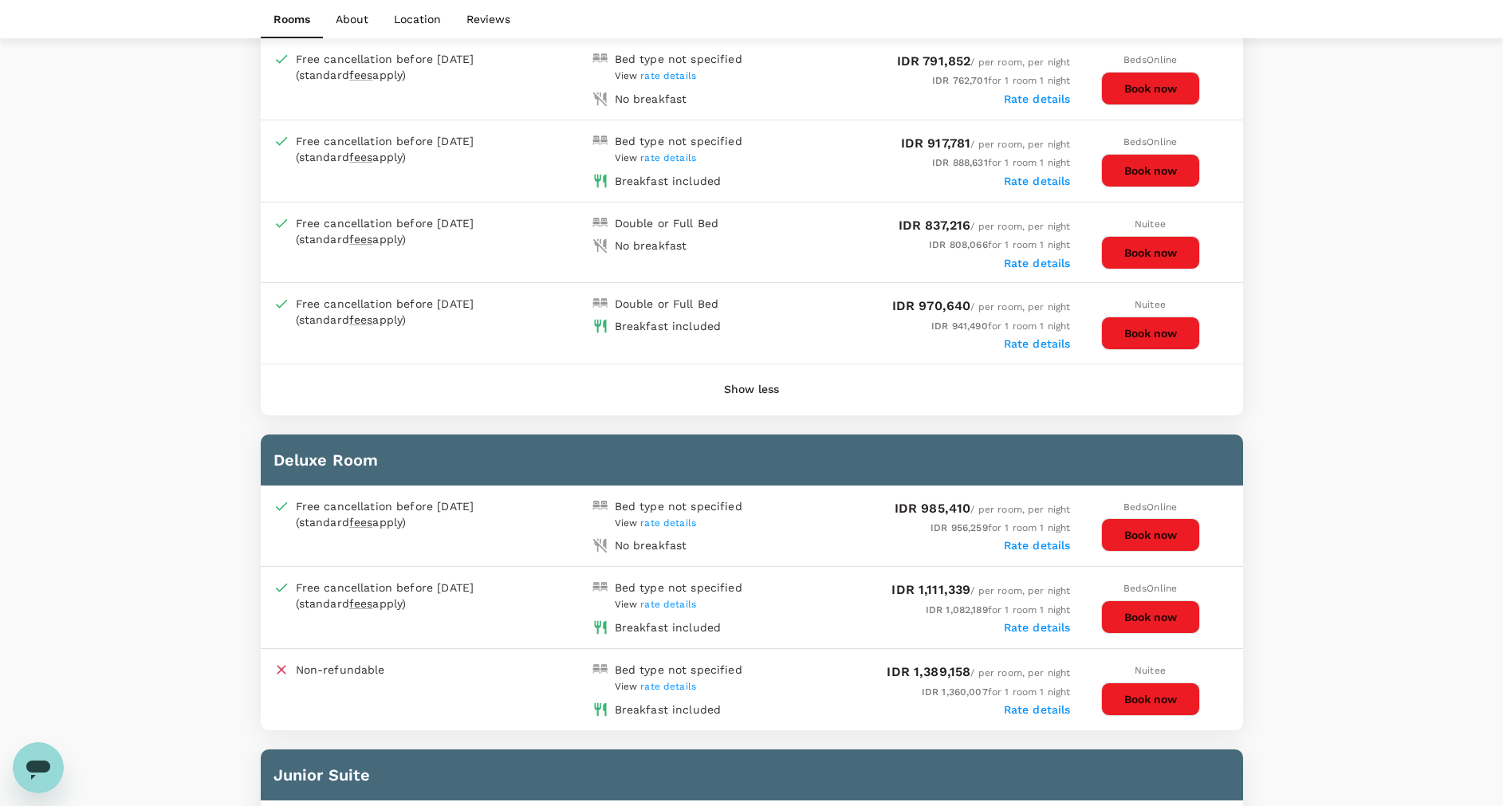
scroll to position [837, 0]
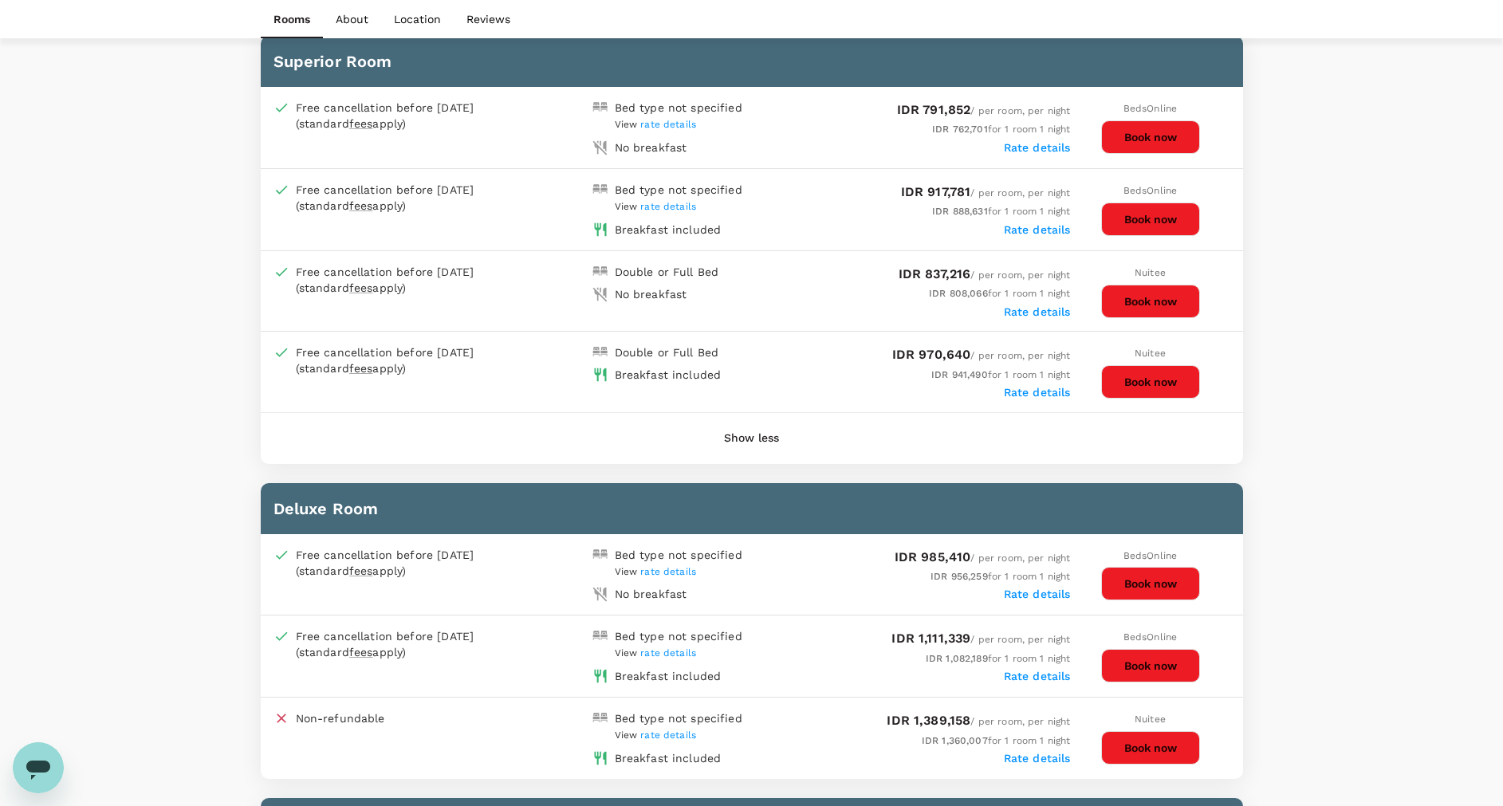
click at [731, 443] on button "Show less" at bounding box center [752, 438] width 100 height 38
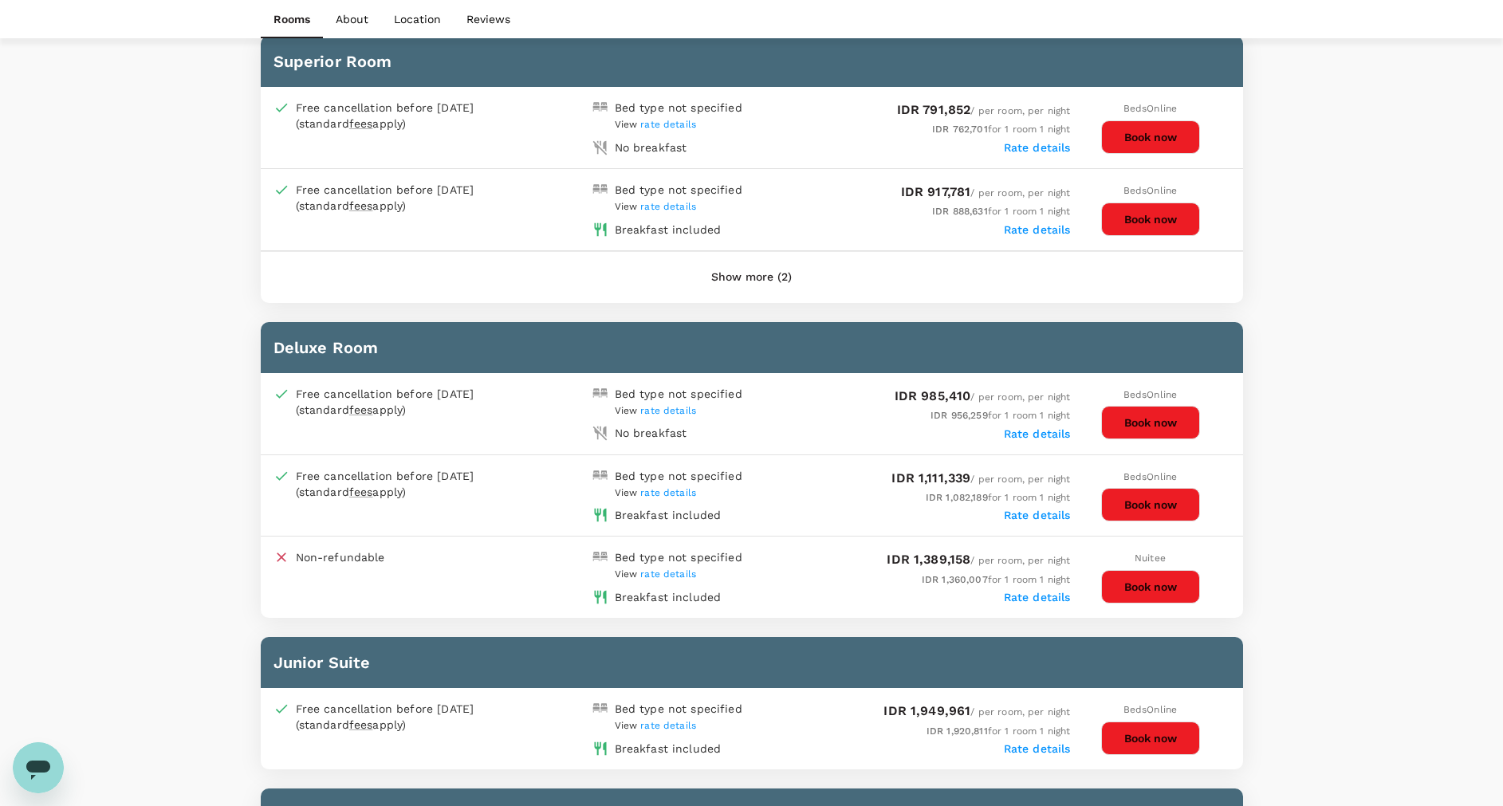
click at [721, 282] on button "Show more (2)" at bounding box center [751, 277] width 125 height 38
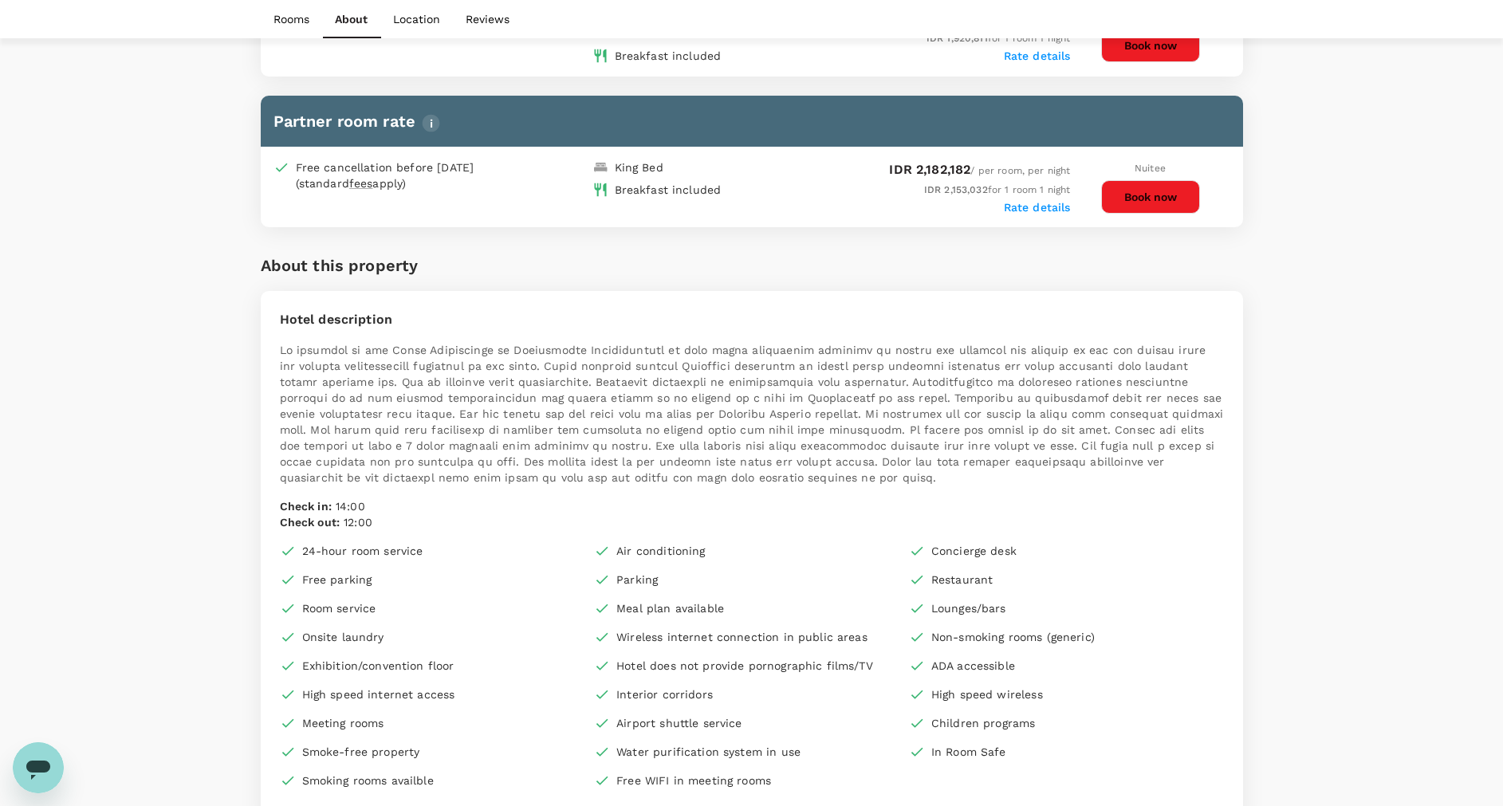
scroll to position [1914, 0]
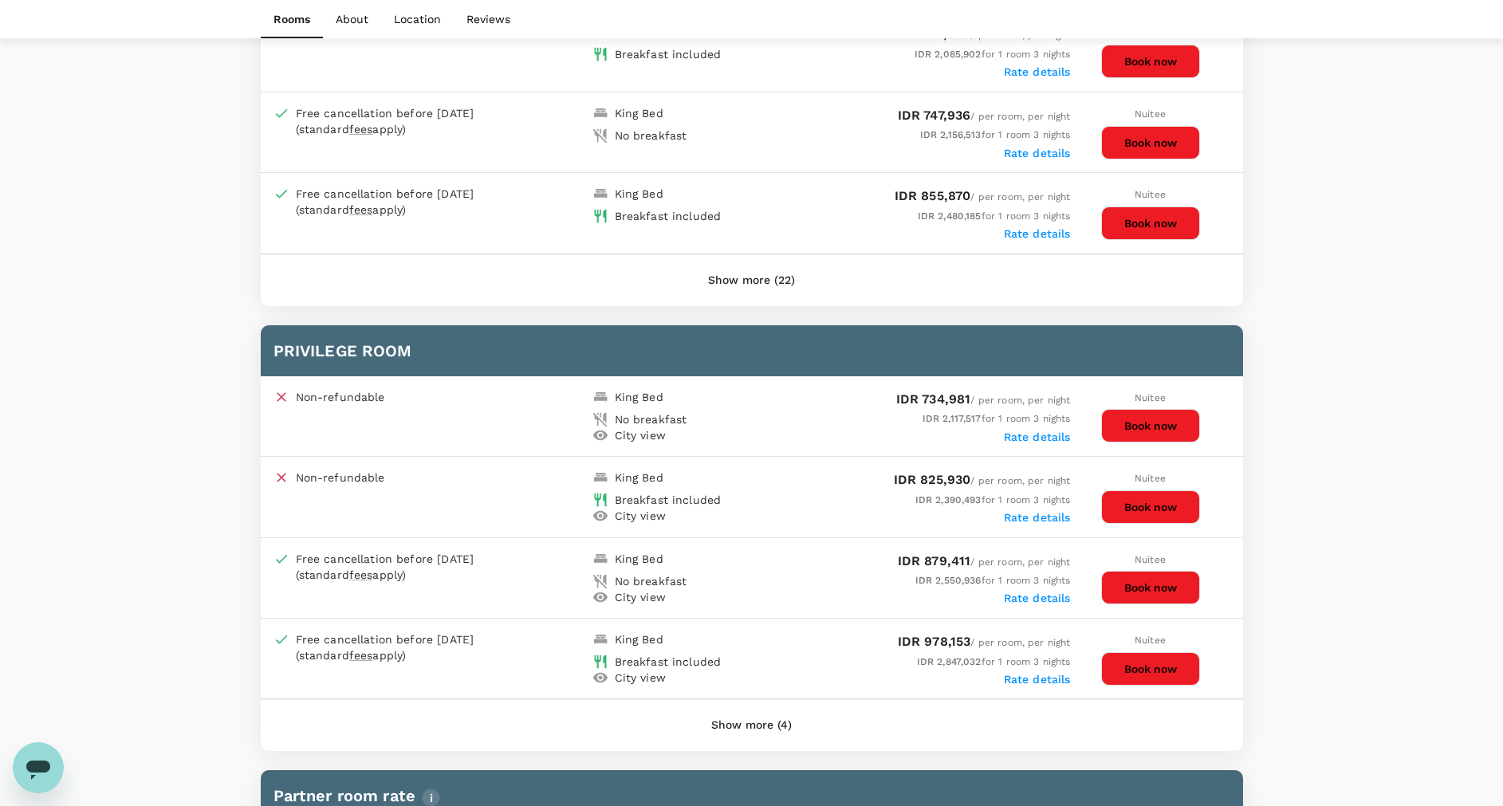
scroll to position [1076, 0]
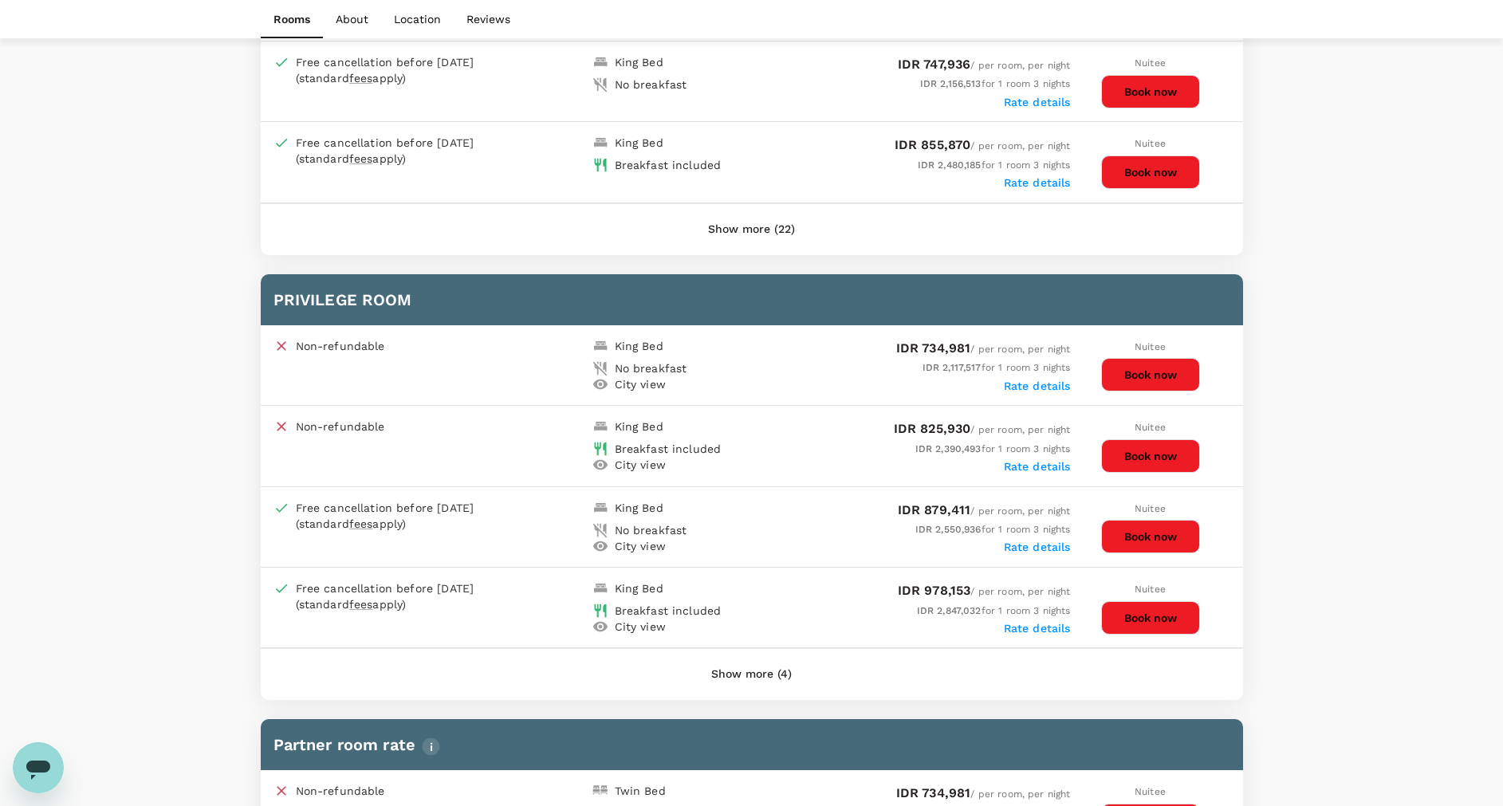
click at [730, 689] on button "Show more (4)" at bounding box center [751, 674] width 125 height 38
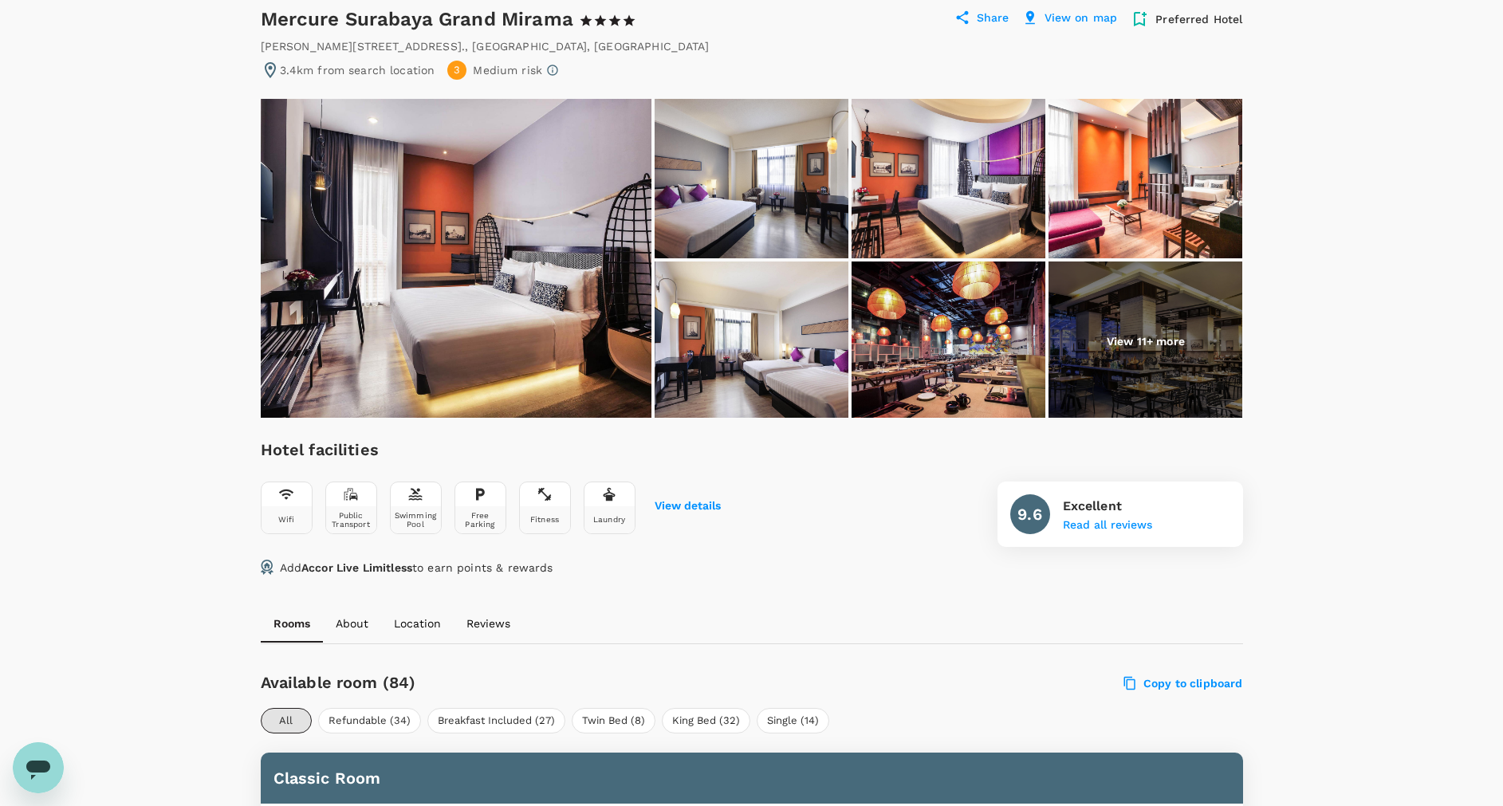
scroll to position [0, 0]
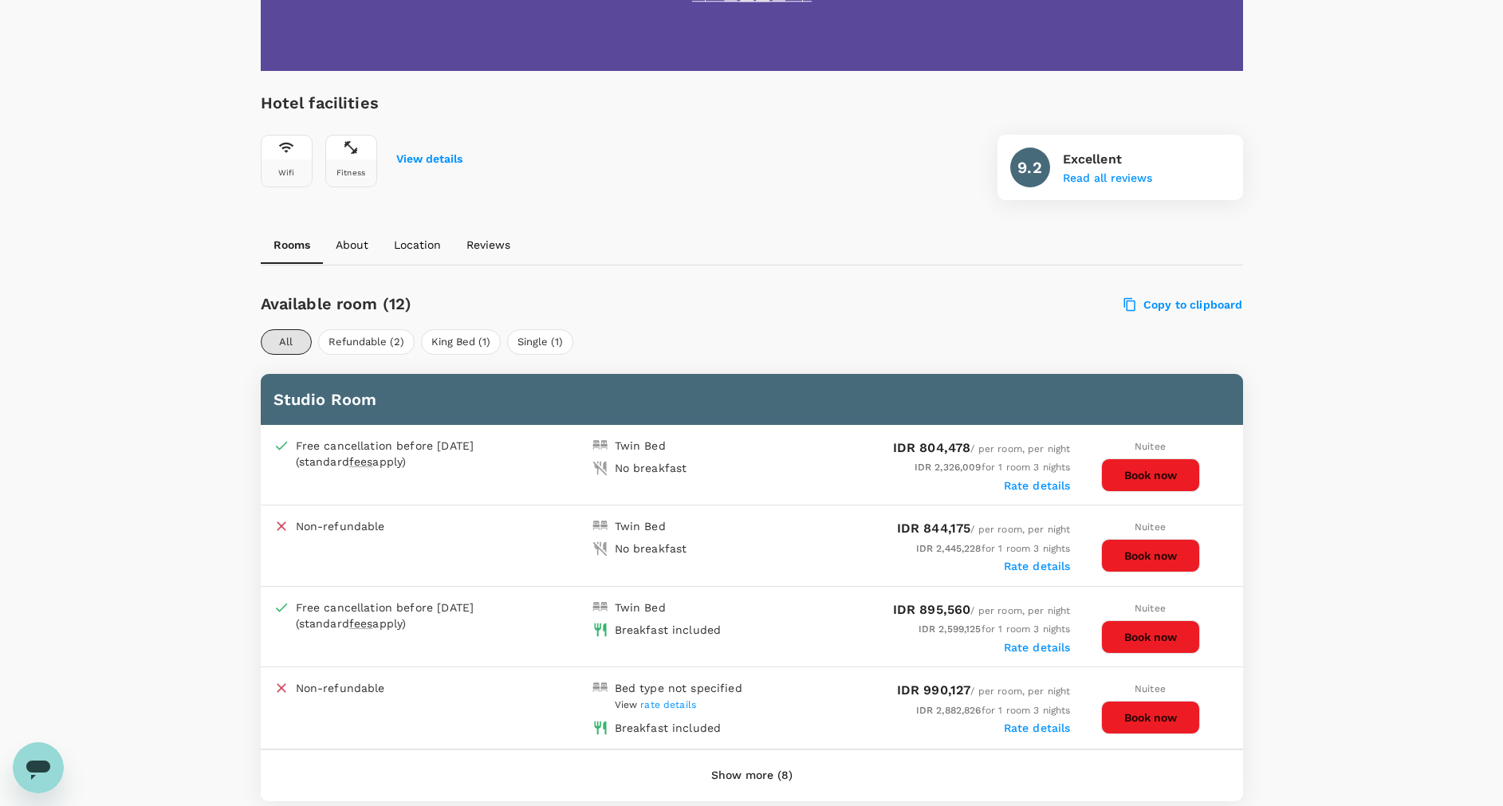
scroll to position [598, 0]
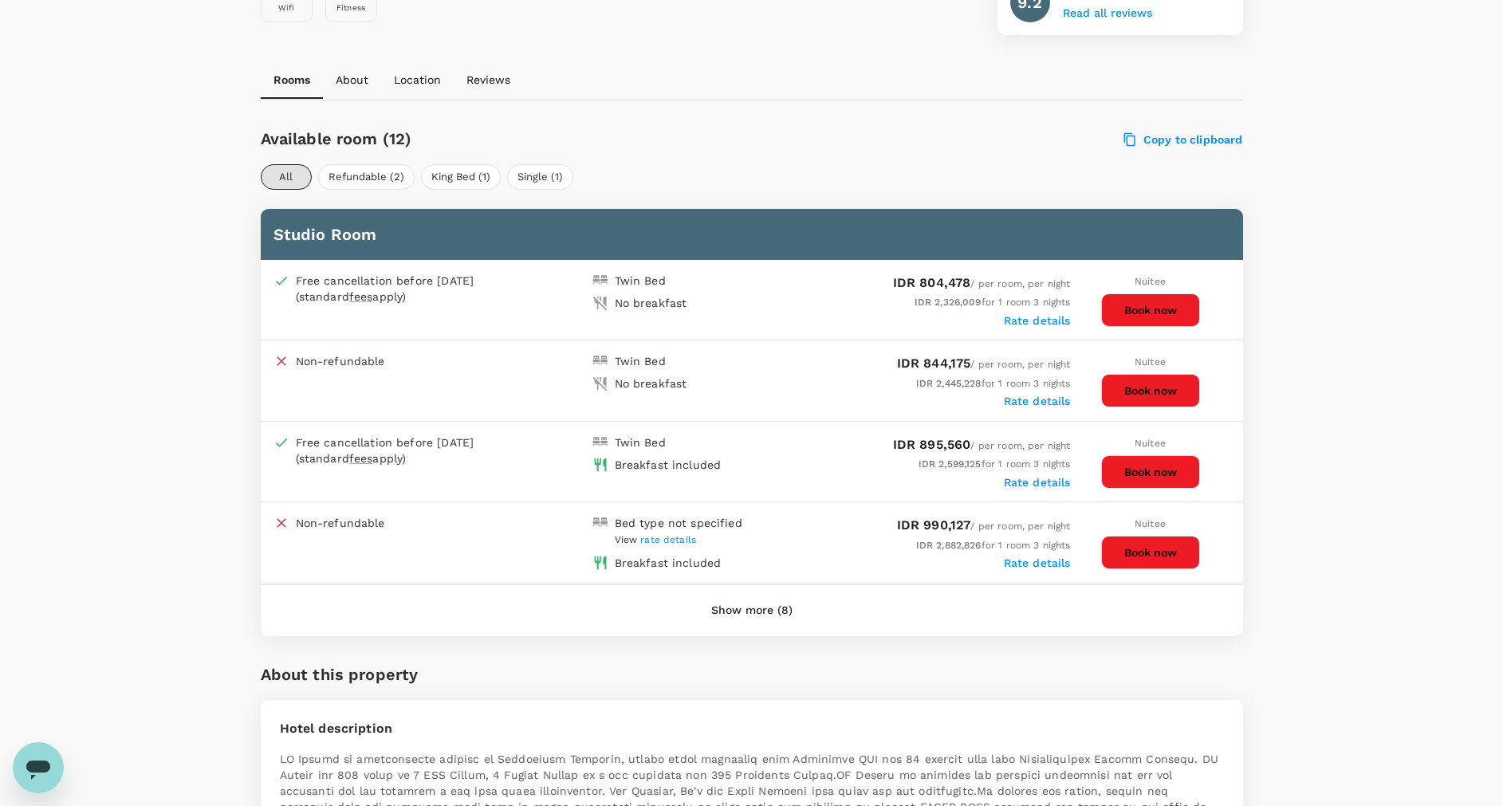
click at [742, 610] on button "Show more (8)" at bounding box center [752, 611] width 126 height 38
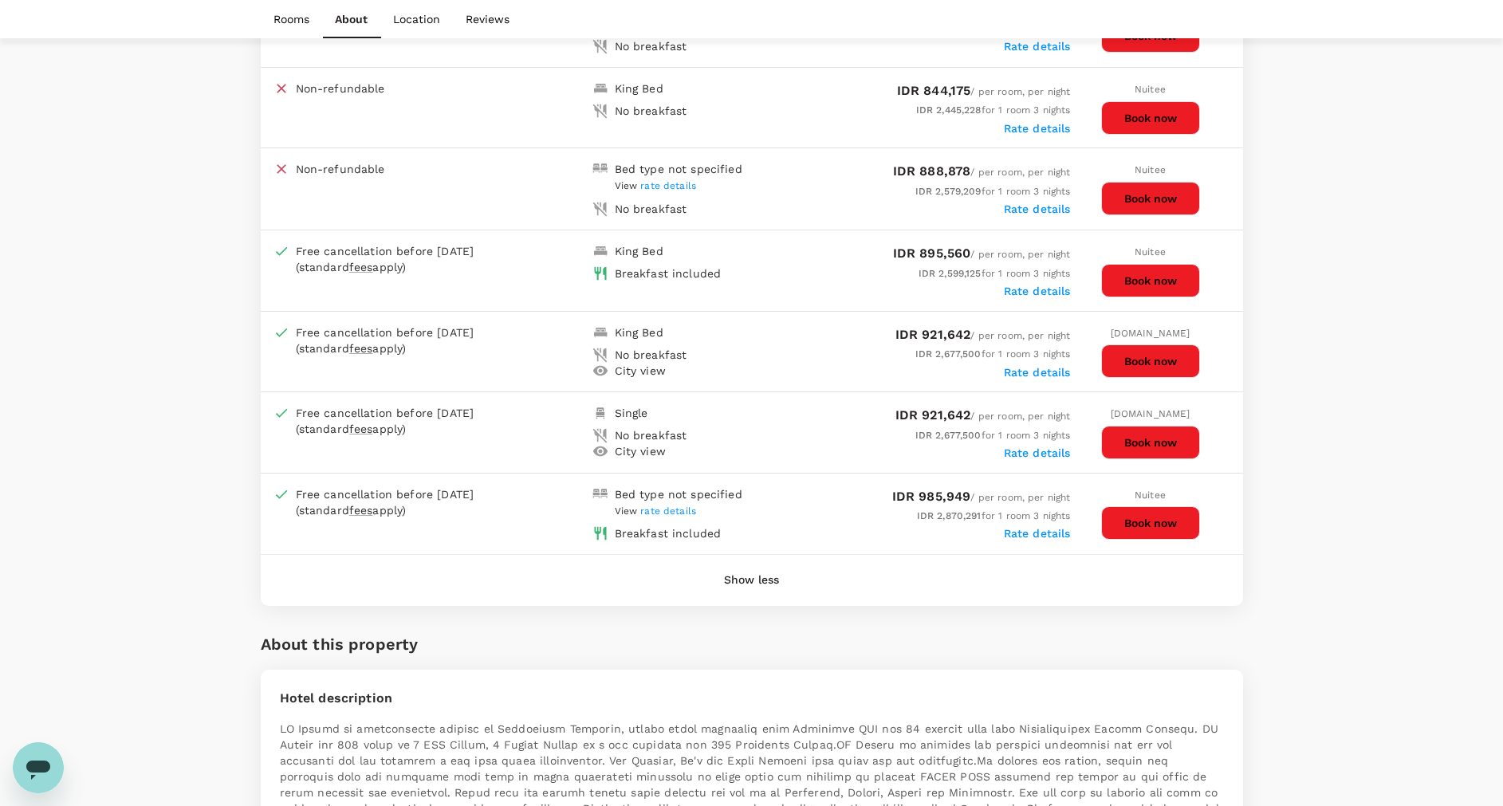
scroll to position [1316, 0]
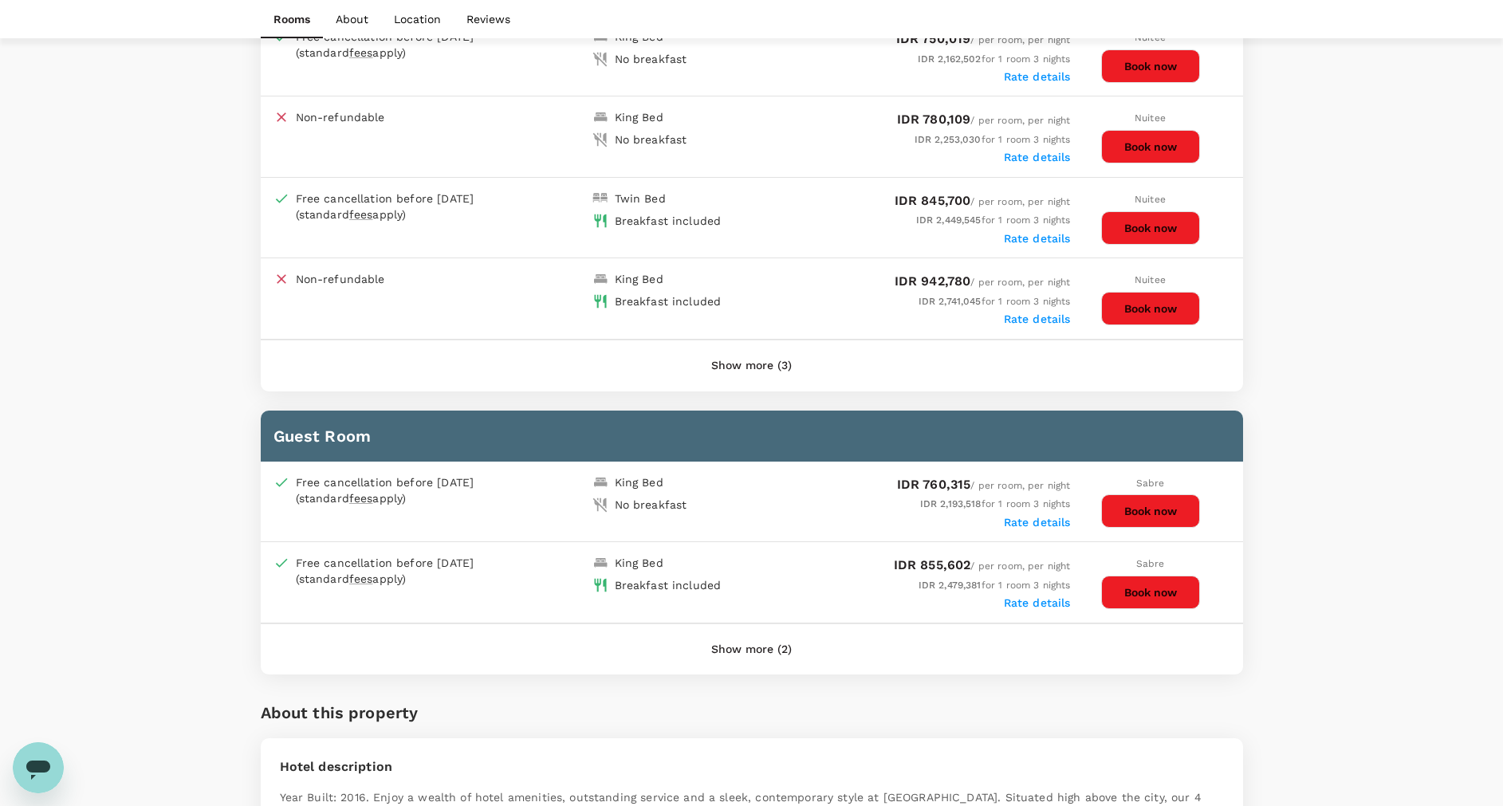
scroll to position [957, 0]
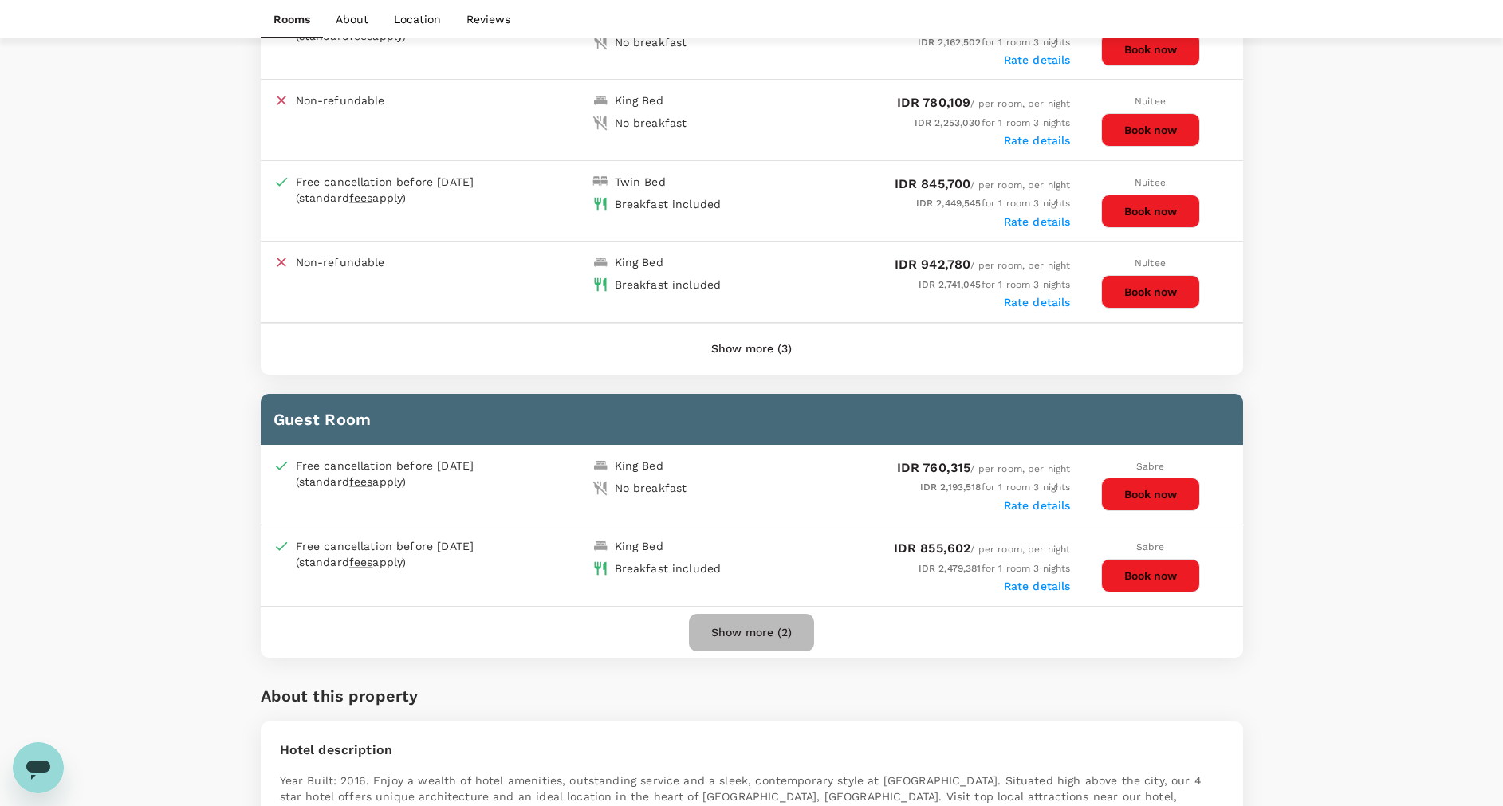
click at [753, 634] on button "Show more (2)" at bounding box center [751, 633] width 125 height 38
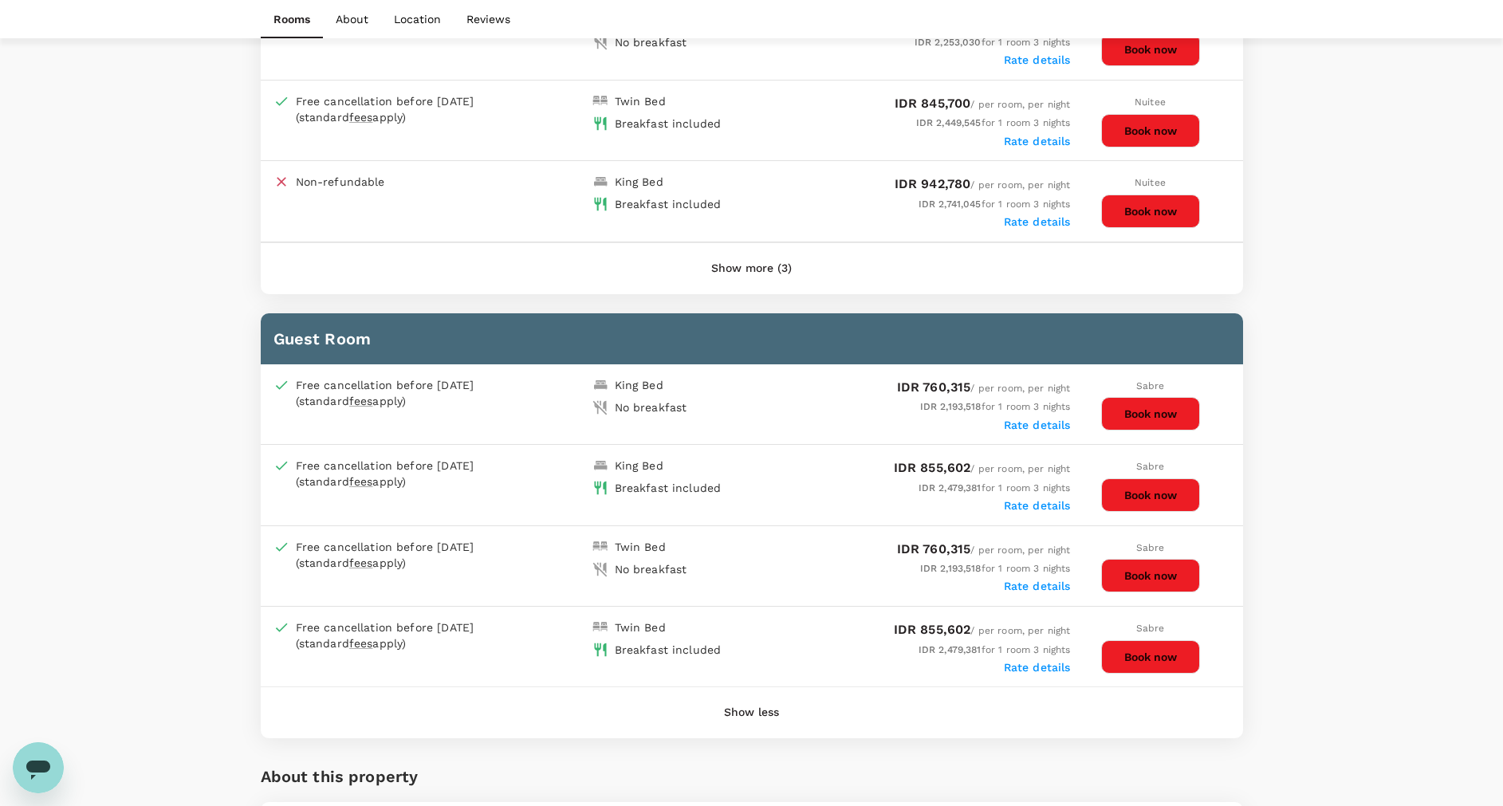
scroll to position [837, 0]
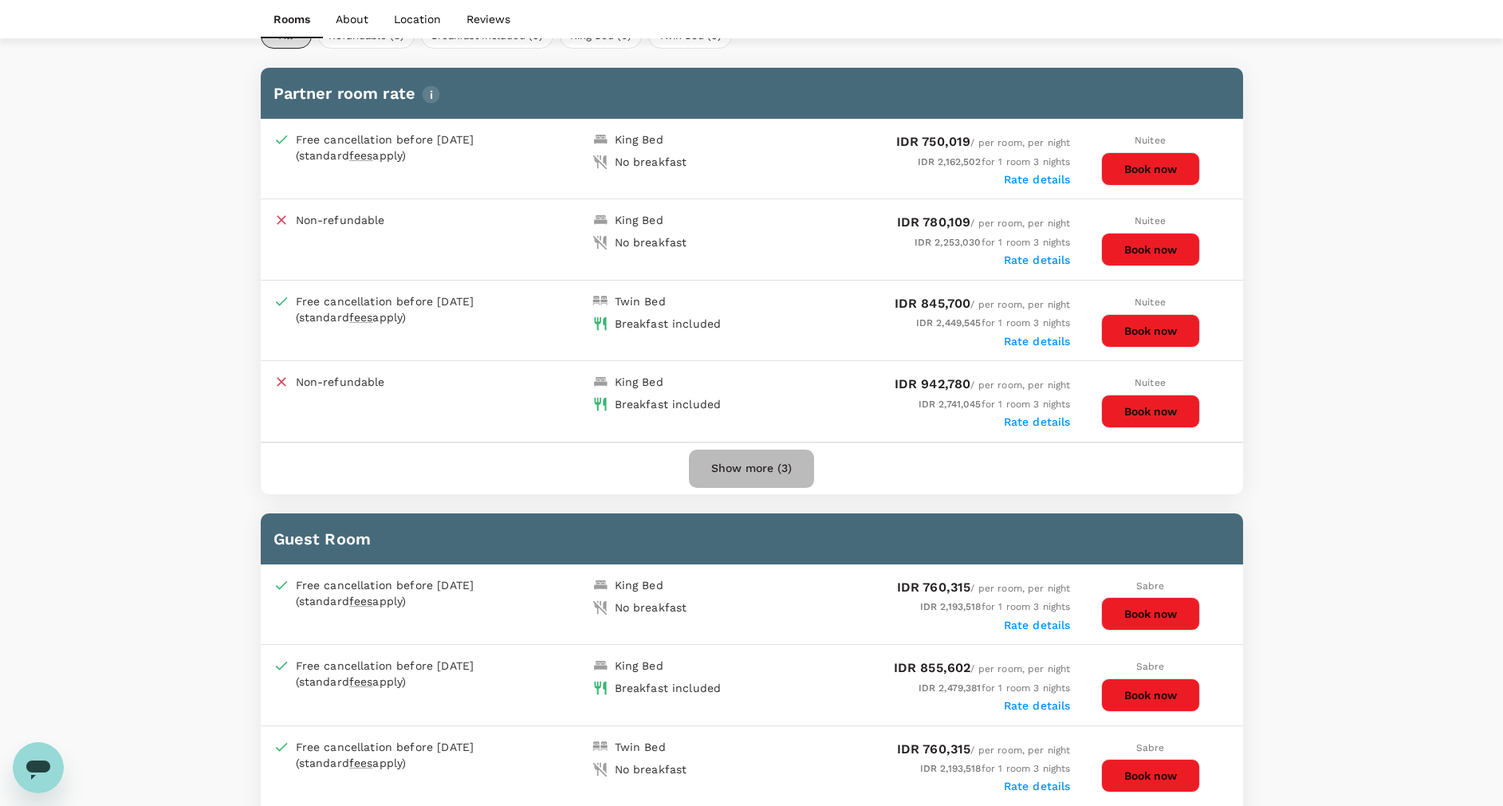
click at [741, 462] on button "Show more (3)" at bounding box center [751, 469] width 125 height 38
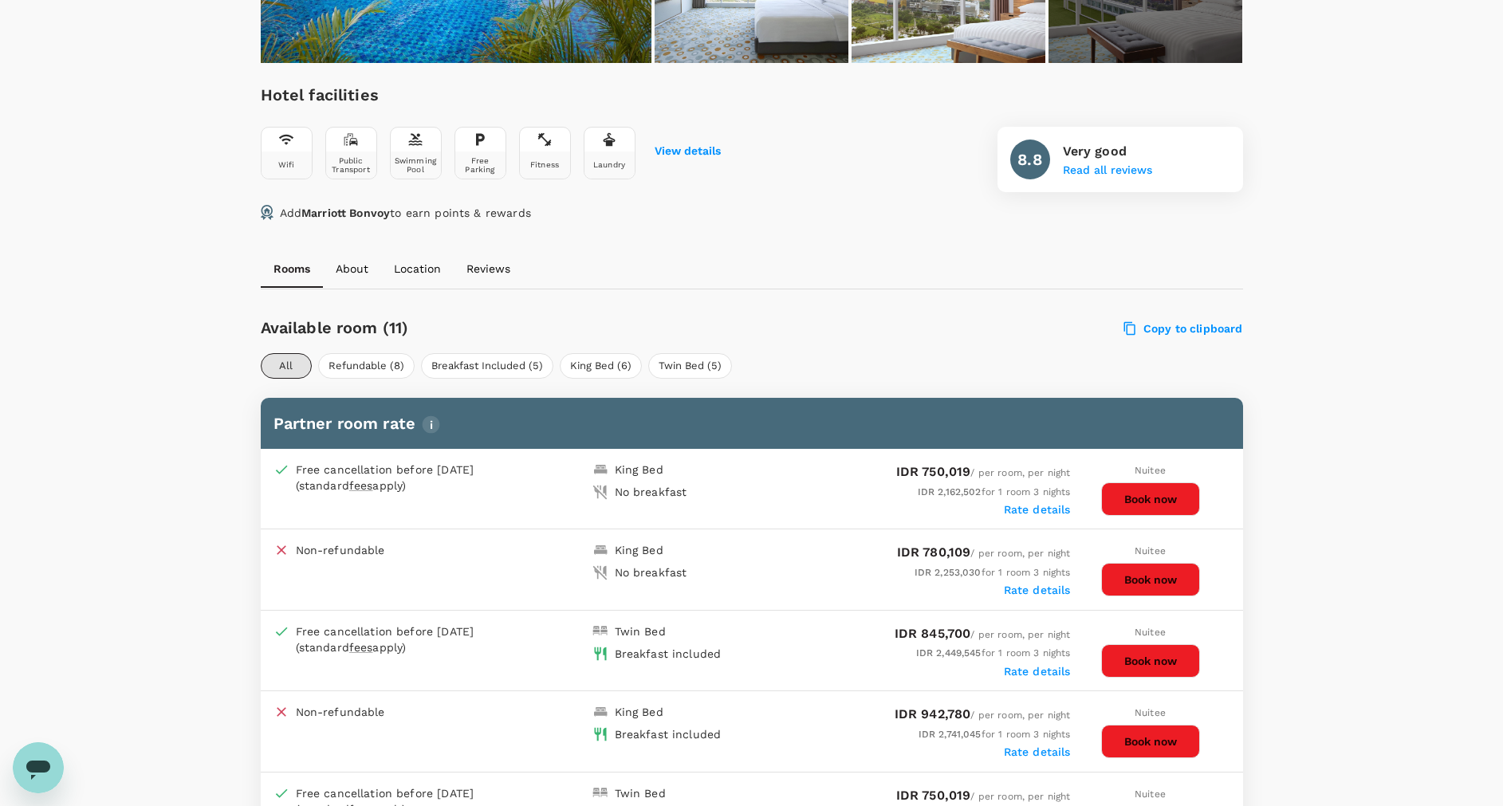
scroll to position [478, 0]
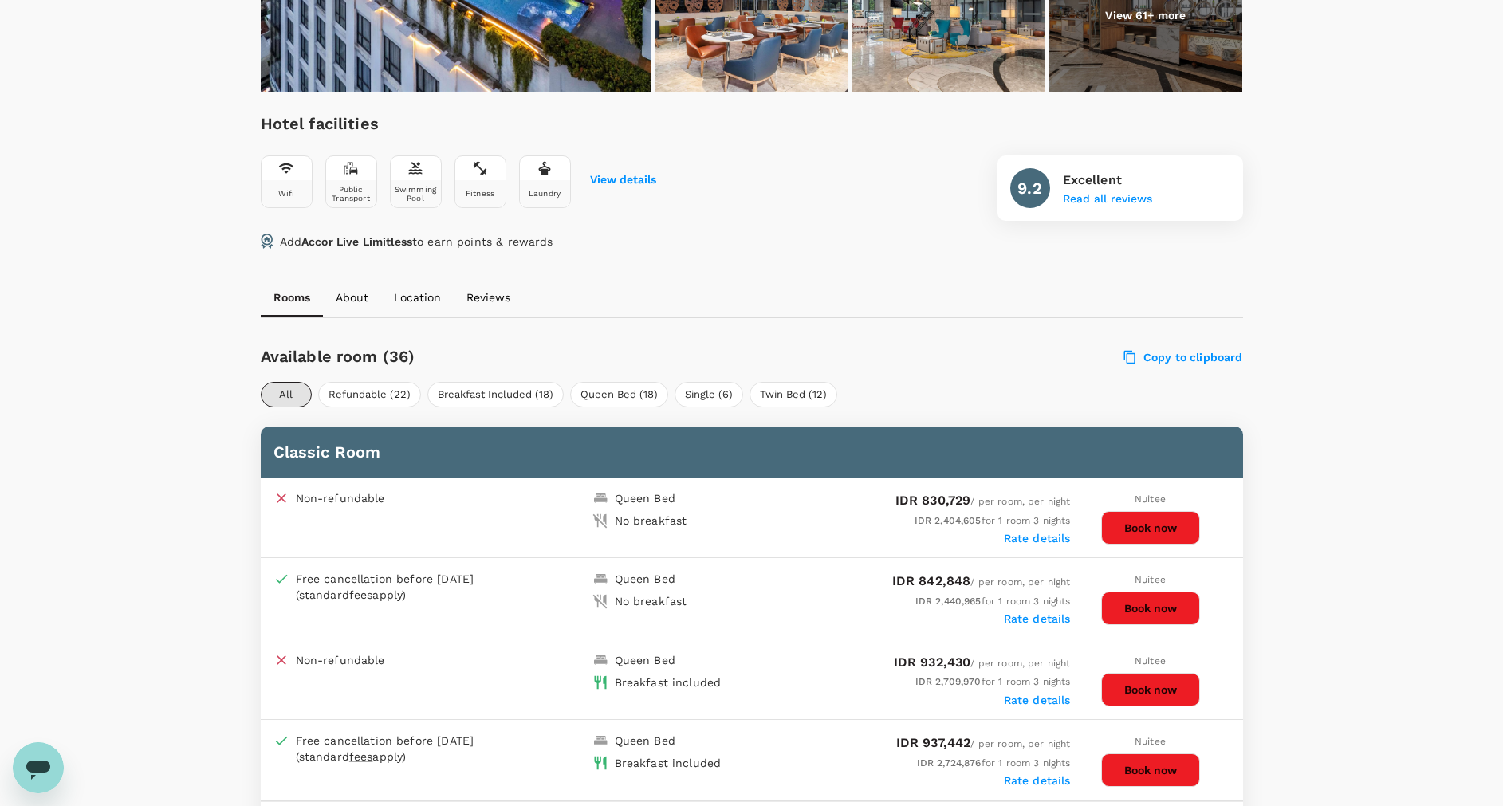
scroll to position [598, 0]
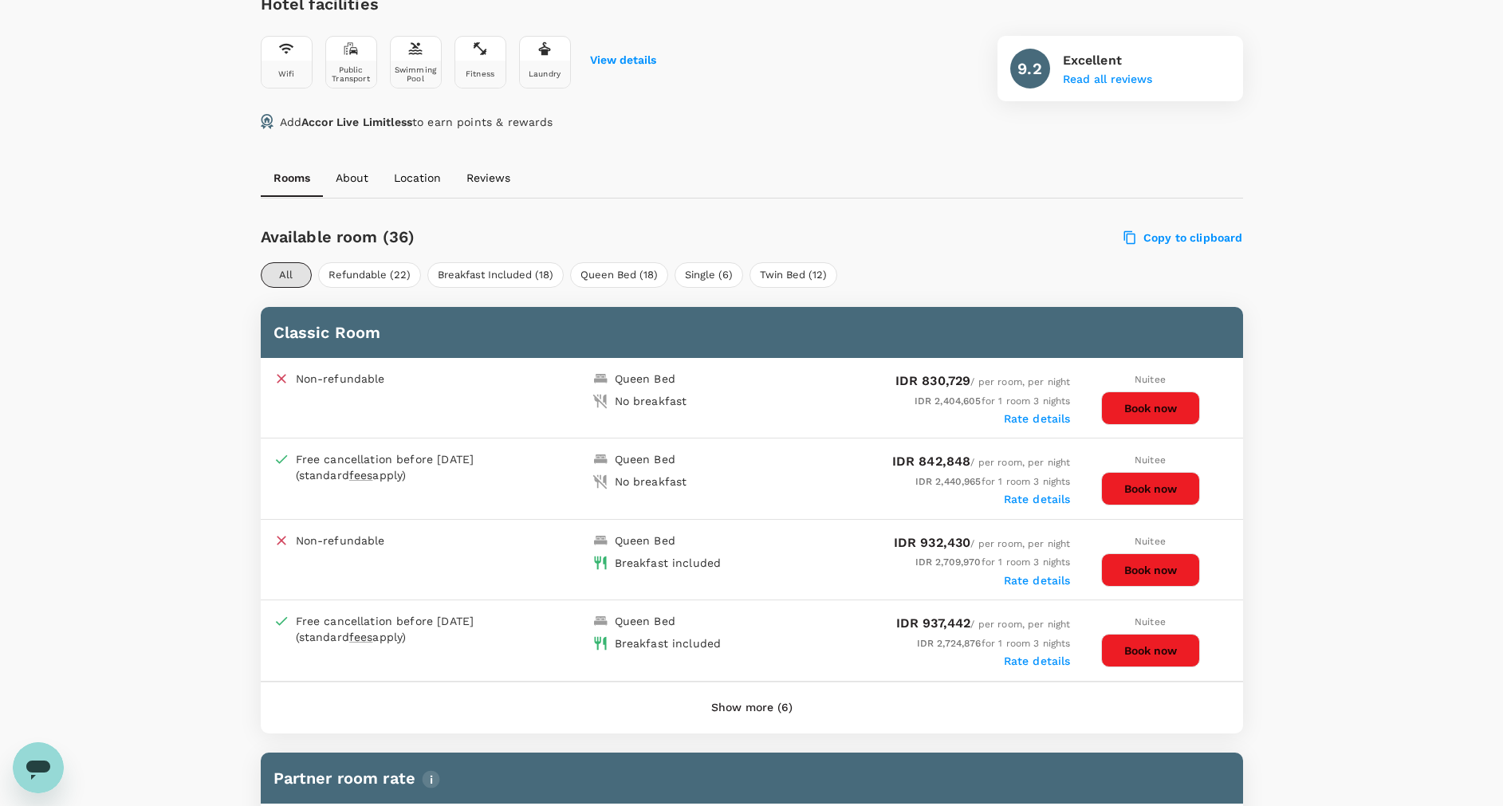
click at [762, 708] on button "Show more (6)" at bounding box center [752, 708] width 126 height 38
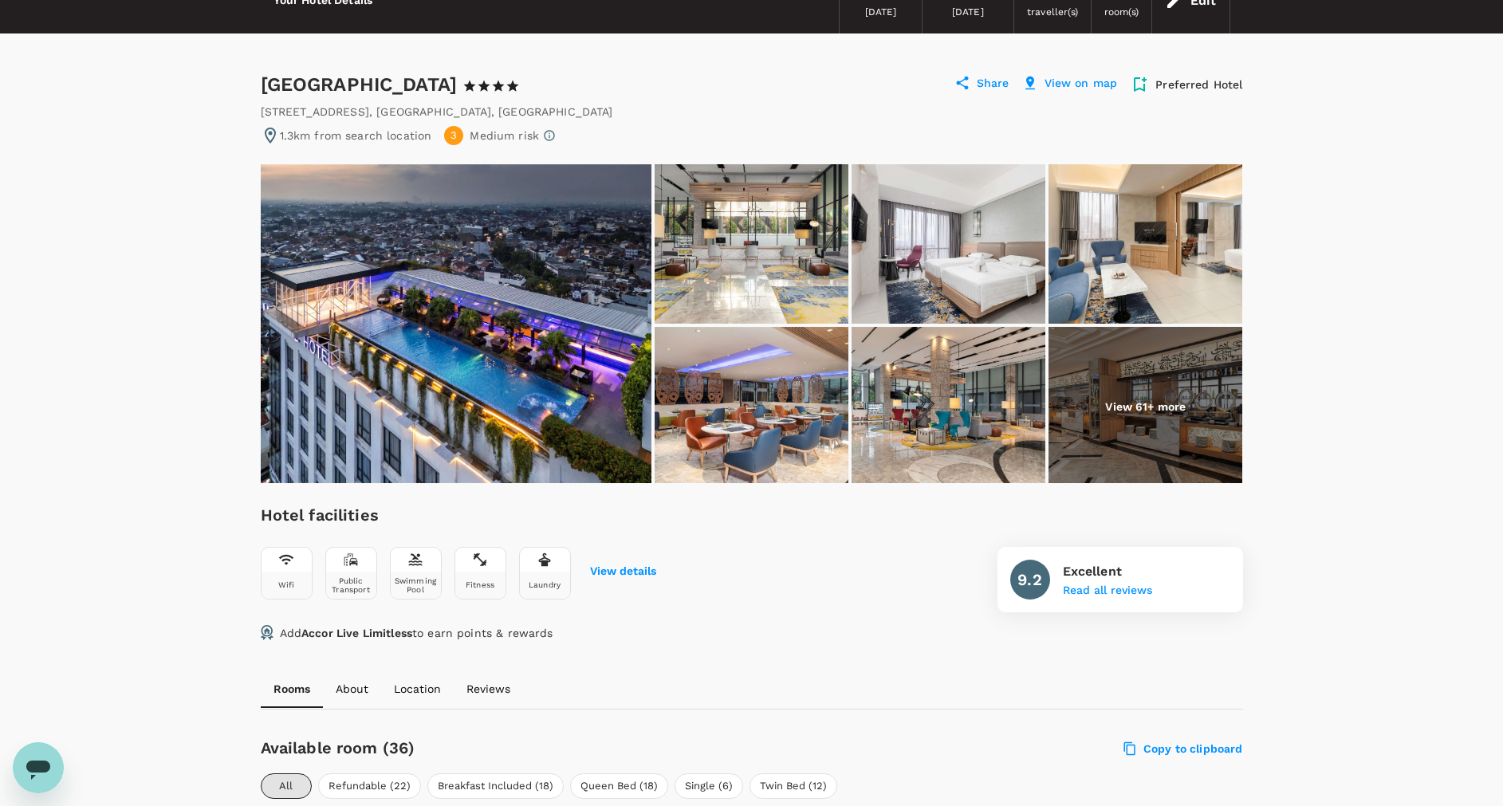
scroll to position [0, 0]
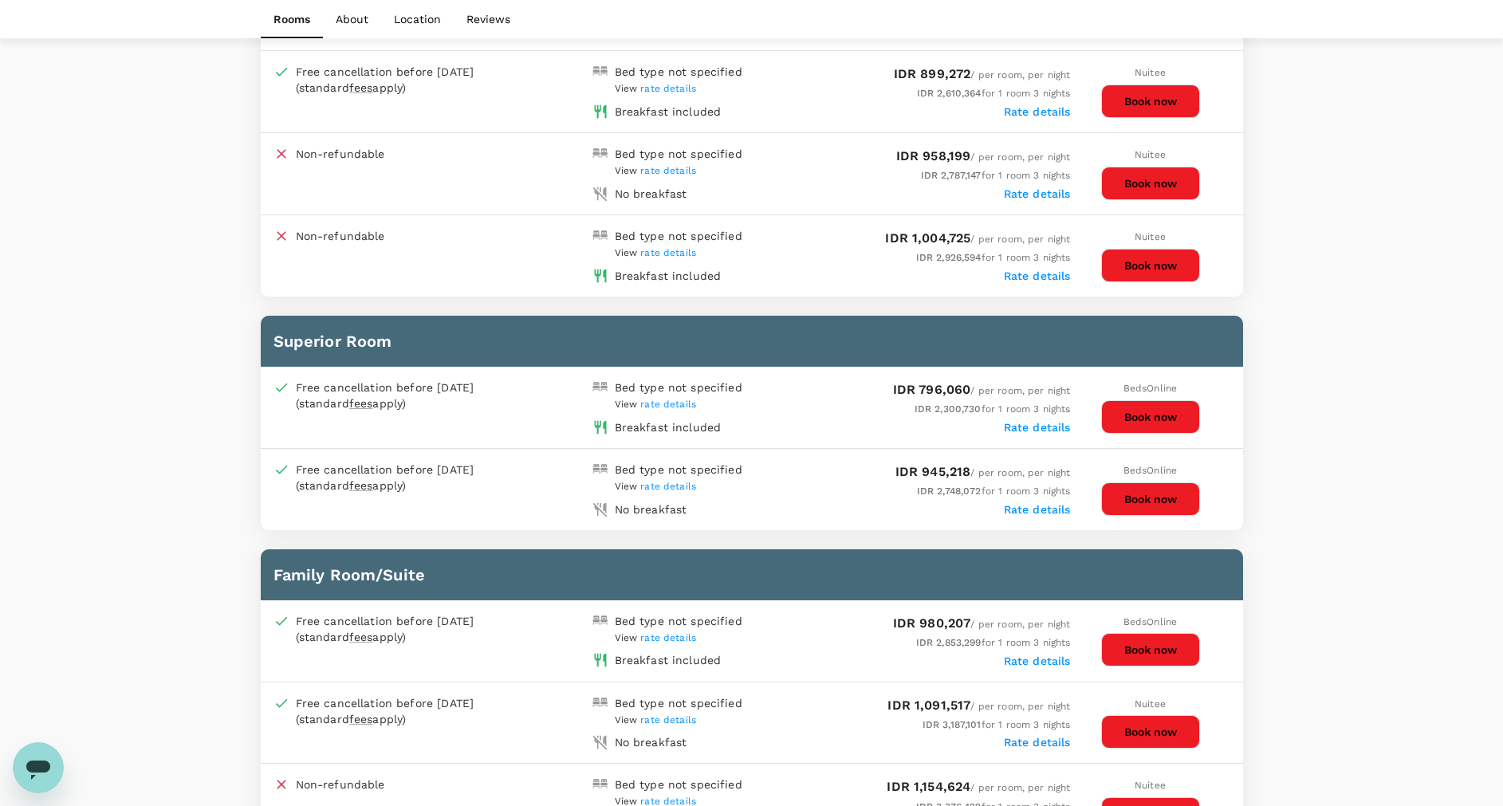
scroll to position [837, 0]
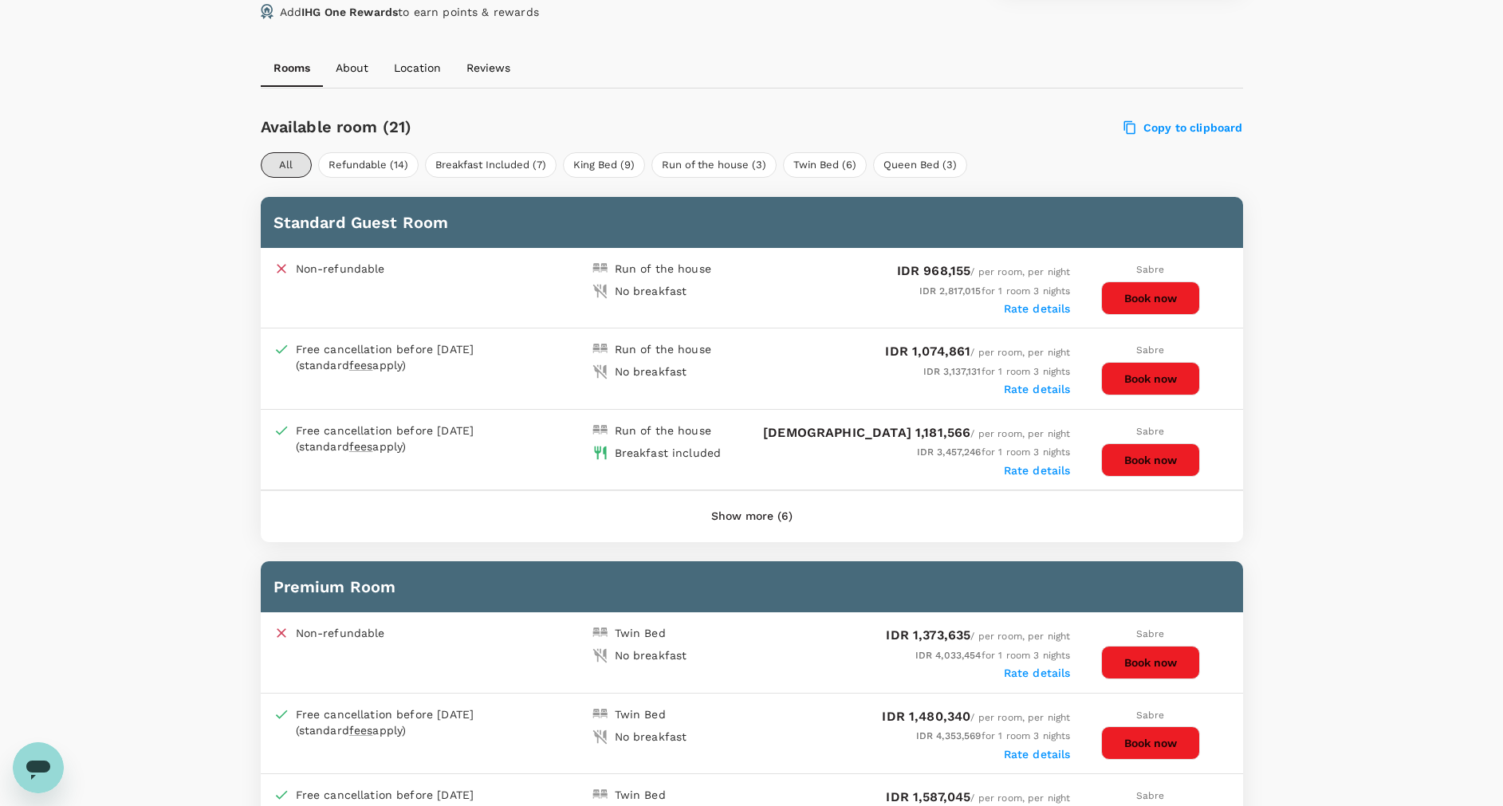
scroll to position [957, 0]
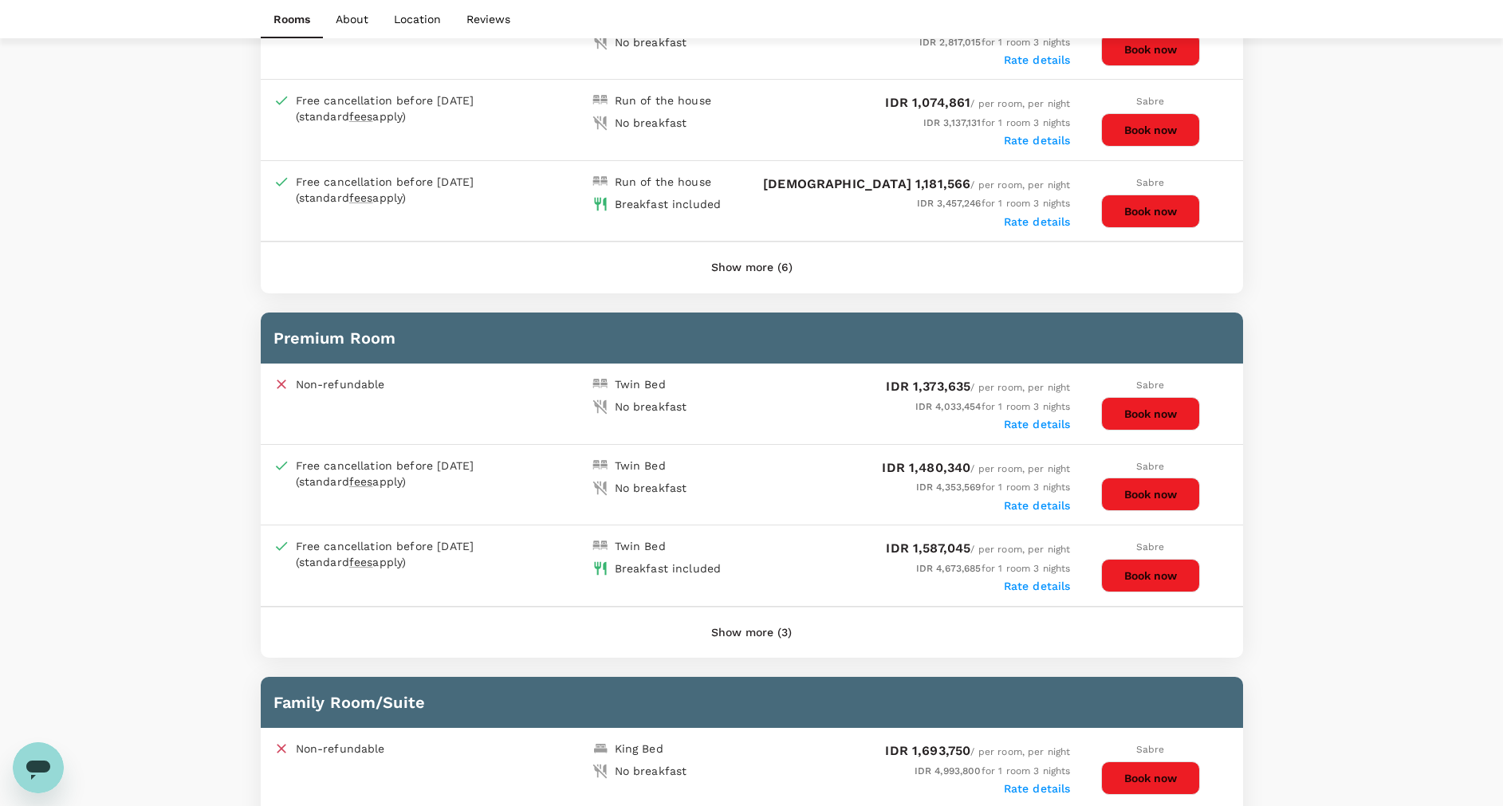
click at [766, 263] on button "Show more (6)" at bounding box center [752, 268] width 126 height 38
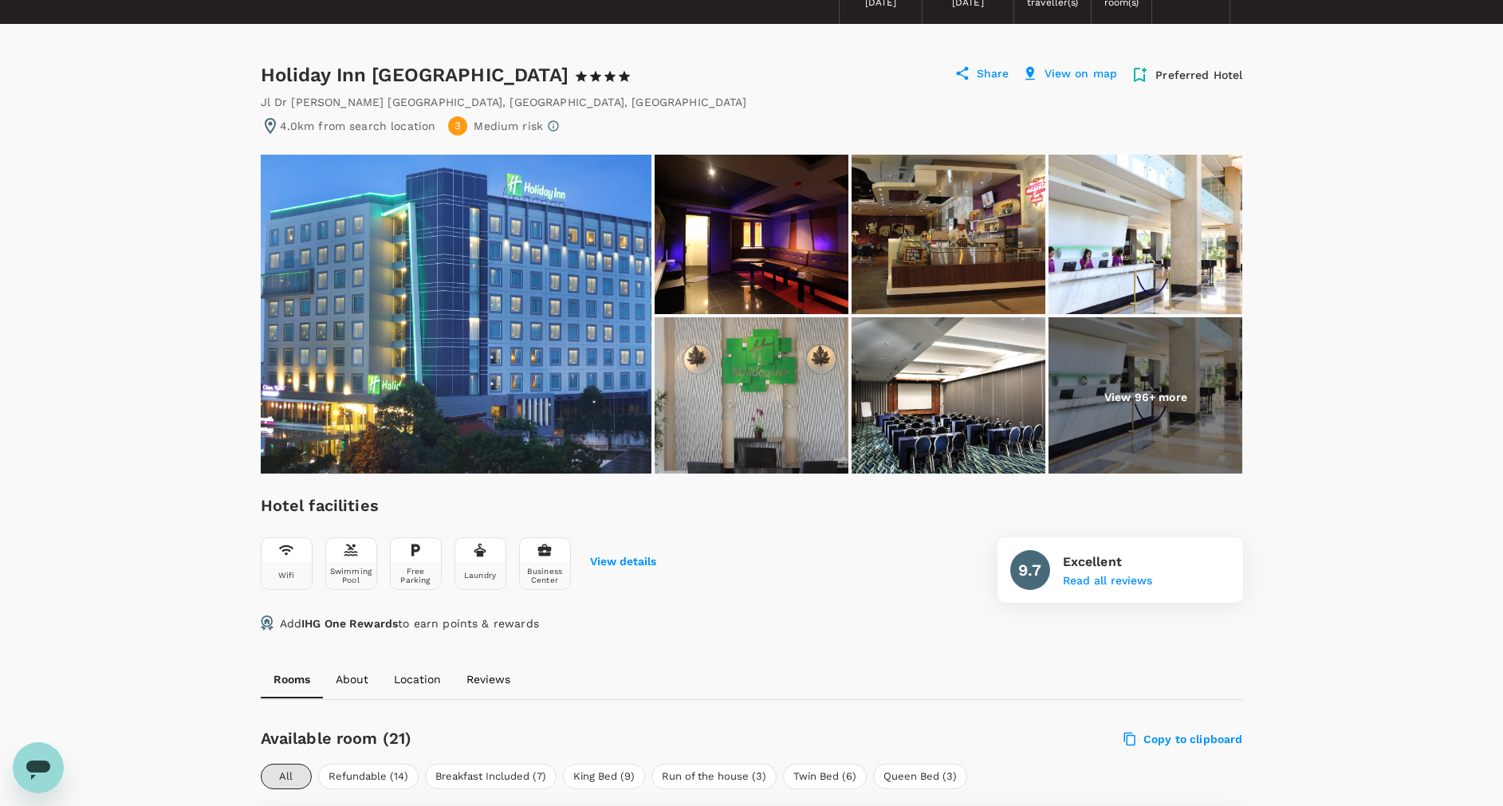
scroll to position [0, 0]
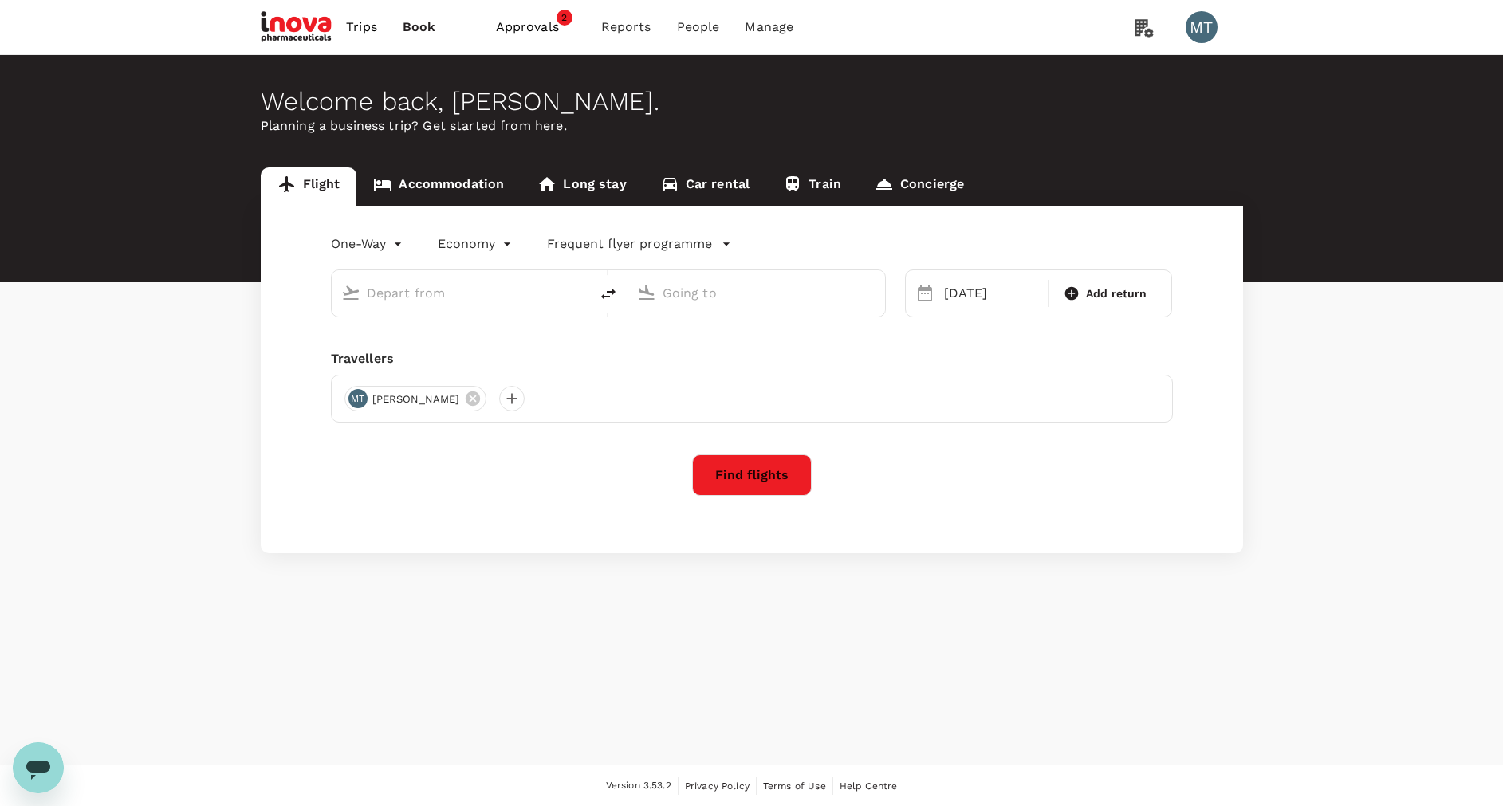
type input "[PERSON_NAME] (SUB)"
type input "[PERSON_NAME] Intl (HLP)"
type input "[PERSON_NAME] (SUB)"
type input "[PERSON_NAME] Intl (HLP)"
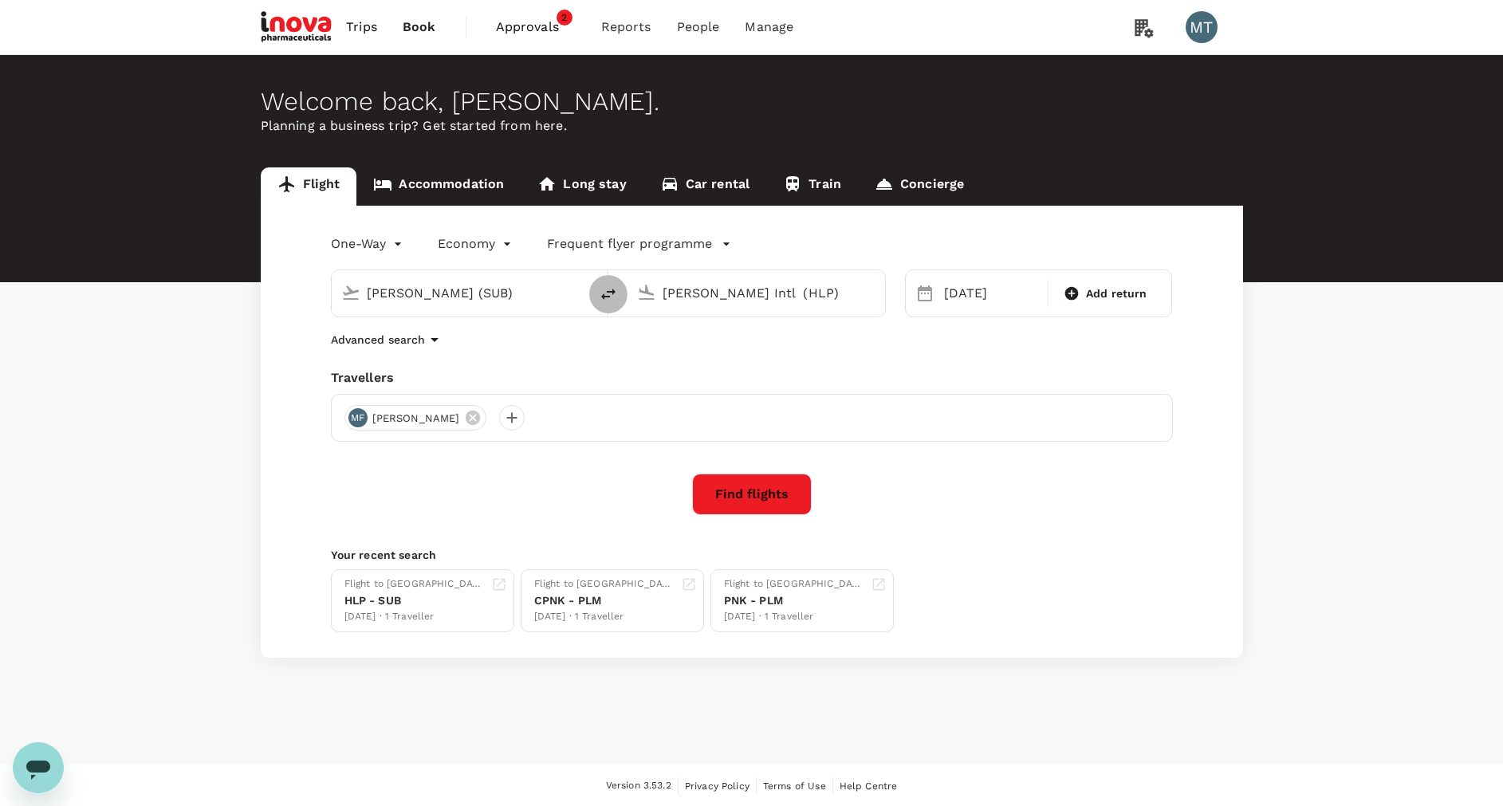
click at [620, 293] on button "delete" at bounding box center [608, 294] width 38 height 38
type input "[PERSON_NAME] Intl (HLP)"
type input "[PERSON_NAME] (SUB)"
click at [961, 295] on div "[DATE]" at bounding box center [991, 293] width 107 height 32
click at [970, 463] on div "13" at bounding box center [968, 461] width 30 height 30
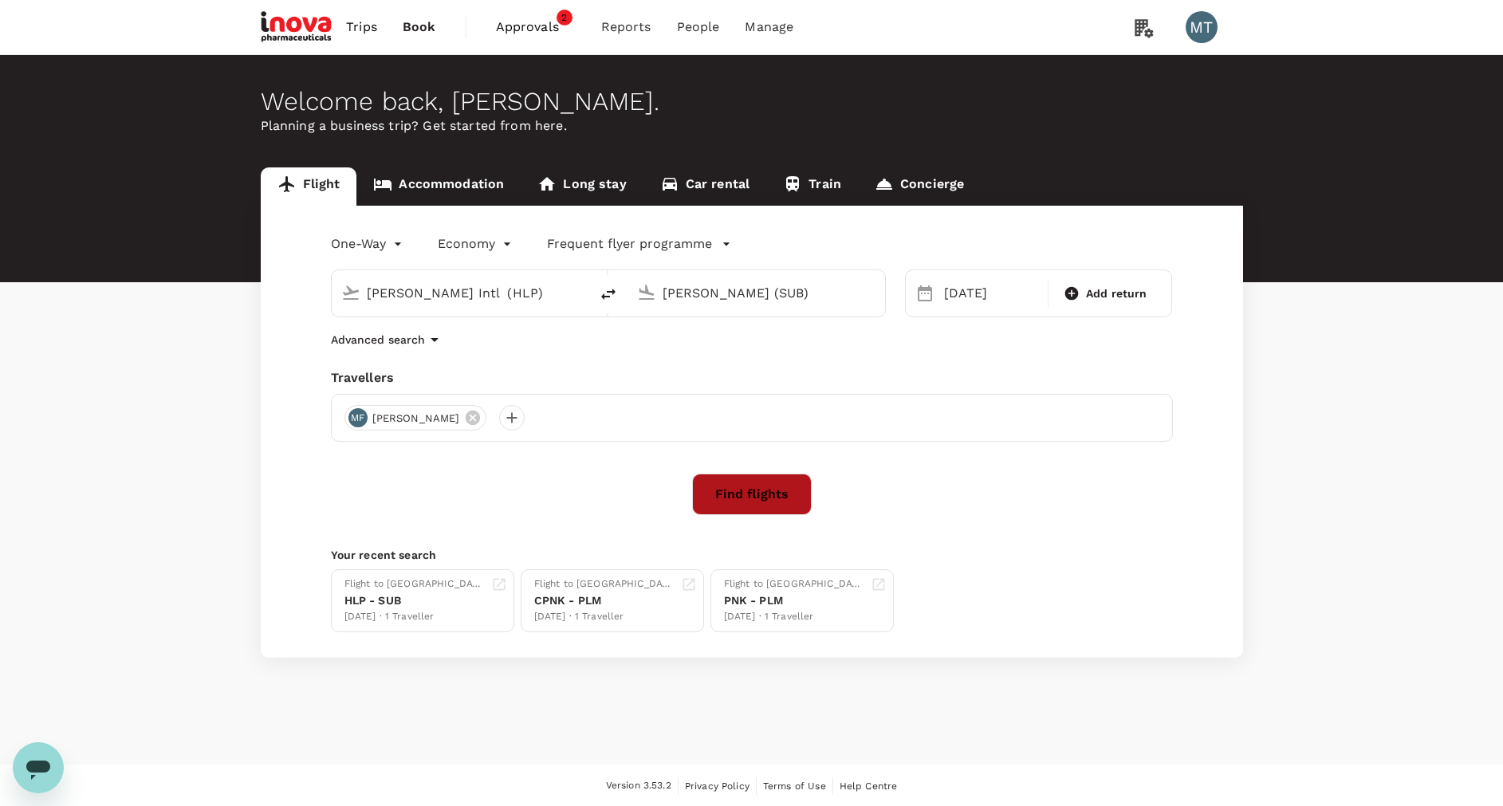
click at [764, 493] on button "Find flights" at bounding box center [752, 494] width 120 height 41
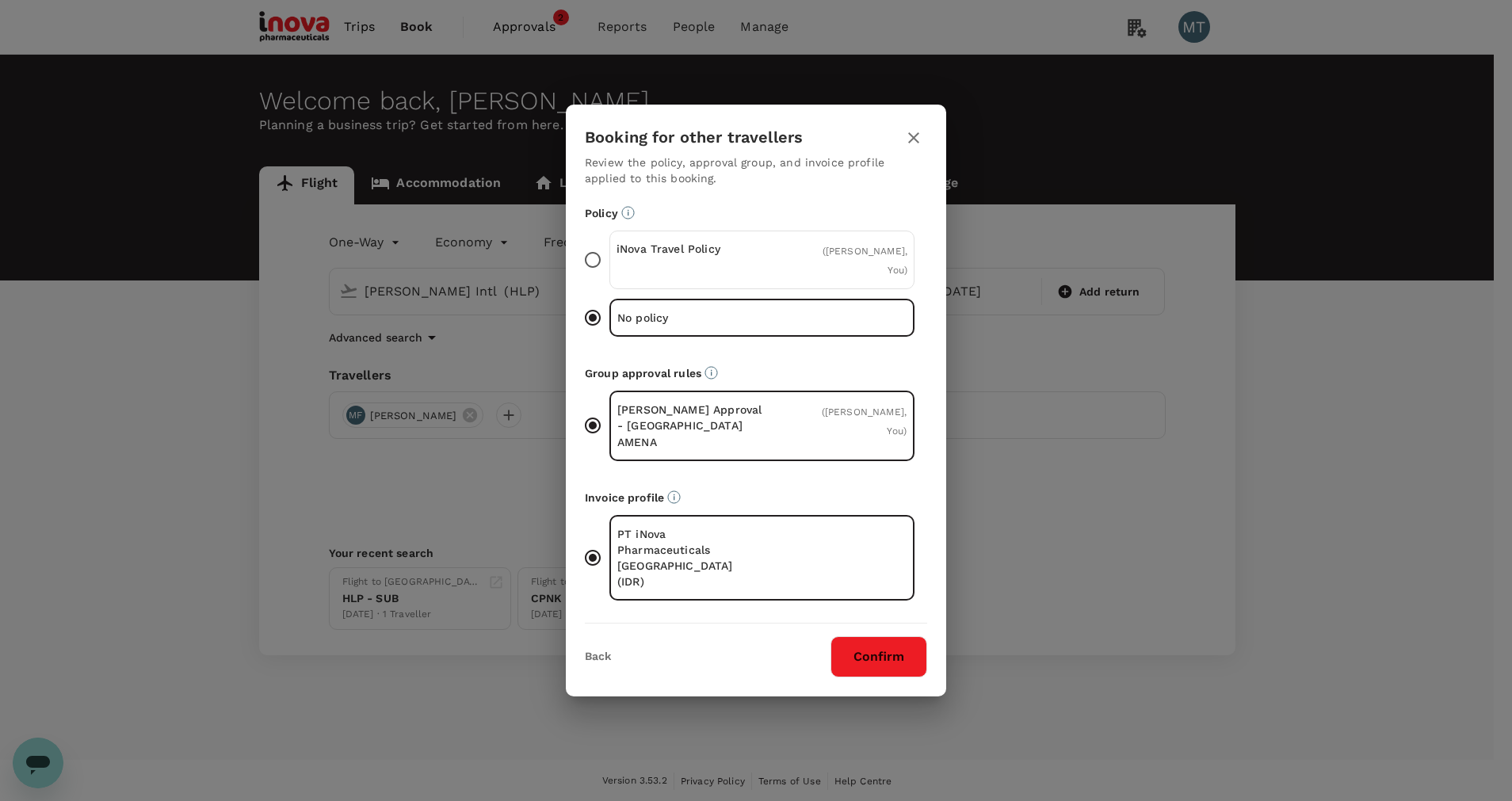
click at [862, 252] on div "iNova Travel Policy ( [PERSON_NAME], You )" at bounding box center [761, 259] width 305 height 59
click at [609, 252] on input "iNova Travel Policy ( [PERSON_NAME], You )" at bounding box center [592, 259] width 33 height 33
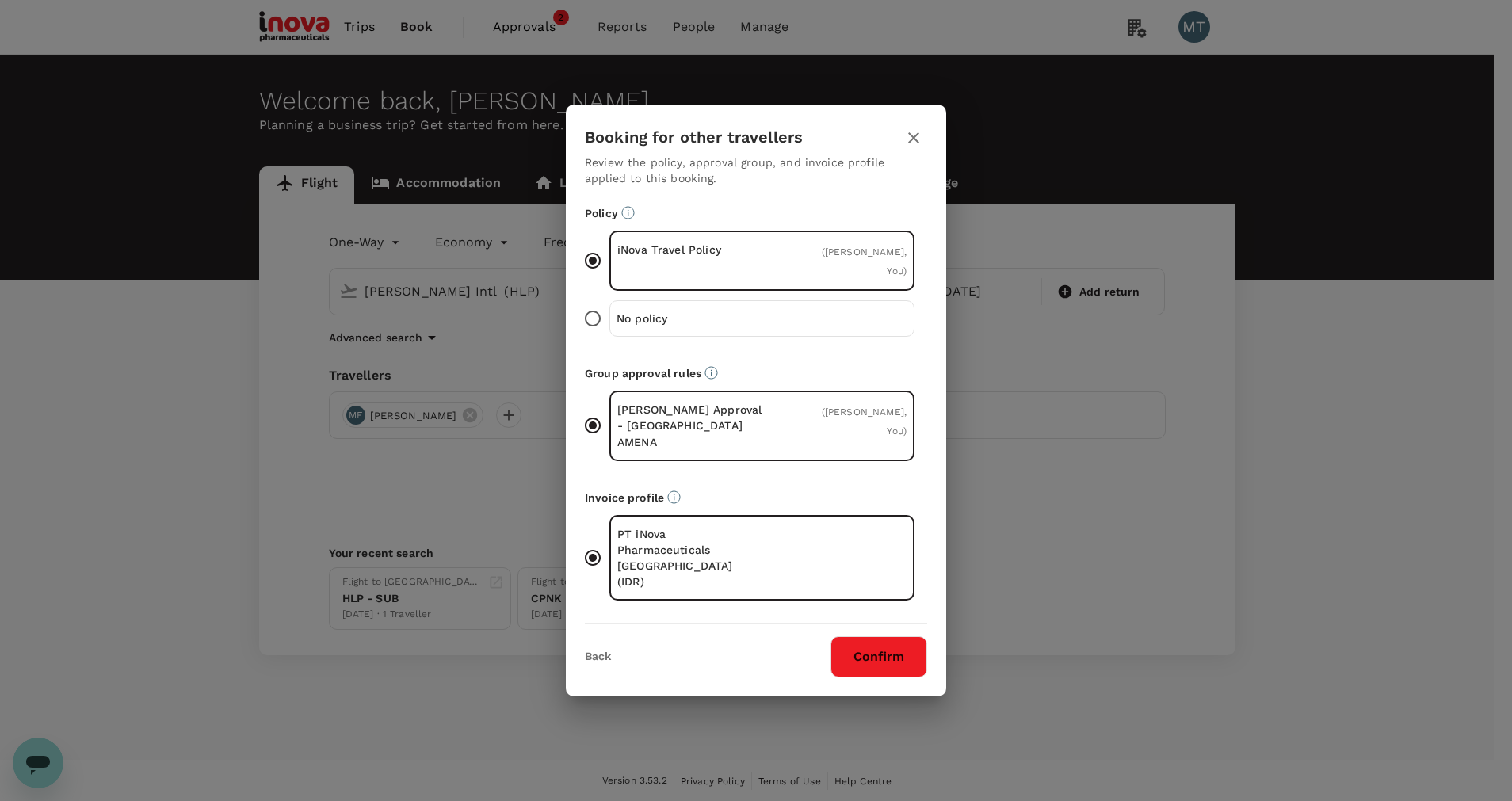
click at [892, 636] on button "Confirm" at bounding box center [879, 656] width 96 height 41
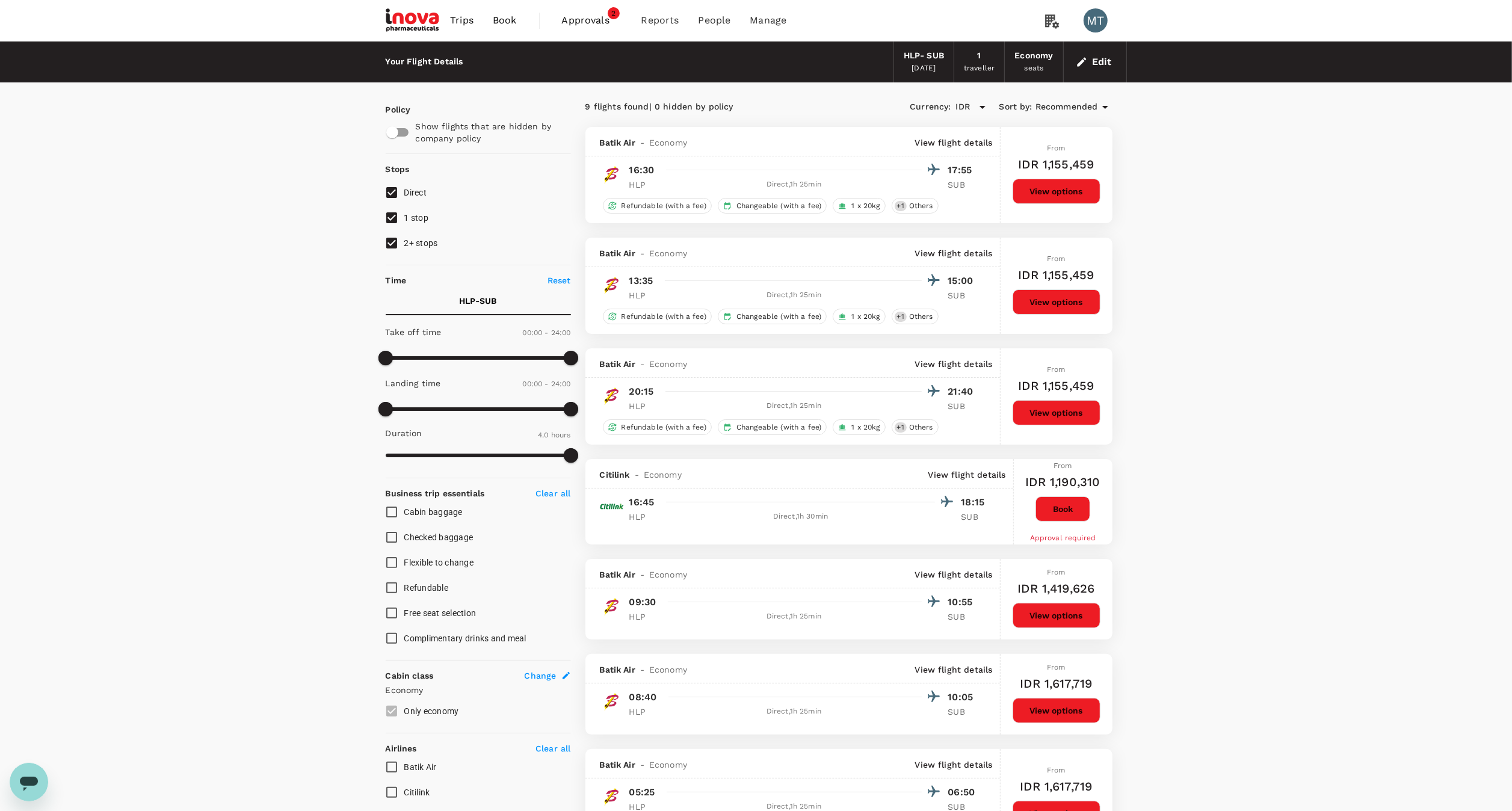
click at [497, 14] on span "Book" at bounding box center [505, 20] width 24 height 14
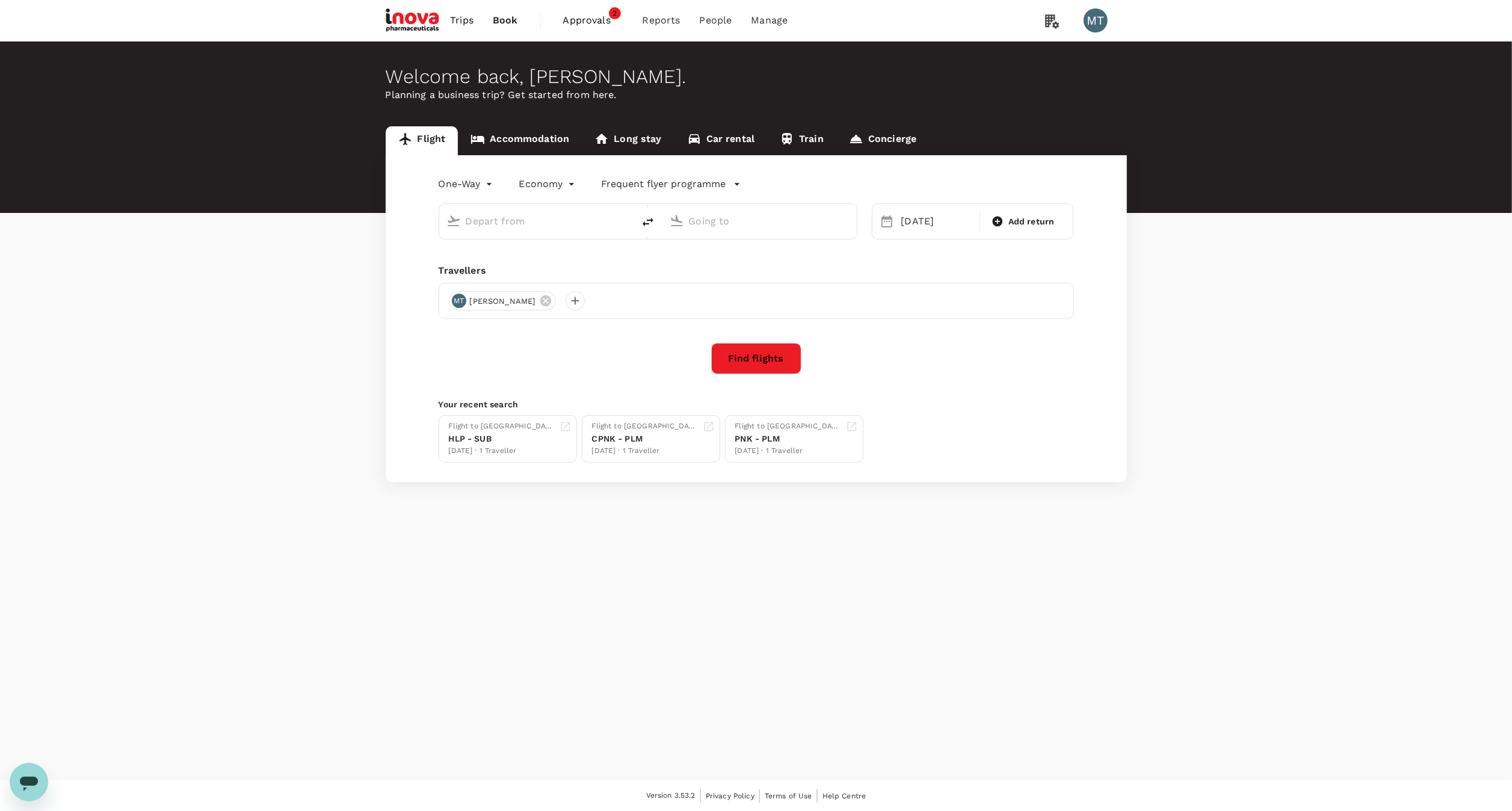
type input "Halim Perdanakusuma Intl (HLP)"
type input "Juanda Intl (SUB)"
type input "Halim Perdanakusuma Intl (HLP)"
type input "Juanda Intl (SUB)"
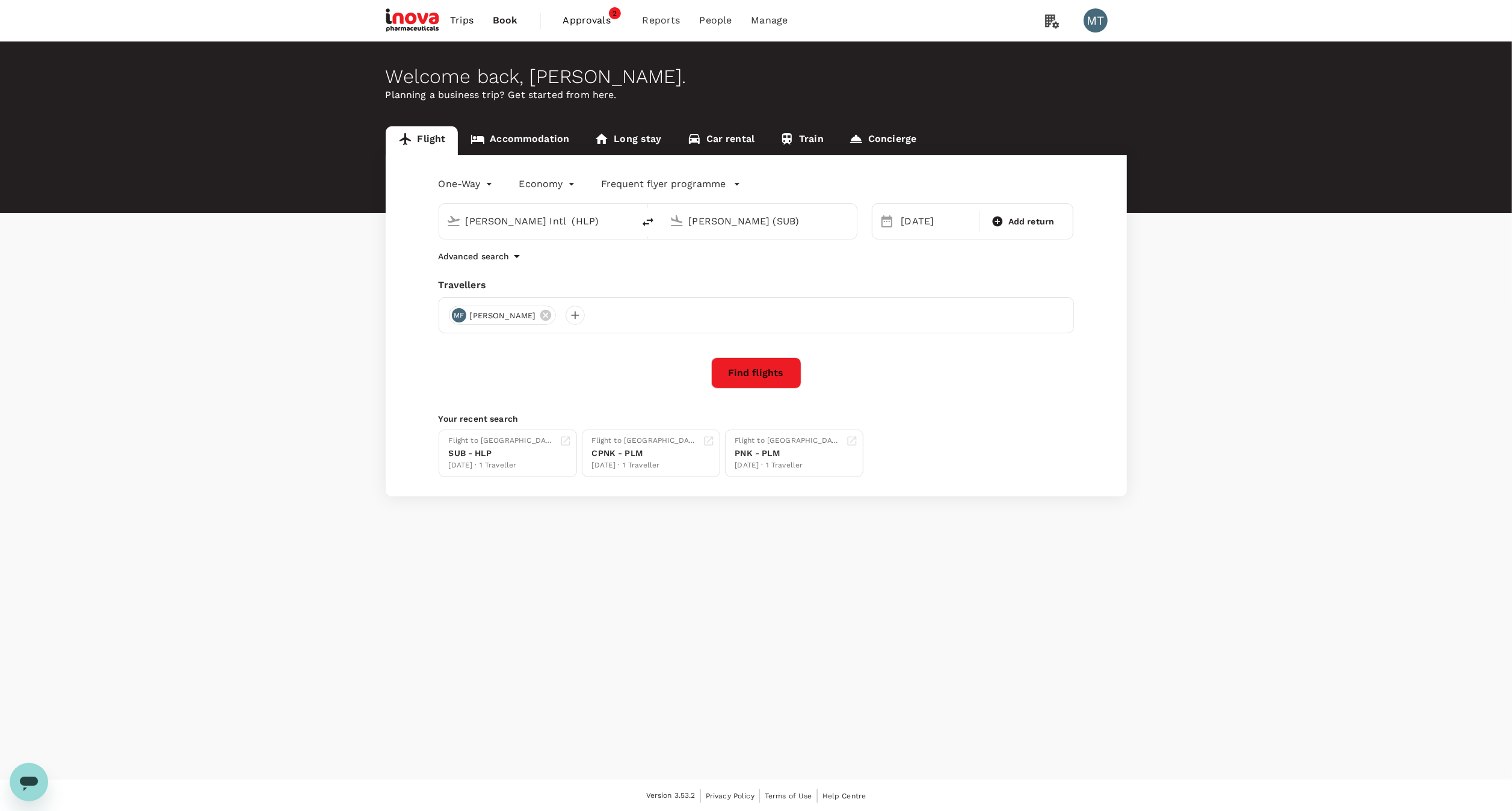
click at [652, 220] on icon "delete" at bounding box center [648, 222] width 11 height 8
type input "Juanda Intl (SUB)"
type input "Halim Perdanakusuma Intl (HLP)"
click at [912, 222] on div "13 Oct" at bounding box center [936, 221] width 81 height 24
click at [985, 345] on div "16" at bounding box center [987, 349] width 23 height 23
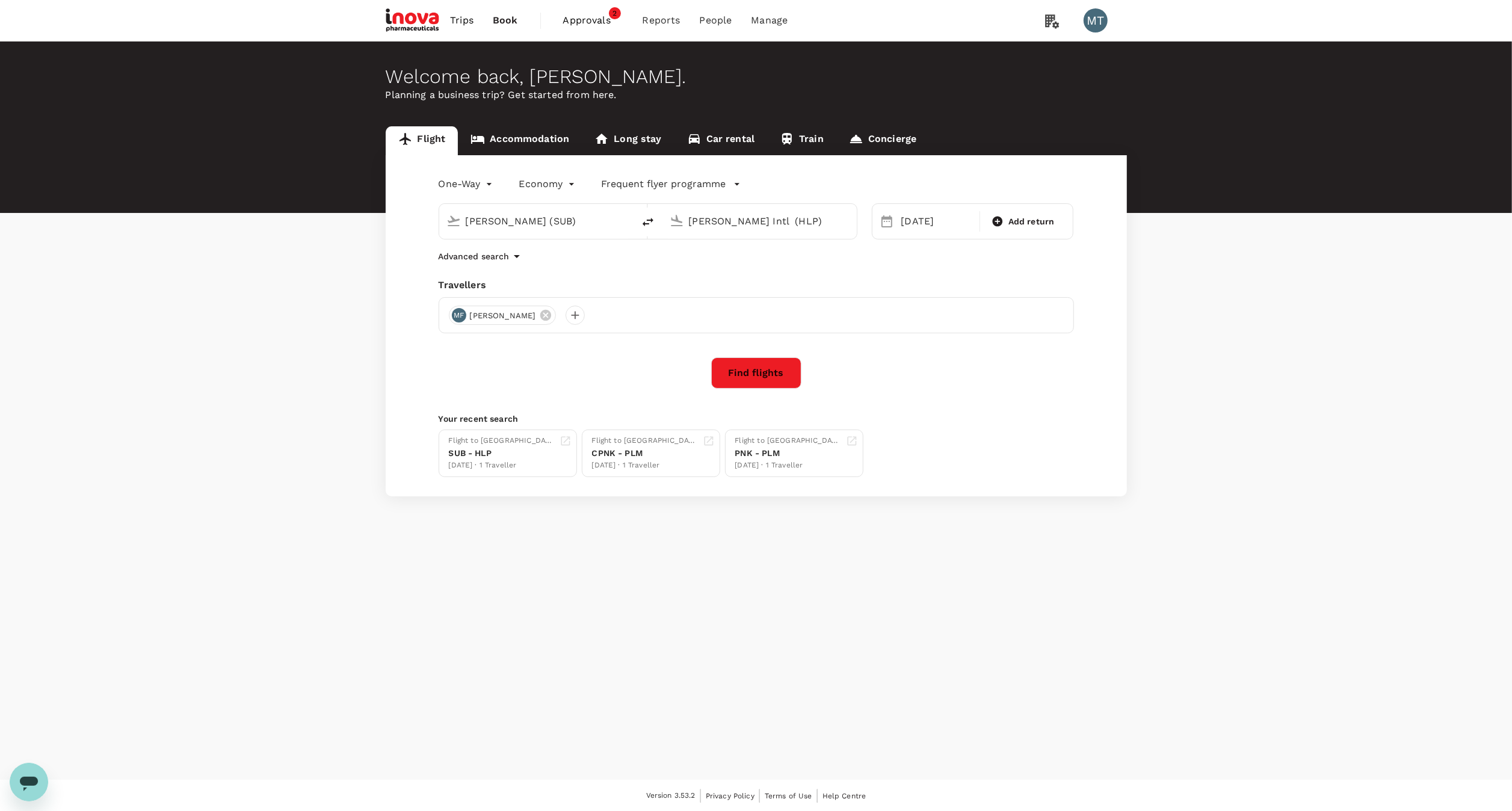
click at [803, 367] on div "Find flights" at bounding box center [756, 373] width 635 height 31
click at [785, 371] on button "Find flights" at bounding box center [756, 373] width 91 height 31
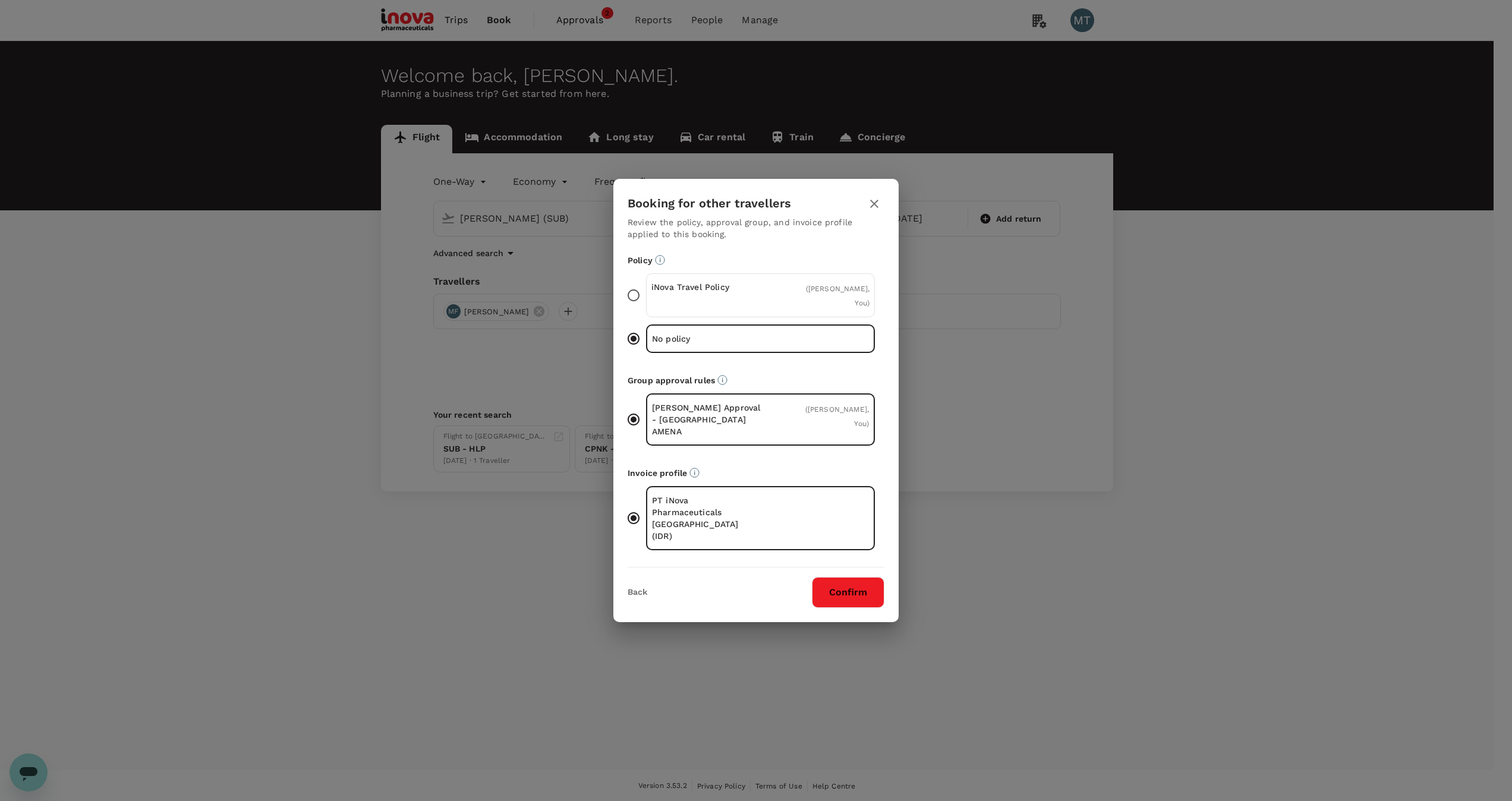
click at [799, 309] on div "( Muslian Fahroni, You )" at bounding box center [833, 295] width 72 height 28
click at [646, 308] on input "iNova Travel Policy ( Muslian Fahroni, You )" at bounding box center [633, 295] width 25 height 25
click at [855, 577] on button "Confirm" at bounding box center [848, 592] width 72 height 31
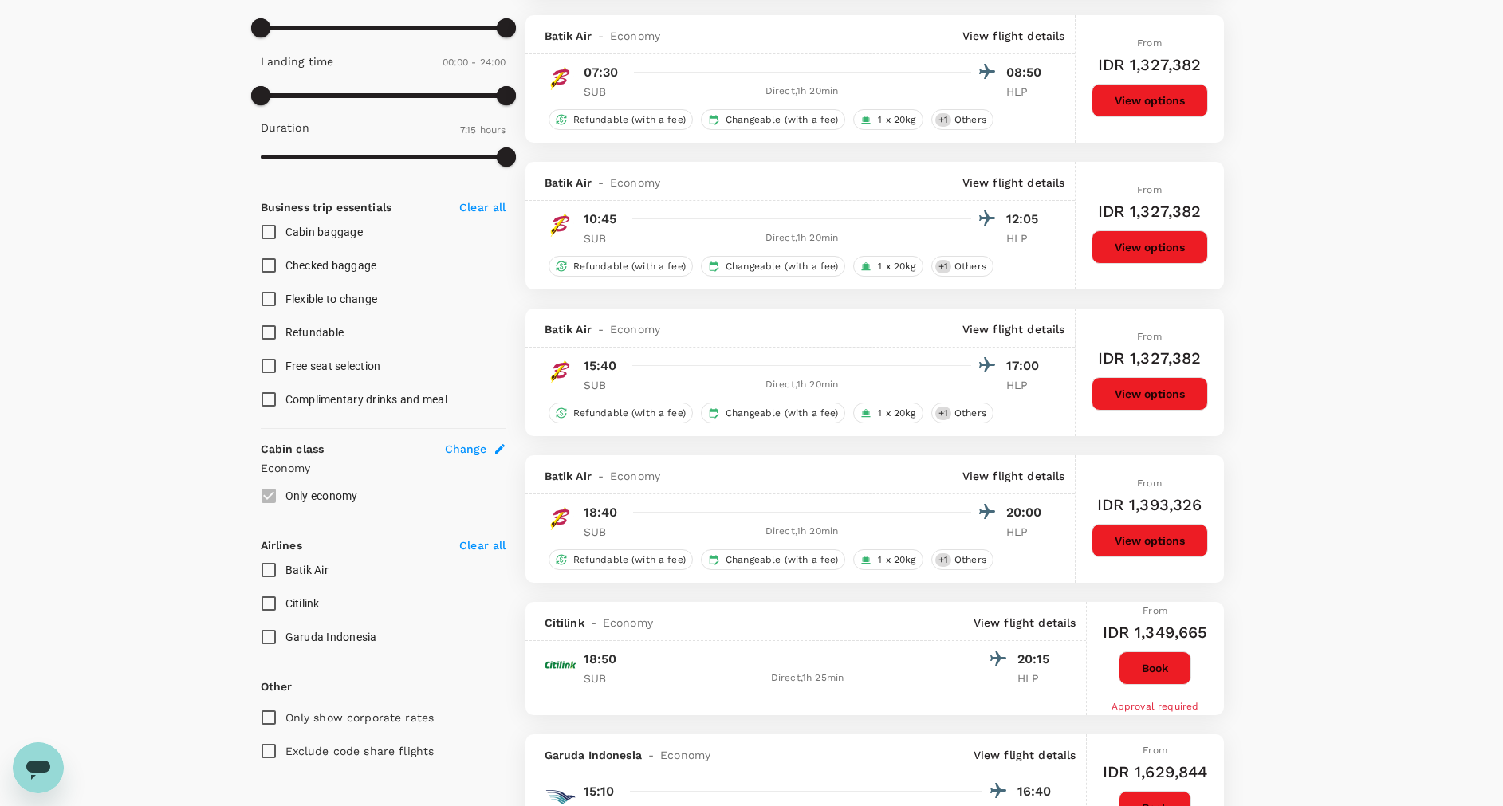
scroll to position [598, 0]
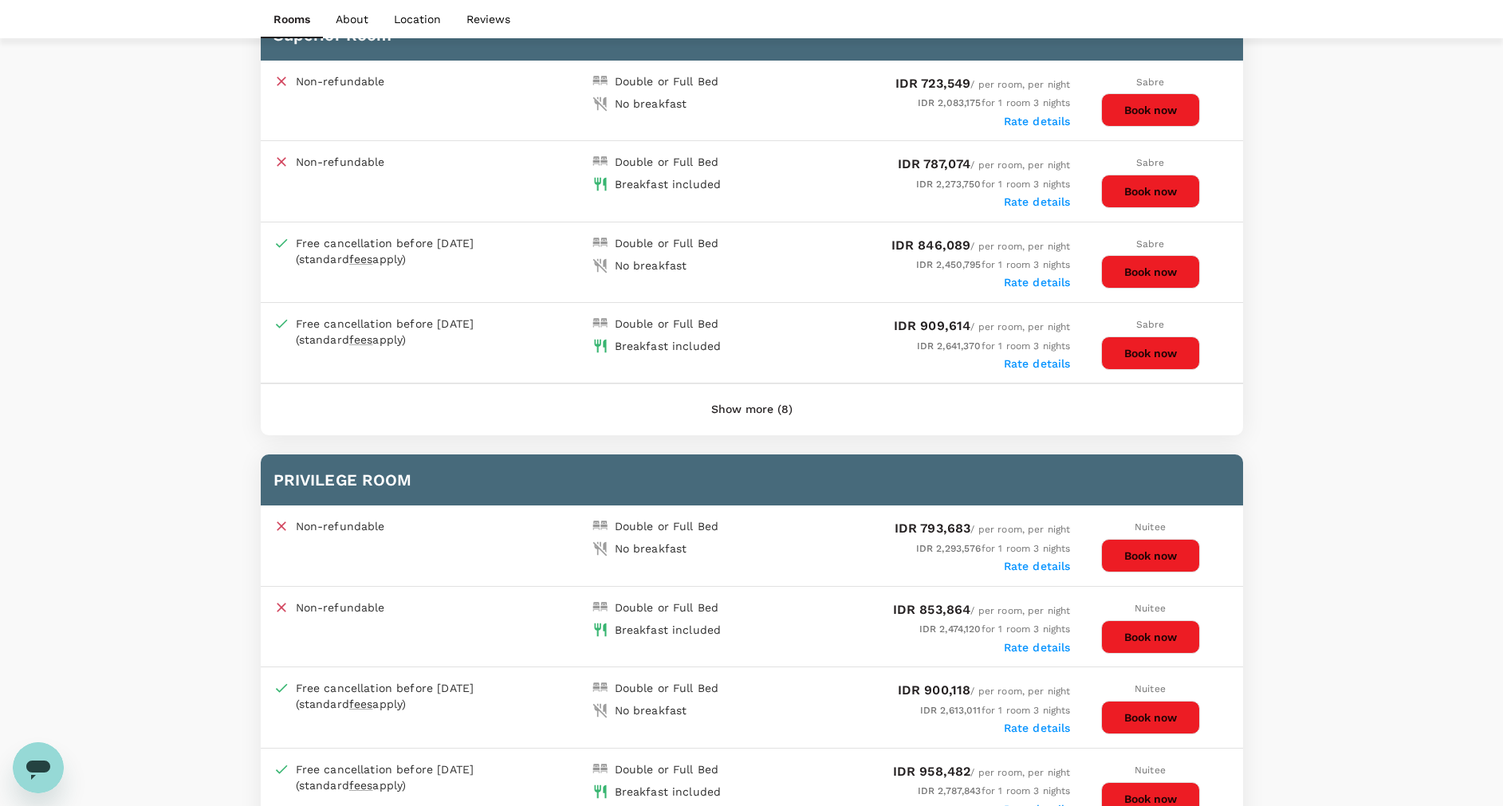
scroll to position [1475, 0]
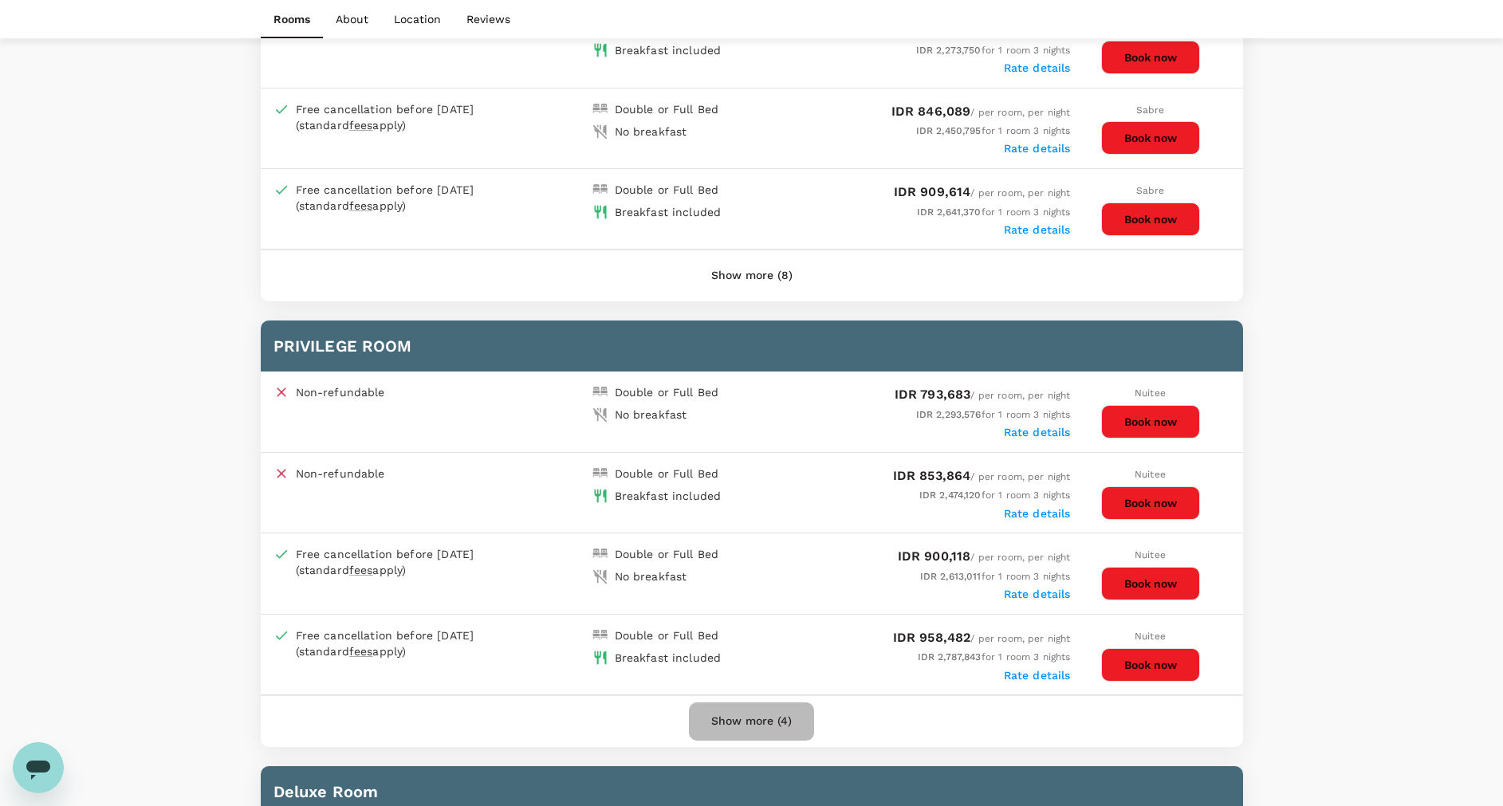
click at [782, 714] on button "Show more (4)" at bounding box center [751, 721] width 125 height 38
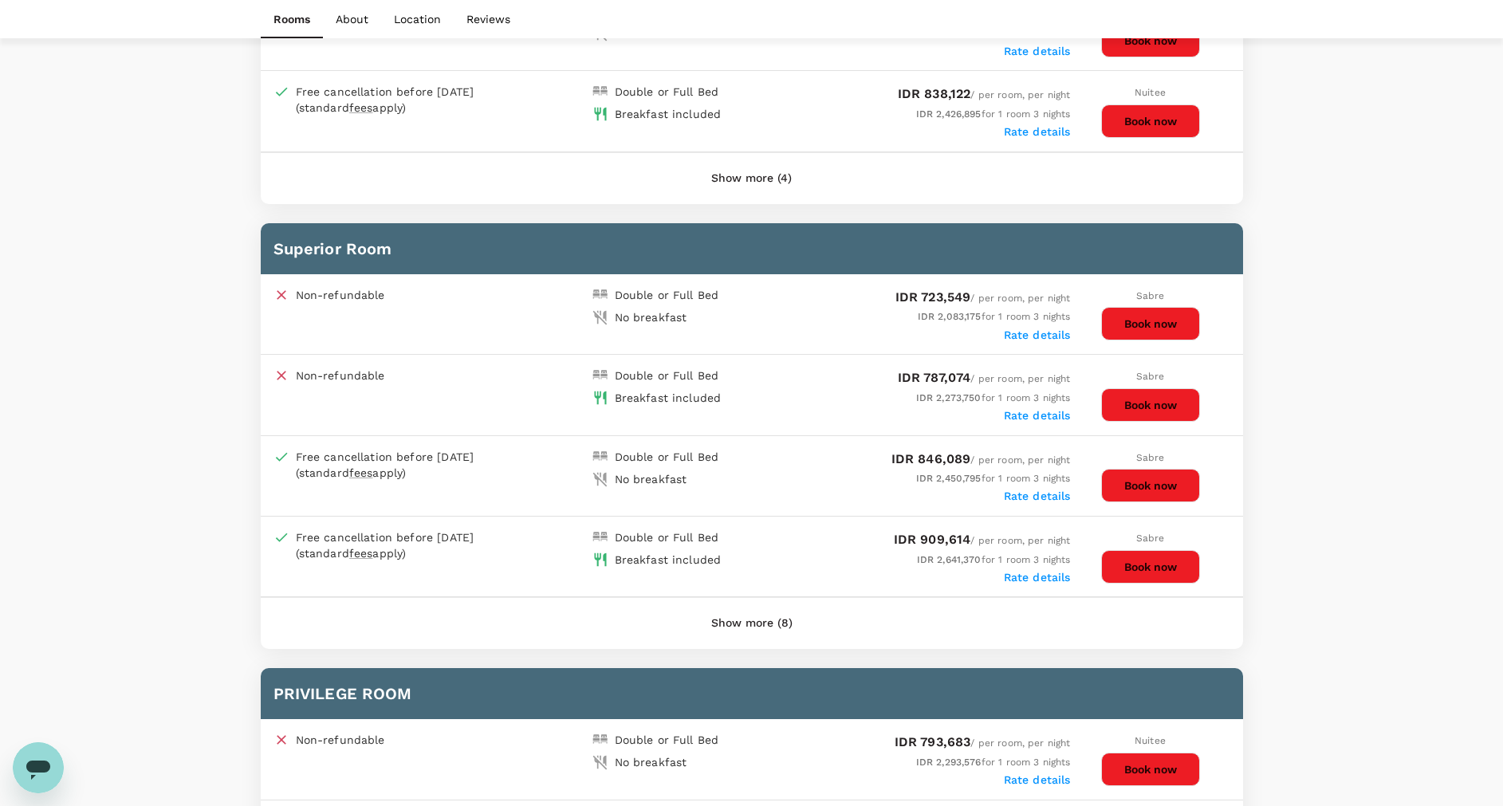
scroll to position [757, 0]
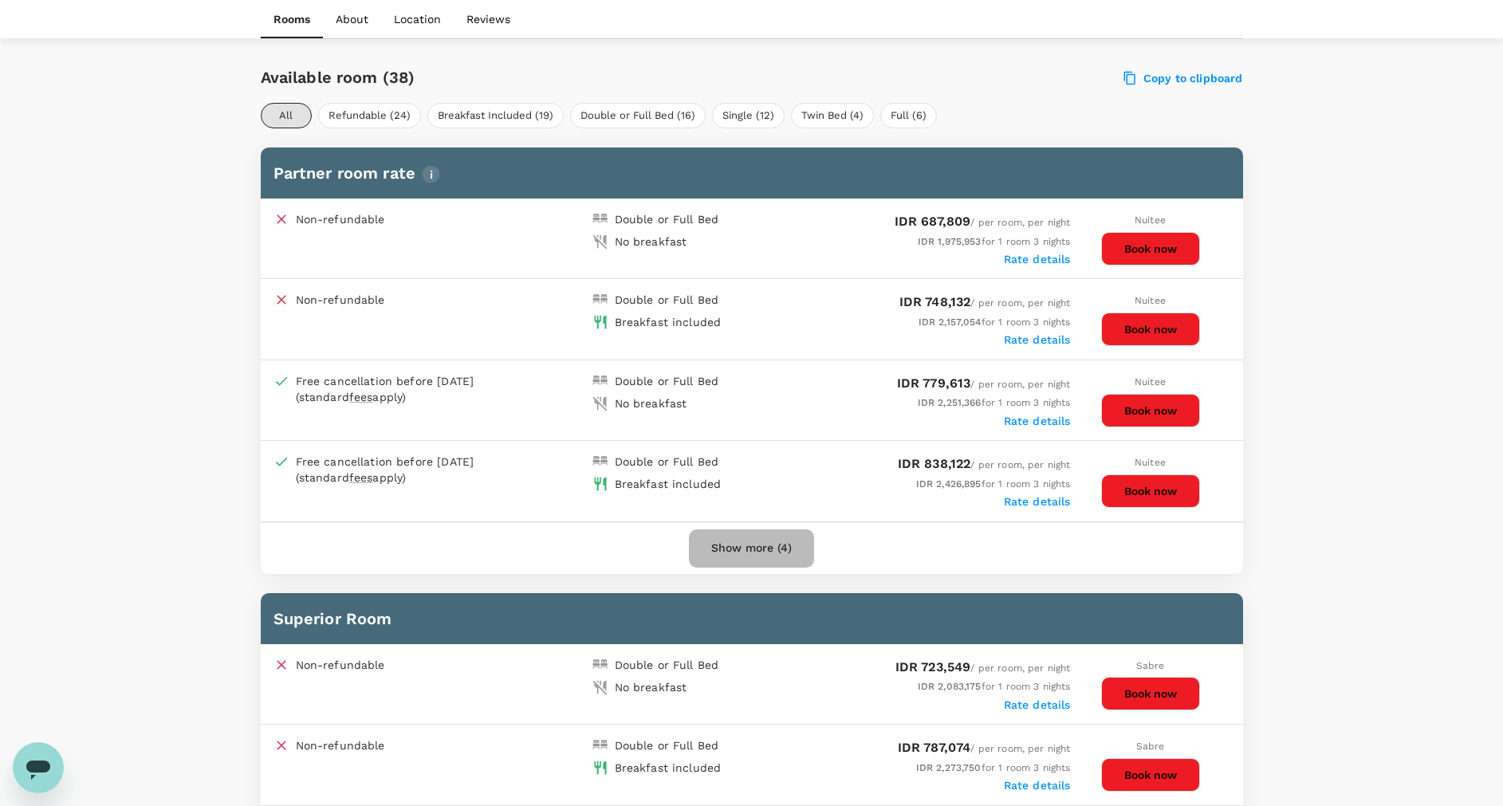
click at [772, 555] on button "Show more (4)" at bounding box center [751, 548] width 125 height 38
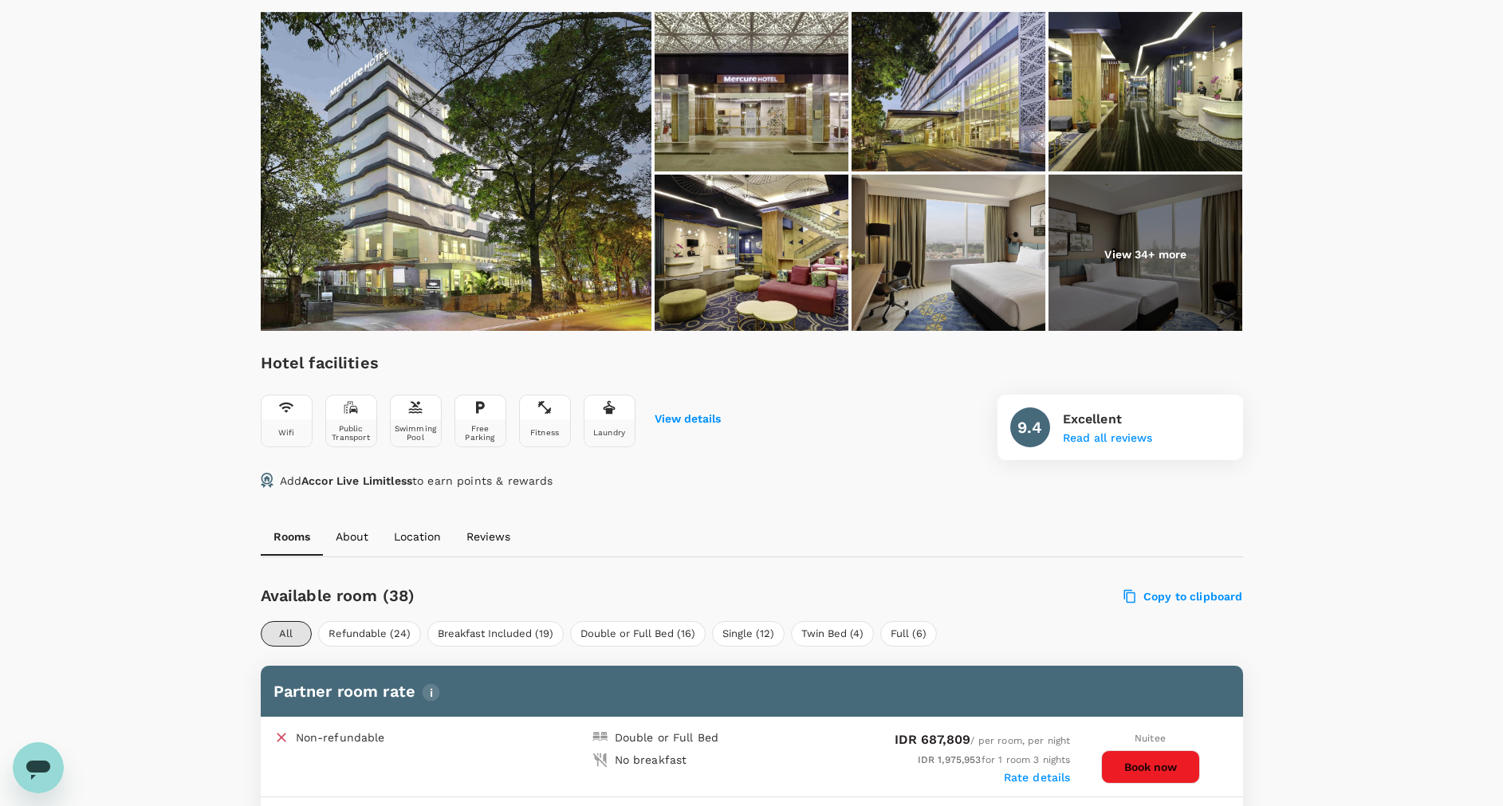
scroll to position [0, 0]
